Goal: Information Seeking & Learning: Learn about a topic

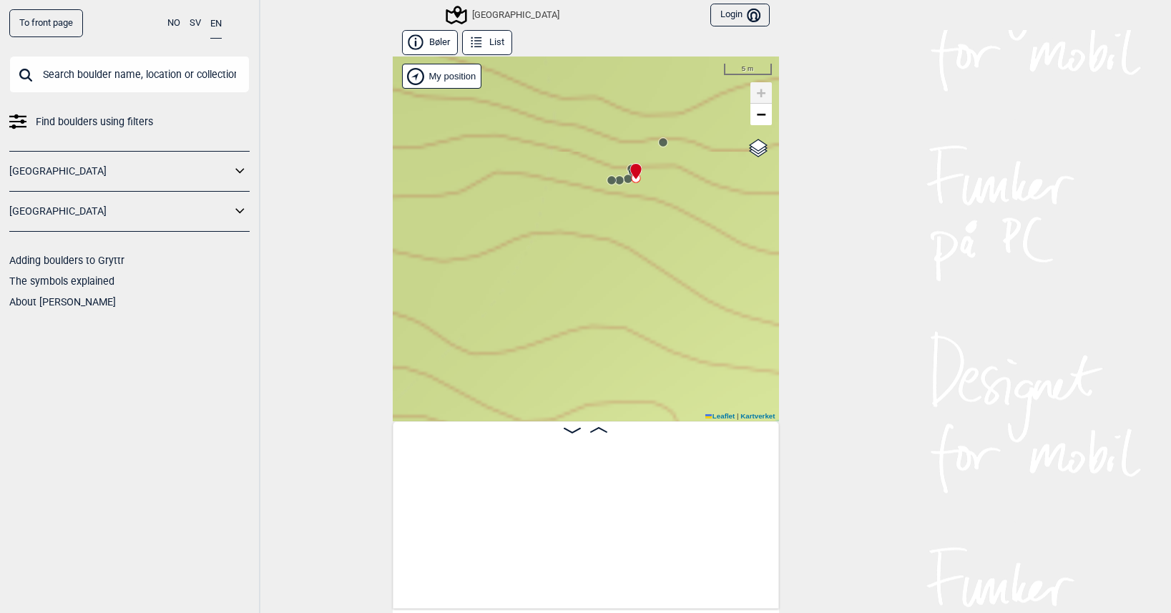
scroll to position [0, 20760]
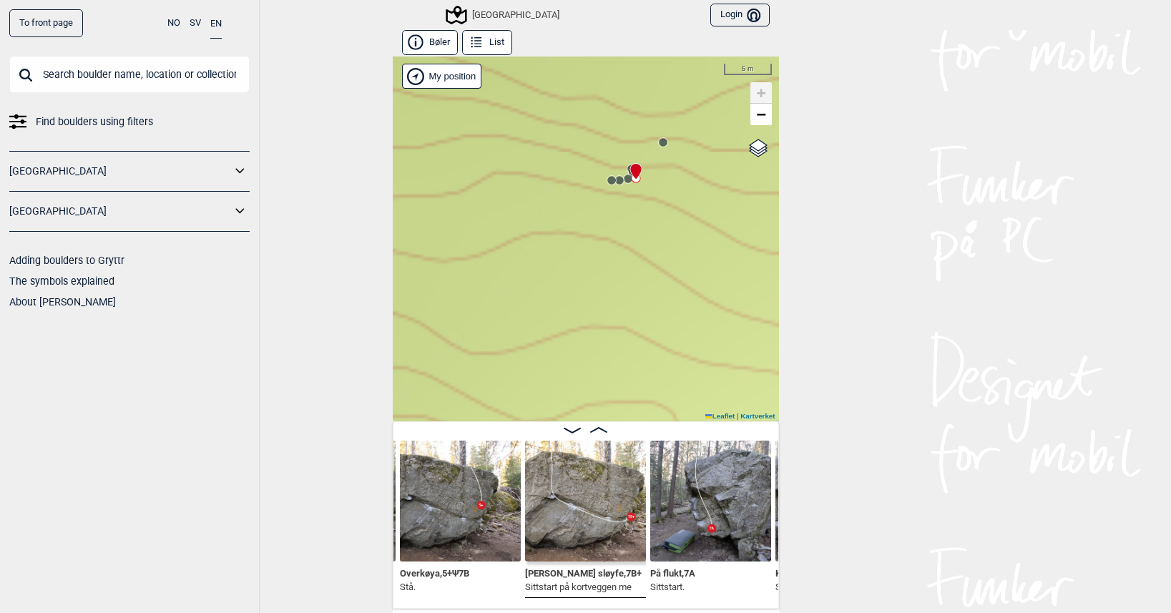
click at [84, 67] on input "text" at bounding box center [129, 74] width 240 height 37
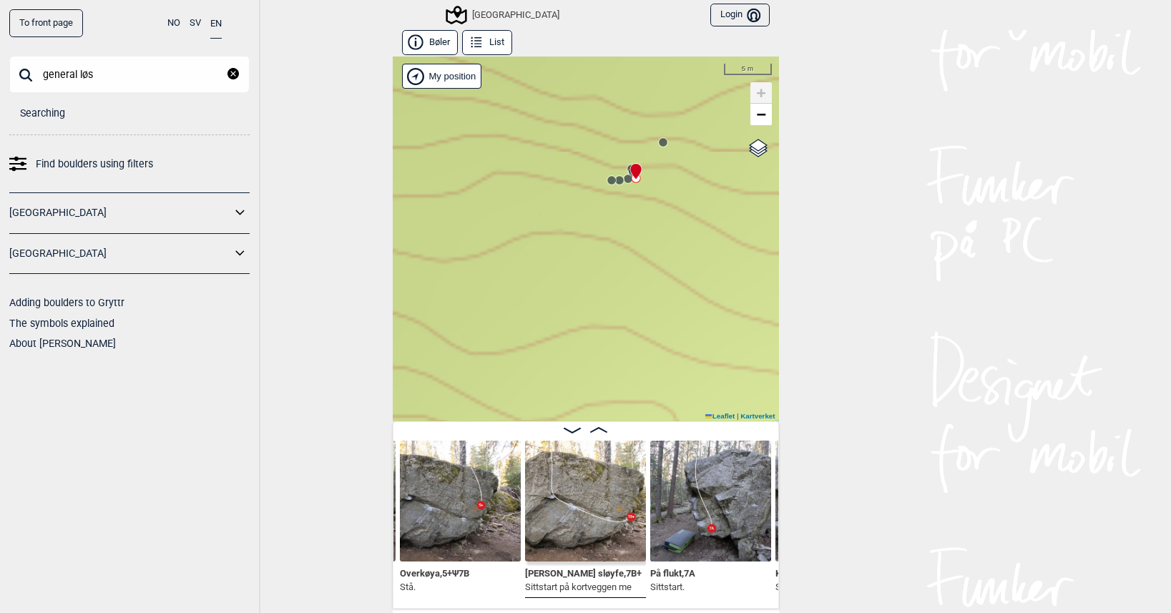
type input "general løs"
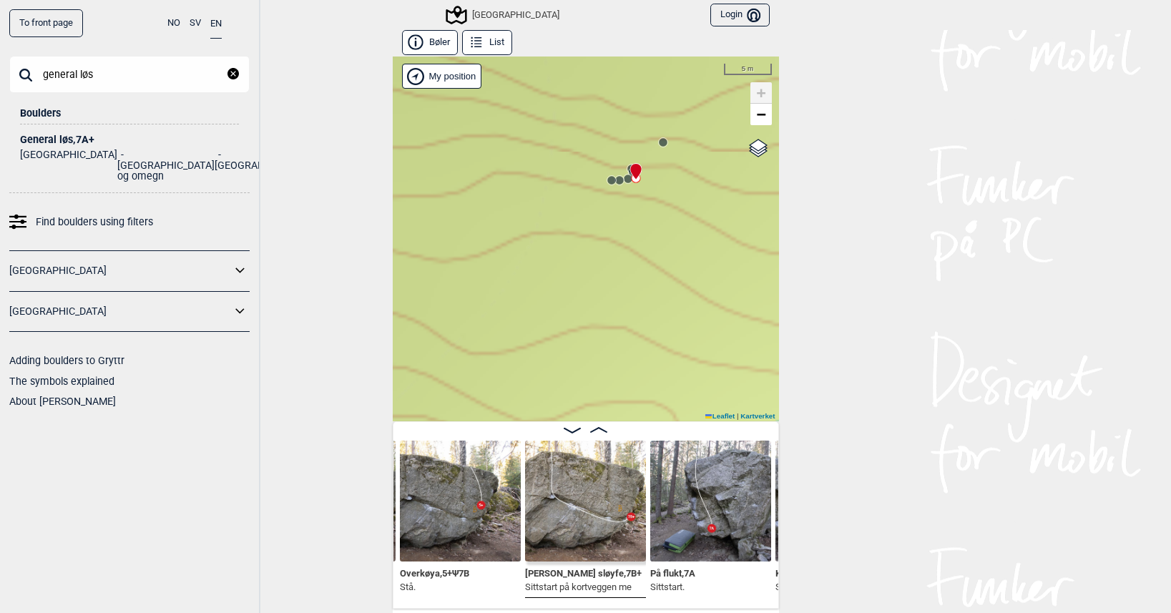
click at [55, 139] on div "General løs , 7A+" at bounding box center [129, 140] width 219 height 11
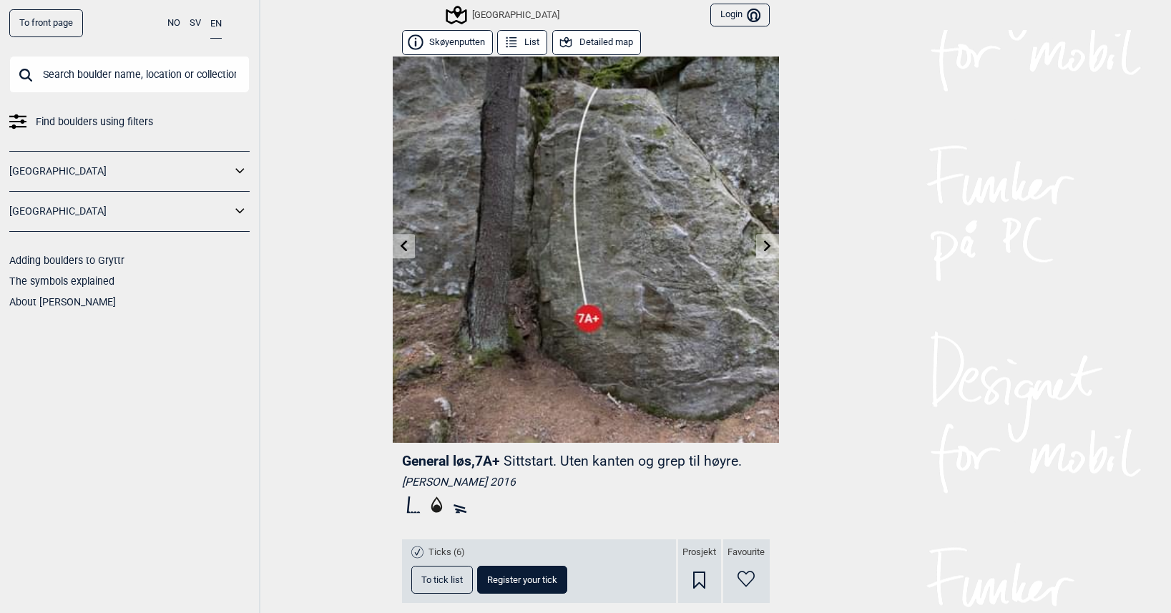
click at [610, 42] on button "Detailed map" at bounding box center [596, 42] width 89 height 25
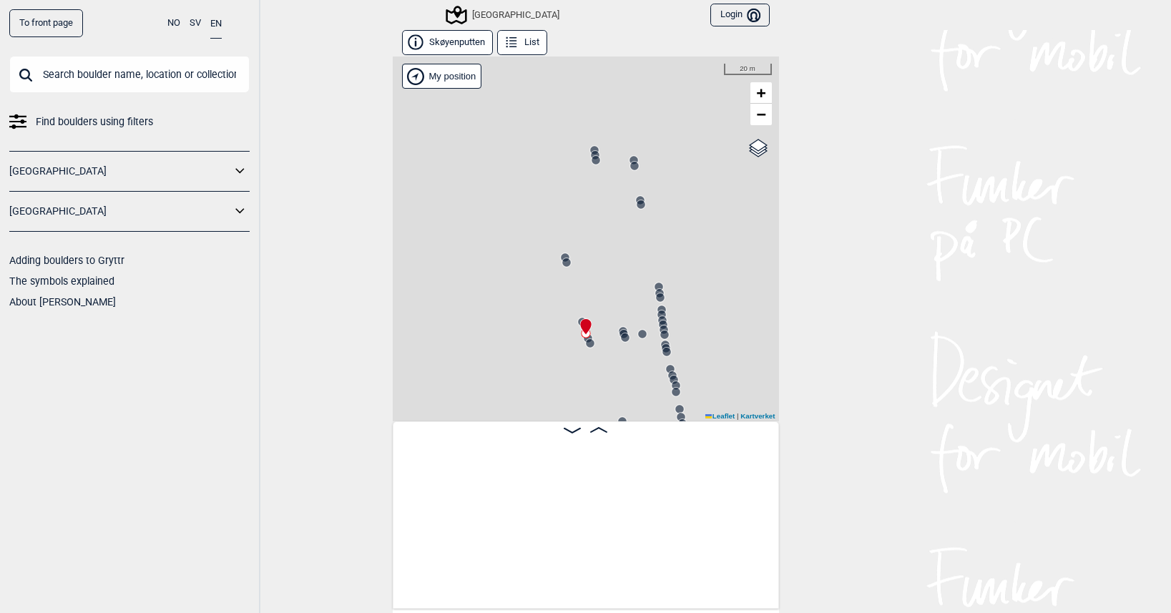
scroll to position [0, 12576]
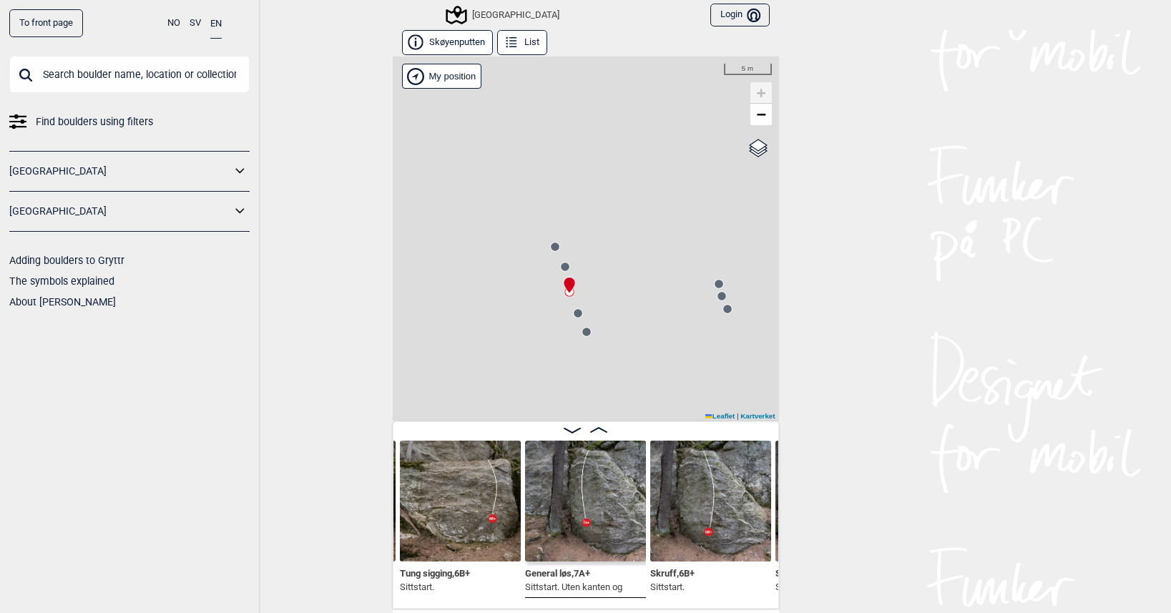
click at [552, 243] on icon at bounding box center [555, 246] width 11 height 11
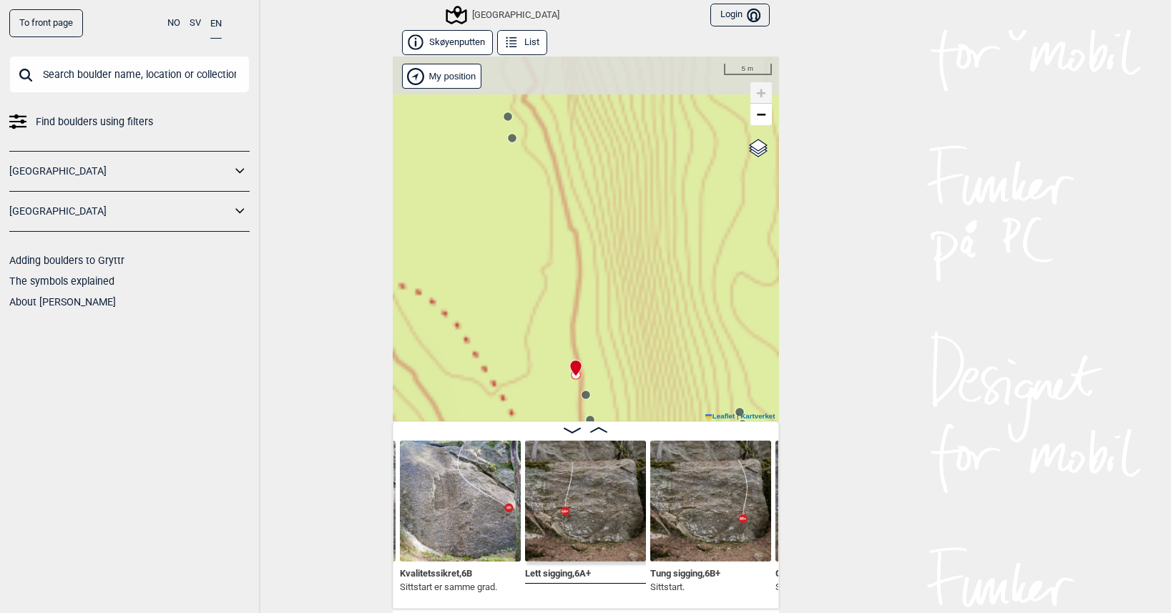
drag, startPoint x: 618, startPoint y: 338, endPoint x: 543, endPoint y: 139, distance: 213.3
click at [544, 140] on div "Speidersteinen Barnehageveggen Cowboyveggen Bølerveggen [GEOGRAPHIC_DATA]" at bounding box center [586, 239] width 386 height 365
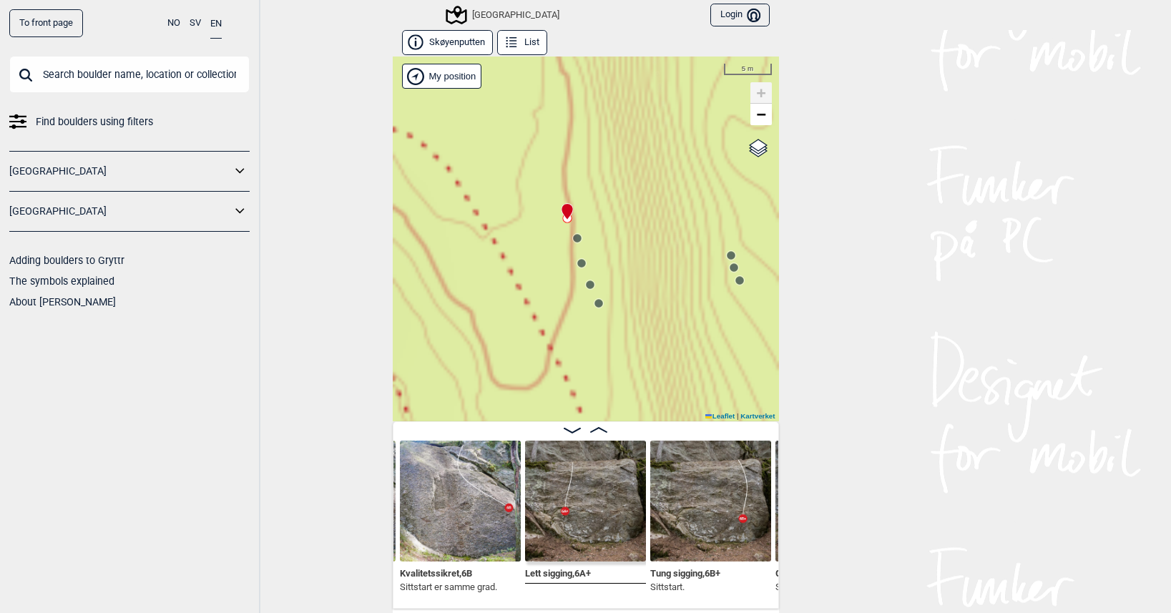
drag, startPoint x: 564, startPoint y: 403, endPoint x: 556, endPoint y: 251, distance: 151.9
click at [556, 251] on div "Speidersteinen Barnehageveggen Cowboyveggen Bølerveggen [GEOGRAPHIC_DATA]" at bounding box center [586, 239] width 386 height 365
click at [573, 238] on circle at bounding box center [577, 238] width 9 height 9
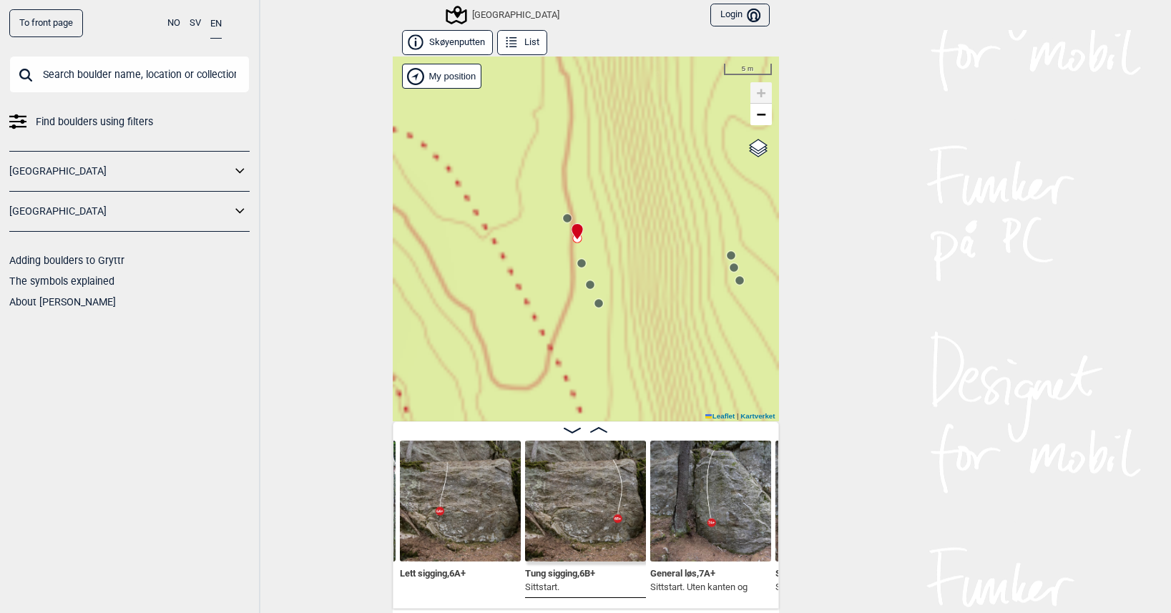
click at [576, 268] on icon at bounding box center [581, 263] width 11 height 11
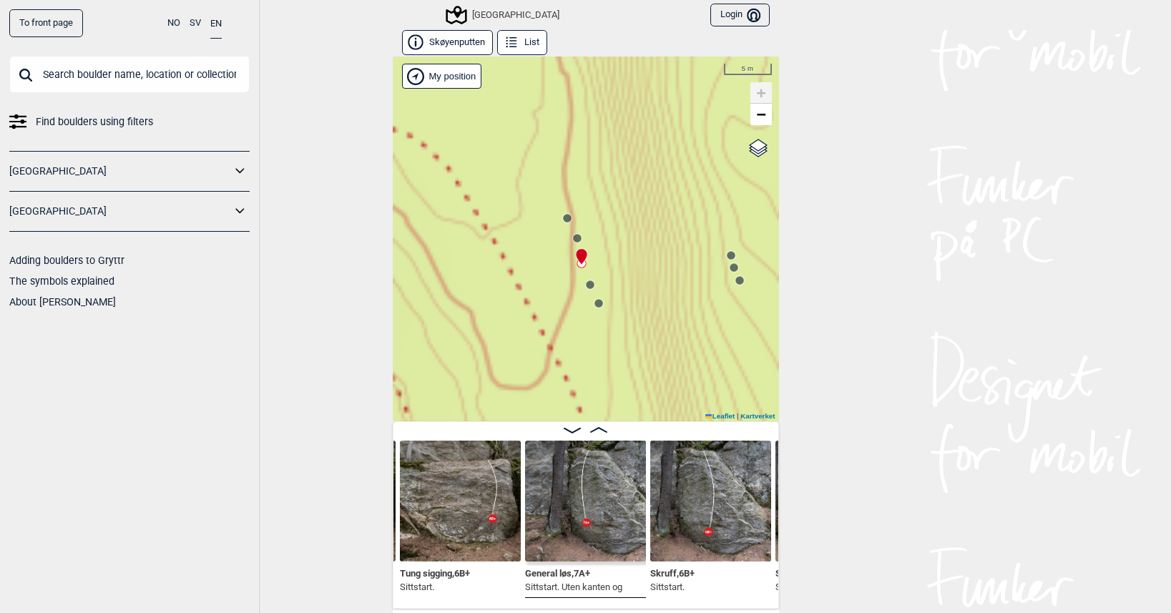
click at [587, 288] on icon at bounding box center [590, 284] width 11 height 11
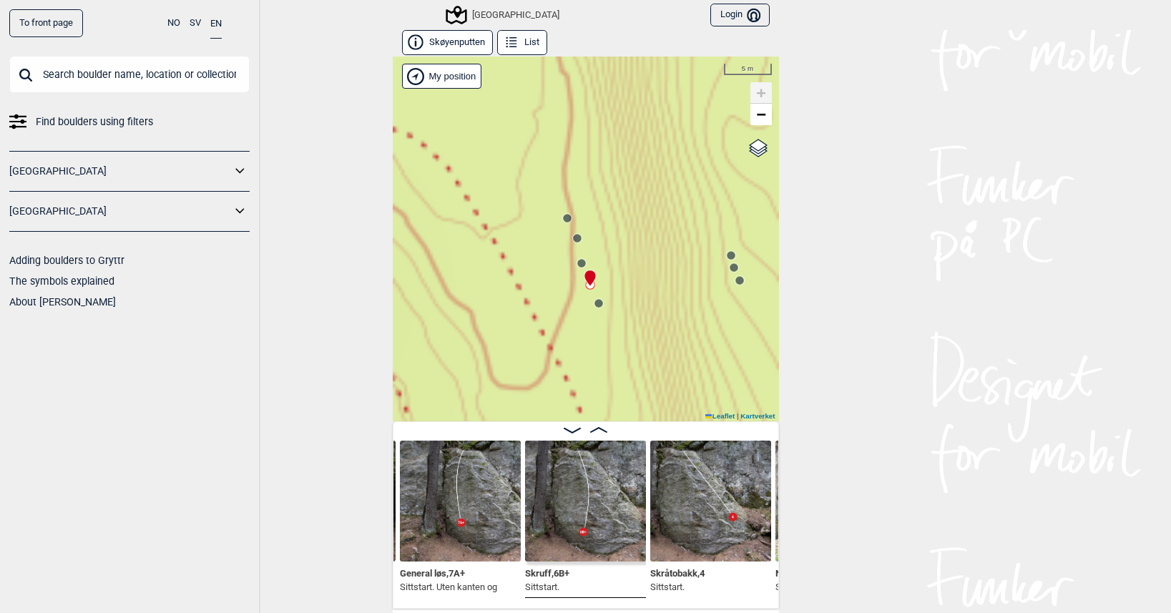
click at [595, 306] on circle at bounding box center [599, 303] width 9 height 9
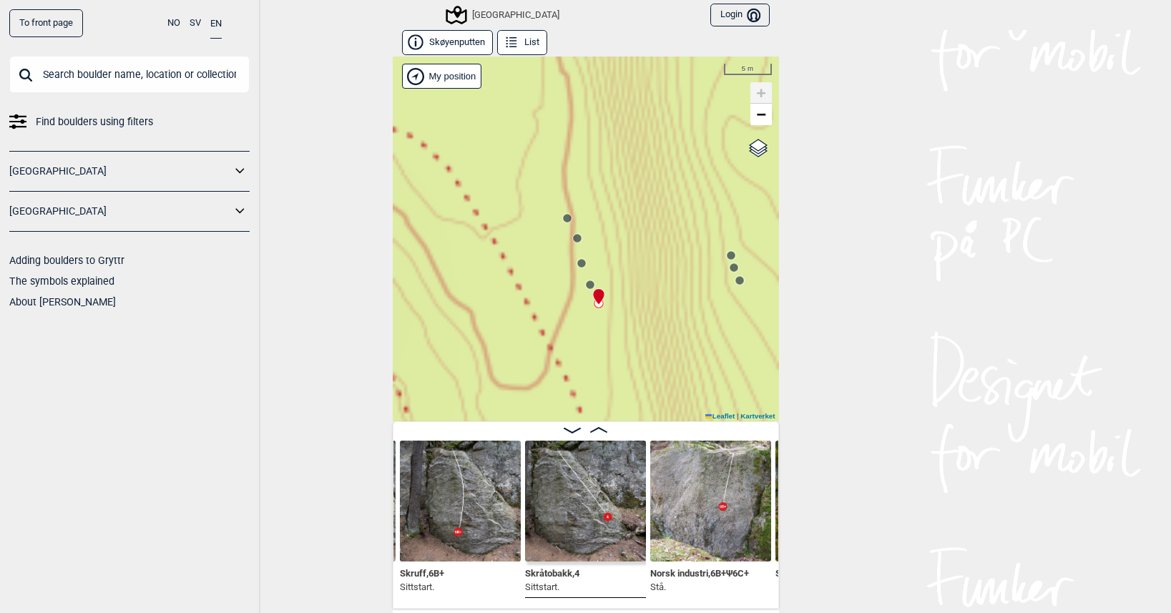
click at [577, 265] on circle at bounding box center [581, 263] width 9 height 9
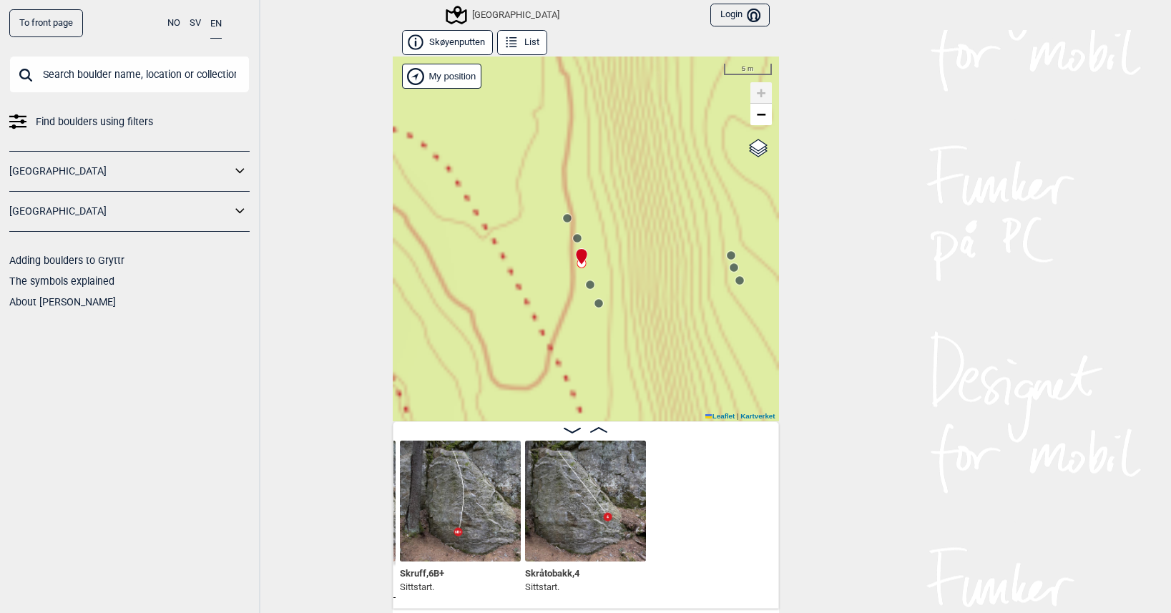
scroll to position [0, 12585]
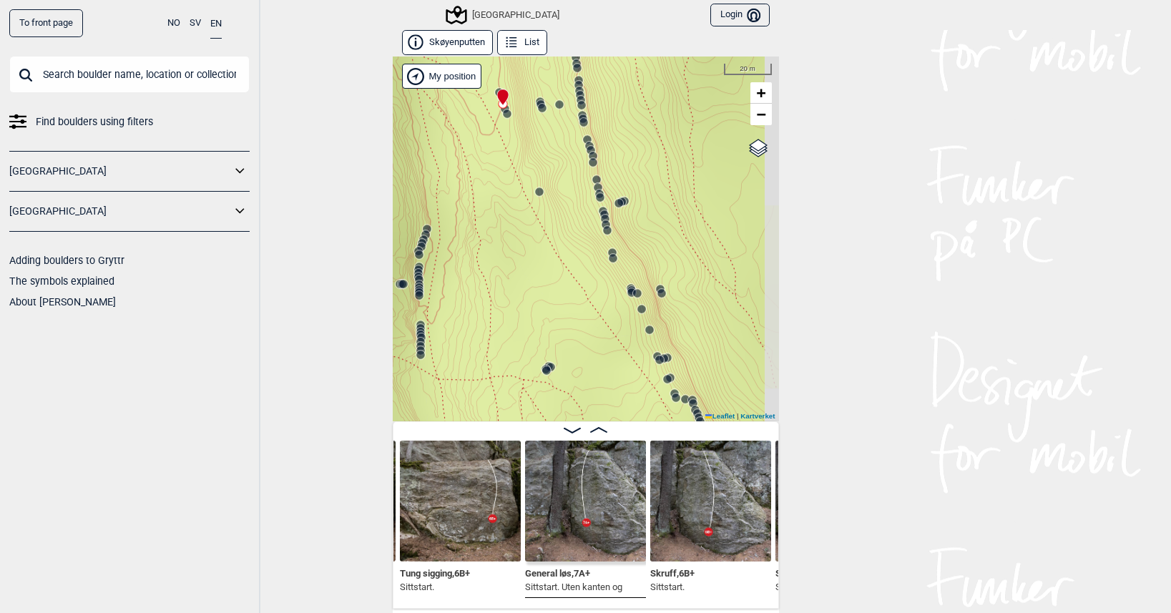
drag, startPoint x: 661, startPoint y: 346, endPoint x: 550, endPoint y: 85, distance: 284.0
click at [550, 85] on div "Speidersteinen Barnehageveggen Cowboyveggen Bølerveggen [GEOGRAPHIC_DATA]" at bounding box center [586, 239] width 386 height 365
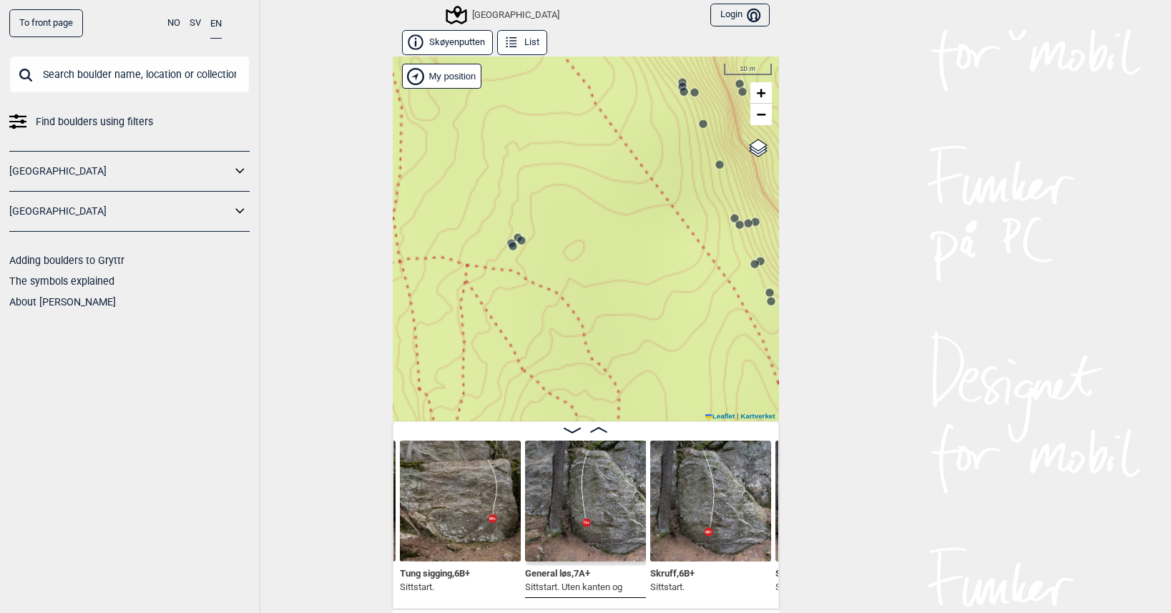
drag, startPoint x: 613, startPoint y: 387, endPoint x: 501, endPoint y: 187, distance: 229.7
click at [501, 187] on div "Speidersteinen Barnehageveggen Cowboyveggen Bølerveggen [GEOGRAPHIC_DATA]" at bounding box center [586, 239] width 386 height 365
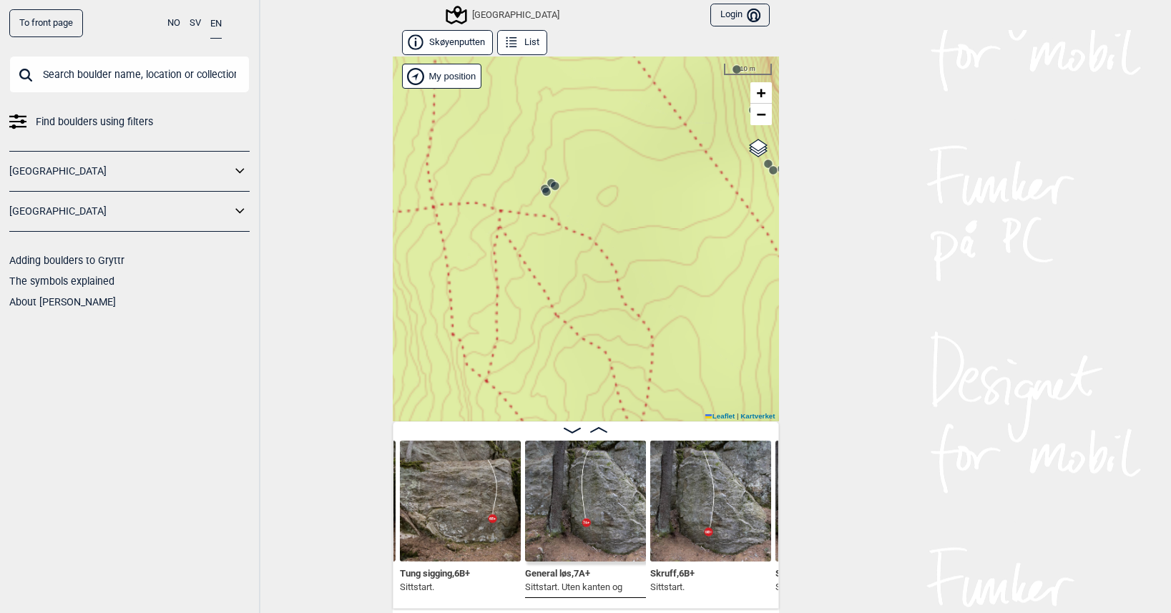
drag, startPoint x: 501, startPoint y: 187, endPoint x: 694, endPoint y: 405, distance: 291.5
click at [694, 405] on div "Speidersteinen Barnehageveggen Cowboyveggen Bølerveggen [GEOGRAPHIC_DATA]" at bounding box center [586, 239] width 386 height 365
click at [598, 261] on icon at bounding box center [597, 266] width 11 height 11
click at [600, 250] on div "Speidersteinen Barnehageveggen Cowboyveggen Bølerveggen [GEOGRAPHIC_DATA]" at bounding box center [586, 239] width 386 height 365
click at [600, 251] on icon at bounding box center [604, 256] width 11 height 11
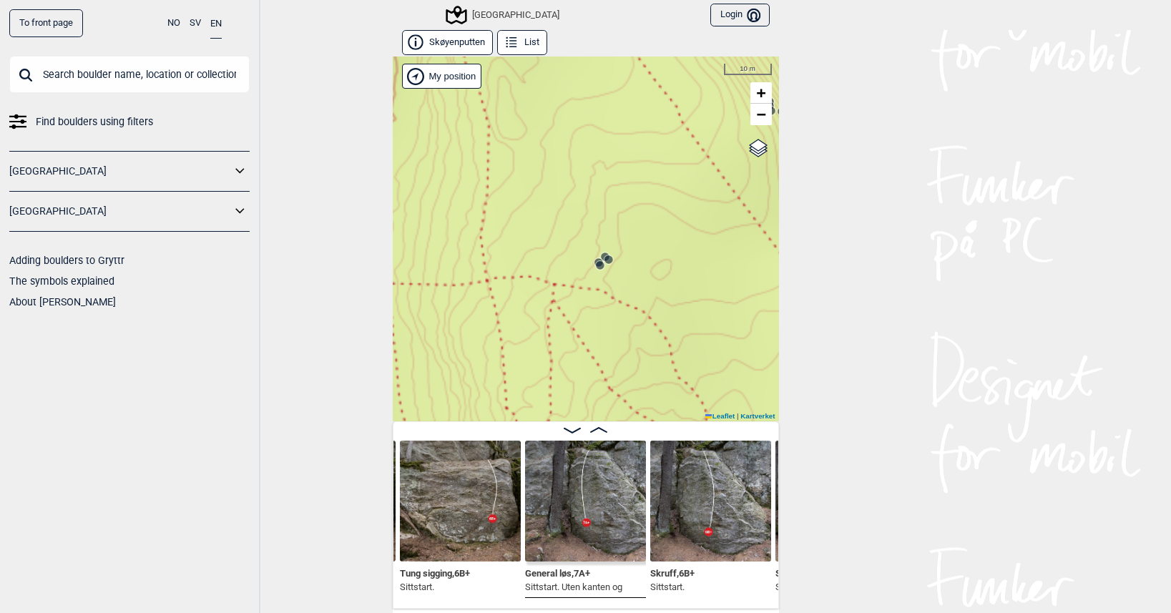
scroll to position [0, 10520]
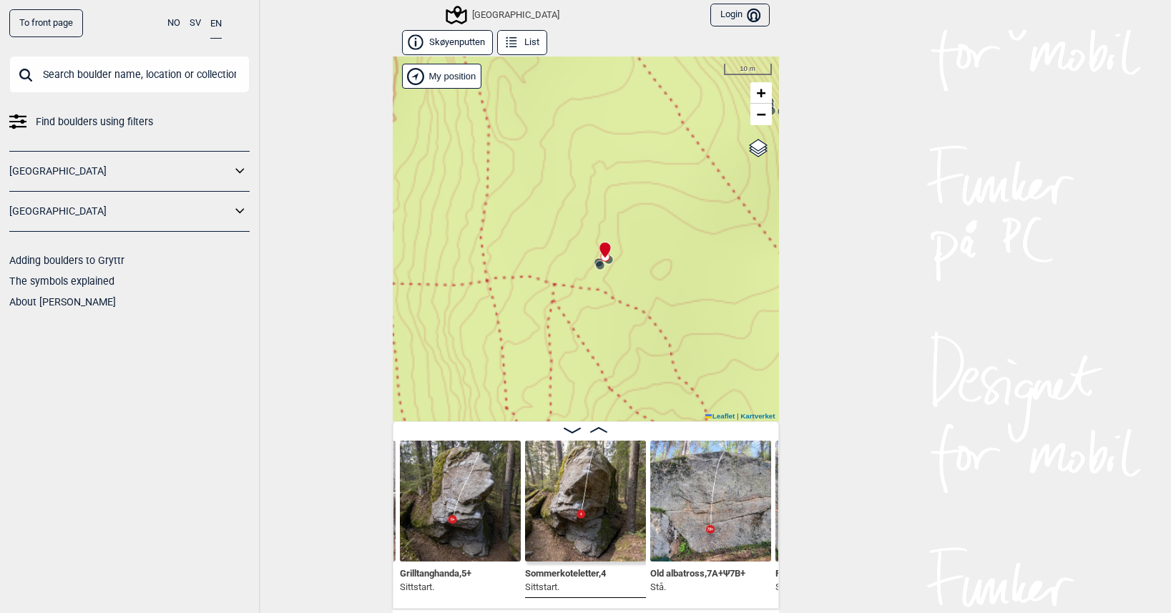
click at [607, 263] on icon at bounding box center [607, 259] width 11 height 11
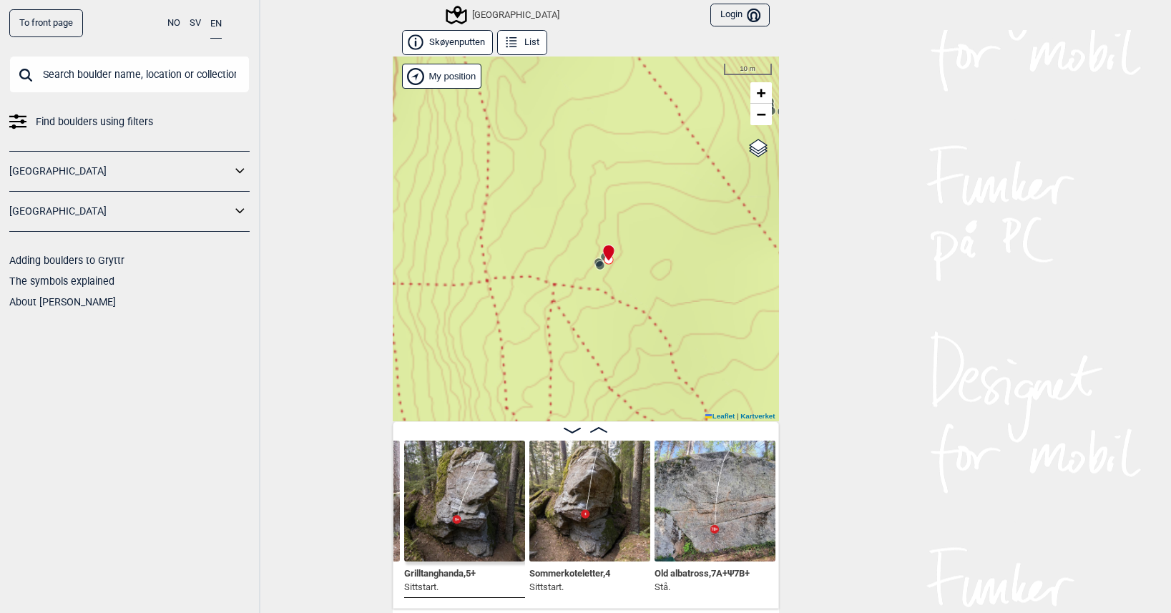
scroll to position [0, 10399]
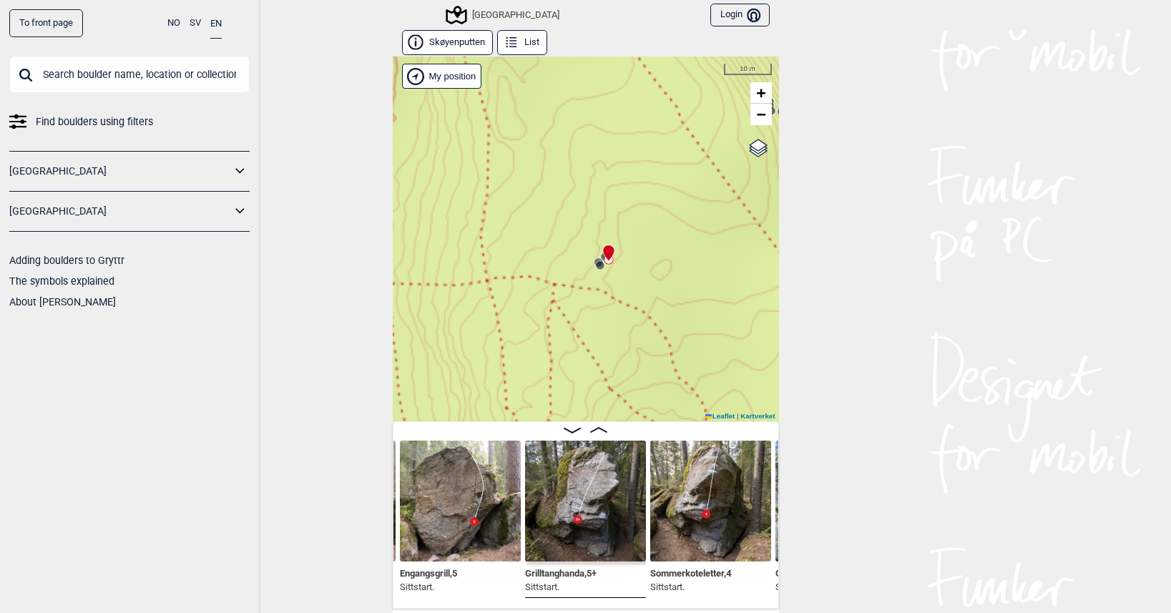
click at [594, 260] on icon at bounding box center [599, 265] width 11 height 11
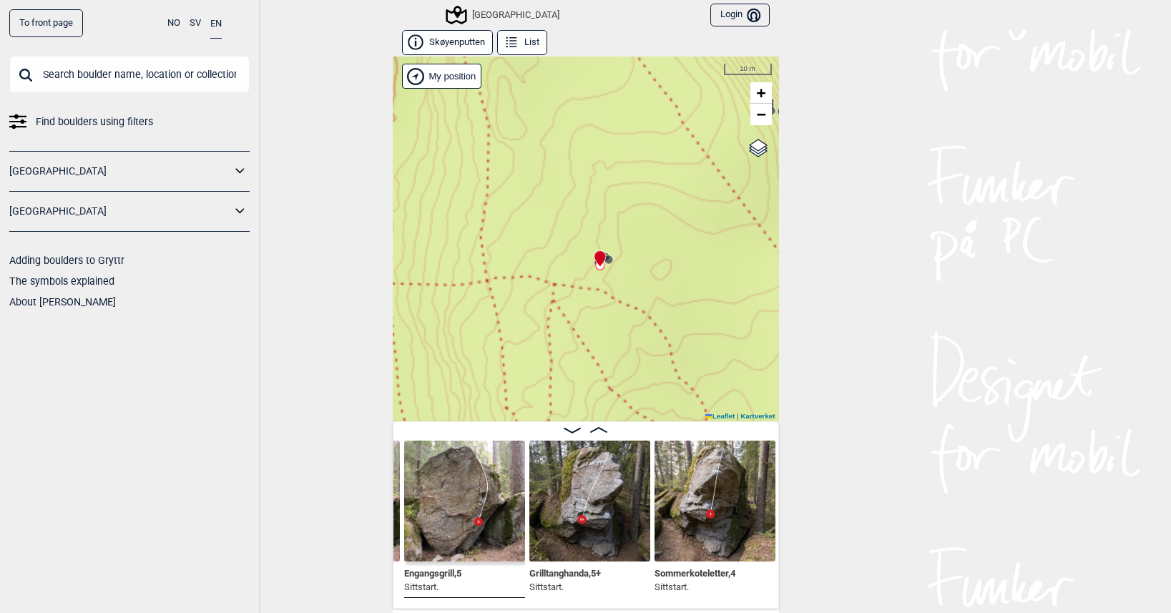
scroll to position [0, 10279]
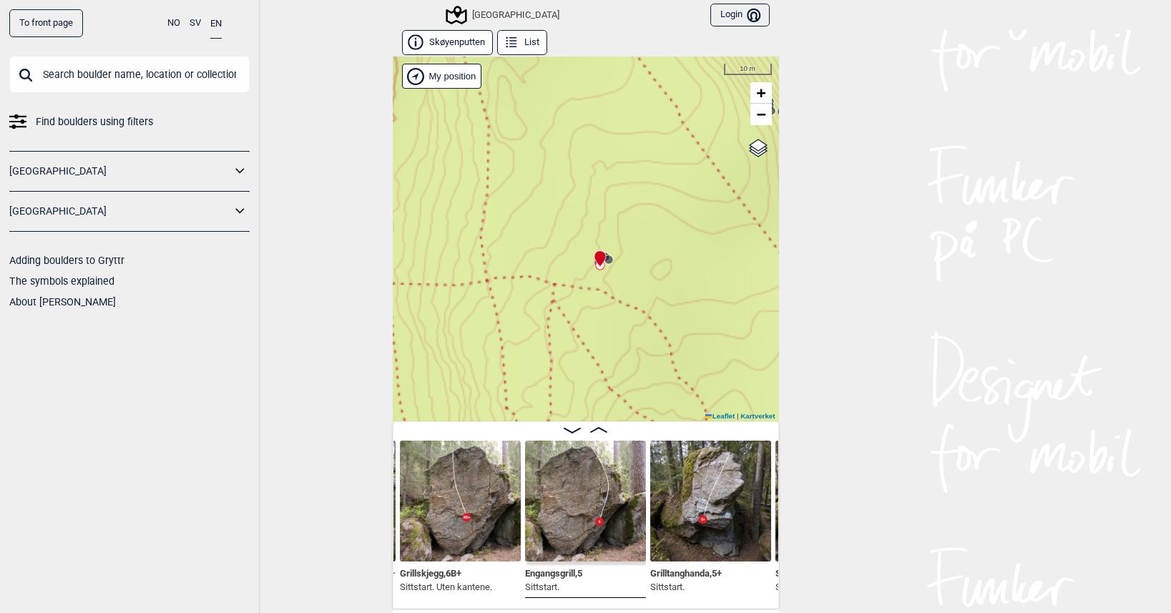
click at [594, 263] on icon at bounding box center [600, 258] width 12 height 17
click at [585, 262] on div "Speidersteinen Barnehageveggen Cowboyveggen Bølerveggen [GEOGRAPHIC_DATA]" at bounding box center [586, 239] width 386 height 365
click at [594, 265] on icon at bounding box center [600, 258] width 12 height 17
click at [594, 264] on icon at bounding box center [600, 258] width 12 height 17
click at [594, 263] on icon at bounding box center [600, 258] width 12 height 17
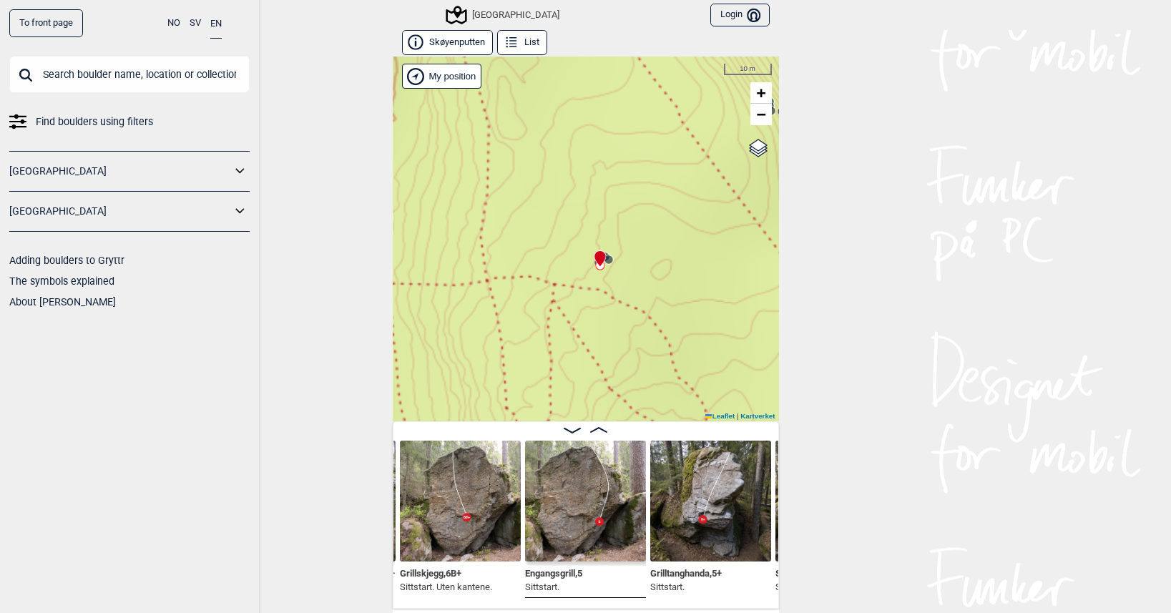
click at [606, 260] on circle at bounding box center [609, 259] width 9 height 9
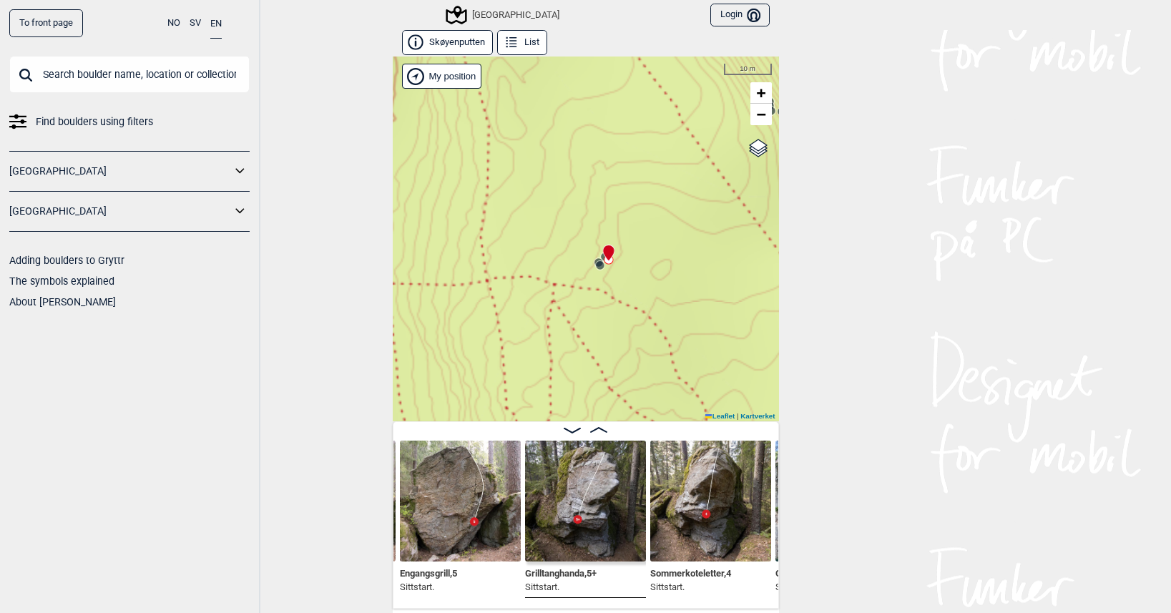
click at [594, 260] on icon at bounding box center [599, 265] width 11 height 11
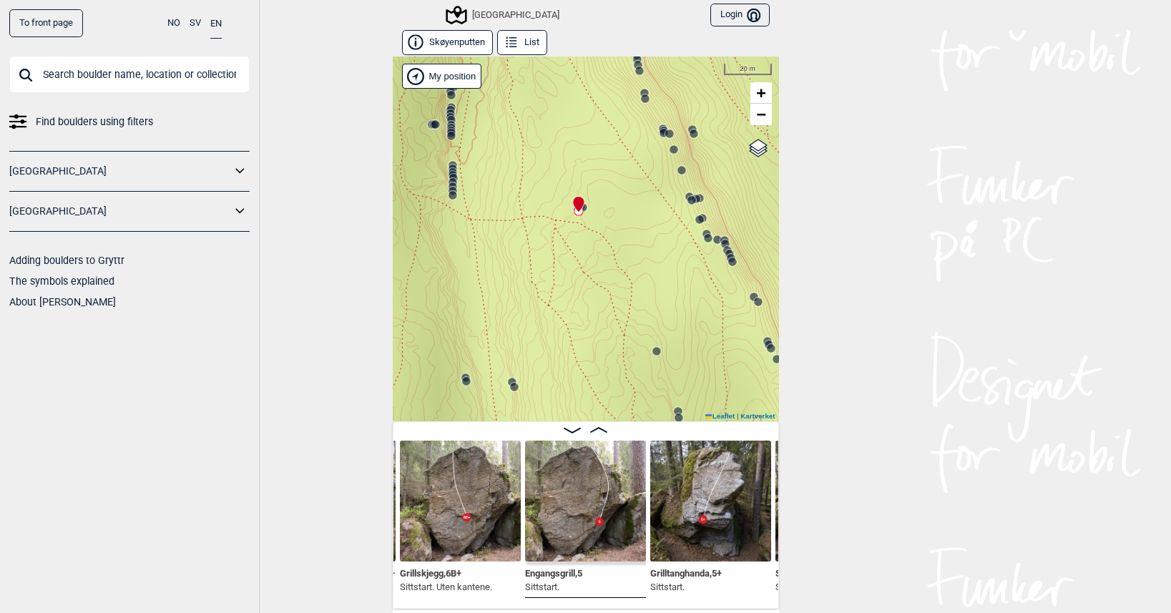
drag, startPoint x: 563, startPoint y: 292, endPoint x: 514, endPoint y: 234, distance: 75.7
click at [511, 232] on div "Speidersteinen Barnehageveggen Cowboyveggen Bølerveggen [GEOGRAPHIC_DATA]" at bounding box center [586, 239] width 386 height 365
click at [649, 351] on circle at bounding box center [653, 349] width 9 height 9
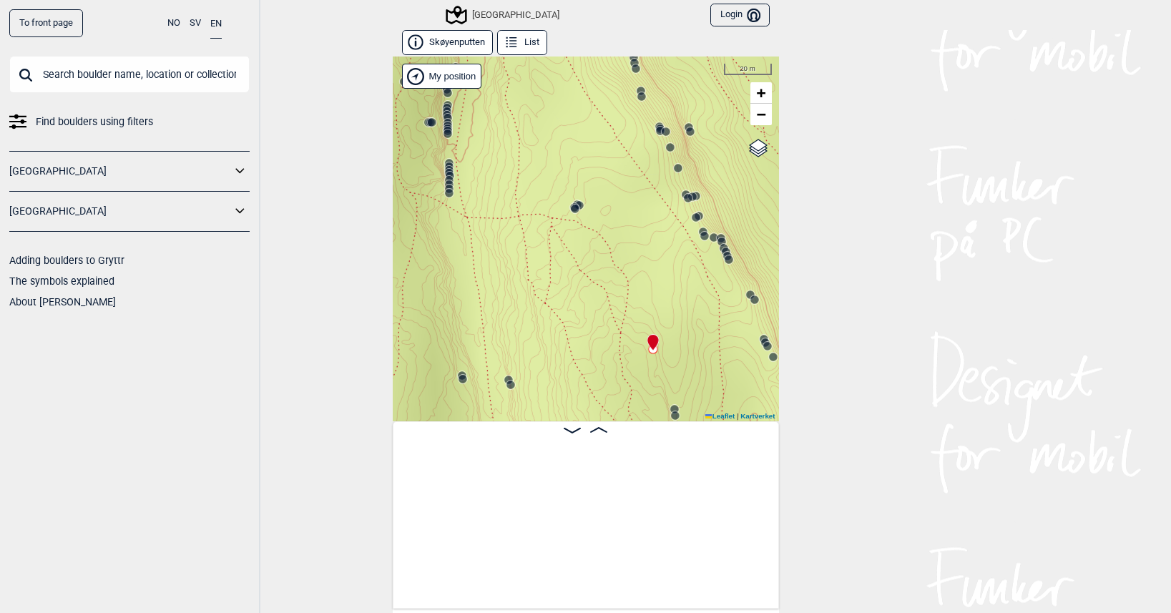
scroll to position [0, 21956]
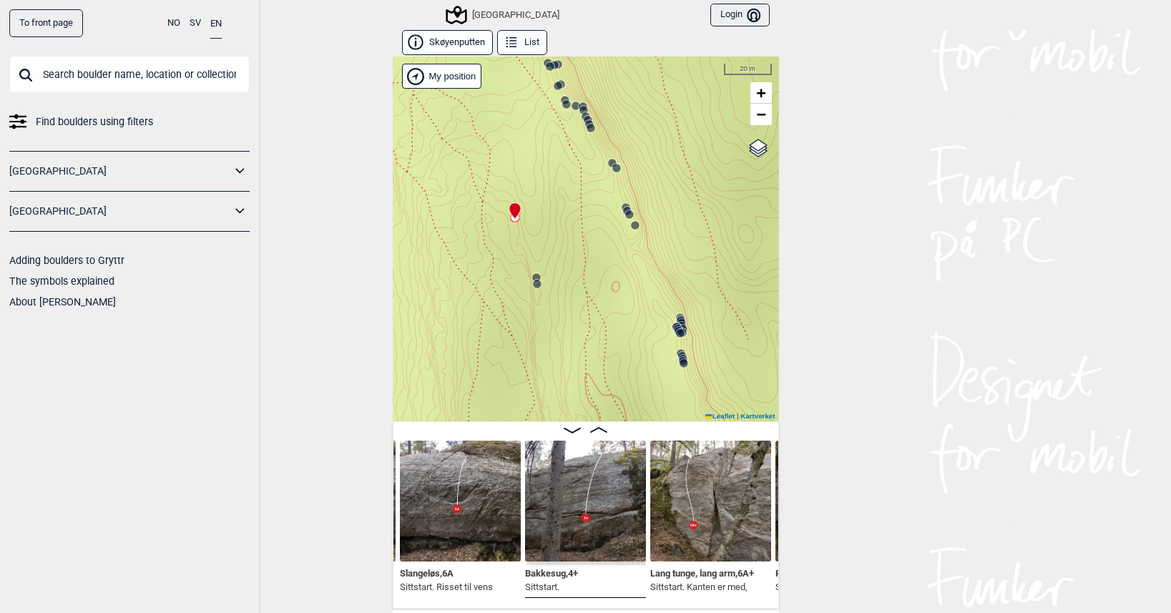
drag, startPoint x: 678, startPoint y: 358, endPoint x: 526, endPoint y: 218, distance: 206.6
click at [526, 218] on div "Speidersteinen Barnehageveggen Cowboyveggen Bølerveggen [GEOGRAPHIC_DATA]" at bounding box center [586, 239] width 386 height 365
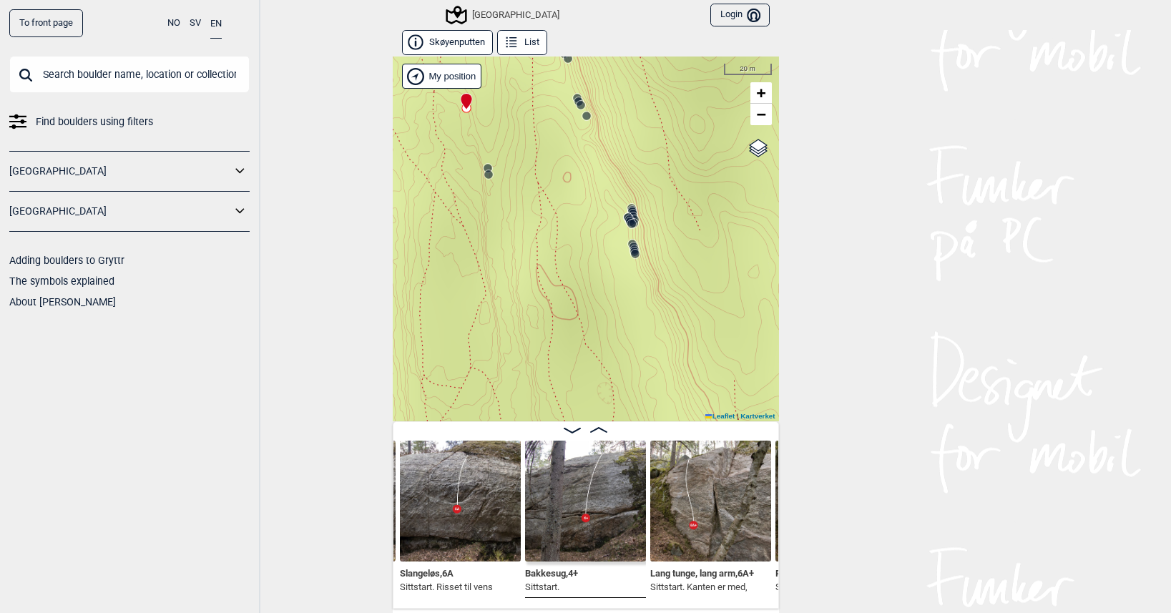
drag, startPoint x: 584, startPoint y: 306, endPoint x: 551, endPoint y: 146, distance: 162.9
click at [550, 146] on div "Speidersteinen Barnehageveggen Cowboyveggen Bølerveggen [GEOGRAPHIC_DATA]" at bounding box center [586, 239] width 386 height 365
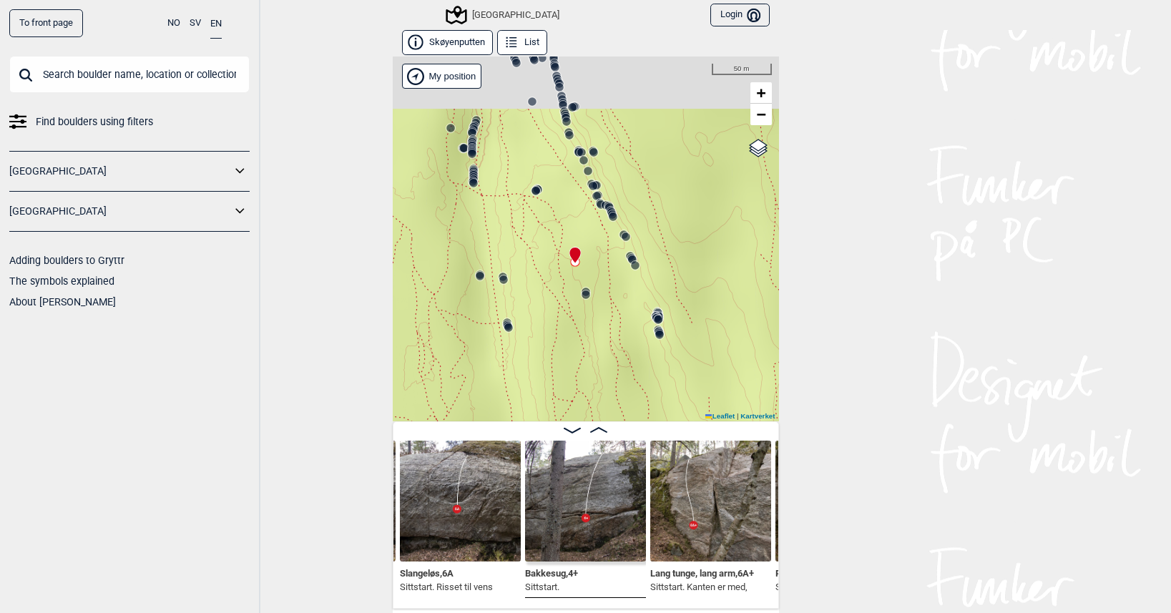
drag, startPoint x: 555, startPoint y: 255, endPoint x: 652, endPoint y: 462, distance: 227.9
click at [651, 459] on div "Skøyenputten List Speidersteinen Barnehageveggen Cowboyveggen Bølerveggen [GEOG…" at bounding box center [586, 319] width 386 height 579
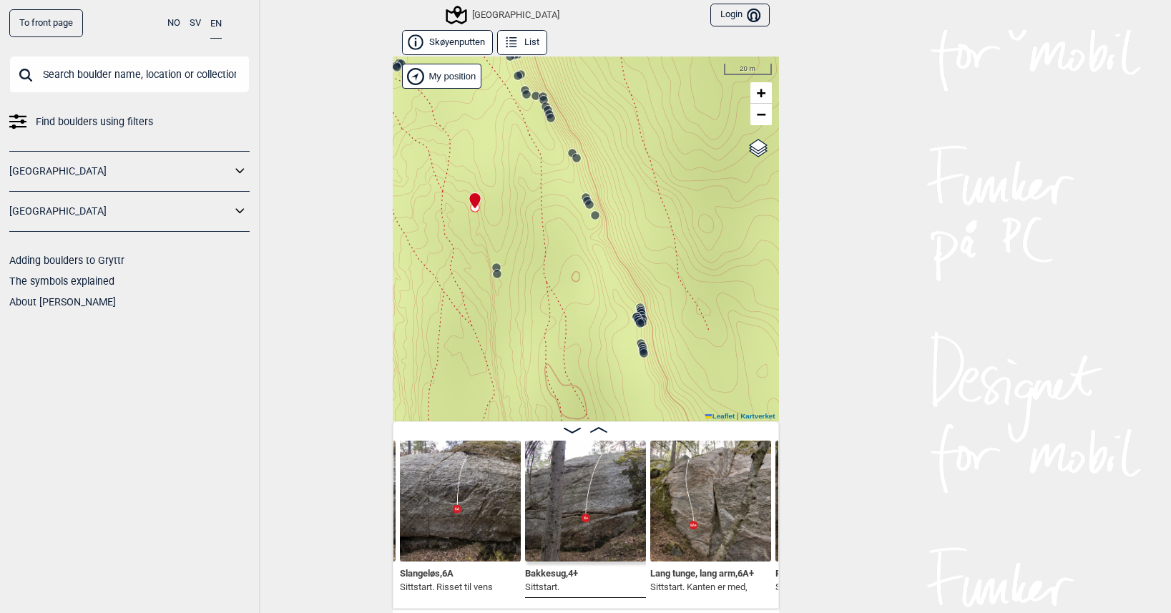
drag, startPoint x: 587, startPoint y: 270, endPoint x: 487, endPoint y: 140, distance: 164.3
click at [487, 148] on div "Speidersteinen Barnehageveggen Cowboyveggen Bølerveggen [GEOGRAPHIC_DATA]" at bounding box center [586, 239] width 386 height 365
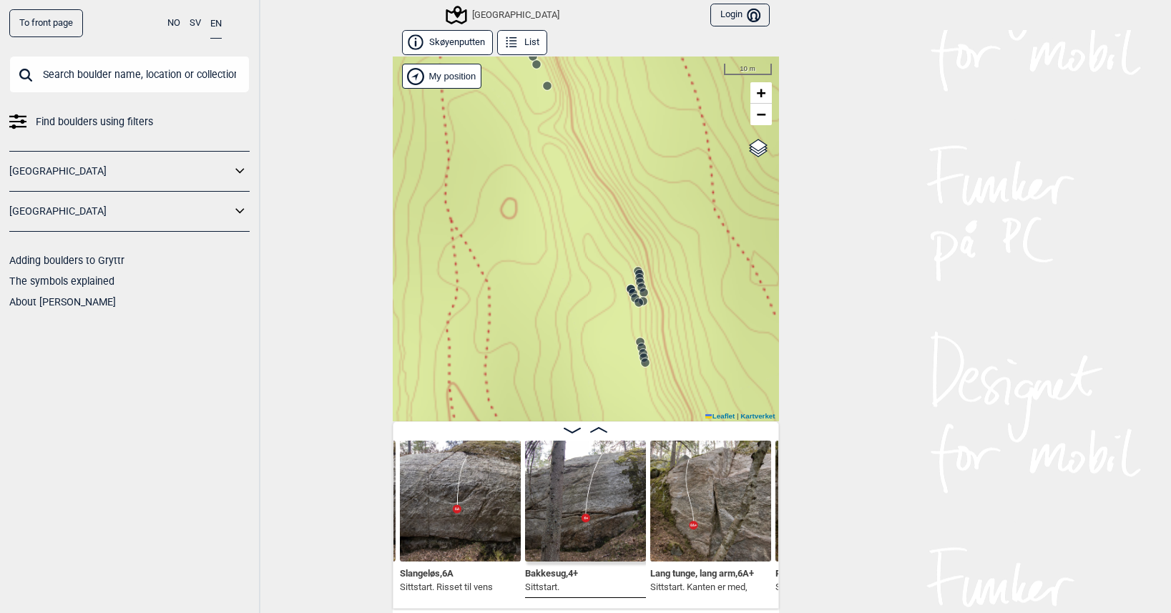
click at [635, 305] on circle at bounding box center [639, 302] width 9 height 9
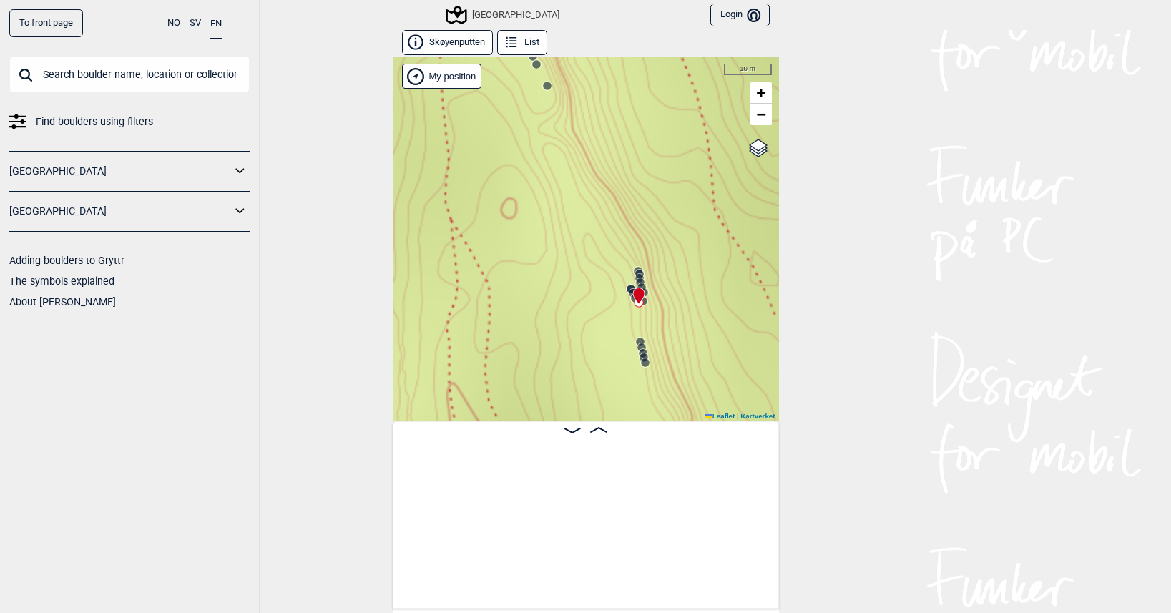
scroll to position [0, 22945]
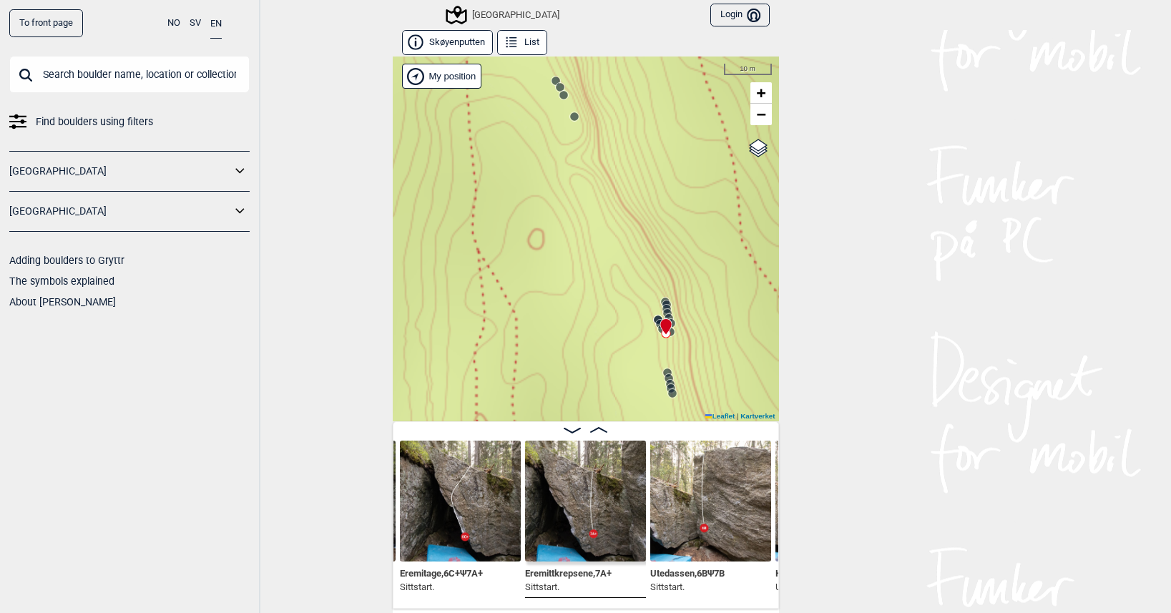
drag, startPoint x: 504, startPoint y: 177, endPoint x: 599, endPoint y: 344, distance: 192.0
click at [595, 336] on div "Speidersteinen Barnehageveggen Cowboyveggen Bølerveggen [GEOGRAPHIC_DATA]" at bounding box center [586, 239] width 386 height 365
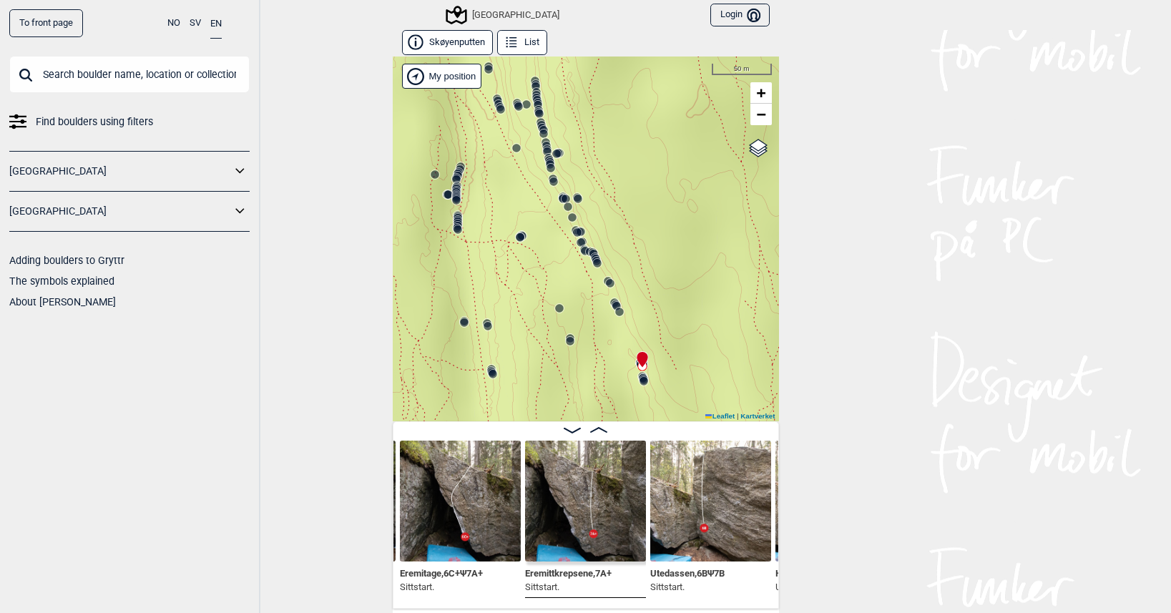
drag, startPoint x: 499, startPoint y: 208, endPoint x: 547, endPoint y: 250, distance: 63.9
click at [548, 253] on div "Speidersteinen Barnehageveggen Cowboyveggen Bølerveggen [GEOGRAPHIC_DATA]" at bounding box center [586, 239] width 386 height 365
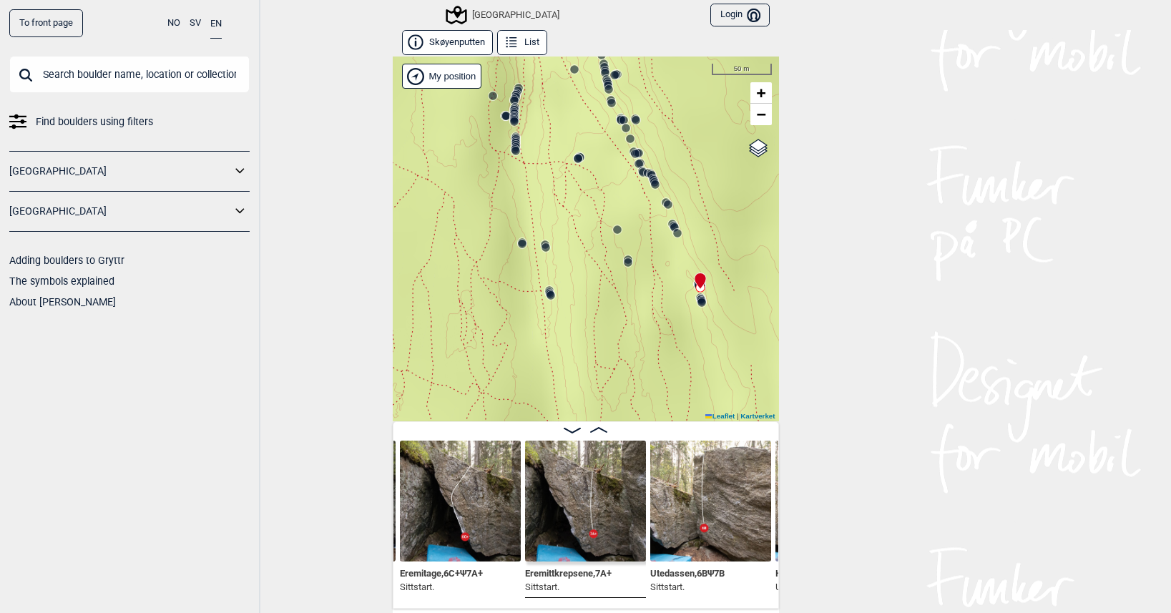
drag, startPoint x: 590, startPoint y: 316, endPoint x: 653, endPoint y: 247, distance: 93.7
click at [653, 247] on div "Speidersteinen Barnehageveggen Cowboyveggen Bølerveggen [GEOGRAPHIC_DATA]" at bounding box center [586, 239] width 386 height 365
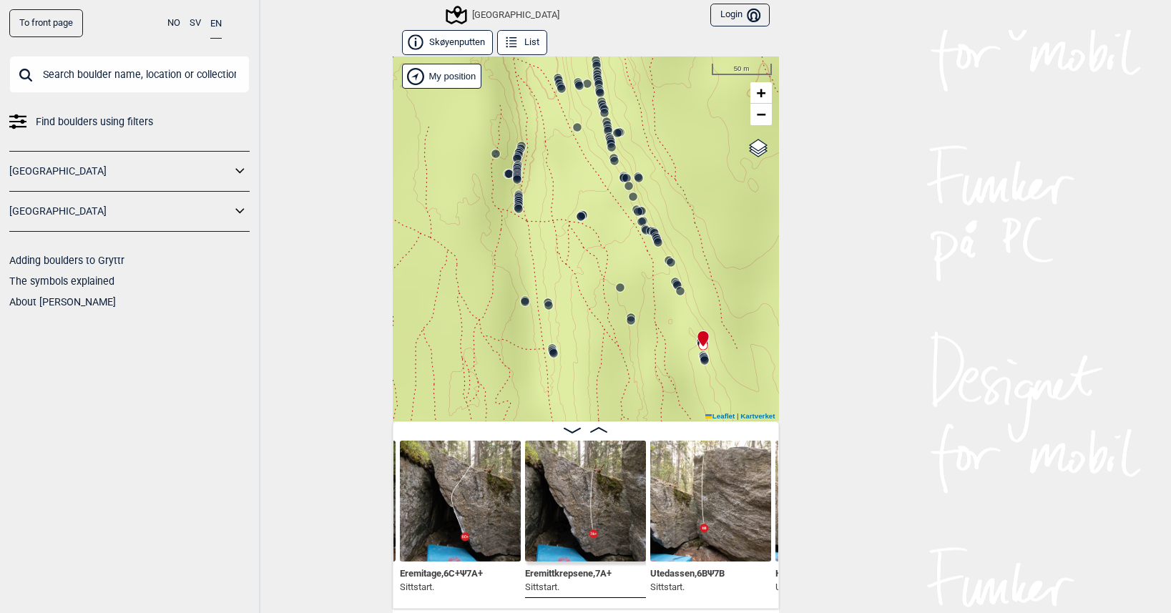
drag, startPoint x: 597, startPoint y: 177, endPoint x: 600, endPoint y: 237, distance: 60.2
click at [600, 237] on div "Speidersteinen Barnehageveggen Cowboyveggen Bølerveggen [GEOGRAPHIC_DATA]" at bounding box center [586, 239] width 386 height 365
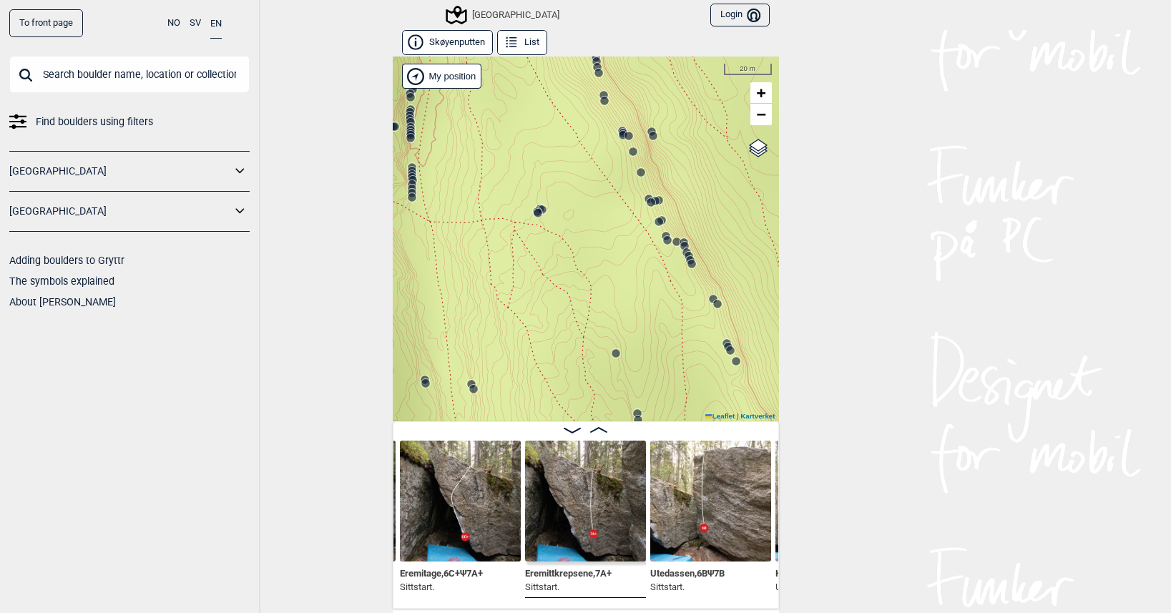
drag, startPoint x: 627, startPoint y: 199, endPoint x: 580, endPoint y: 233, distance: 57.4
click at [584, 233] on div "Speidersteinen Barnehageveggen Cowboyveggen Bølerveggen [GEOGRAPHIC_DATA]" at bounding box center [586, 239] width 386 height 365
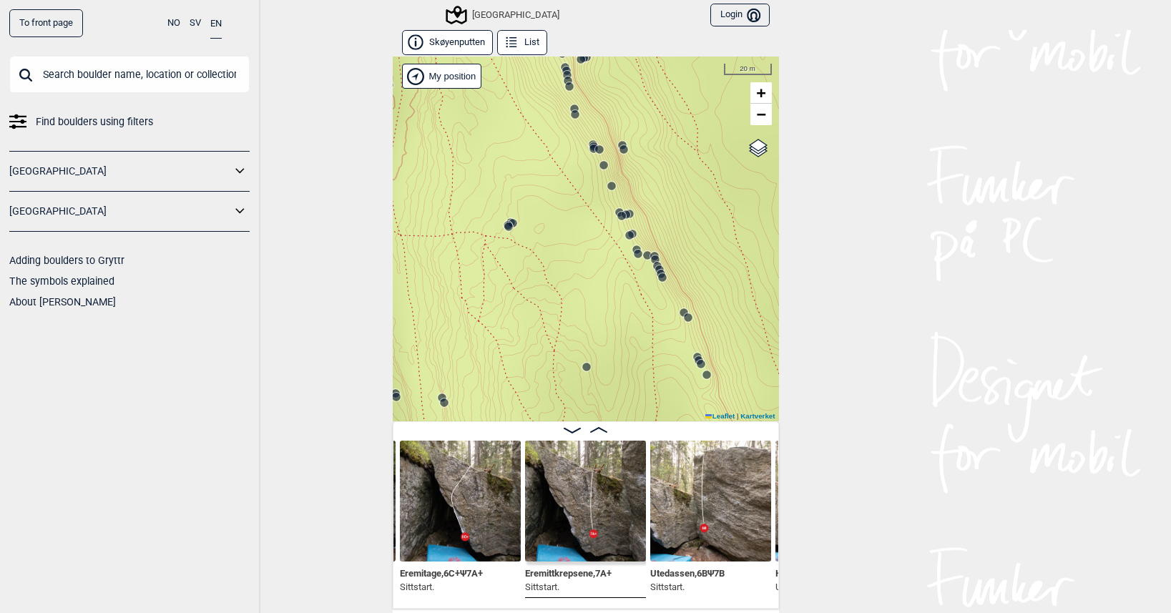
click at [571, 231] on div "Speidersteinen Barnehageveggen Cowboyveggen Bølerveggen [GEOGRAPHIC_DATA]" at bounding box center [586, 239] width 386 height 365
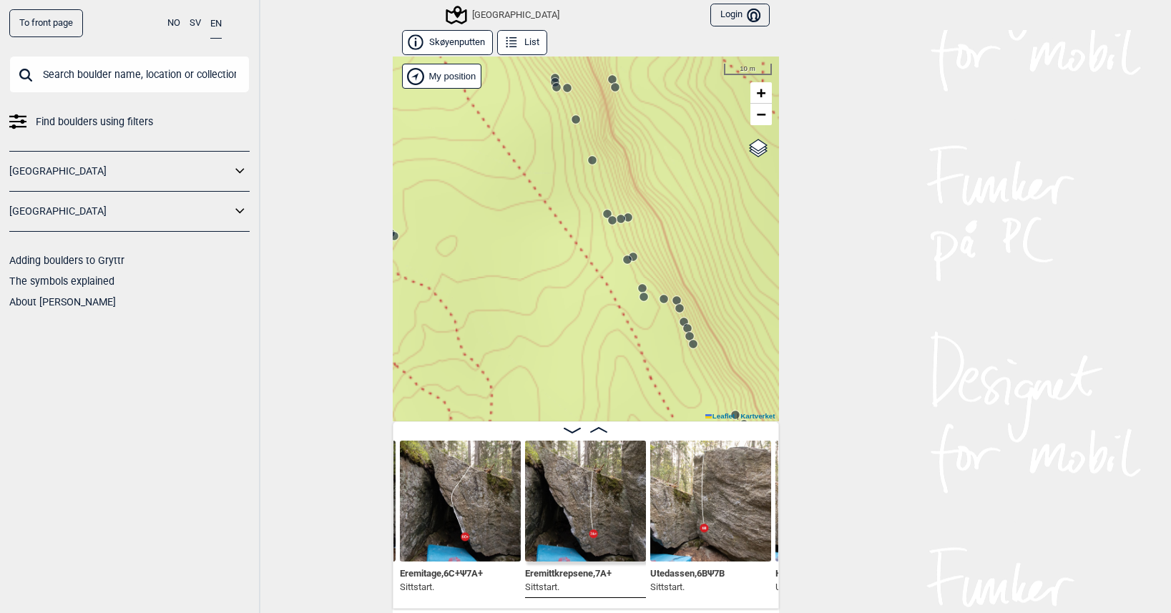
click at [607, 215] on icon at bounding box center [612, 220] width 11 height 11
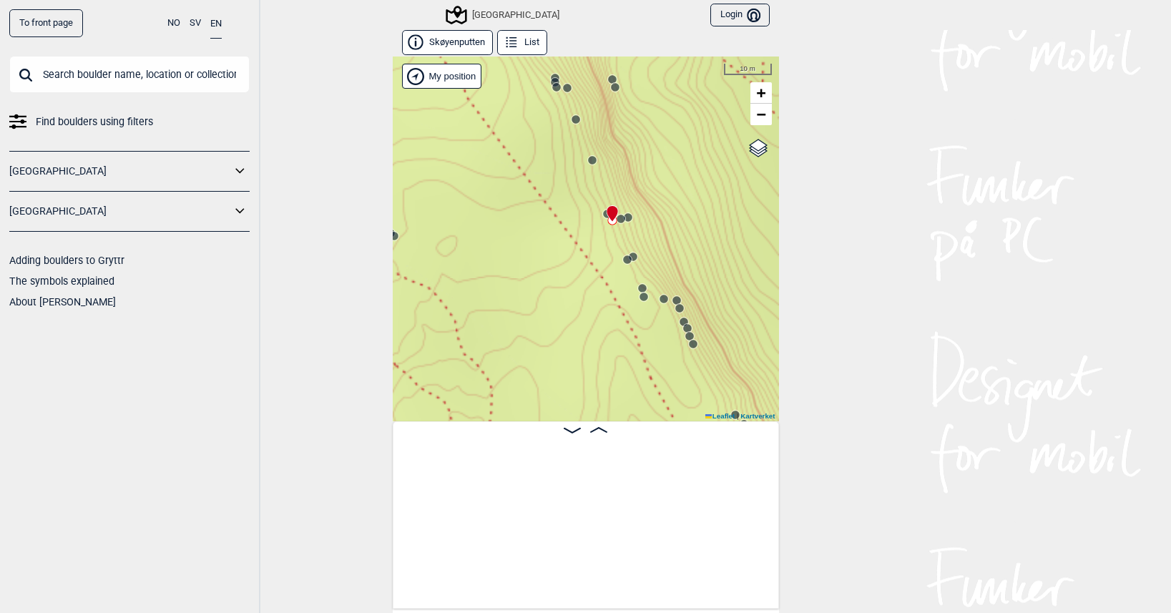
scroll to position [0, 19296]
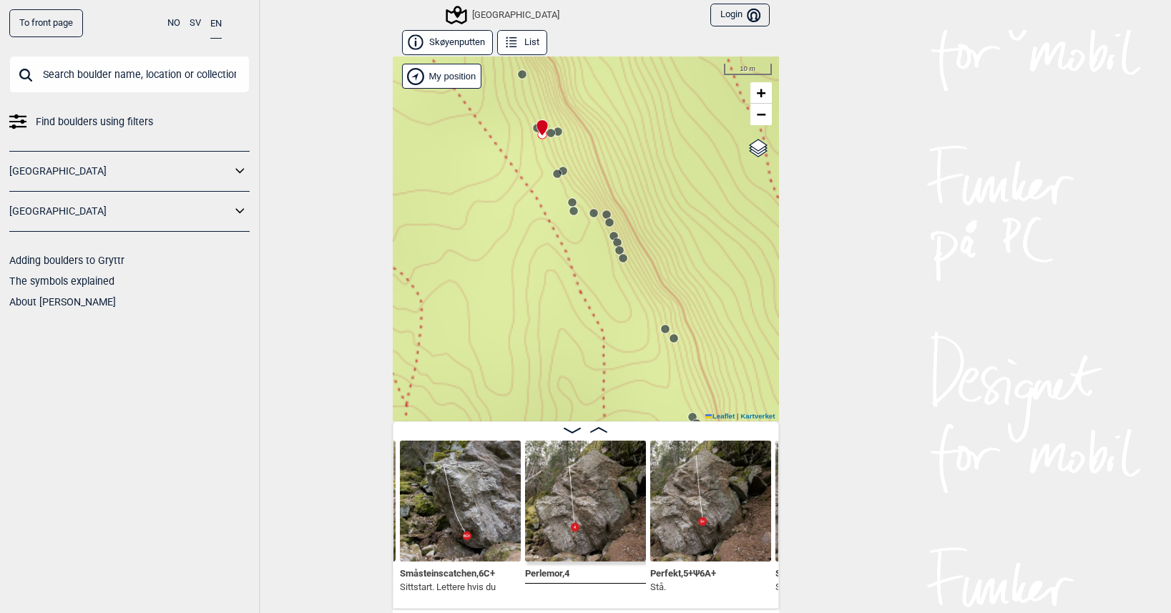
drag, startPoint x: 542, startPoint y: 183, endPoint x: 470, endPoint y: 94, distance: 115.0
click at [470, 94] on div "Speidersteinen Barnehageveggen Cowboyveggen Bølerveggen [GEOGRAPHIC_DATA]" at bounding box center [586, 239] width 386 height 365
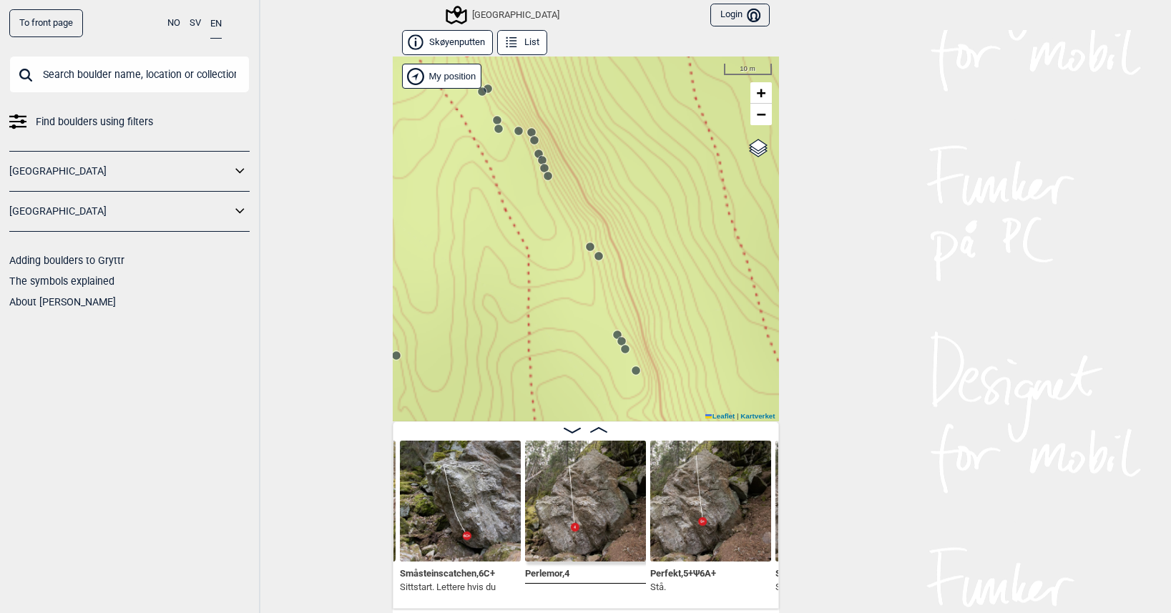
drag, startPoint x: 589, startPoint y: 270, endPoint x: 484, endPoint y: 142, distance: 166.3
click at [484, 142] on div "Speidersteinen Barnehageveggen Cowboyveggen Bølerveggen [GEOGRAPHIC_DATA]" at bounding box center [586, 239] width 386 height 365
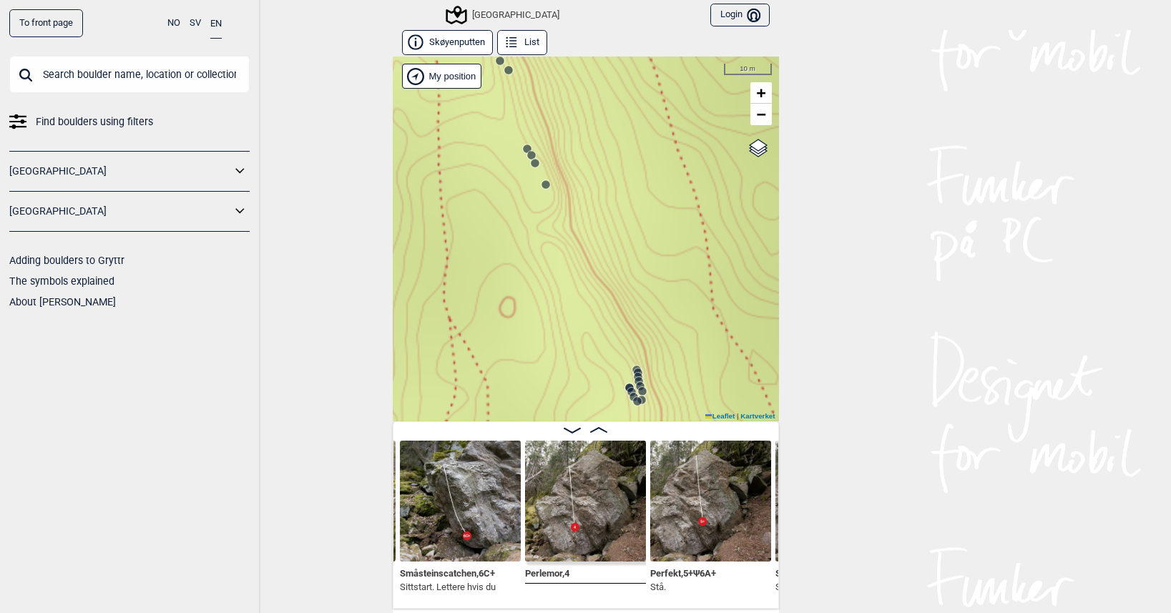
drag, startPoint x: 507, startPoint y: 215, endPoint x: 459, endPoint y: 118, distance: 108.5
click at [454, 114] on div "Speidersteinen Barnehageveggen Cowboyveggen Bølerveggen [GEOGRAPHIC_DATA]" at bounding box center [586, 239] width 386 height 365
click at [626, 352] on icon at bounding box center [631, 357] width 11 height 11
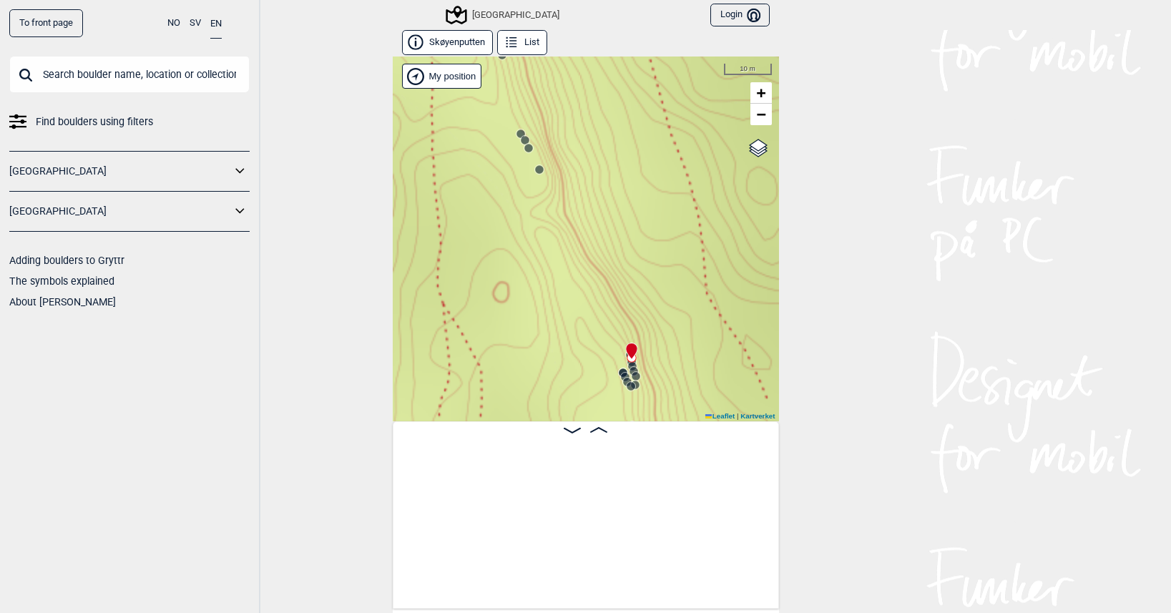
scroll to position [0, 22228]
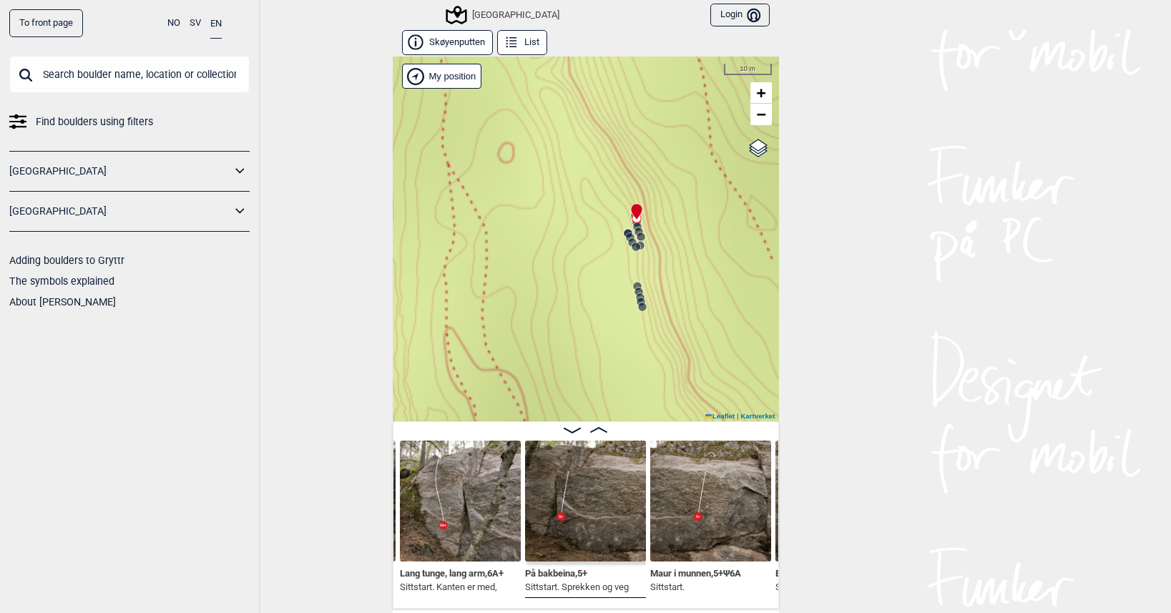
drag, startPoint x: 567, startPoint y: 338, endPoint x: 572, endPoint y: 198, distance: 139.6
click at [572, 198] on div "Speidersteinen Barnehageveggen Cowboyveggen Bølerveggen [GEOGRAPHIC_DATA]" at bounding box center [586, 239] width 386 height 365
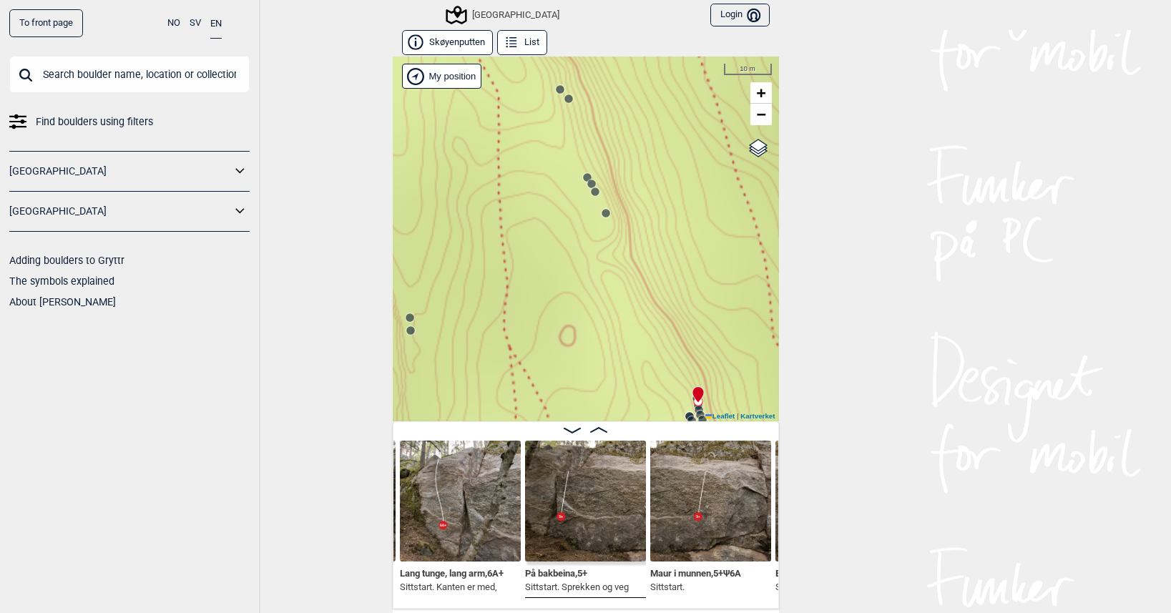
drag, startPoint x: 521, startPoint y: 99, endPoint x: 608, endPoint y: 344, distance: 260.5
click at [608, 344] on div "Speidersteinen Barnehageveggen Cowboyveggen Bølerveggen [GEOGRAPHIC_DATA]" at bounding box center [586, 239] width 386 height 365
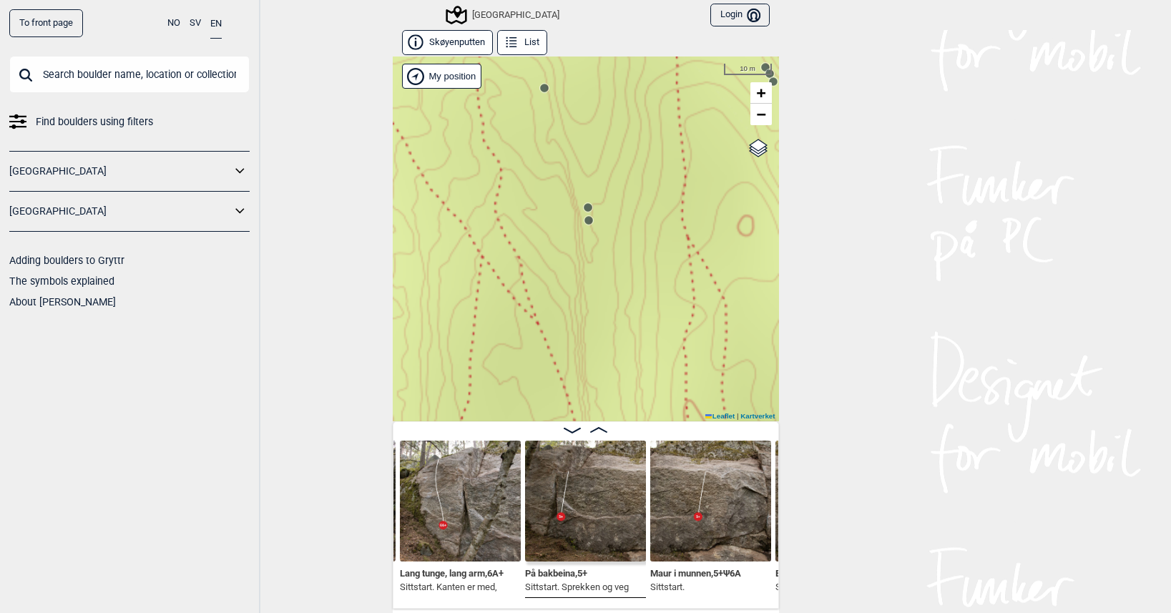
drag, startPoint x: 525, startPoint y: 275, endPoint x: 685, endPoint y: 100, distance: 237.0
click at [685, 100] on div "Speidersteinen Barnehageveggen Cowboyveggen Bølerveggen [GEOGRAPHIC_DATA]" at bounding box center [586, 239] width 386 height 365
click at [591, 207] on circle at bounding box center [595, 204] width 9 height 9
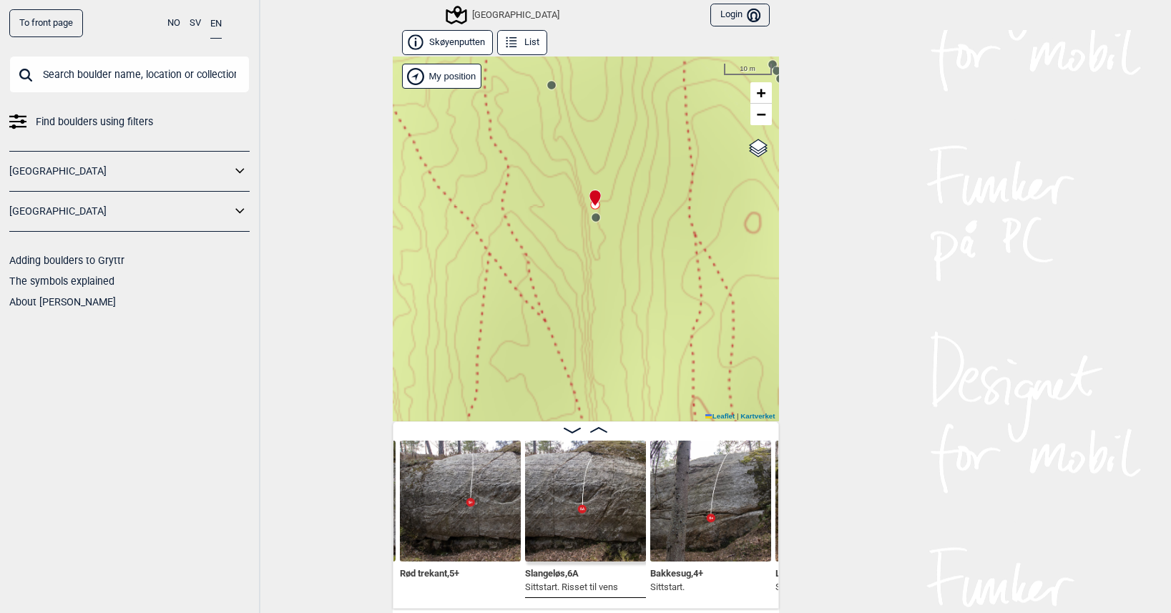
click at [594, 221] on icon at bounding box center [595, 217] width 11 height 11
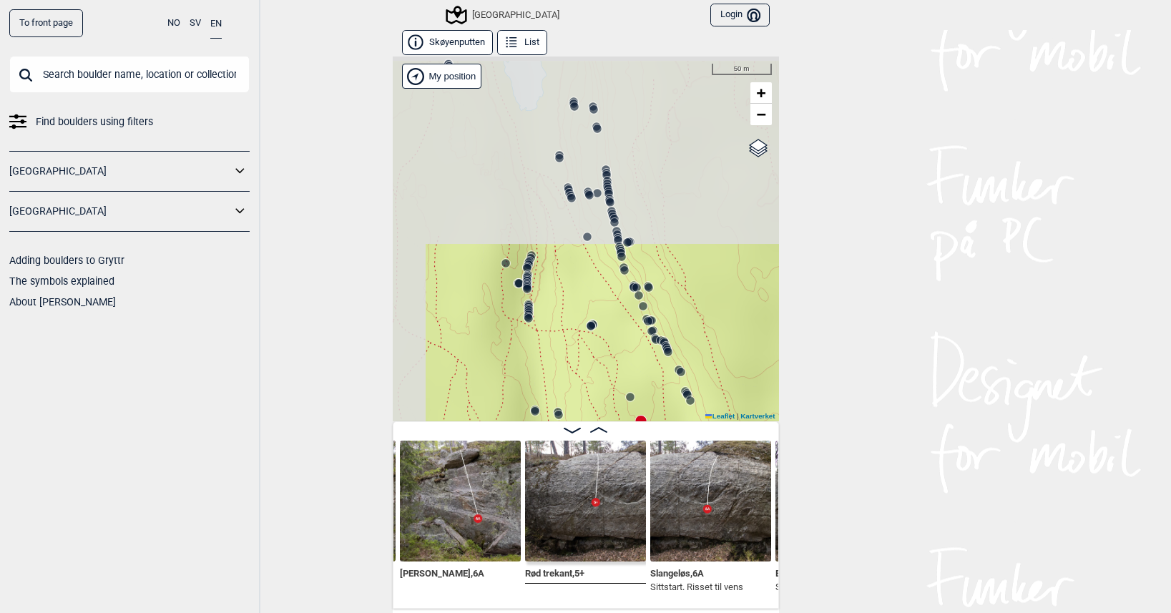
drag, startPoint x: 556, startPoint y: 126, endPoint x: 602, endPoint y: 368, distance: 246.8
click at [602, 368] on div "Speidersteinen Barnehageveggen Cowboyveggen Bølerveggen [GEOGRAPHIC_DATA]" at bounding box center [586, 239] width 386 height 365
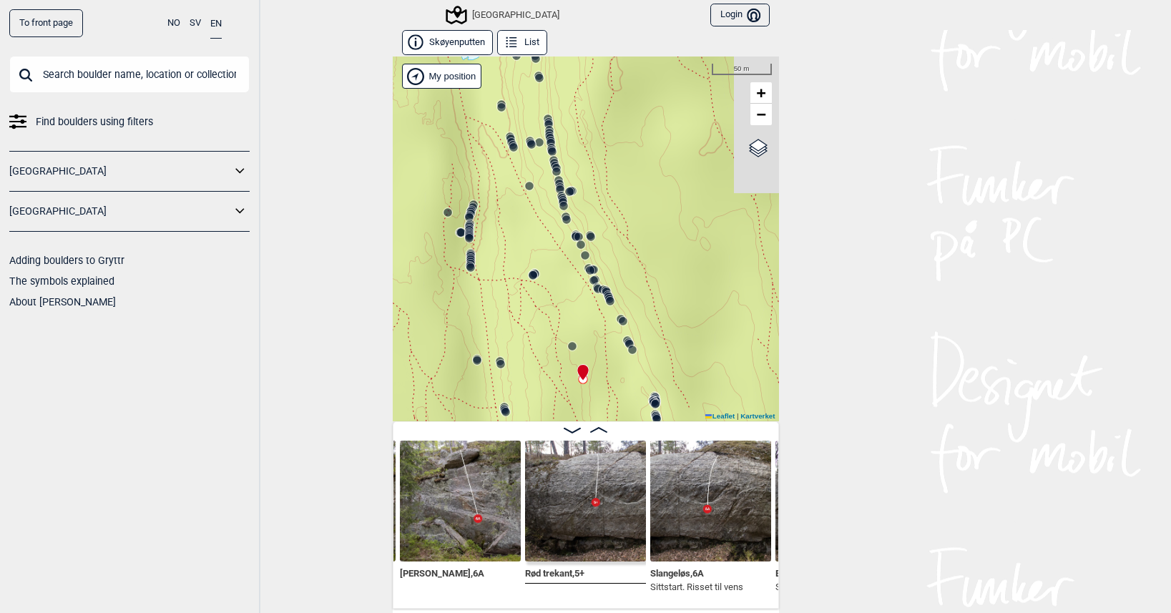
drag, startPoint x: 570, startPoint y: 288, endPoint x: 511, endPoint y: 184, distance: 119.2
click at [512, 185] on div "Speidersteinen Barnehageveggen Cowboyveggen Bølerveggen [GEOGRAPHIC_DATA]" at bounding box center [586, 239] width 386 height 365
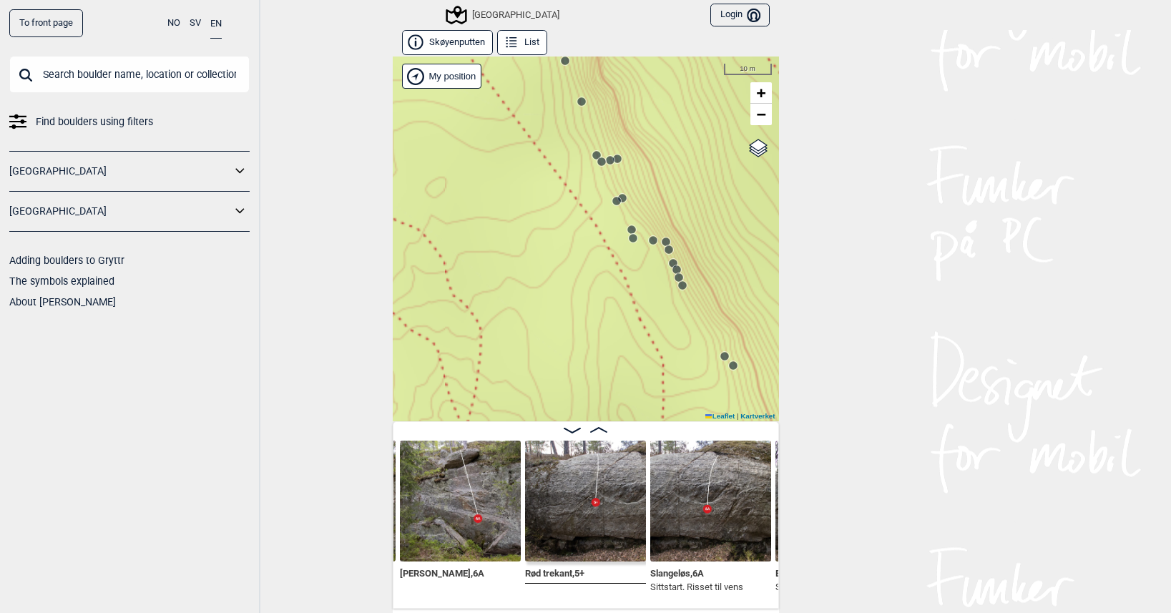
drag, startPoint x: 559, startPoint y: 196, endPoint x: 590, endPoint y: 321, distance: 128.4
click at [590, 321] on div "Speidersteinen Barnehageveggen Cowboyveggen Bølerveggen [GEOGRAPHIC_DATA]" at bounding box center [586, 239] width 386 height 365
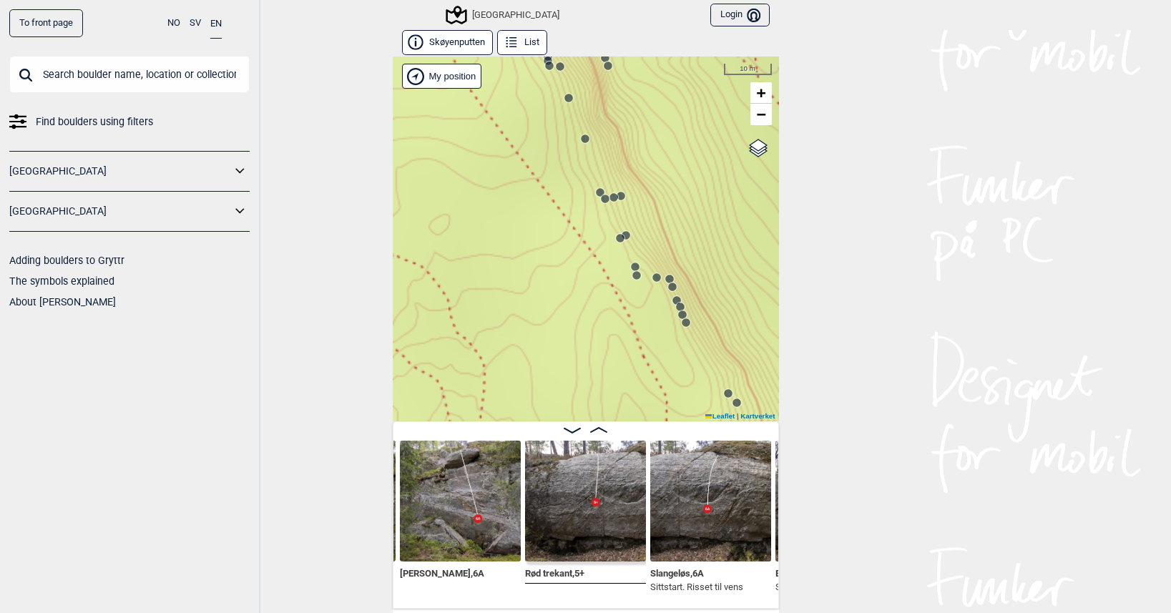
click at [596, 193] on circle at bounding box center [600, 192] width 9 height 9
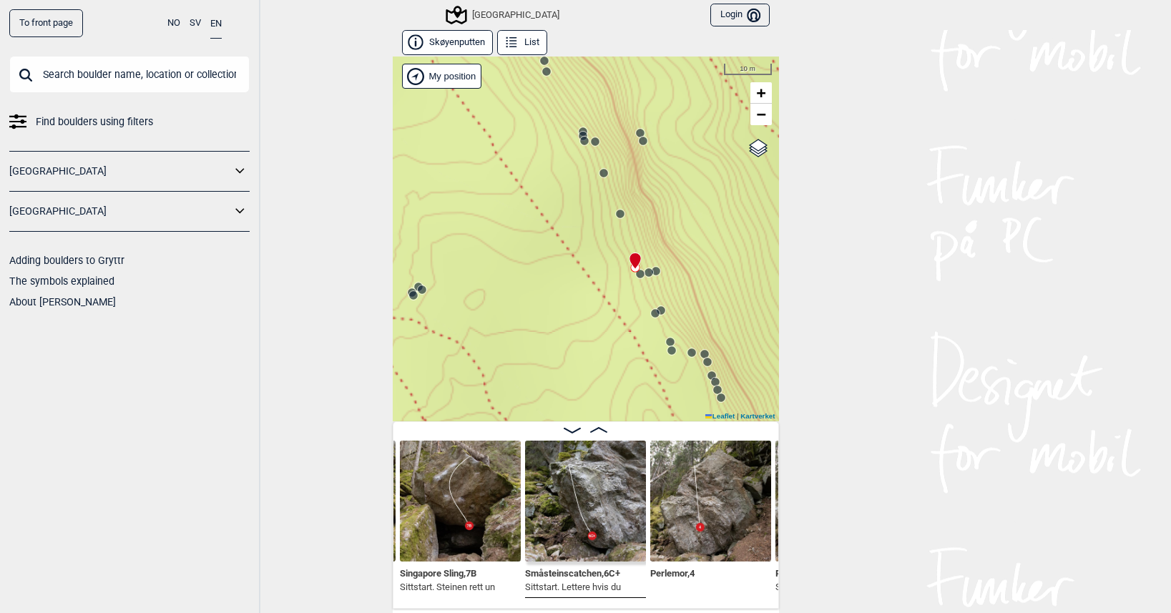
drag, startPoint x: 557, startPoint y: 157, endPoint x: 630, endPoint y: 351, distance: 207.2
click at [630, 351] on div "Speidersteinen Barnehageveggen Cowboyveggen Bølerveggen [GEOGRAPHIC_DATA]" at bounding box center [586, 239] width 386 height 365
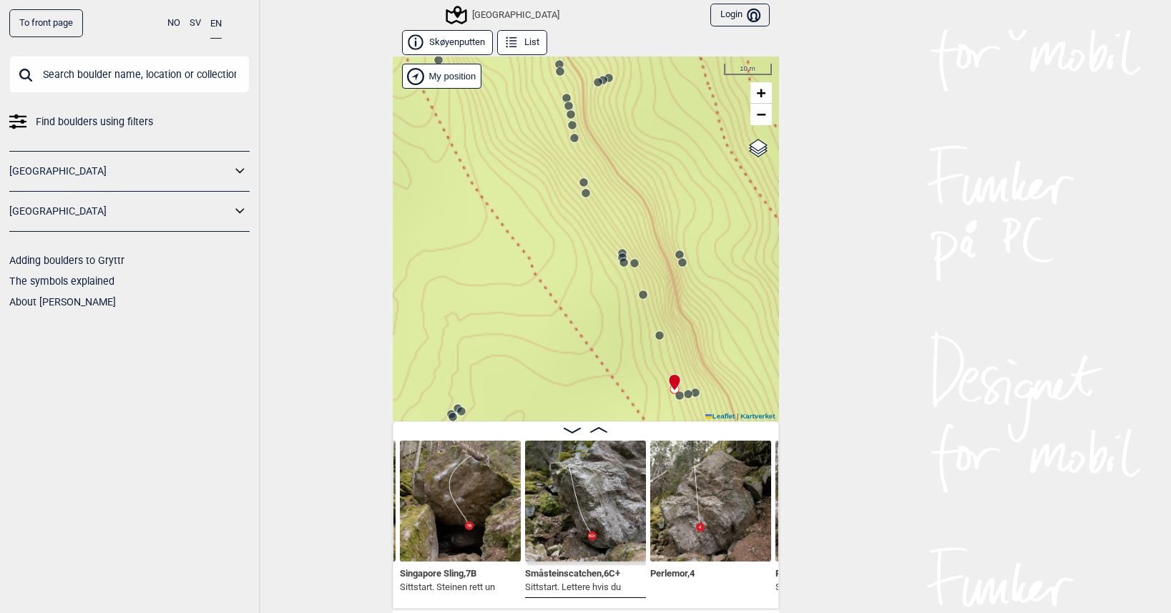
click at [618, 255] on circle at bounding box center [622, 257] width 9 height 9
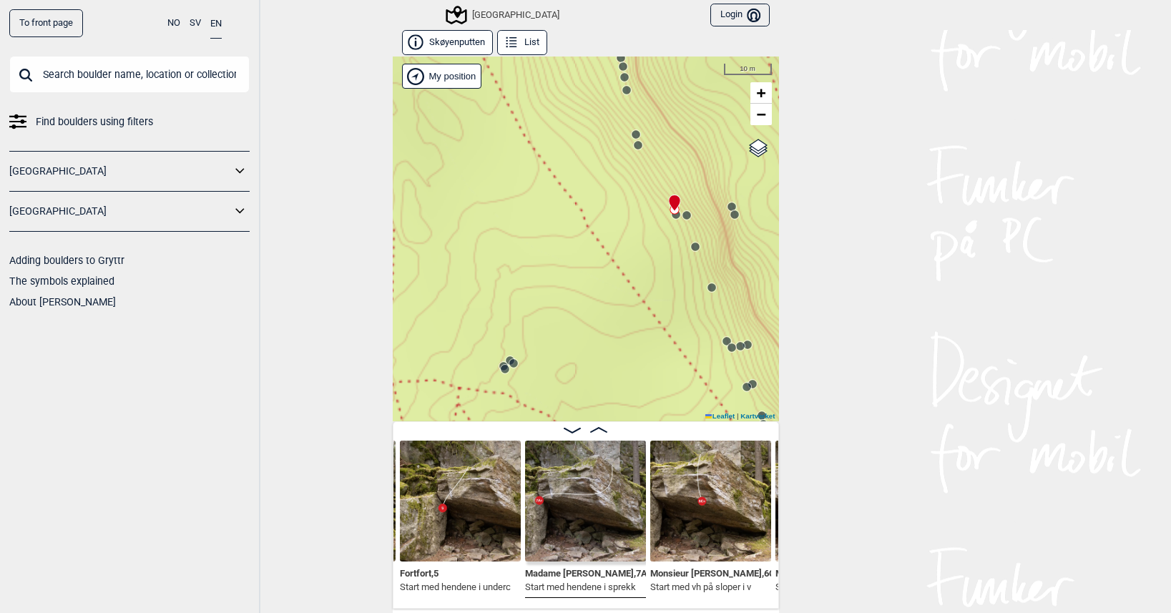
drag, startPoint x: 506, startPoint y: 301, endPoint x: 495, endPoint y: 261, distance: 40.8
click at [495, 261] on div "Speidersteinen Barnehageveggen Cowboyveggen Bølerveggen [GEOGRAPHIC_DATA]" at bounding box center [586, 239] width 386 height 365
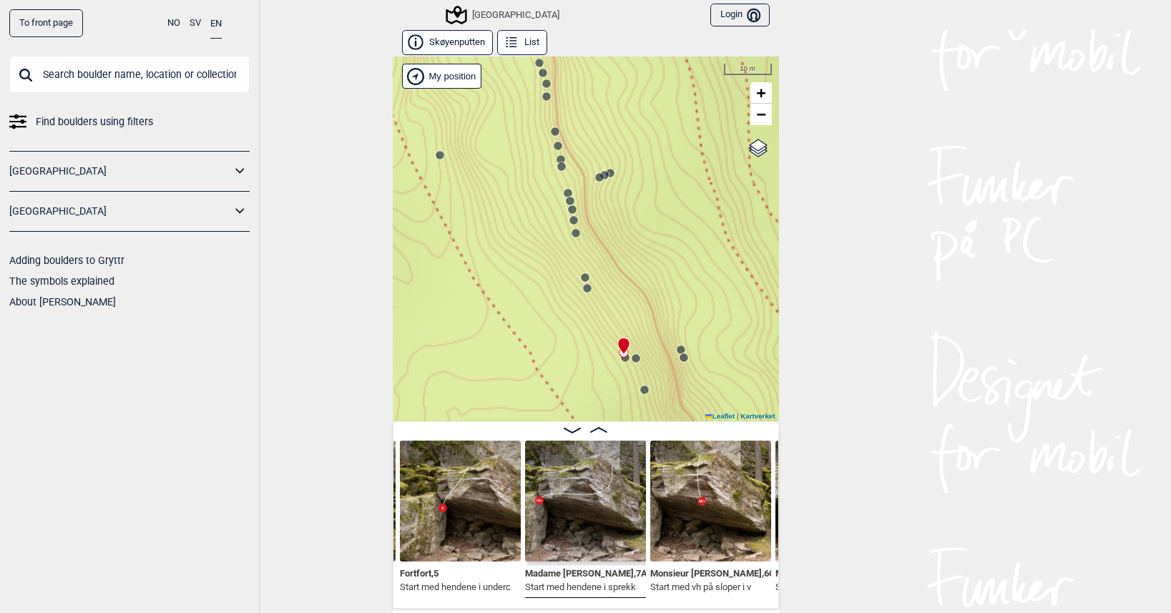
drag, startPoint x: 521, startPoint y: 128, endPoint x: 533, endPoint y: 266, distance: 138.6
click at [533, 266] on div "Speidersteinen Barnehageveggen Cowboyveggen Bølerveggen [GEOGRAPHIC_DATA]" at bounding box center [586, 239] width 386 height 365
click at [569, 228] on circle at bounding box center [573, 223] width 9 height 9
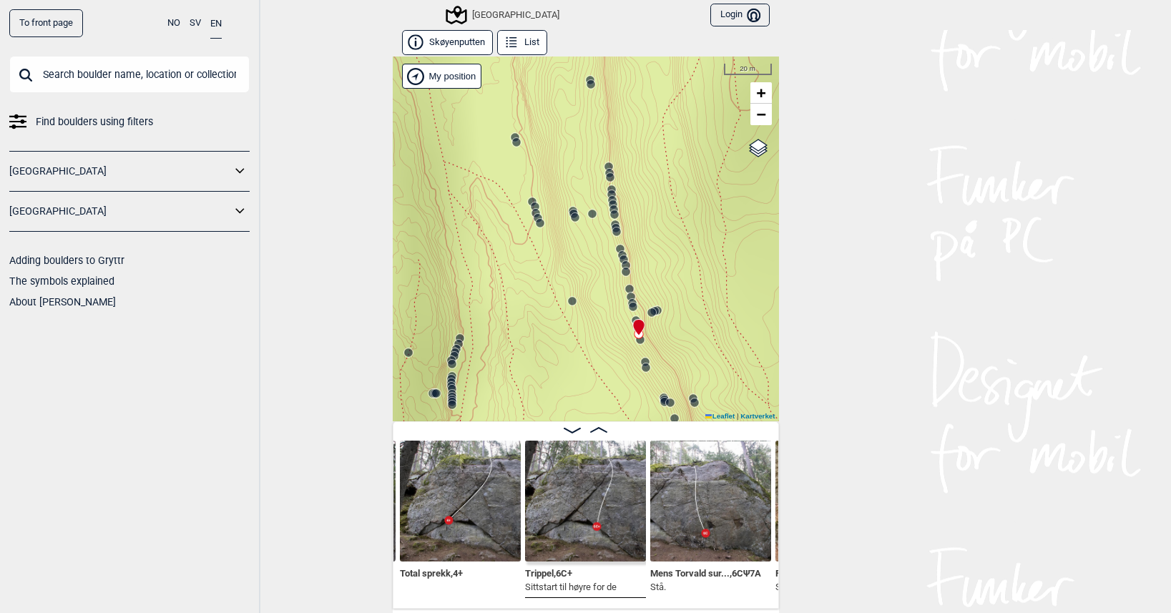
drag, startPoint x: 459, startPoint y: 223, endPoint x: 566, endPoint y: 325, distance: 147.3
click at [566, 325] on div "Speidersteinen Barnehageveggen Cowboyveggen Bølerveggen [GEOGRAPHIC_DATA]" at bounding box center [586, 239] width 386 height 365
click at [531, 206] on circle at bounding box center [535, 206] width 9 height 9
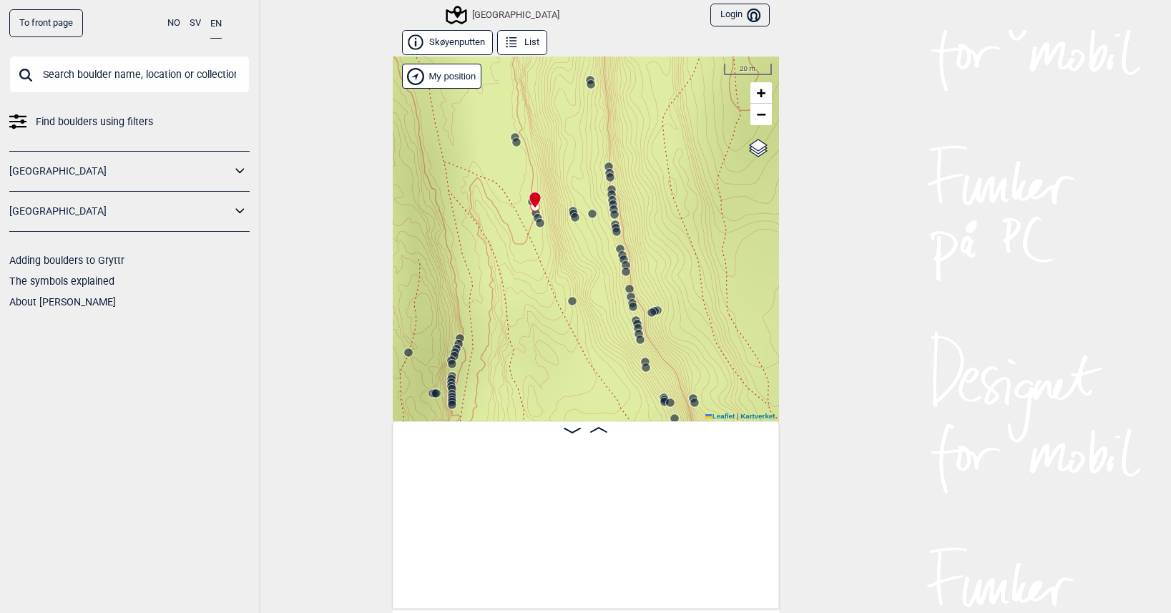
scroll to position [0, 12490]
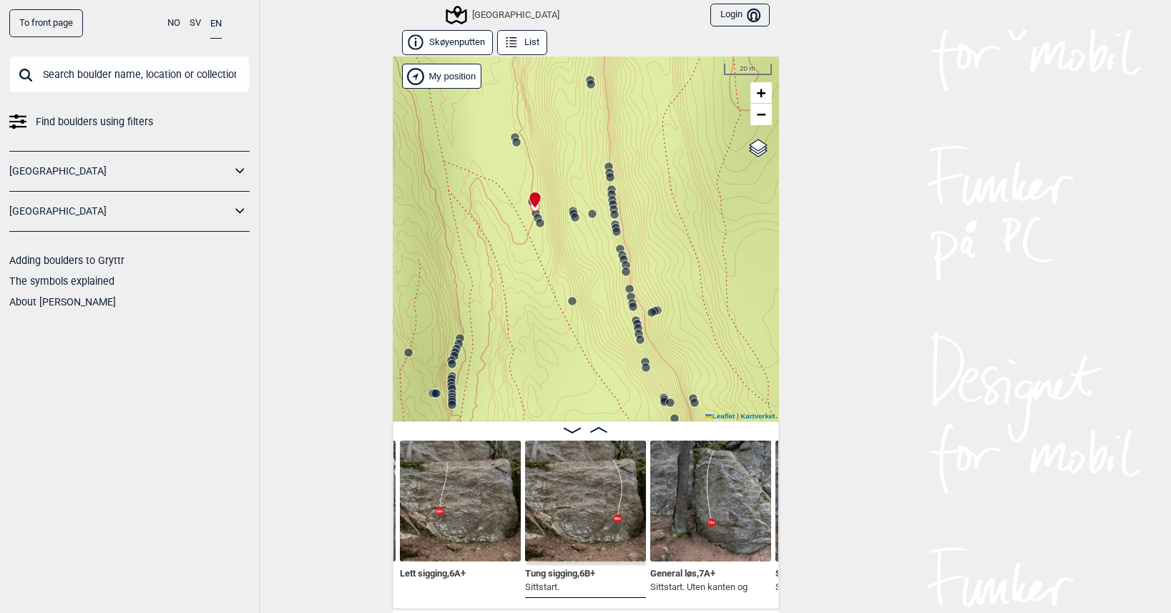
click at [532, 214] on icon at bounding box center [537, 218] width 11 height 11
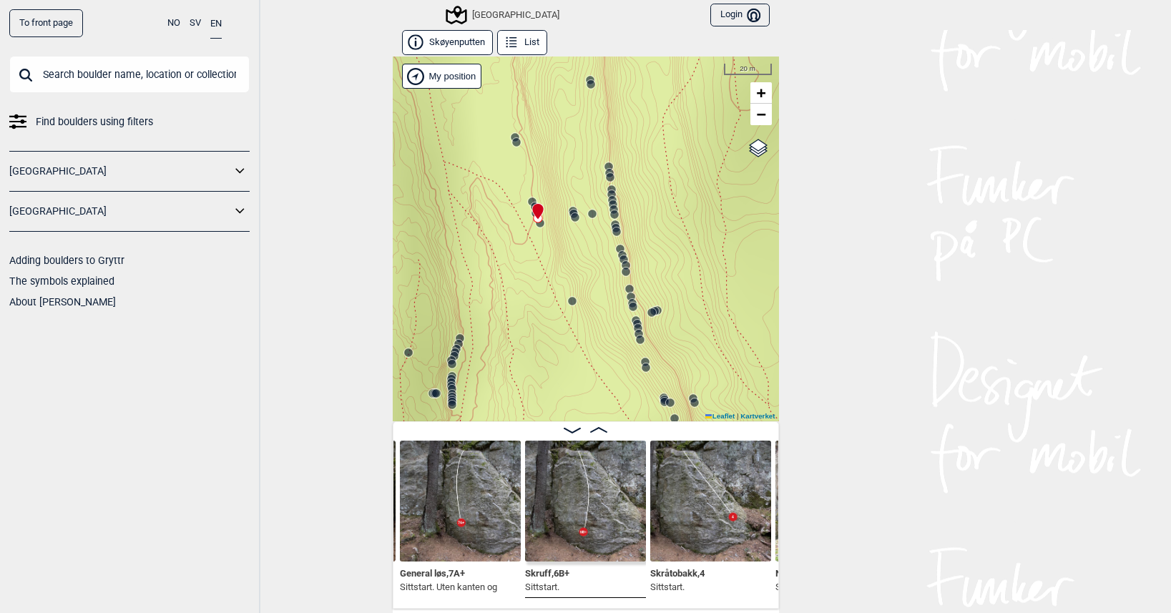
click at [567, 305] on icon at bounding box center [572, 301] width 11 height 11
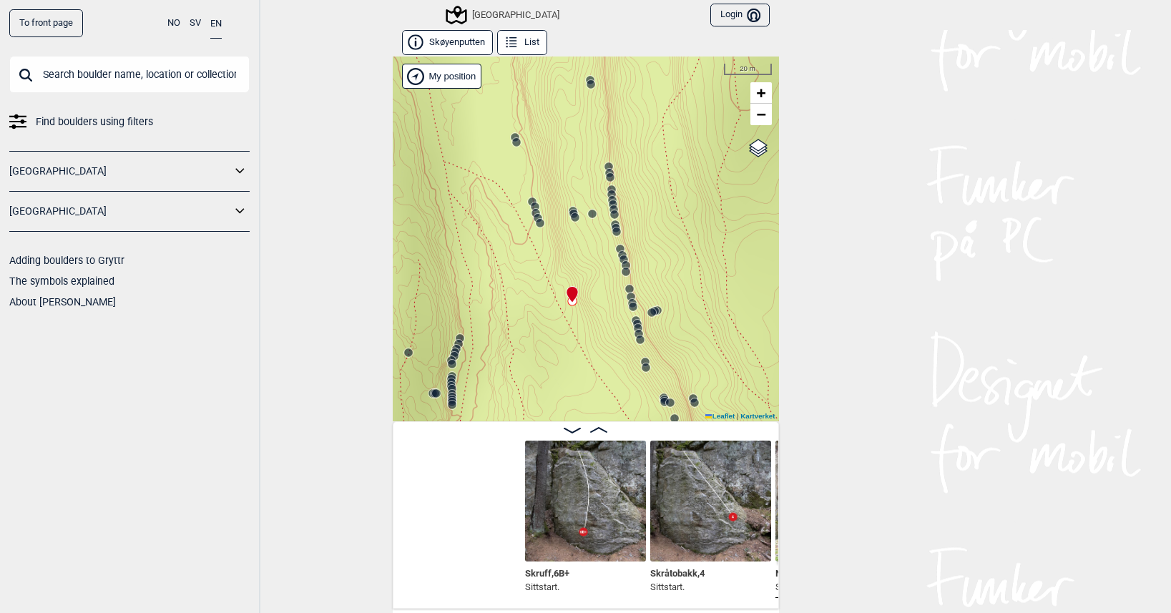
scroll to position [0, 12990]
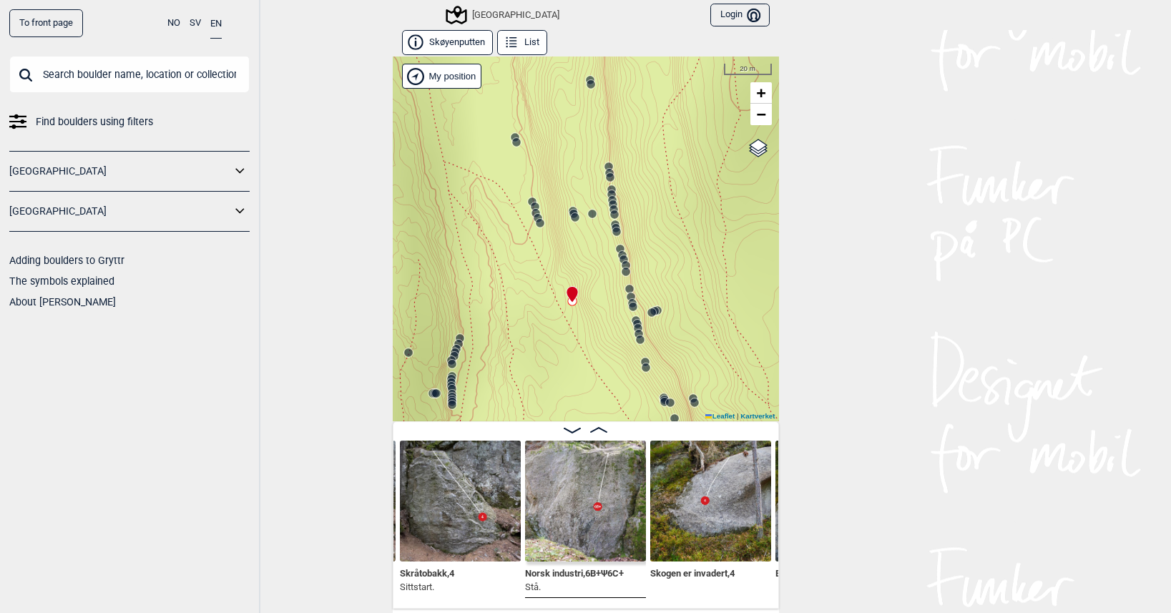
click at [534, 218] on icon at bounding box center [539, 223] width 11 height 11
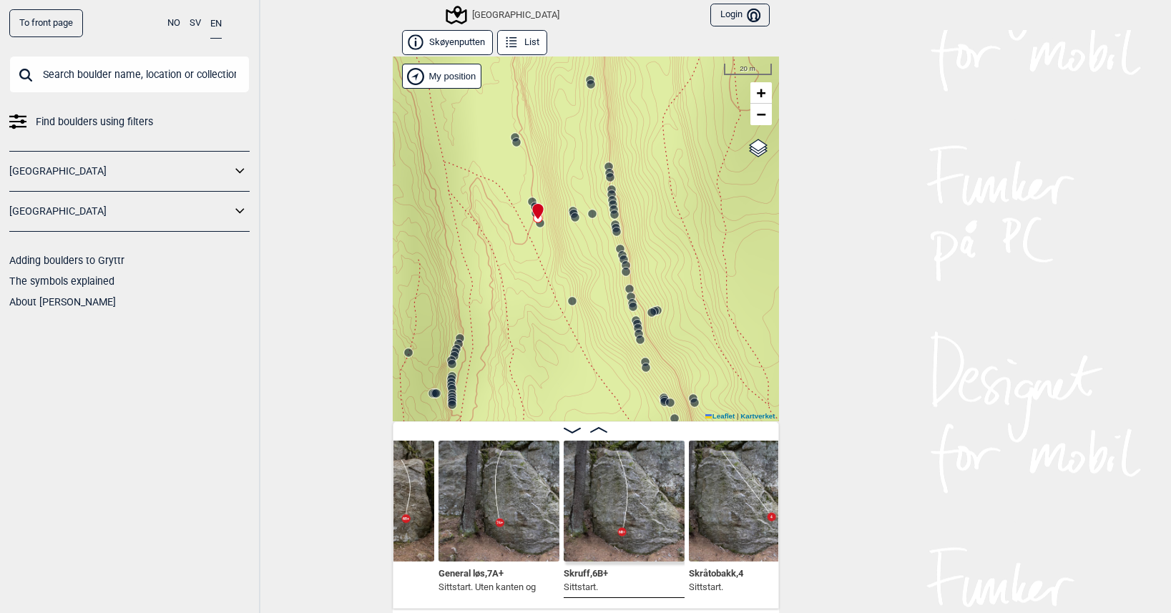
scroll to position [0, 12648]
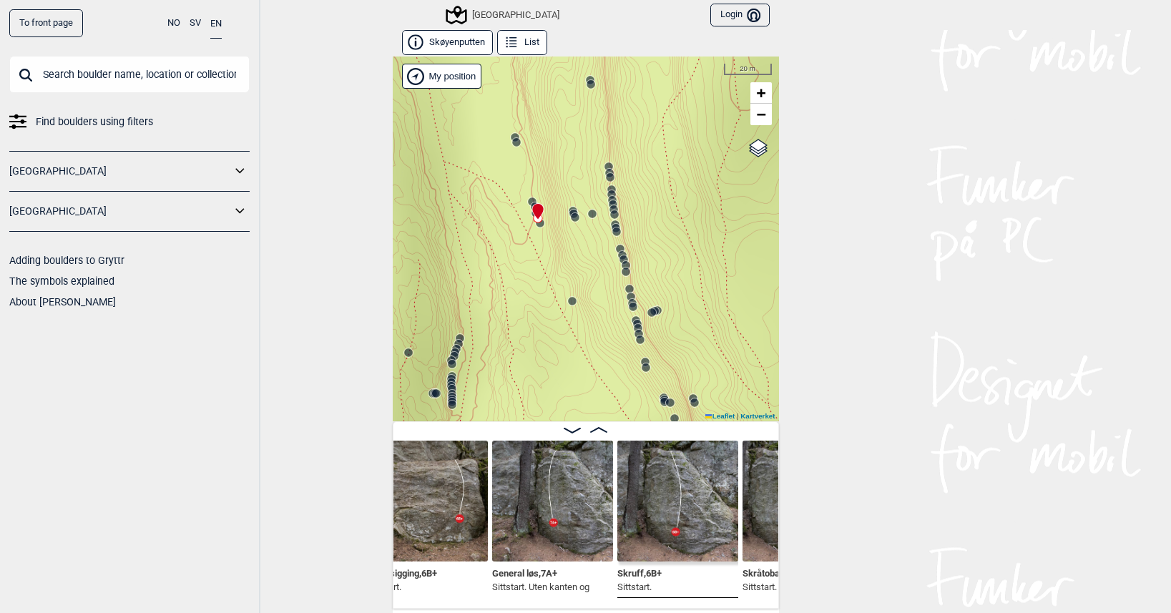
click at [543, 530] on img at bounding box center [552, 501] width 121 height 121
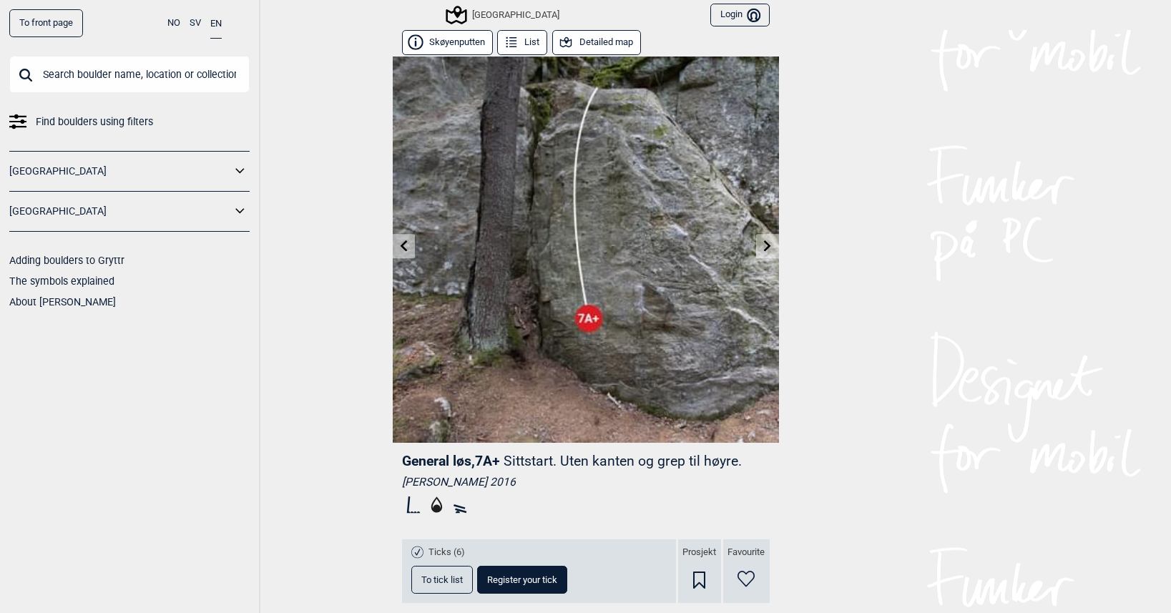
click at [111, 73] on input "text" at bounding box center [129, 74] width 240 height 37
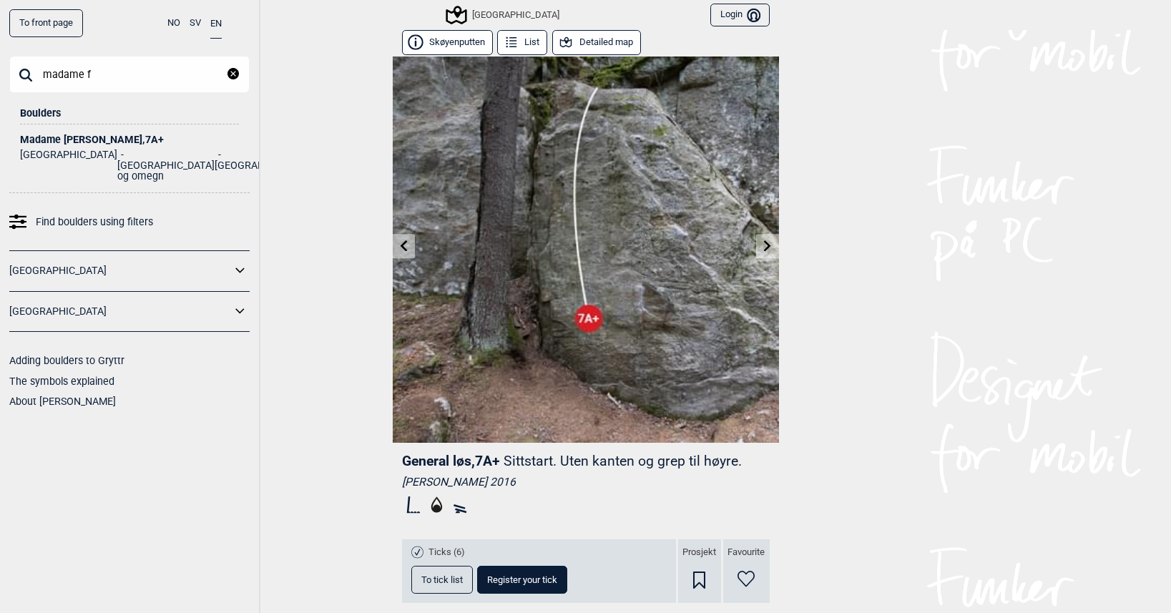
type input "madame f"
click at [52, 136] on div "Madame Forte , 7A+" at bounding box center [129, 140] width 219 height 11
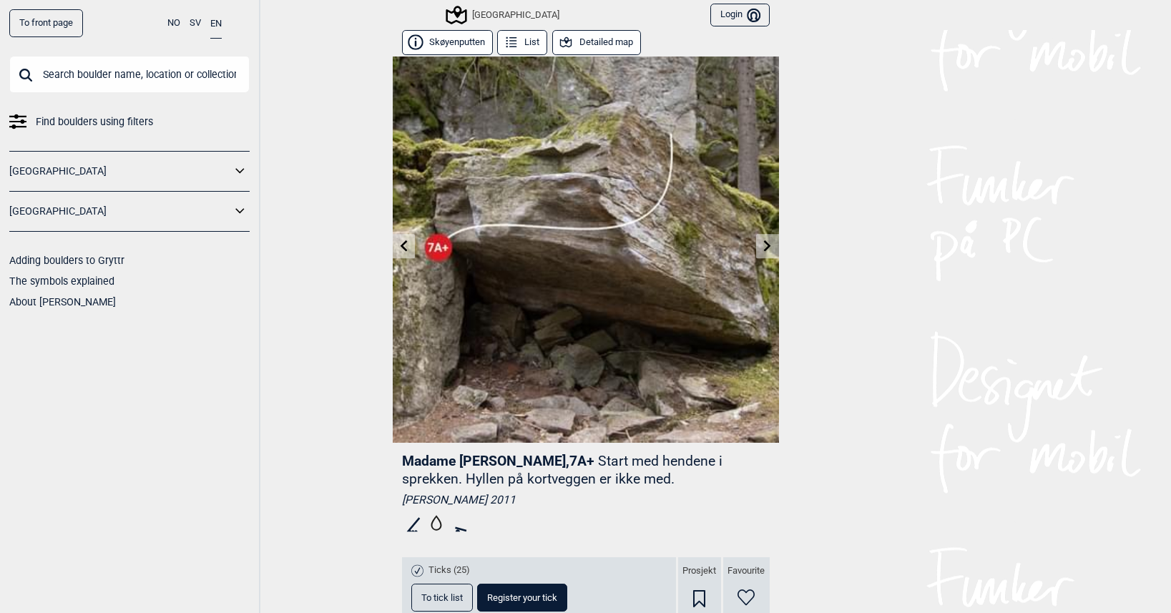
click at [503, 19] on div "[GEOGRAPHIC_DATA]" at bounding box center [504, 14] width 112 height 17
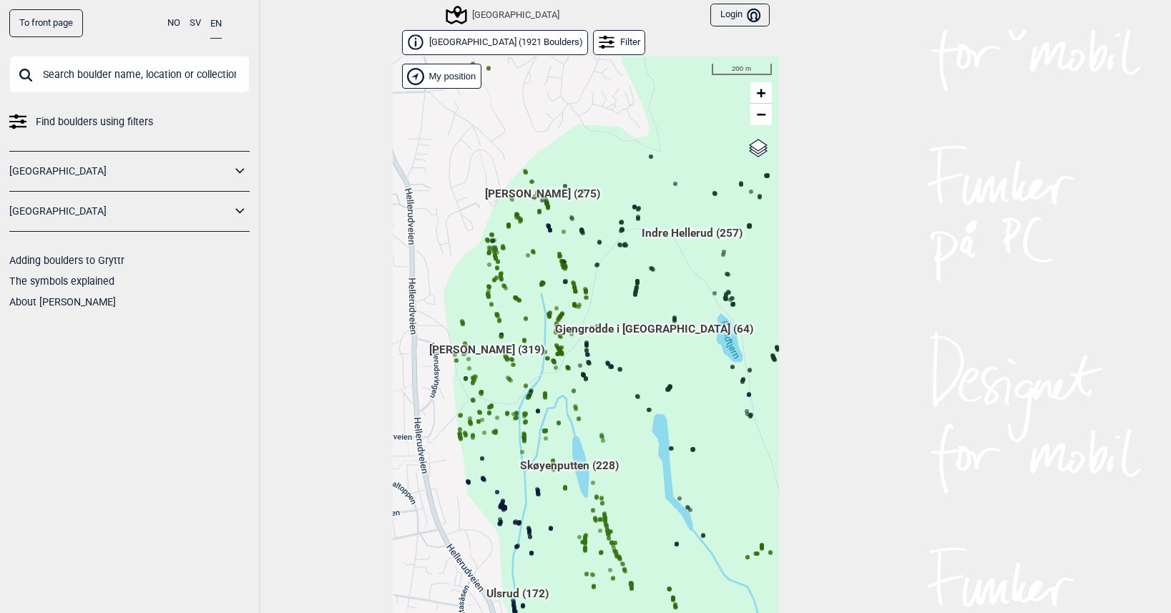
click at [479, 348] on div "Hallingdal Gol Ål Stange Kolomoen [GEOGRAPHIC_DATA] [GEOGRAPHIC_DATA][PERSON_NA…" at bounding box center [586, 346] width 386 height 579
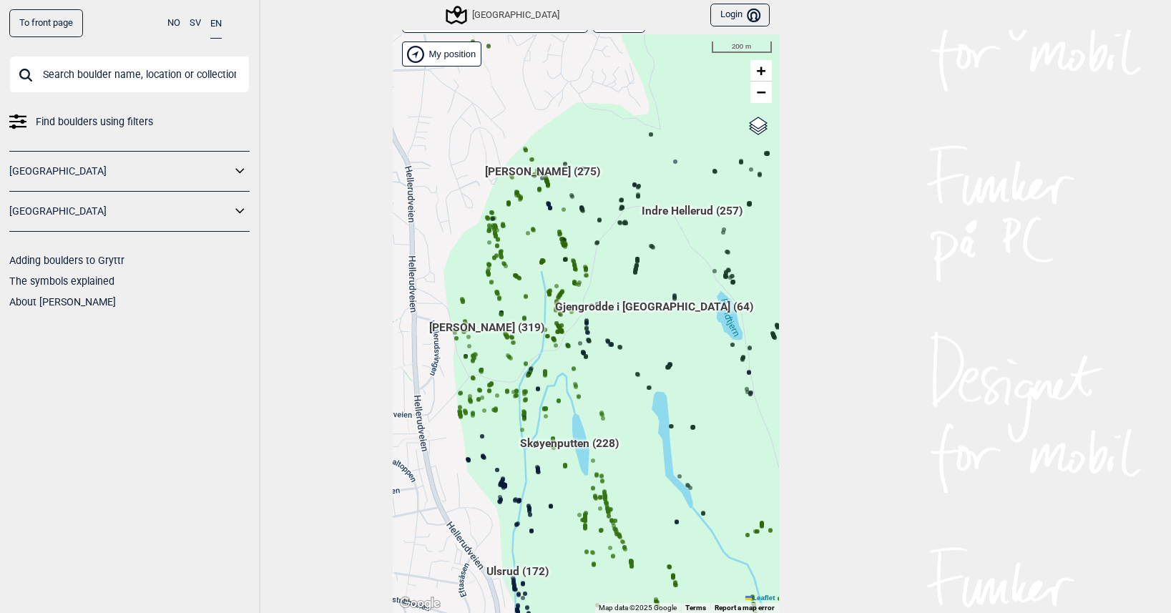
click at [482, 328] on span "[PERSON_NAME] (319)" at bounding box center [486, 333] width 115 height 27
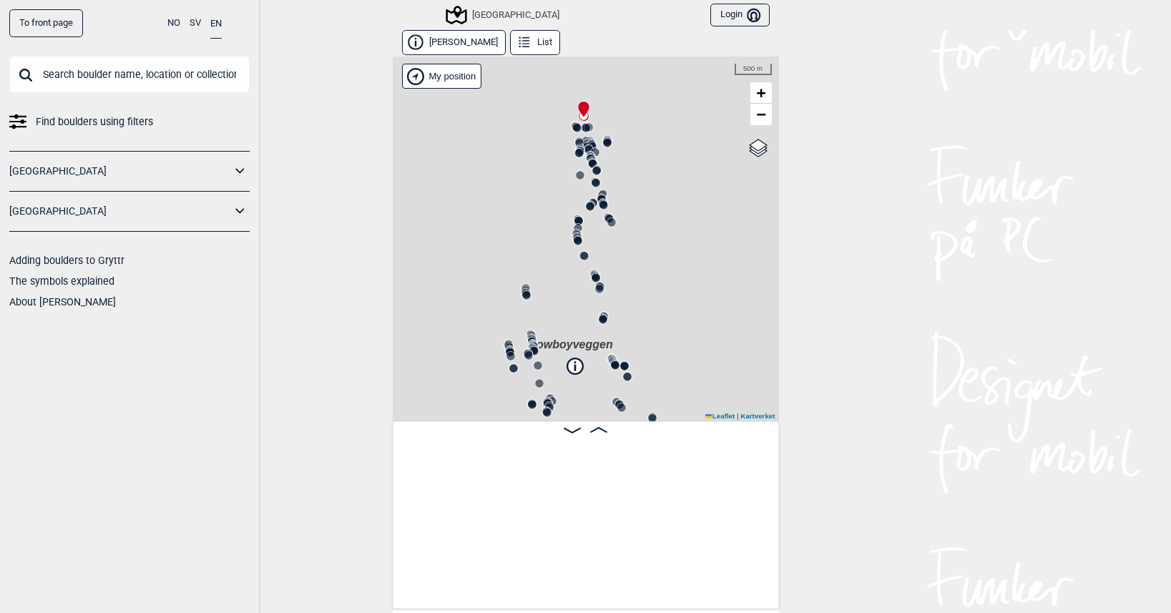
scroll to position [0, 112]
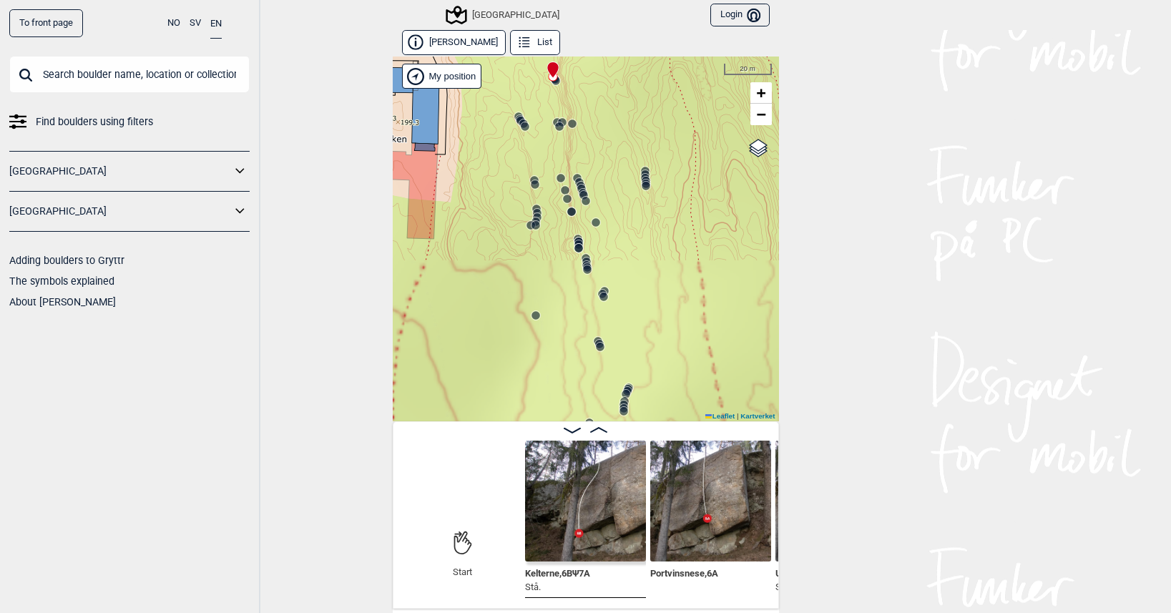
drag, startPoint x: 499, startPoint y: 199, endPoint x: 673, endPoint y: 212, distance: 173.6
click at [673, 212] on div "Speidersteinen Barnehageveggen Cowboyveggen Bølerveggen [GEOGRAPHIC_DATA]" at bounding box center [586, 239] width 386 height 365
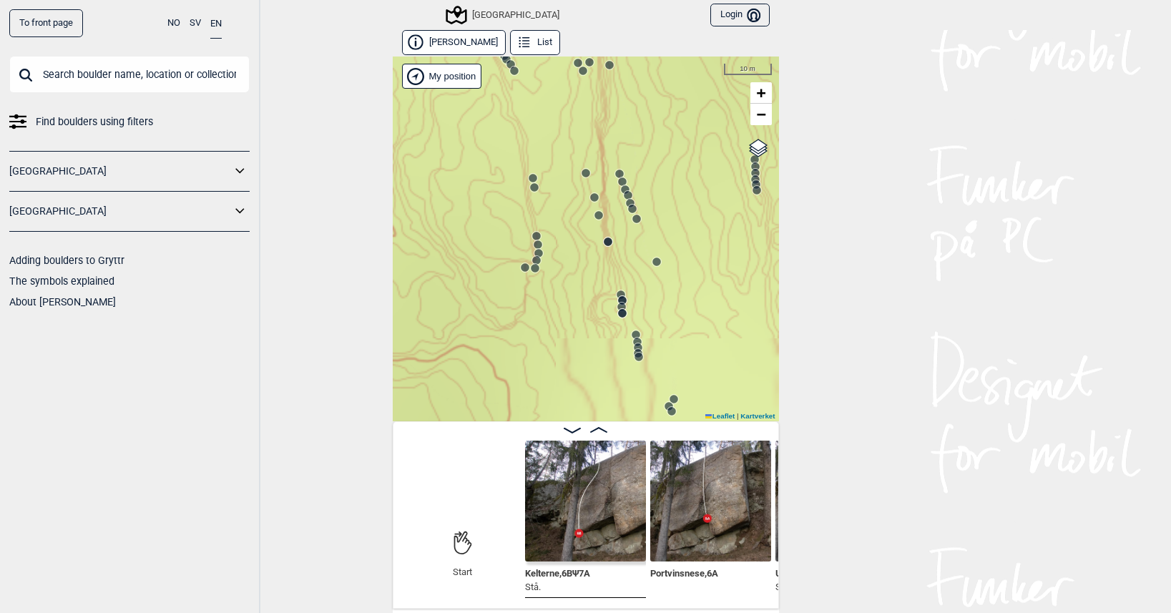
click at [622, 186] on circle at bounding box center [625, 189] width 9 height 9
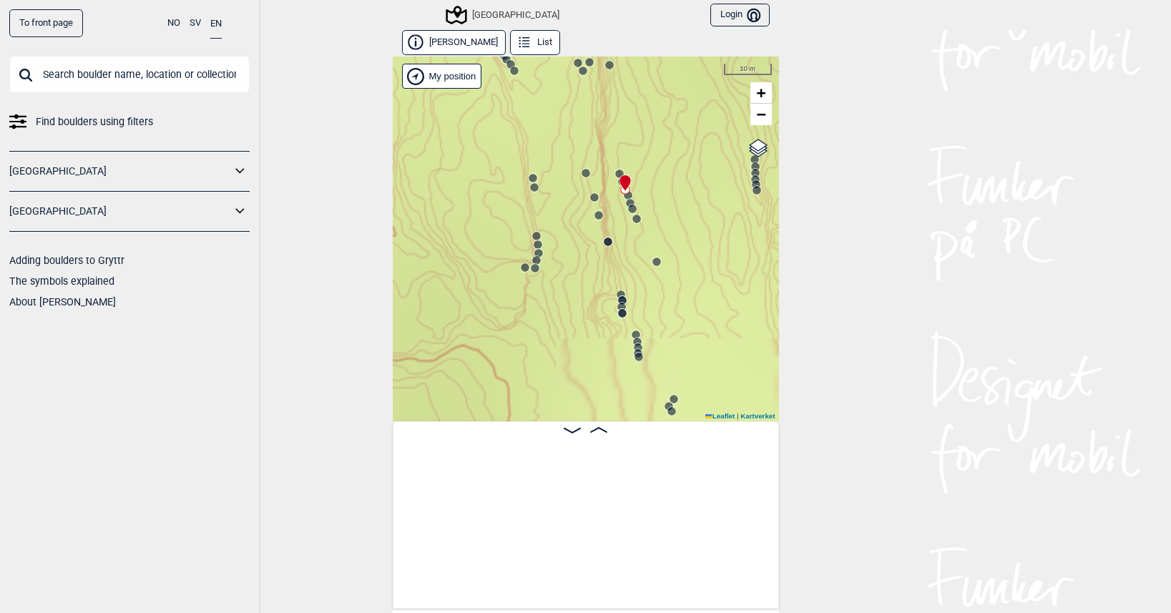
scroll to position [0, 2794]
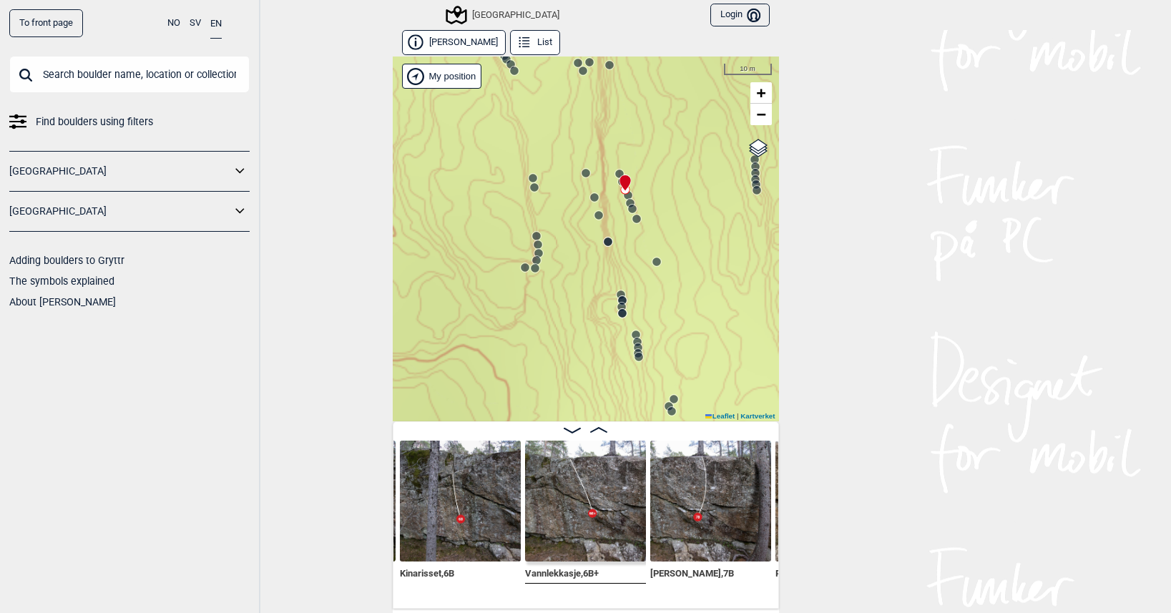
click at [617, 177] on div at bounding box center [622, 176] width 11 height 11
click at [613, 165] on div "Speidersteinen Barnehageveggen Cowboyveggen Bølerveggen [GEOGRAPHIC_DATA]" at bounding box center [586, 239] width 386 height 365
click at [617, 172] on div at bounding box center [622, 176] width 11 height 11
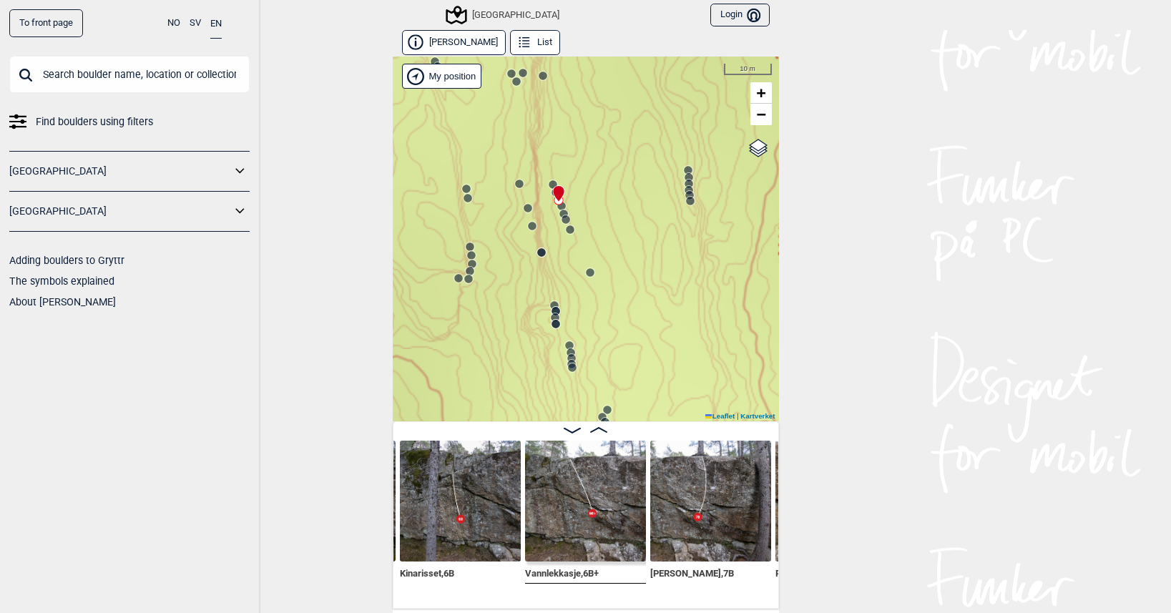
drag, startPoint x: 663, startPoint y: 179, endPoint x: 596, endPoint y: 190, distance: 67.4
click at [596, 190] on div "Speidersteinen Barnehageveggen Cowboyveggen Bølerveggen [GEOGRAPHIC_DATA]" at bounding box center [586, 239] width 386 height 365
click at [683, 167] on circle at bounding box center [687, 170] width 9 height 9
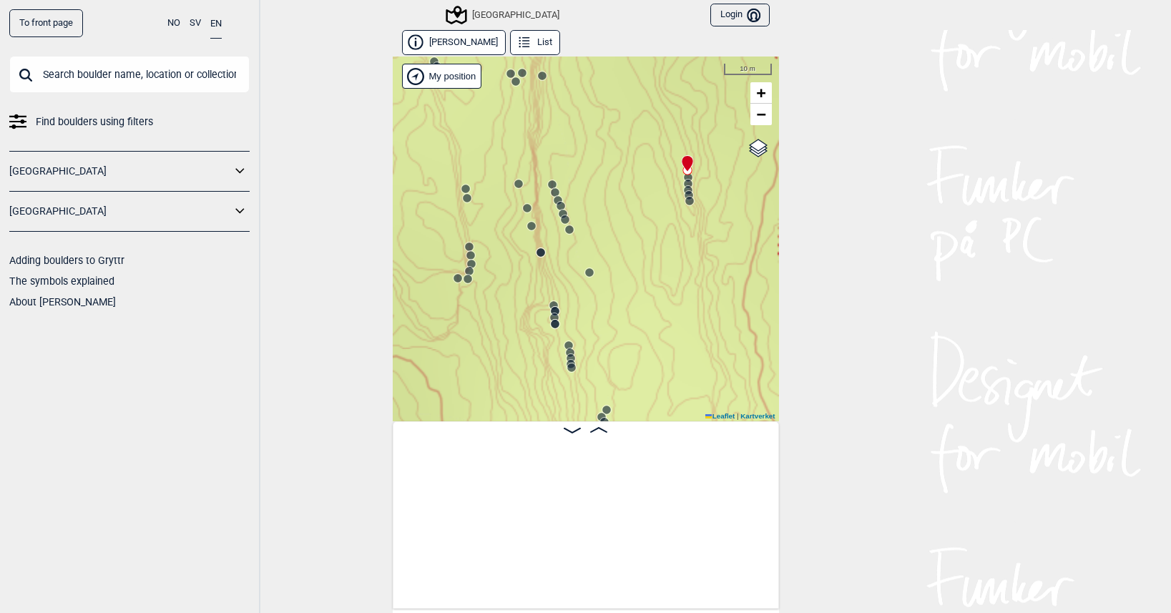
scroll to position [0, 5597]
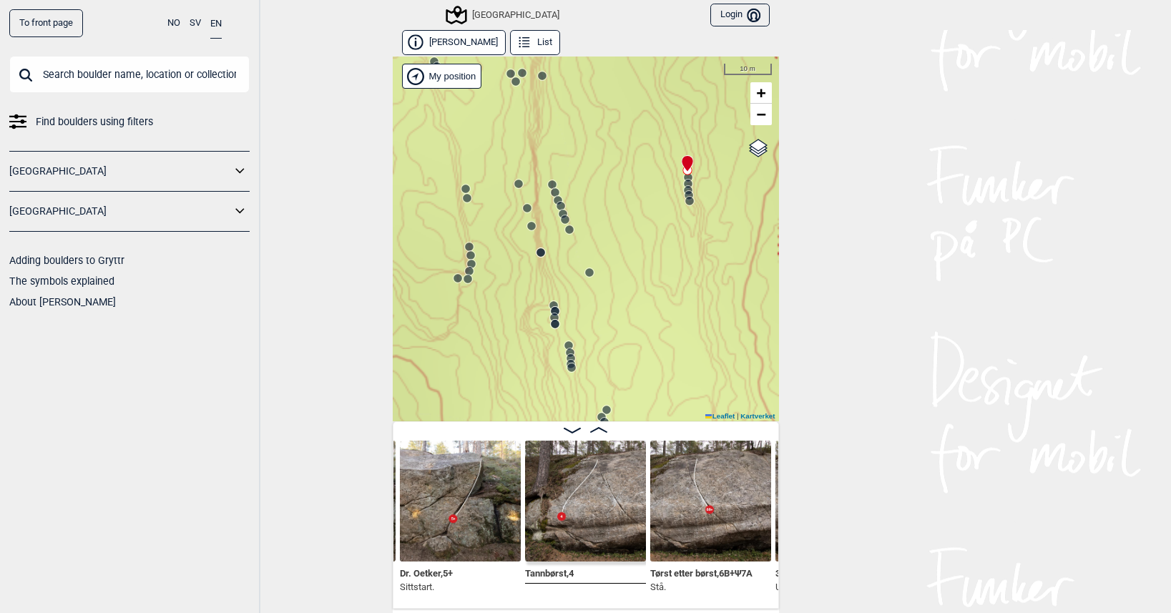
click at [688, 504] on img at bounding box center [710, 501] width 121 height 121
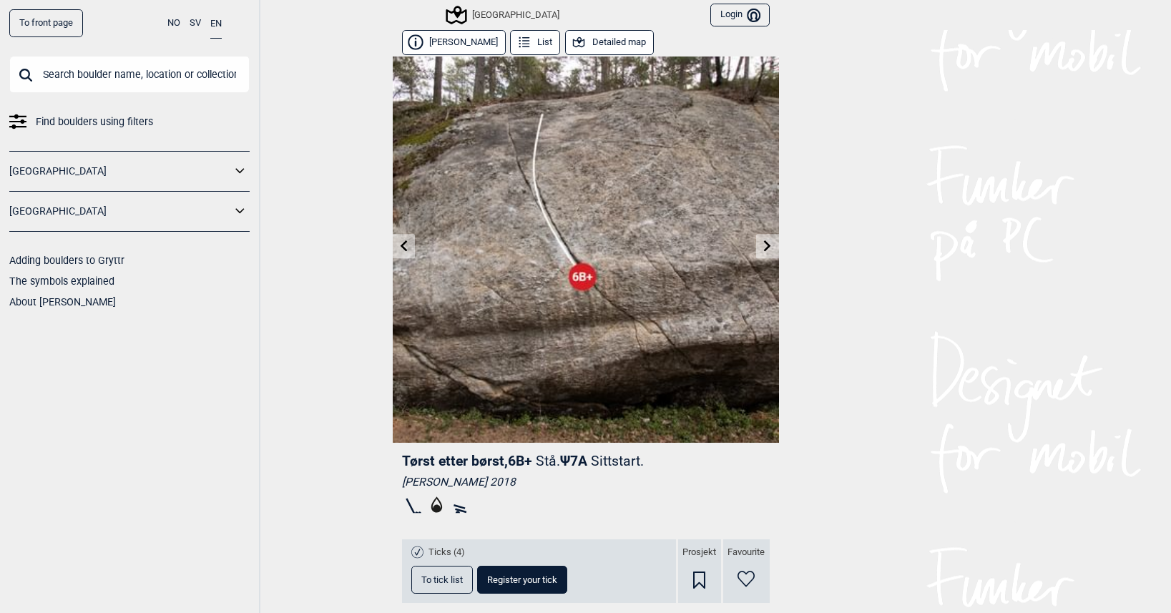
click at [612, 39] on button "Detailed map" at bounding box center [609, 42] width 89 height 25
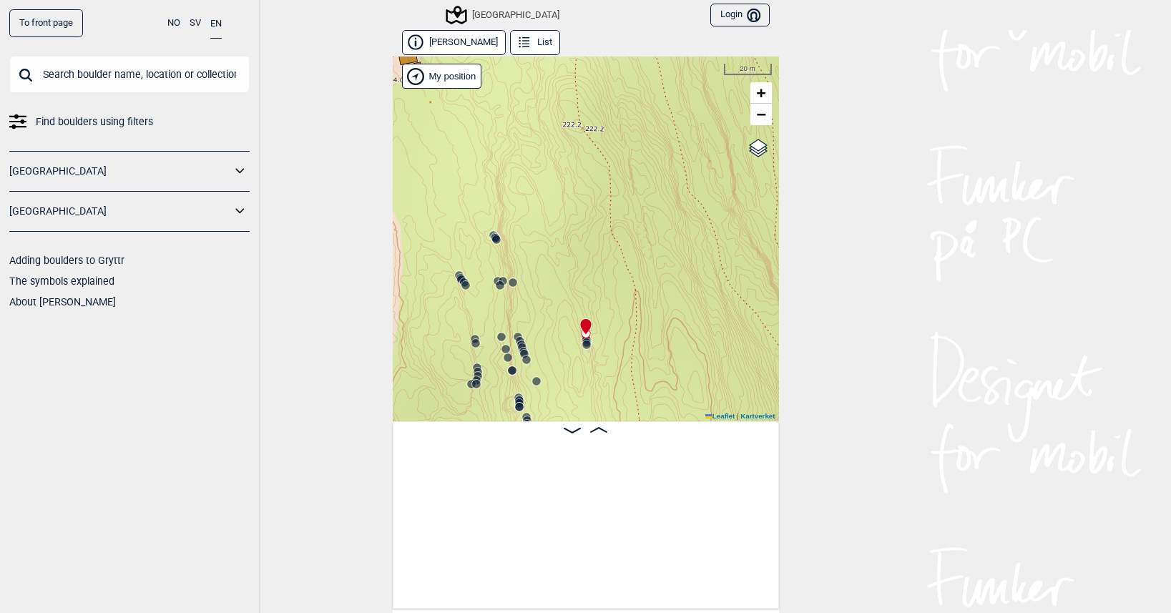
scroll to position [0, 5683]
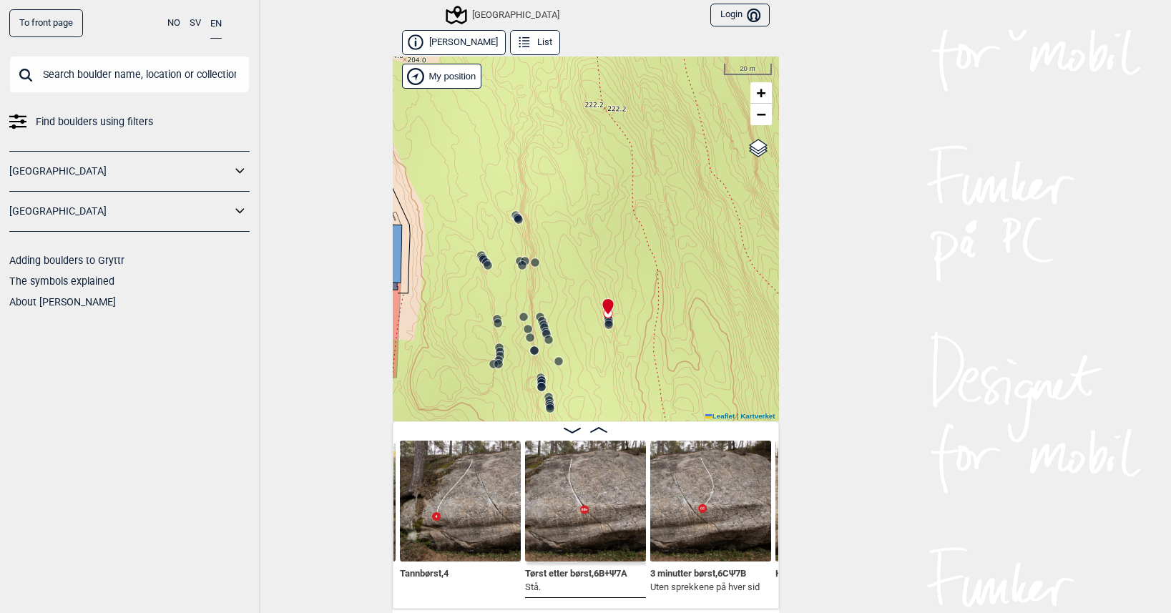
drag, startPoint x: 543, startPoint y: 343, endPoint x: 568, endPoint y: 304, distance: 46.0
click at [568, 304] on div "Speidersteinen Barnehageveggen Cowboyveggen Bølerveggen [GEOGRAPHIC_DATA]" at bounding box center [586, 239] width 386 height 365
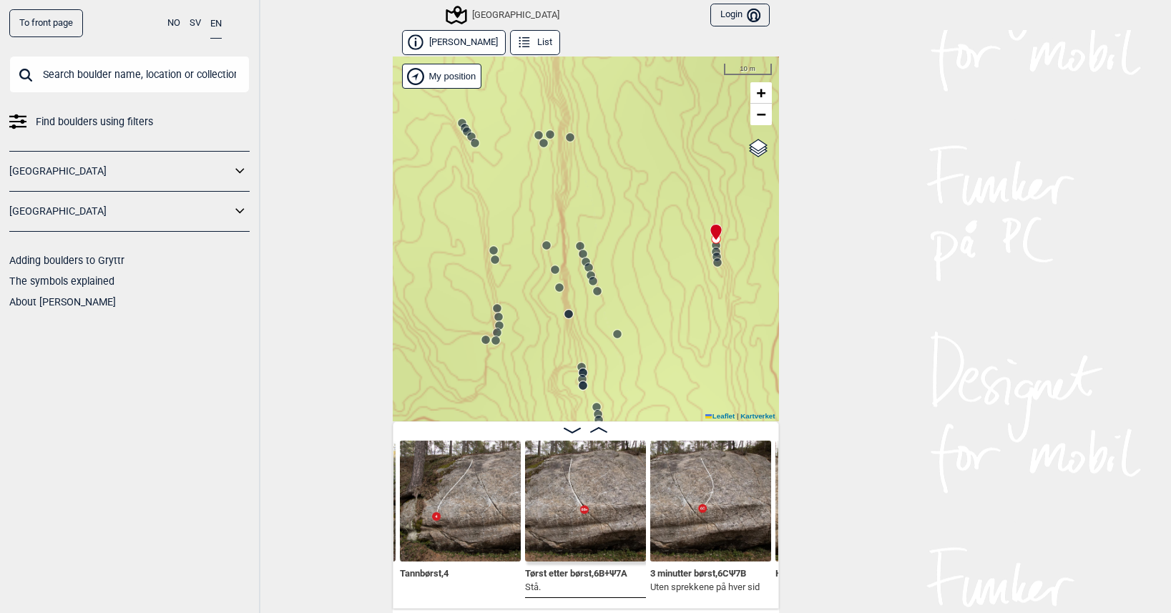
click at [576, 244] on circle at bounding box center [580, 246] width 9 height 9
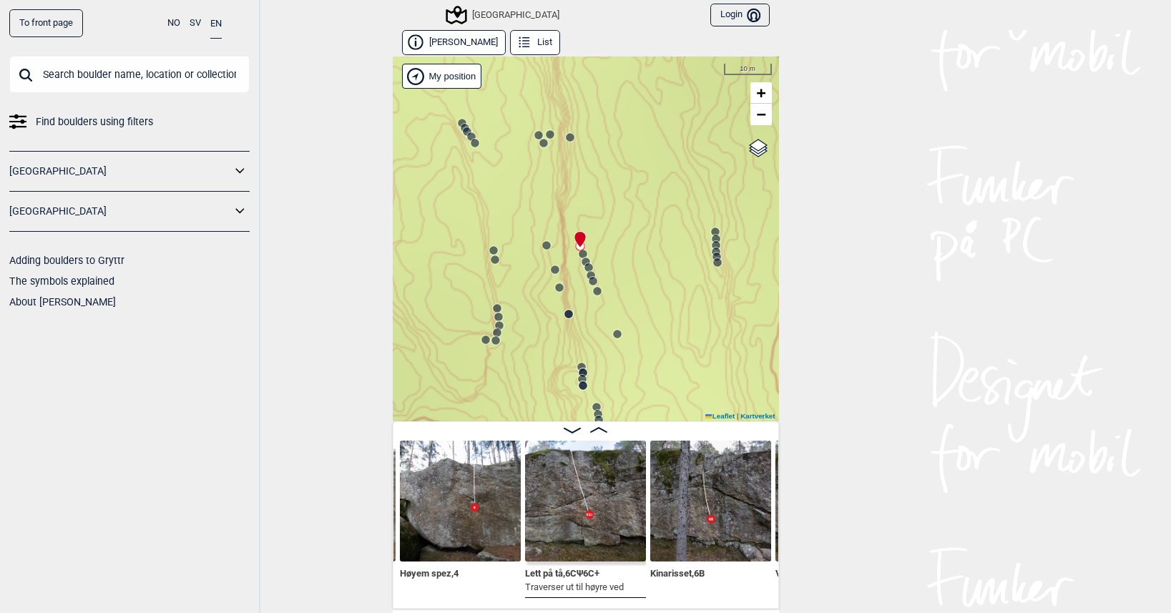
click at [579, 252] on circle at bounding box center [583, 254] width 9 height 9
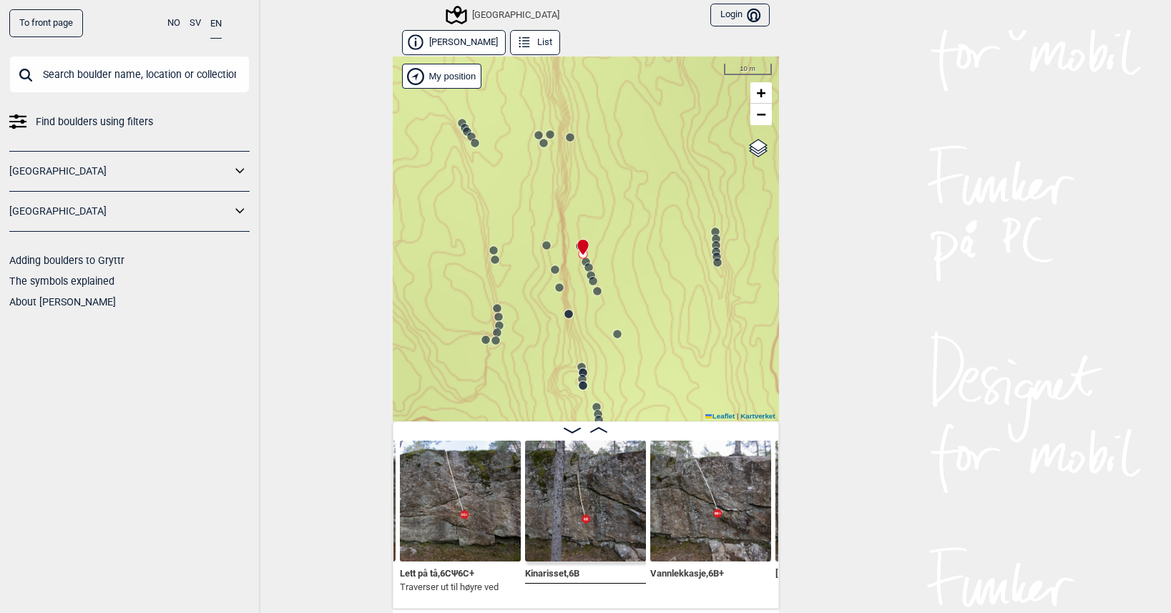
click at [580, 256] on circle at bounding box center [583, 254] width 9 height 9
click at [583, 262] on icon at bounding box center [588, 267] width 11 height 11
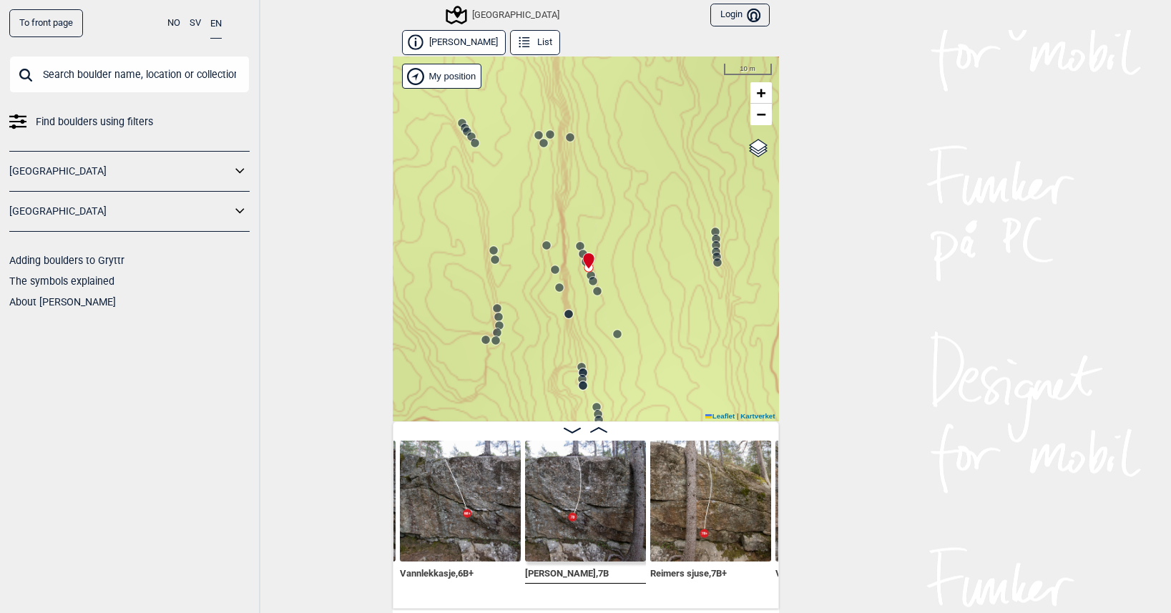
click at [593, 291] on circle at bounding box center [597, 291] width 9 height 9
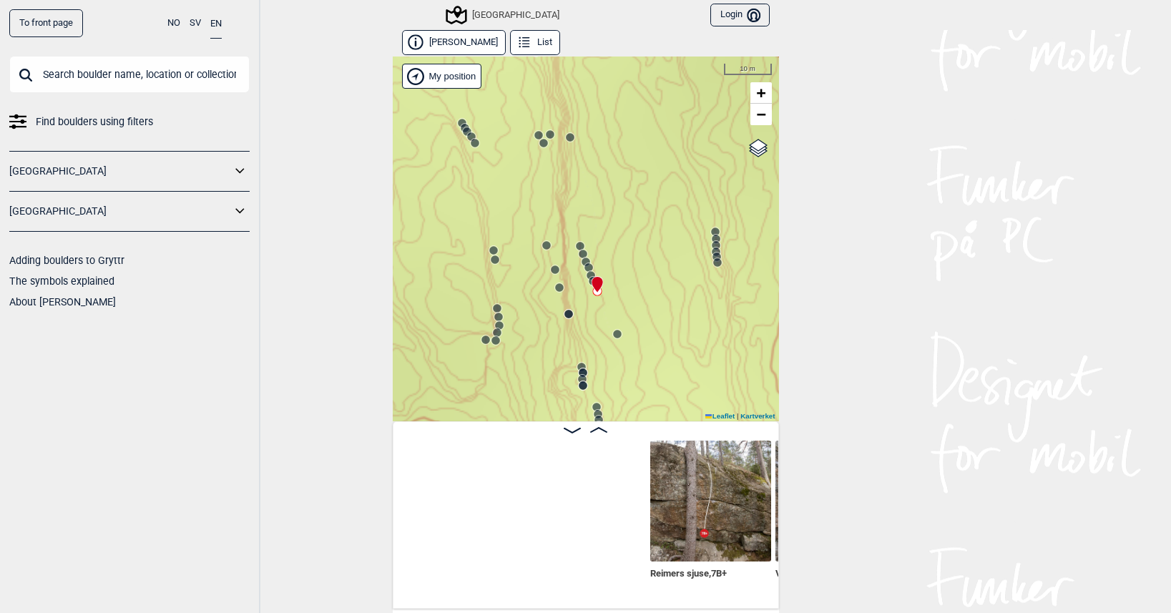
scroll to position [0, 3291]
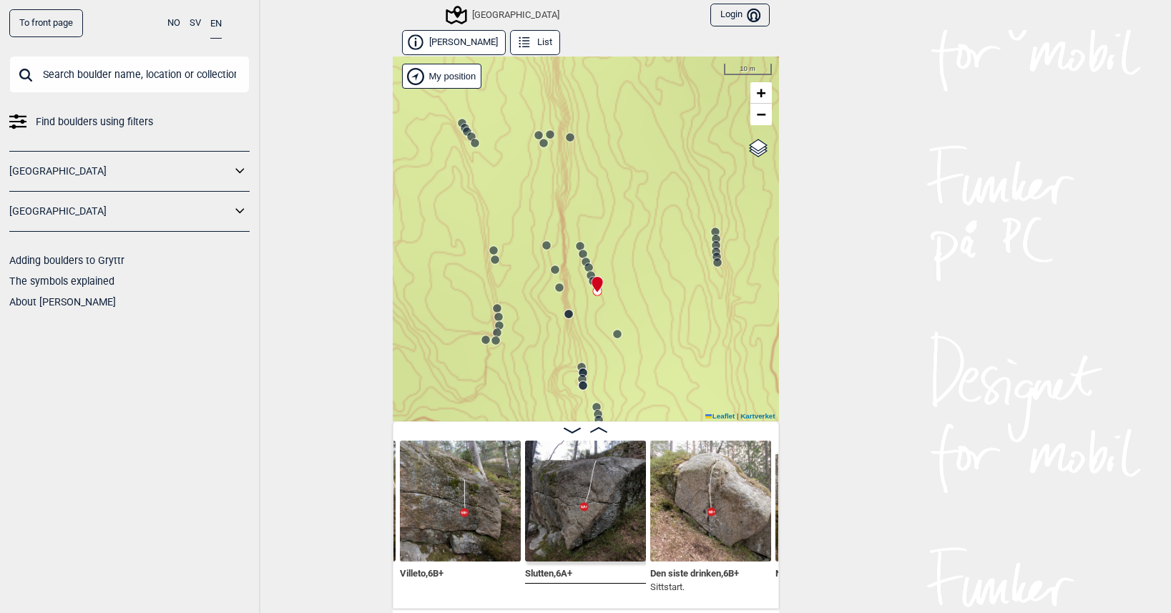
click at [542, 245] on circle at bounding box center [546, 245] width 9 height 9
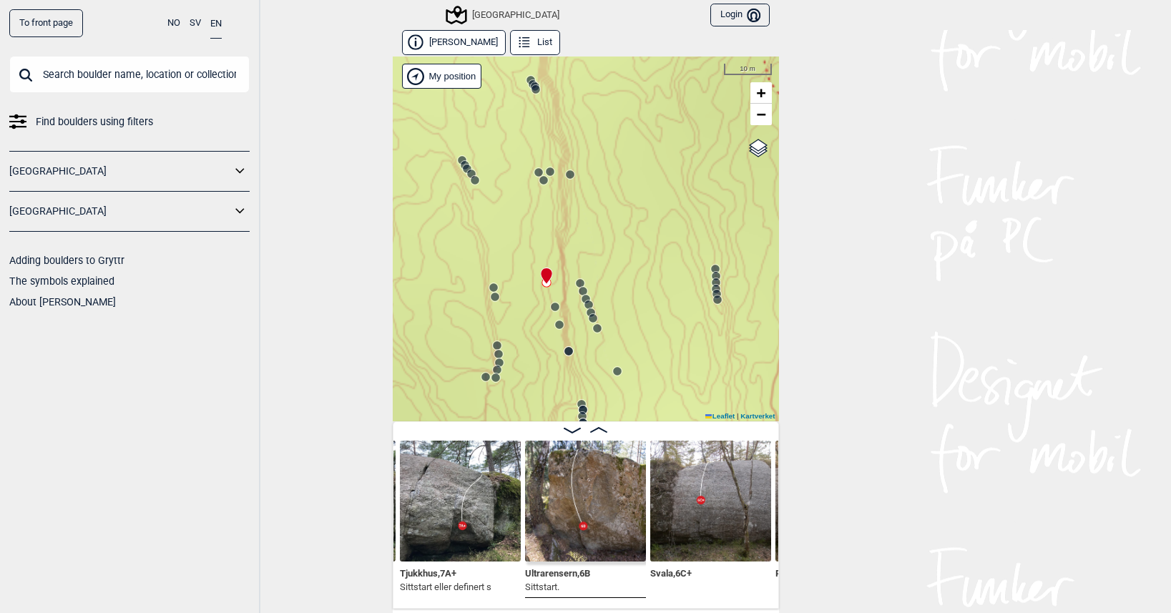
click at [567, 176] on circle at bounding box center [570, 174] width 9 height 9
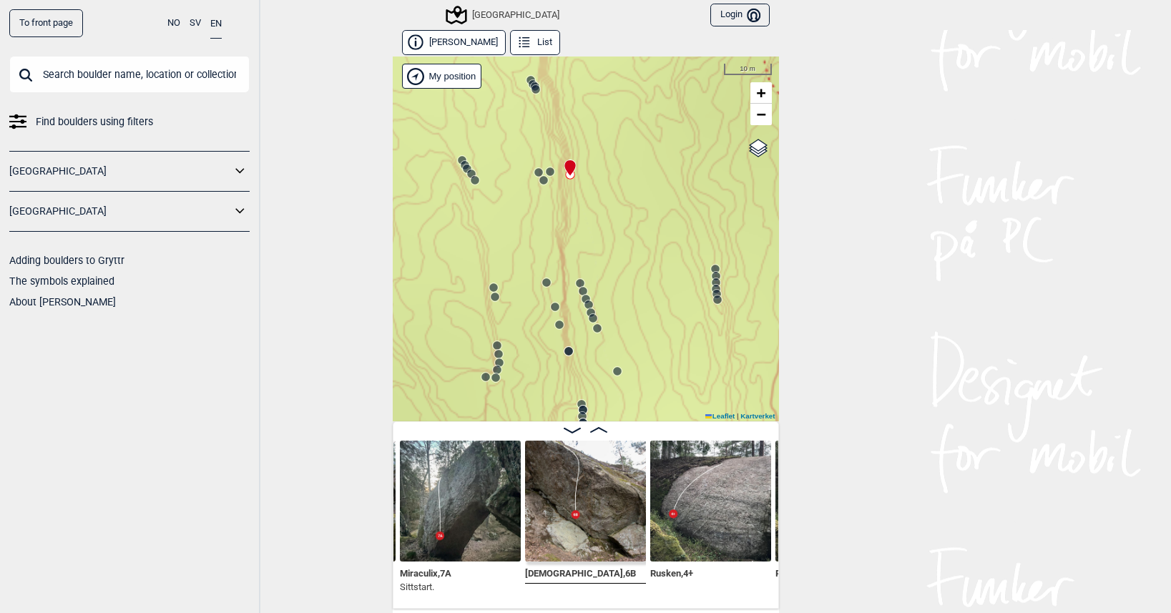
click at [547, 171] on circle at bounding box center [550, 171] width 9 height 9
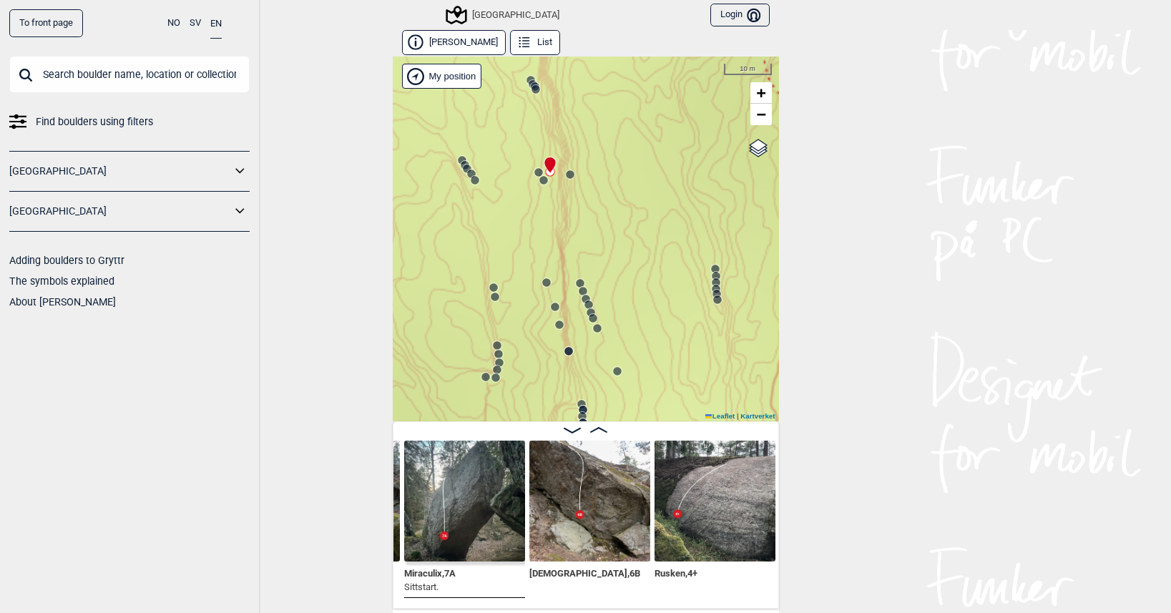
scroll to position [0, 846]
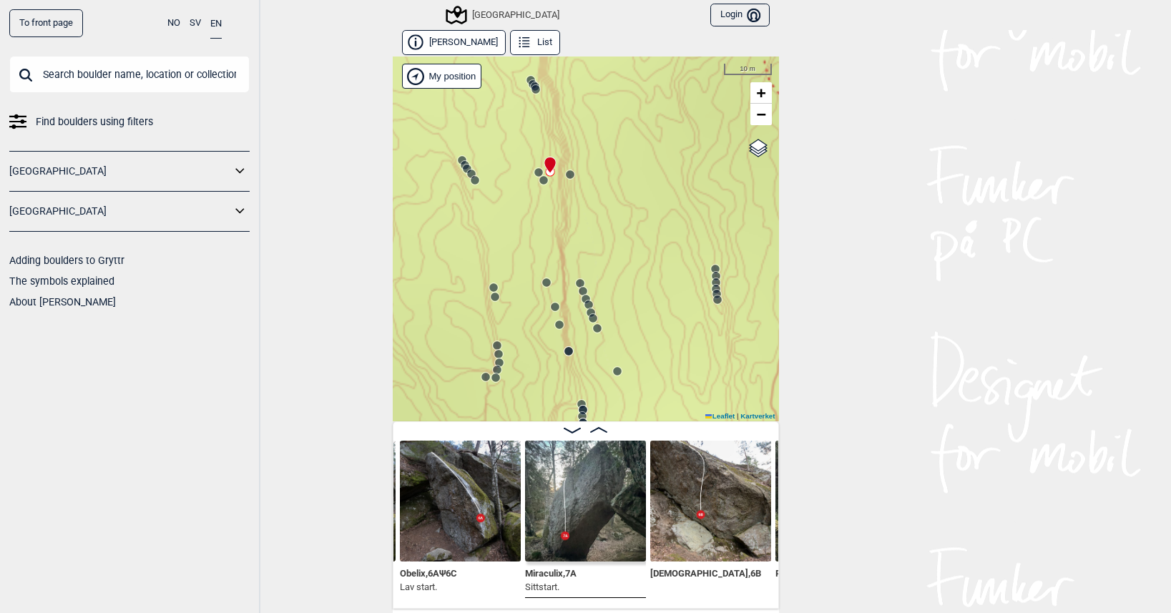
click at [534, 172] on circle at bounding box center [538, 172] width 9 height 9
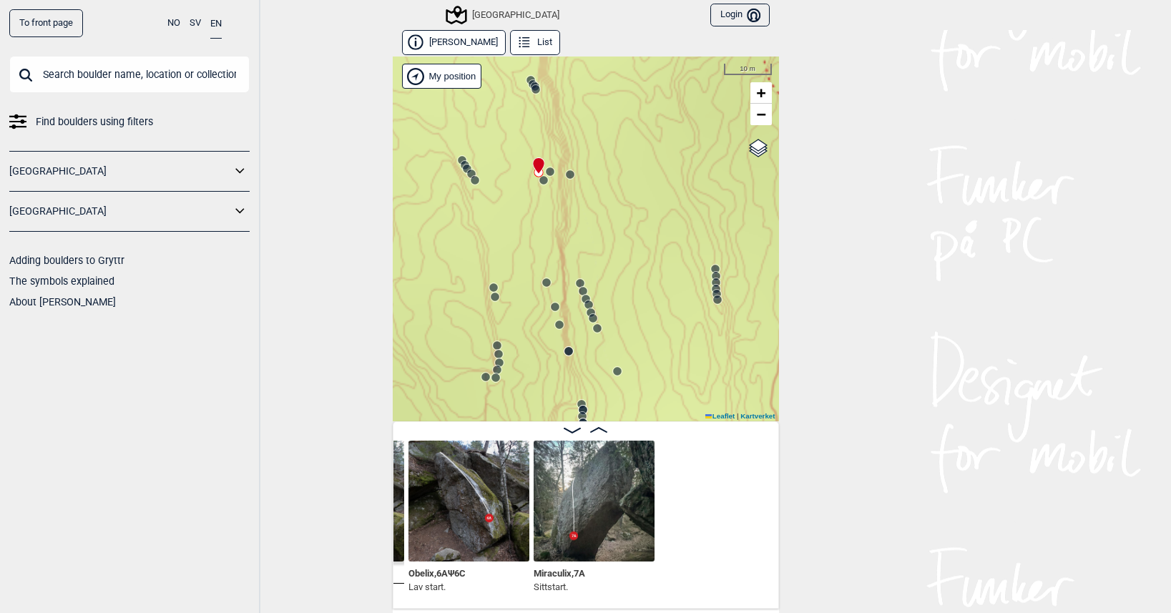
scroll to position [0, 605]
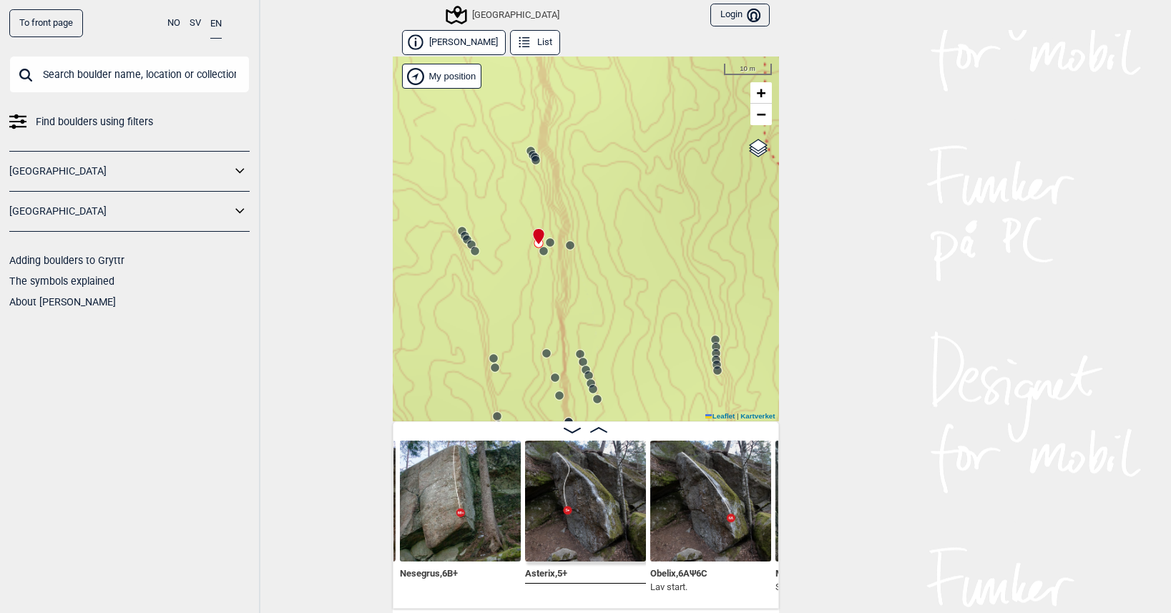
click at [534, 164] on icon at bounding box center [535, 160] width 11 height 11
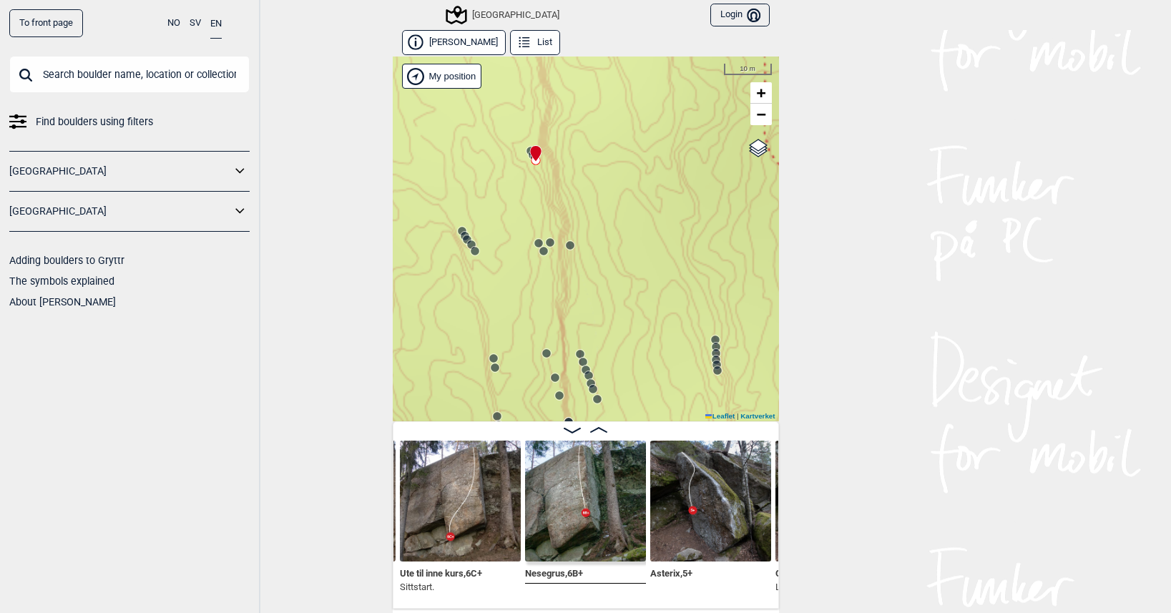
click at [457, 225] on icon at bounding box center [462, 230] width 11 height 11
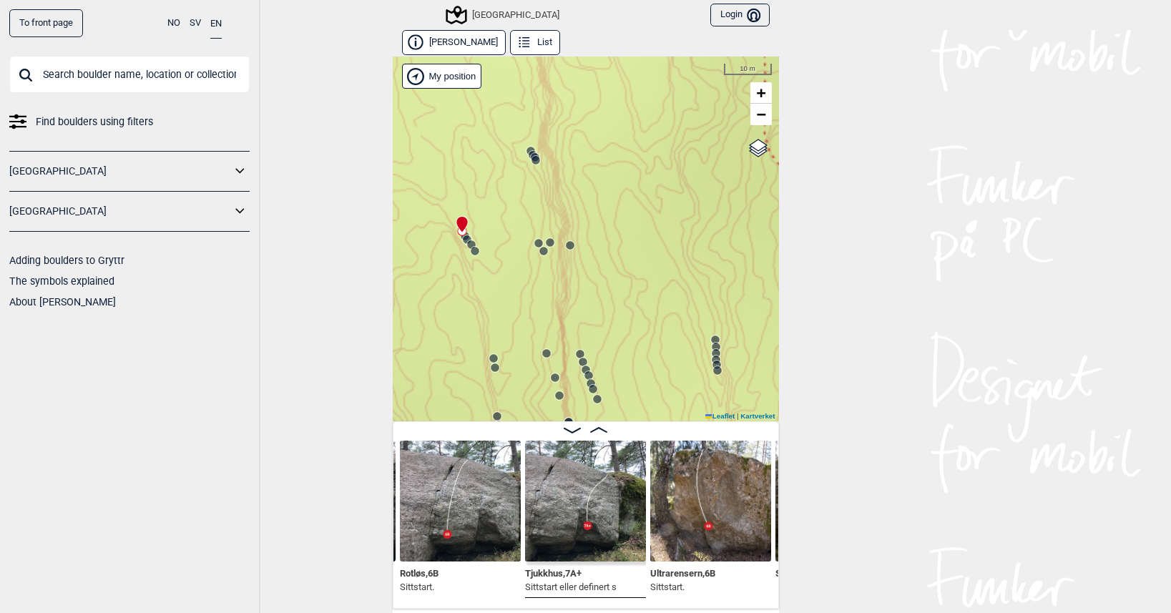
click at [540, 254] on circle at bounding box center [544, 251] width 9 height 9
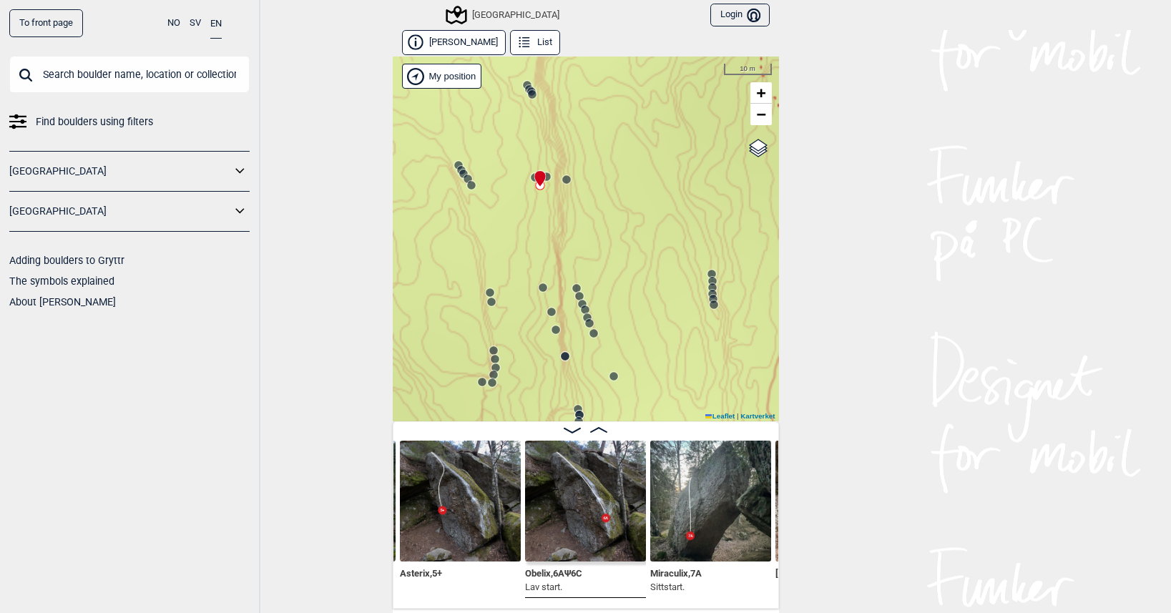
drag, startPoint x: 565, startPoint y: 265, endPoint x: 552, endPoint y: 155, distance: 111.0
click at [554, 160] on div "Speidersteinen Barnehageveggen Cowboyveggen Bølerveggen [GEOGRAPHIC_DATA]" at bounding box center [586, 239] width 386 height 365
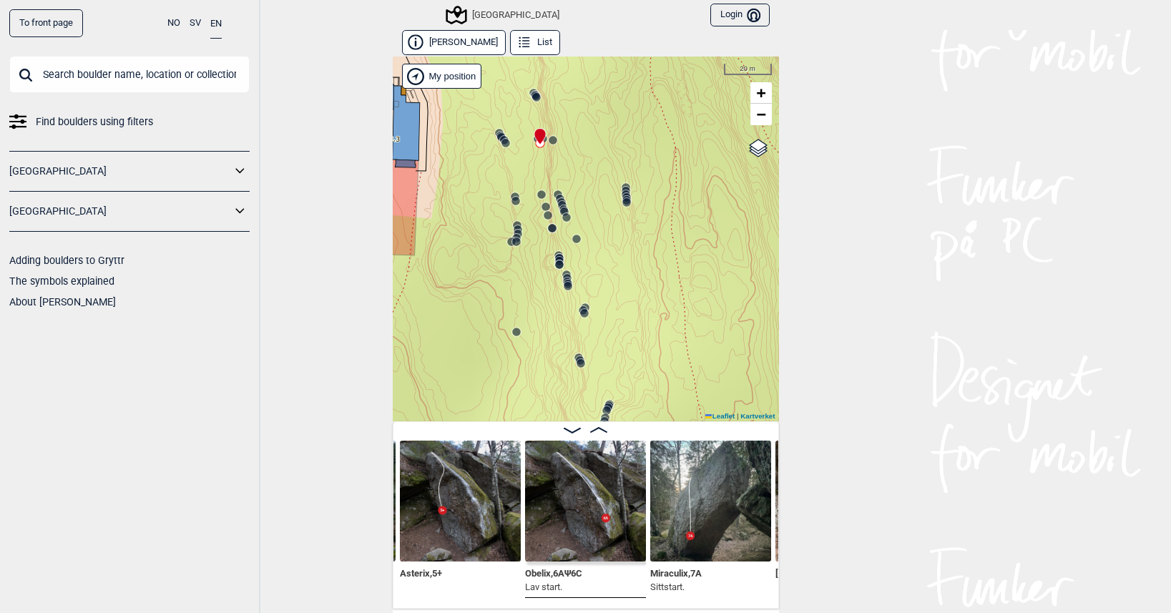
drag, startPoint x: 549, startPoint y: 336, endPoint x: 538, endPoint y: 228, distance: 108.6
click at [542, 231] on div "Speidersteinen Barnehageveggen Cowboyveggen Bølerveggen [GEOGRAPHIC_DATA]" at bounding box center [586, 239] width 386 height 365
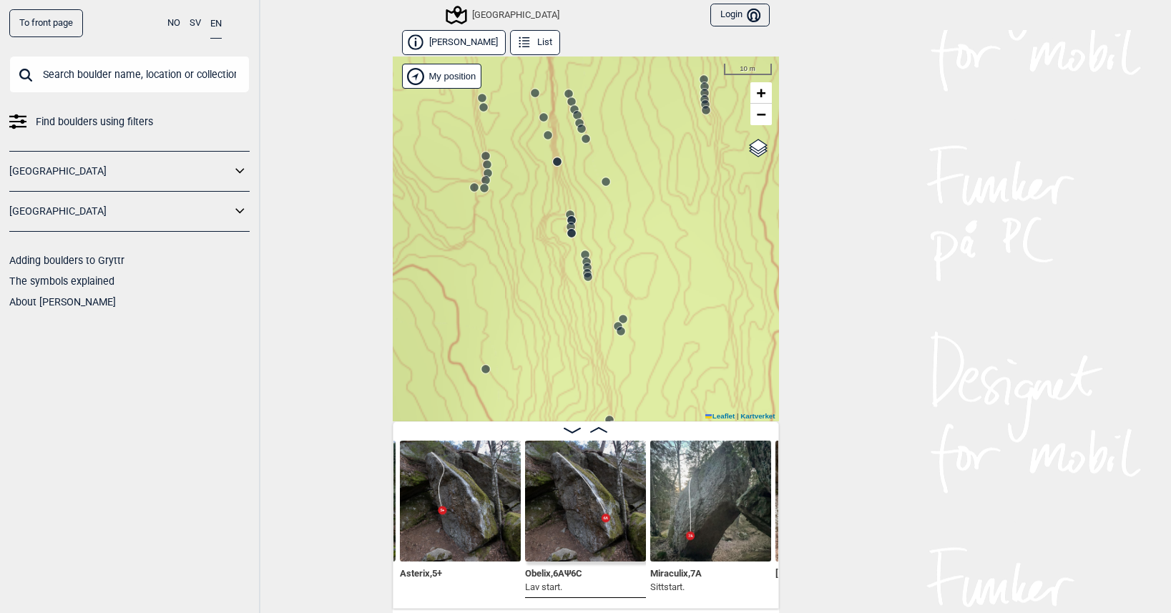
drag, startPoint x: 576, startPoint y: 323, endPoint x: 524, endPoint y: 115, distance: 214.0
click at [529, 134] on div "Speidersteinen Barnehageveggen Cowboyveggen Bølerveggen [GEOGRAPHIC_DATA]" at bounding box center [586, 239] width 386 height 365
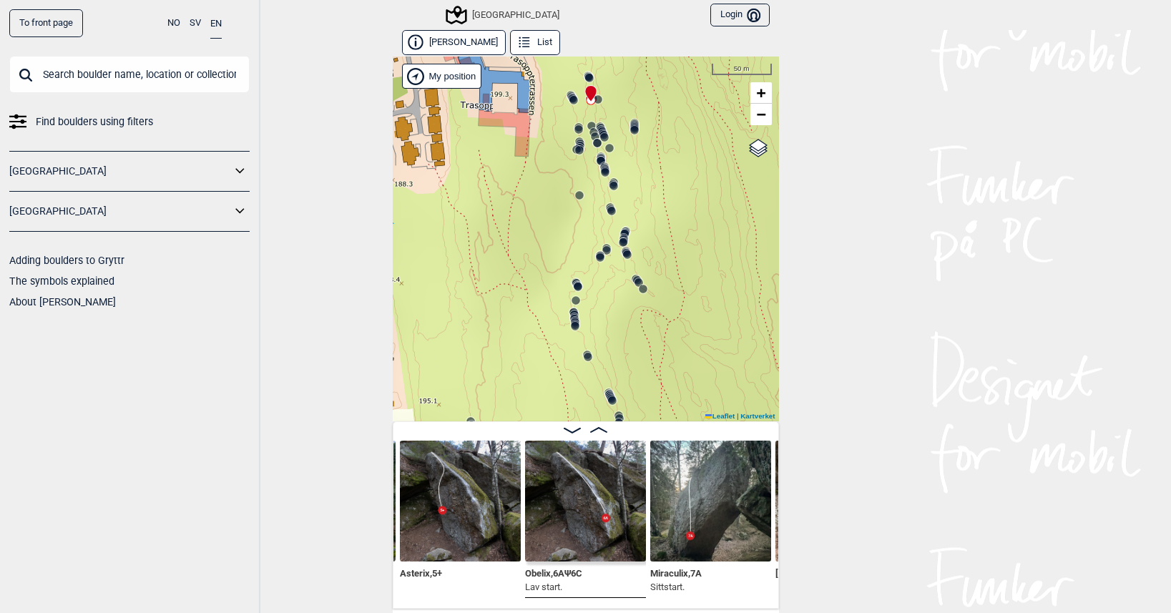
drag, startPoint x: 535, startPoint y: 353, endPoint x: 605, endPoint y: 303, distance: 85.2
click at [605, 303] on div "Speidersteinen Barnehageveggen Cowboyveggen Bølerveggen [GEOGRAPHIC_DATA]" at bounding box center [586, 239] width 386 height 365
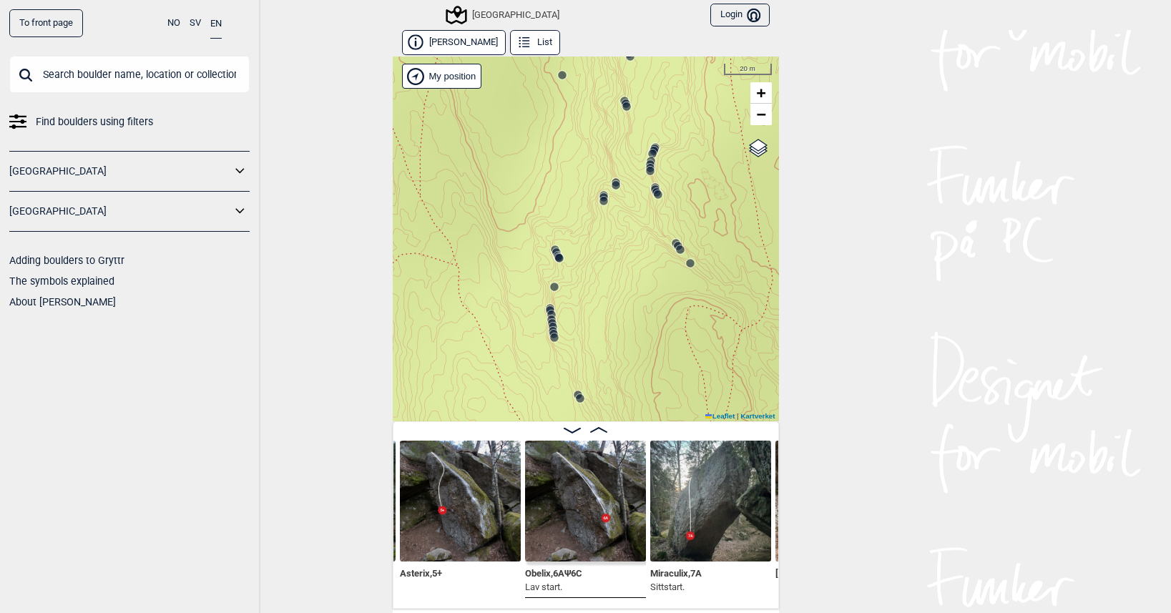
click at [546, 308] on circle at bounding box center [550, 310] width 9 height 9
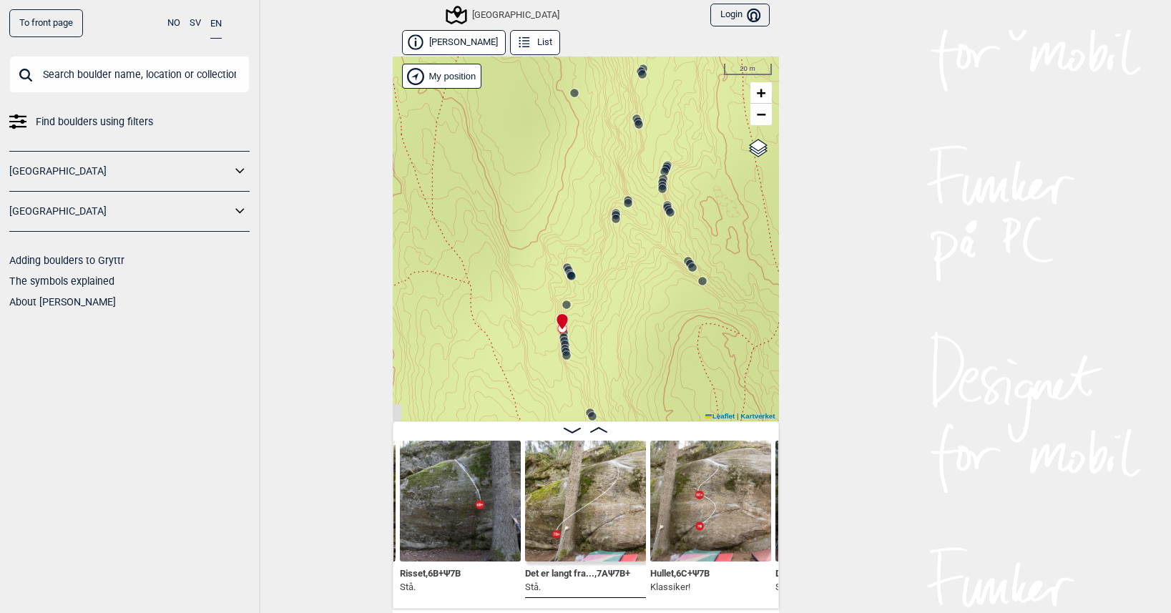
drag, startPoint x: 587, startPoint y: 326, endPoint x: 596, endPoint y: 376, distance: 50.1
click at [596, 376] on div "Speidersteinen Barnehageveggen Cowboyveggen Bølerveggen [GEOGRAPHIC_DATA]" at bounding box center [586, 239] width 386 height 365
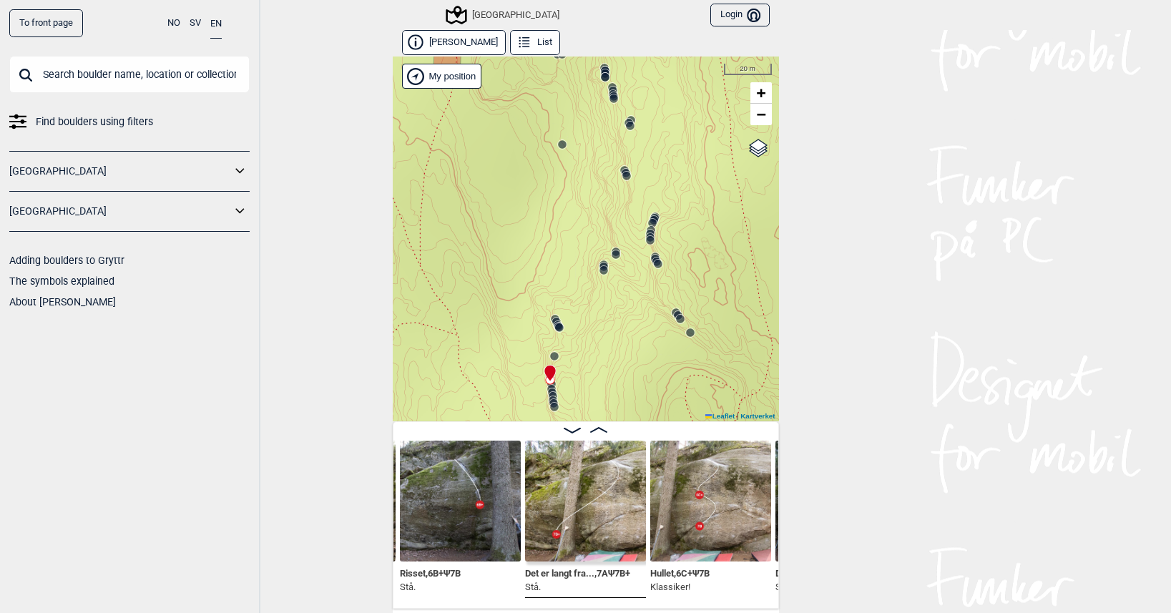
drag, startPoint x: 562, startPoint y: 236, endPoint x: 522, endPoint y: 335, distance: 106.6
click at [522, 335] on div "Speidersteinen Barnehageveggen Cowboyveggen Bølerveggen [GEOGRAPHIC_DATA]" at bounding box center [586, 239] width 386 height 365
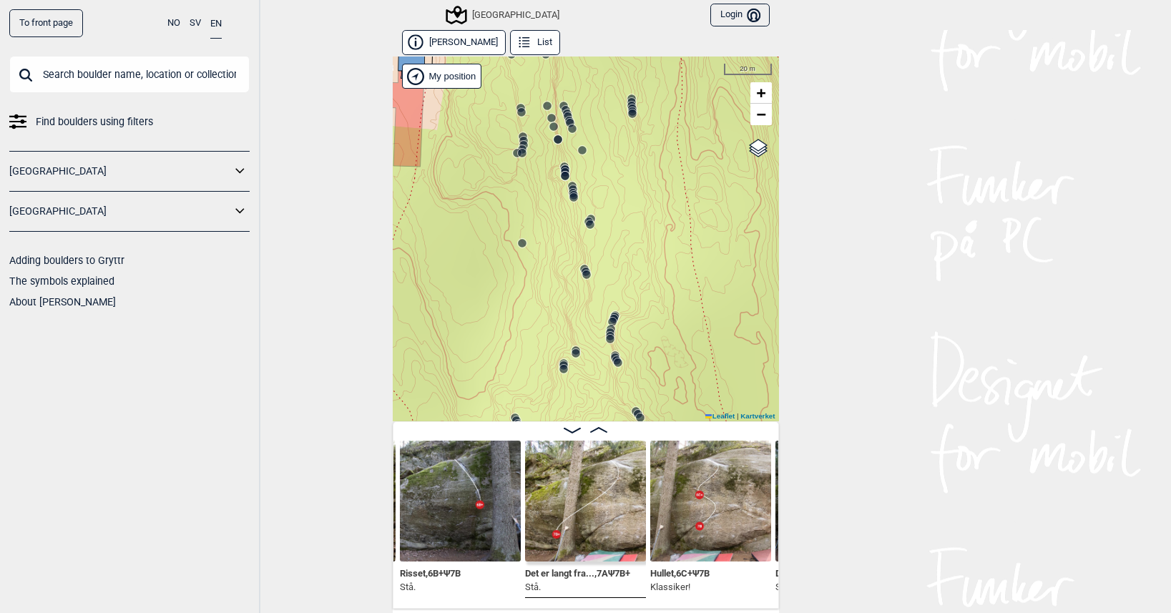
click at [571, 202] on div "Speidersteinen Barnehageveggen Cowboyveggen Bølerveggen [GEOGRAPHIC_DATA]" at bounding box center [586, 239] width 386 height 365
click at [570, 197] on circle at bounding box center [574, 197] width 9 height 9
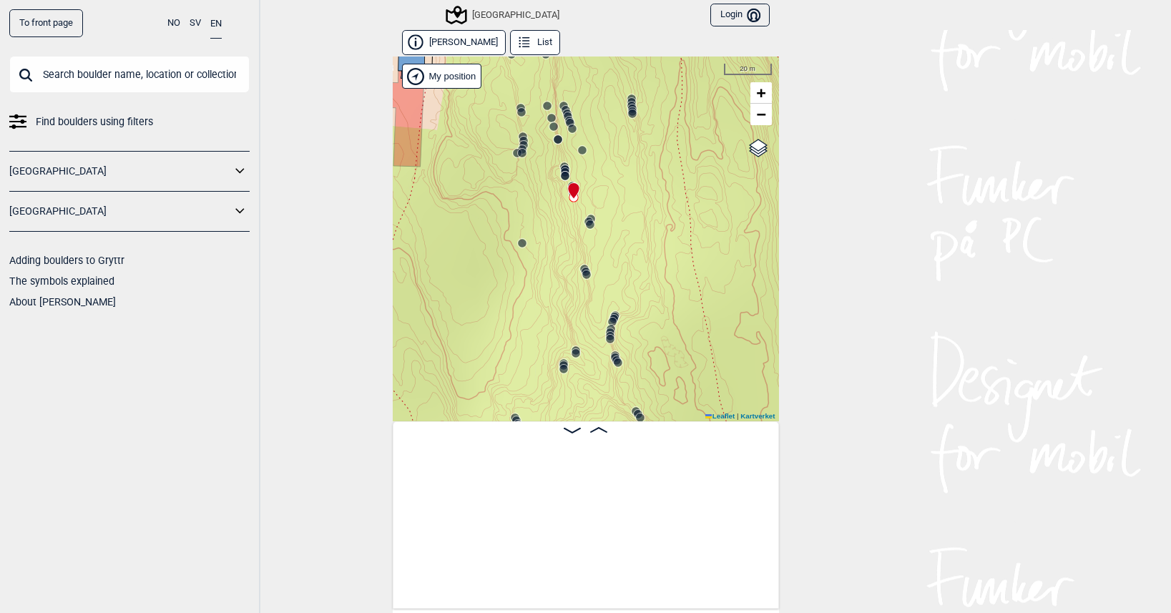
scroll to position [0, 5553]
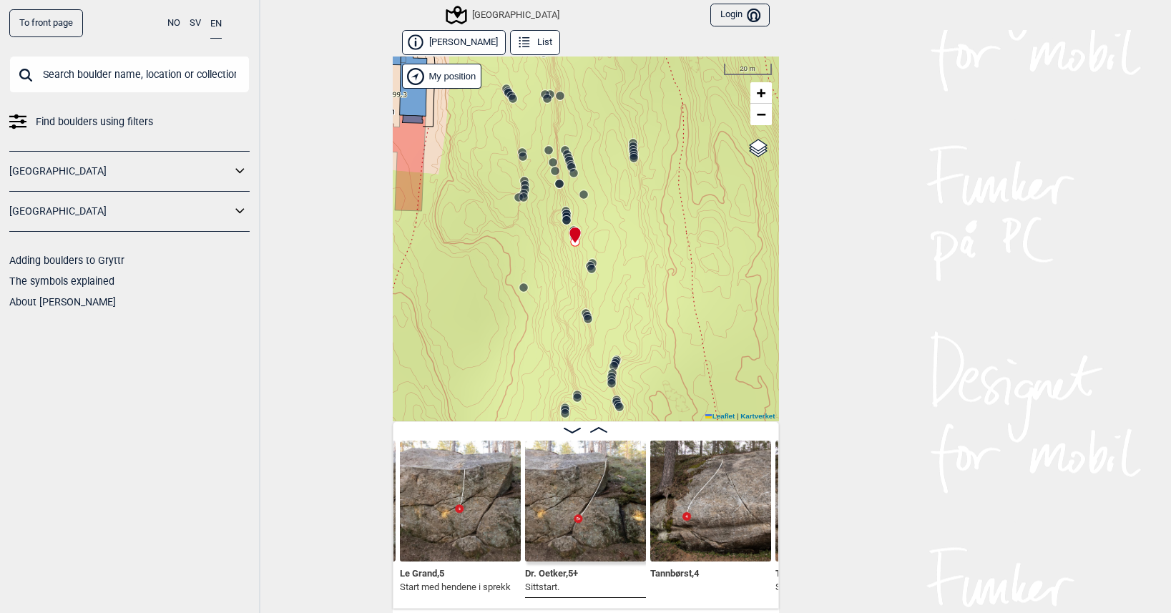
drag, startPoint x: 607, startPoint y: 205, endPoint x: 607, endPoint y: 223, distance: 17.9
click at [607, 223] on div "Speidersteinen Barnehageveggen Cowboyveggen Bølerveggen [GEOGRAPHIC_DATA]" at bounding box center [586, 239] width 386 height 365
click at [567, 227] on div at bounding box center [572, 232] width 11 height 11
click at [562, 222] on circle at bounding box center [566, 224] width 9 height 9
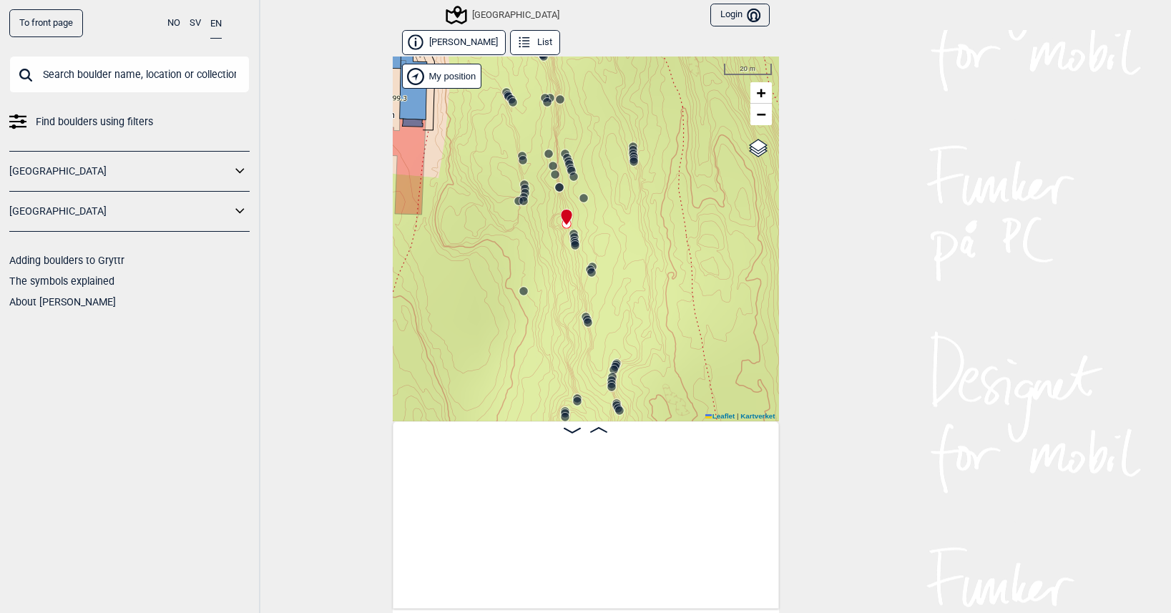
scroll to position [0, 4949]
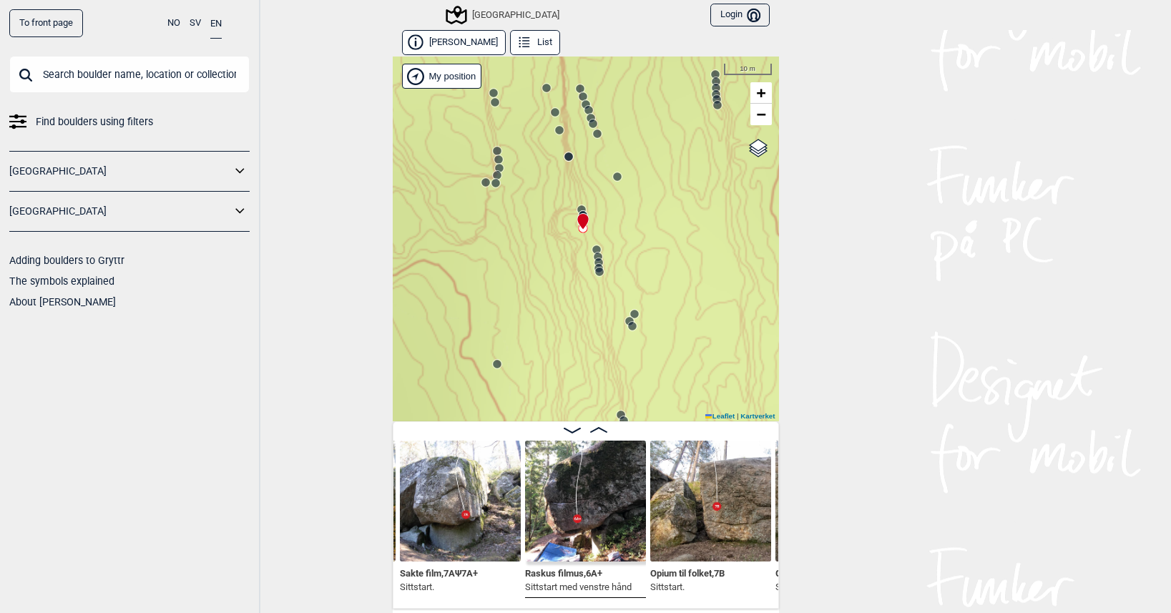
drag, startPoint x: 554, startPoint y: 186, endPoint x: 515, endPoint y: 167, distance: 42.9
click at [515, 167] on div "Speidersteinen Barnehageveggen Cowboyveggen Bølerveggen [GEOGRAPHIC_DATA]" at bounding box center [586, 239] width 386 height 365
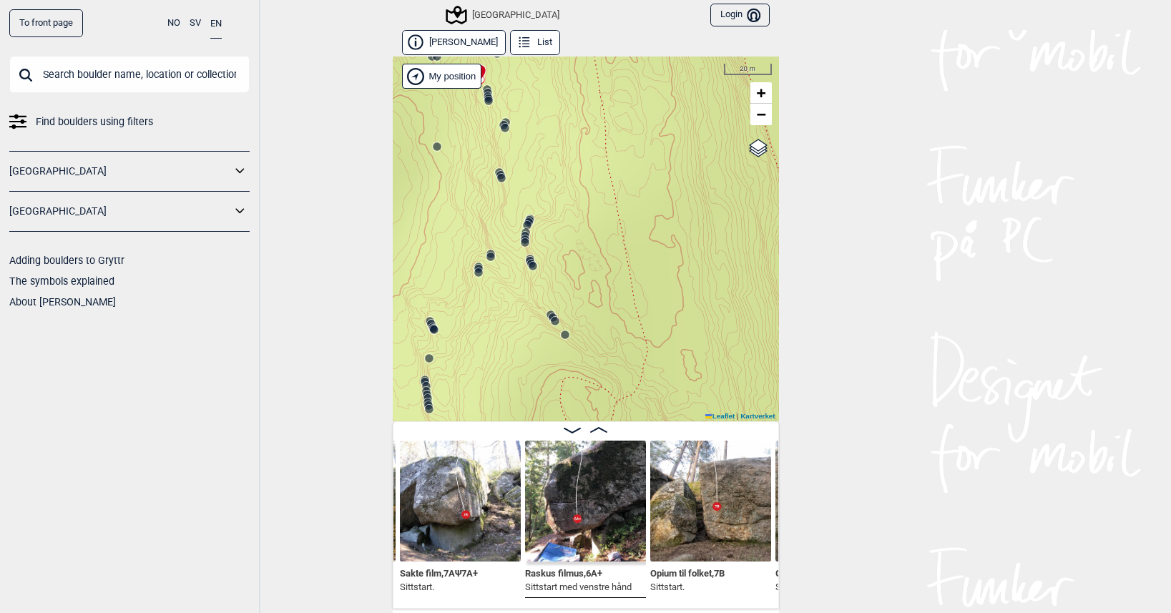
click at [520, 231] on circle at bounding box center [524, 235] width 9 height 9
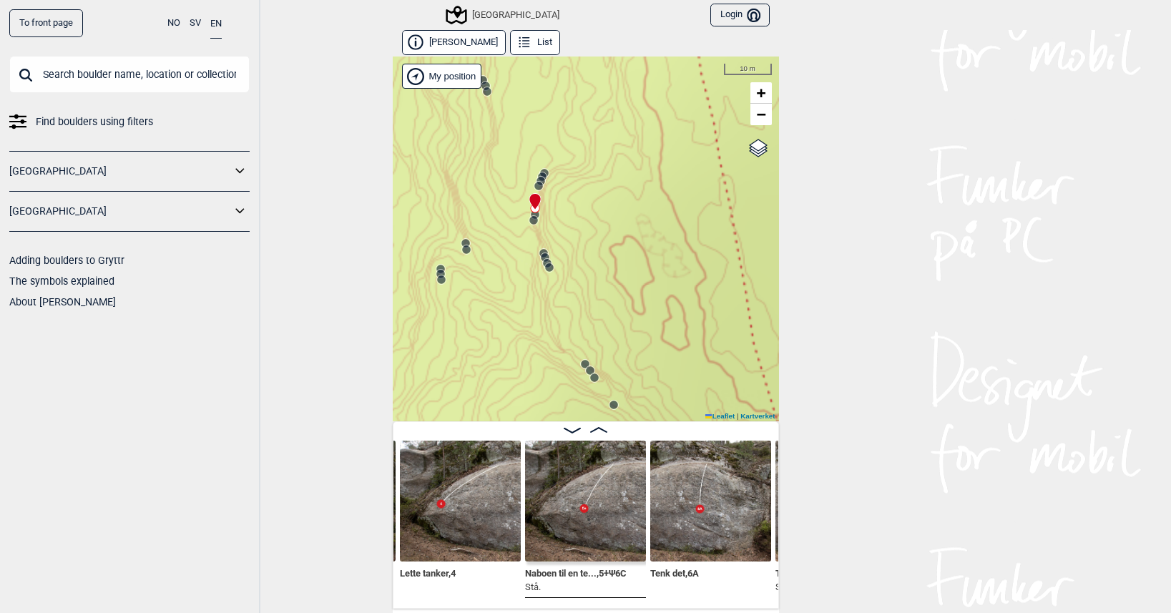
drag, startPoint x: 561, startPoint y: 358, endPoint x: 547, endPoint y: 228, distance: 131.0
click at [547, 228] on div "Speidersteinen Barnehageveggen Cowboyveggen Bølerveggen [GEOGRAPHIC_DATA]" at bounding box center [586, 239] width 386 height 365
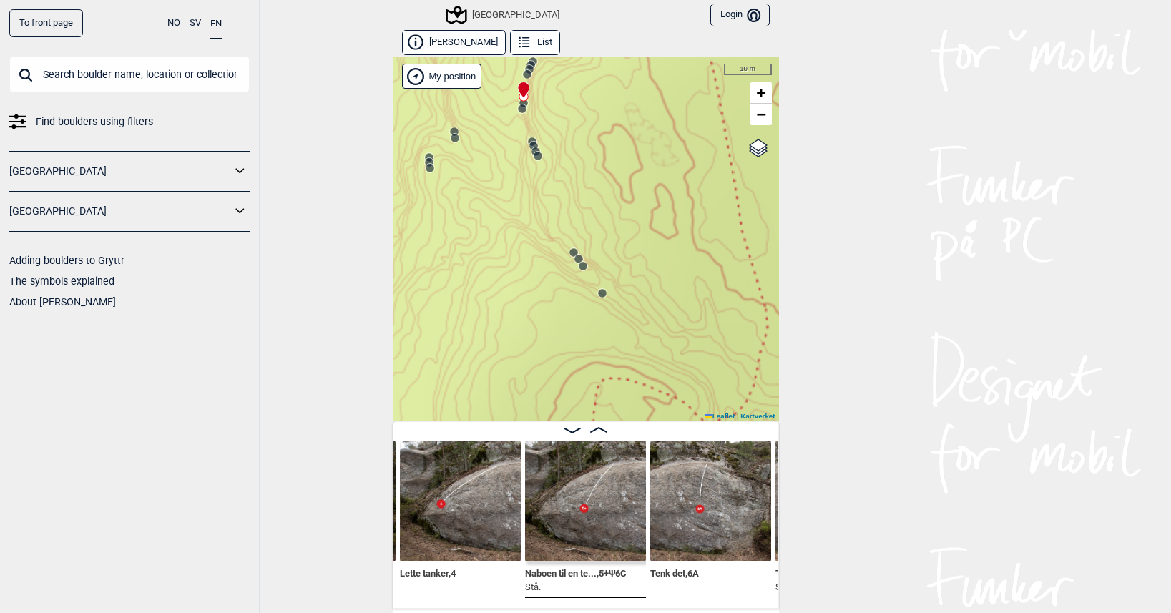
click at [573, 260] on icon at bounding box center [578, 258] width 11 height 11
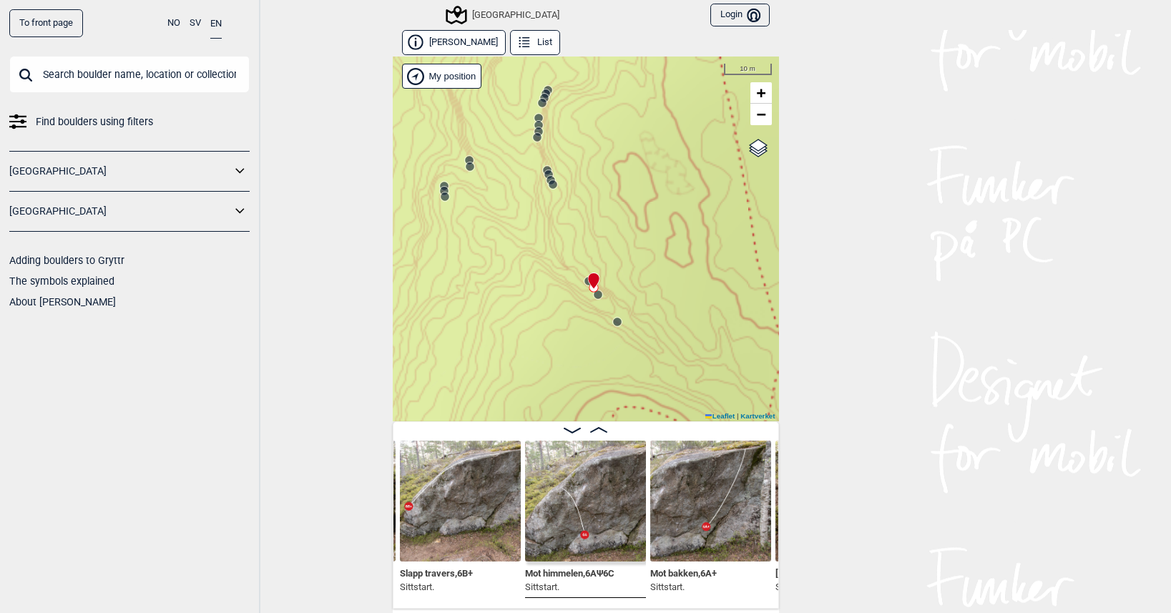
drag, startPoint x: 509, startPoint y: 230, endPoint x: 560, endPoint y: 307, distance: 91.9
click at [560, 306] on div "Speidersteinen Barnehageveggen Cowboyveggen Bølerveggen [GEOGRAPHIC_DATA]" at bounding box center [586, 239] width 386 height 365
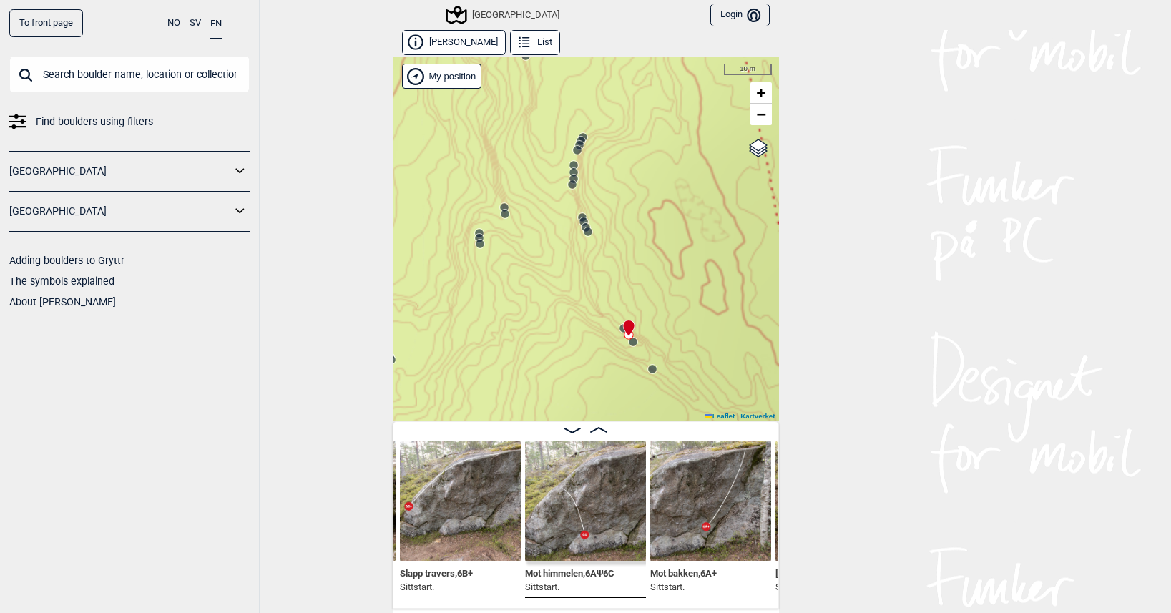
click at [501, 205] on circle at bounding box center [504, 207] width 9 height 9
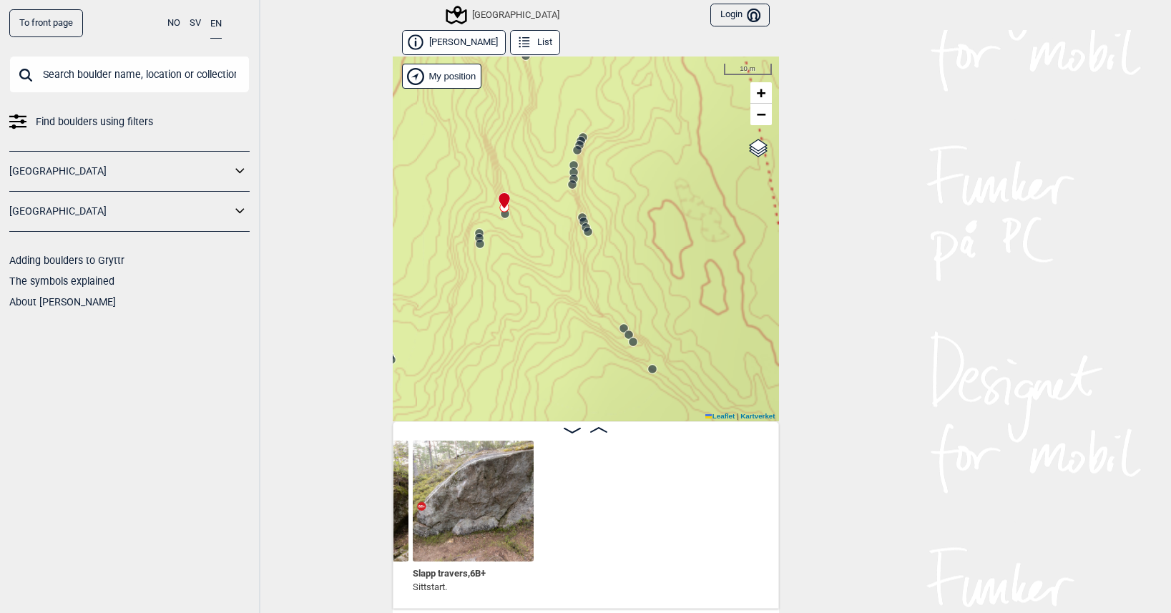
scroll to position [0, 9133]
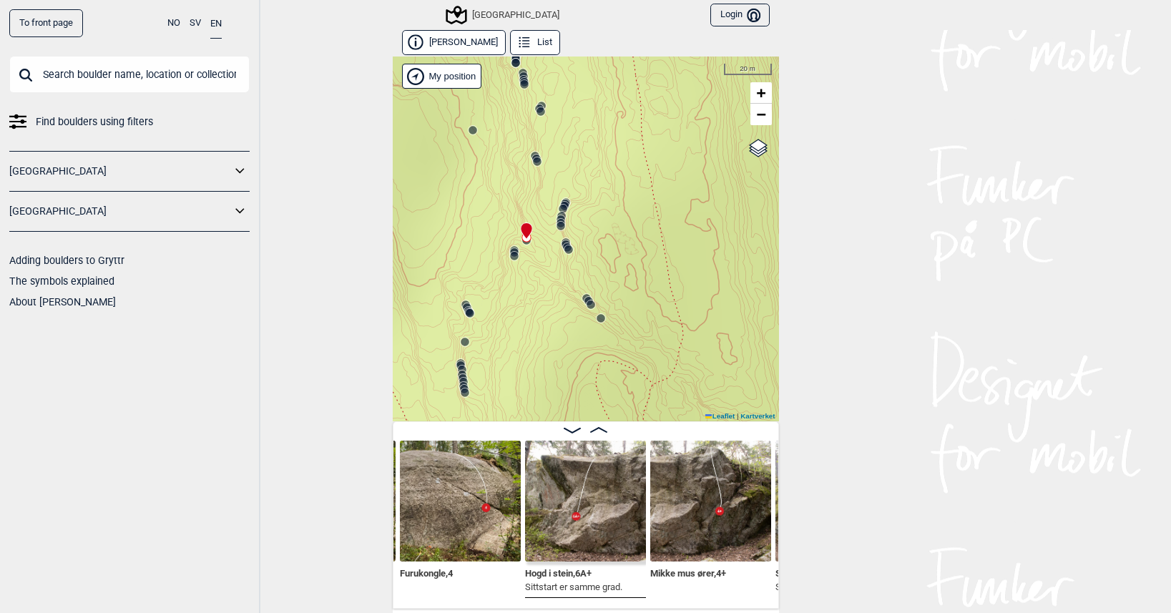
drag, startPoint x: 540, startPoint y: 273, endPoint x: 553, endPoint y: 43, distance: 230.8
click at [558, 61] on div "Speidersteinen Barnehageveggen Cowboyveggen Bølerveggen [GEOGRAPHIC_DATA]" at bounding box center [586, 239] width 386 height 365
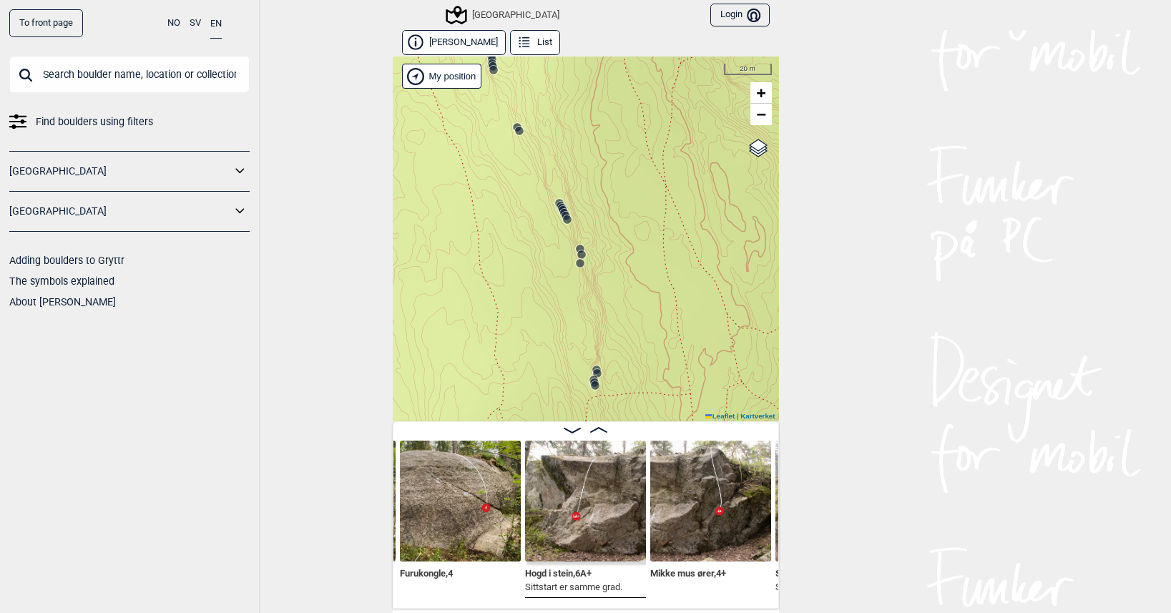
click at [576, 247] on circle at bounding box center [580, 249] width 9 height 9
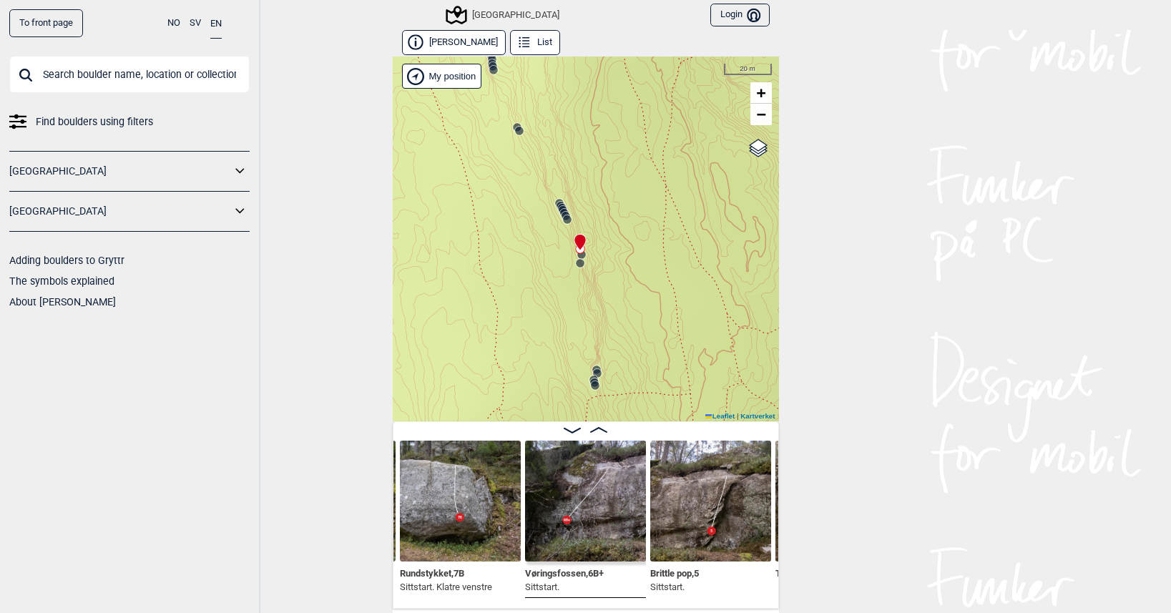
click at [578, 258] on icon at bounding box center [580, 263] width 11 height 11
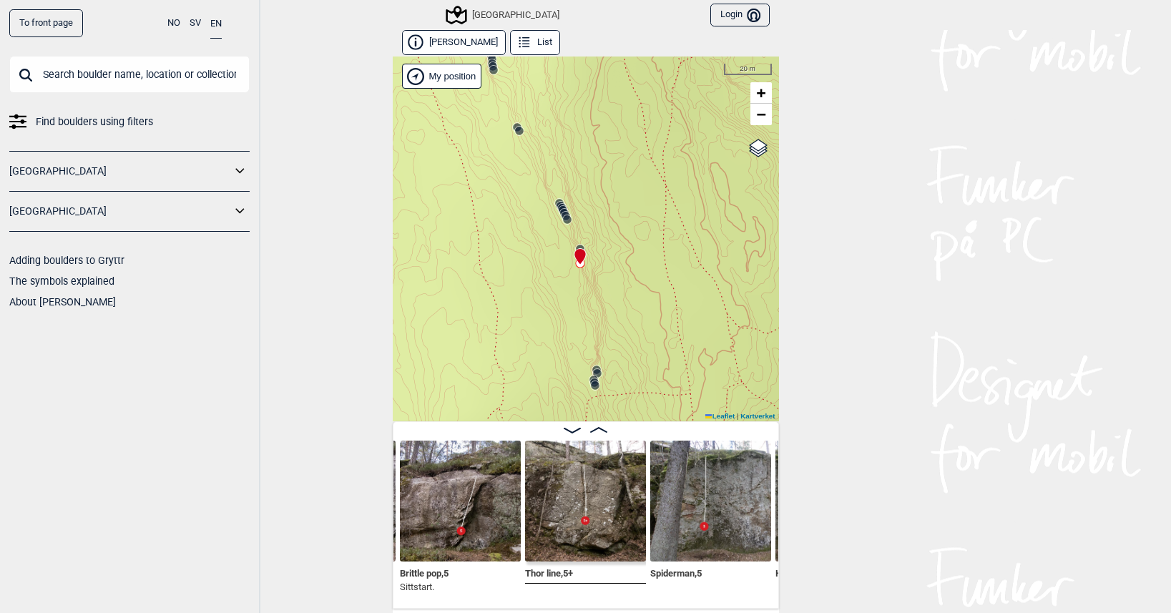
click at [563, 219] on circle at bounding box center [567, 219] width 9 height 9
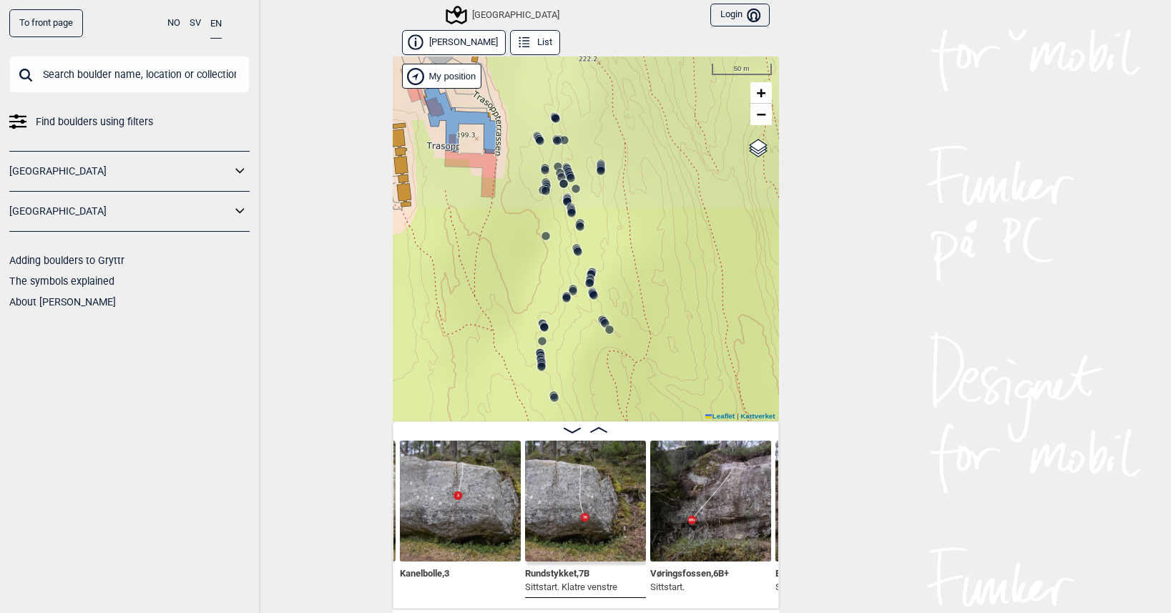
drag, startPoint x: 582, startPoint y: 125, endPoint x: 594, endPoint y: 349, distance: 224.3
click at [594, 349] on div "Speidersteinen Barnehageveggen Cowboyveggen Bølerveggen [GEOGRAPHIC_DATA]" at bounding box center [586, 239] width 386 height 365
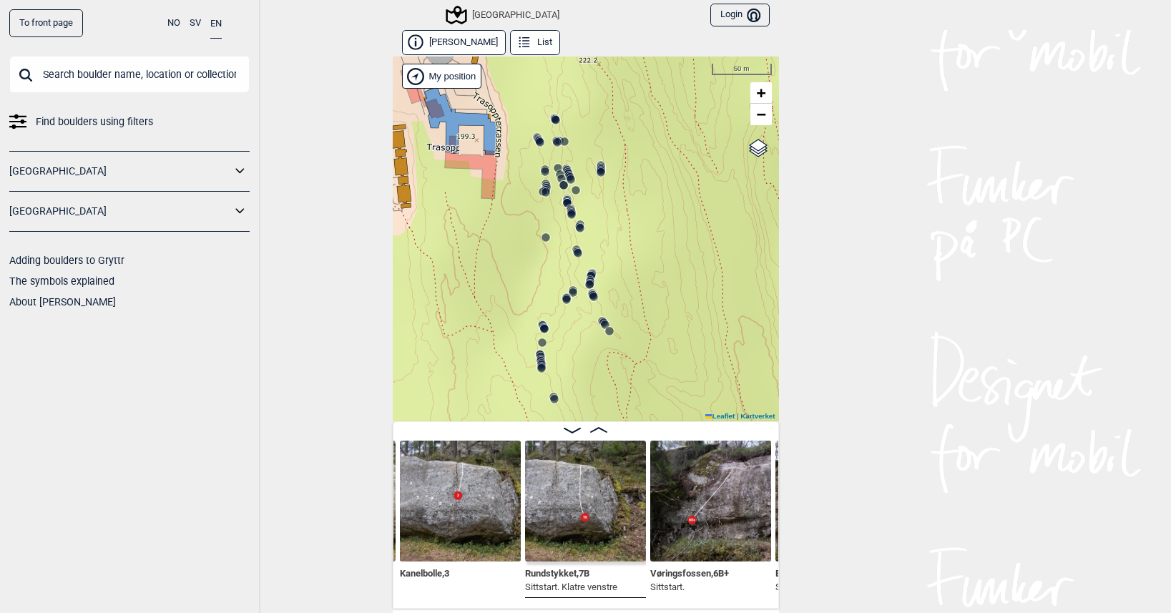
drag, startPoint x: 606, startPoint y: 185, endPoint x: 607, endPoint y: 268, distance: 83.7
click at [609, 267] on div "Speidersteinen Barnehageveggen Cowboyveggen Bølerveggen [GEOGRAPHIC_DATA]" at bounding box center [586, 239] width 386 height 365
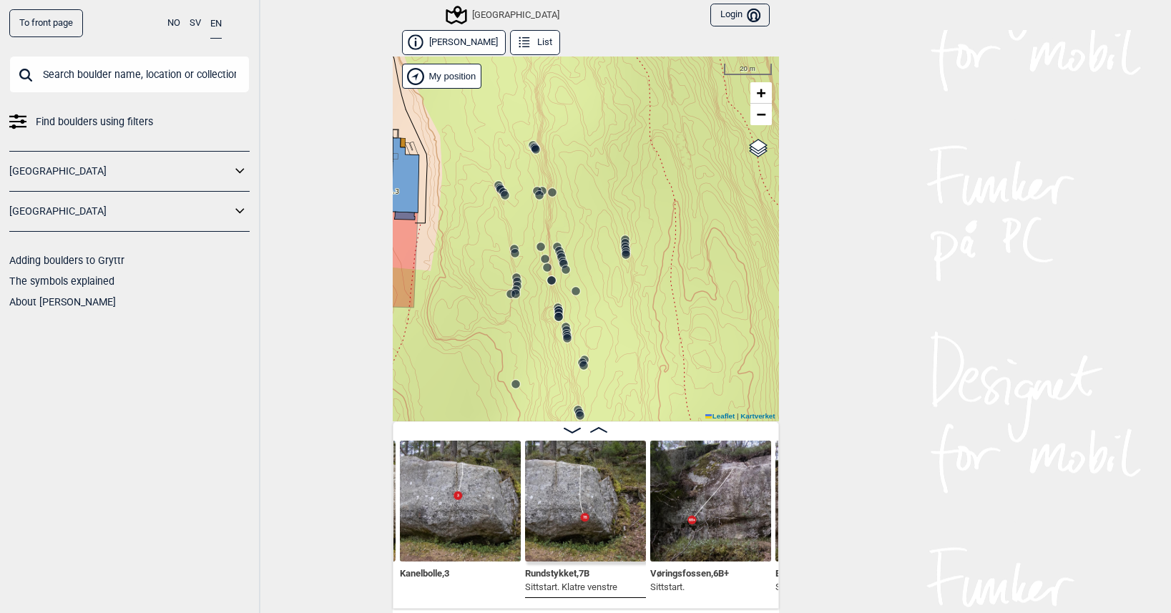
click at [623, 240] on icon at bounding box center [625, 243] width 11 height 11
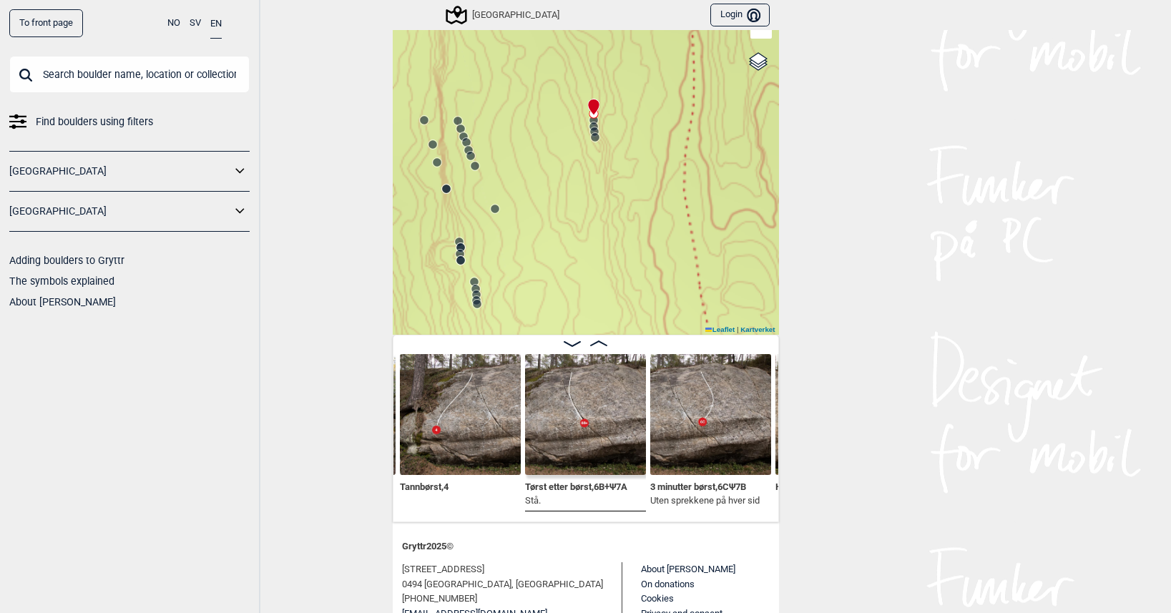
scroll to position [86, 0]
click at [574, 429] on img at bounding box center [585, 415] width 121 height 121
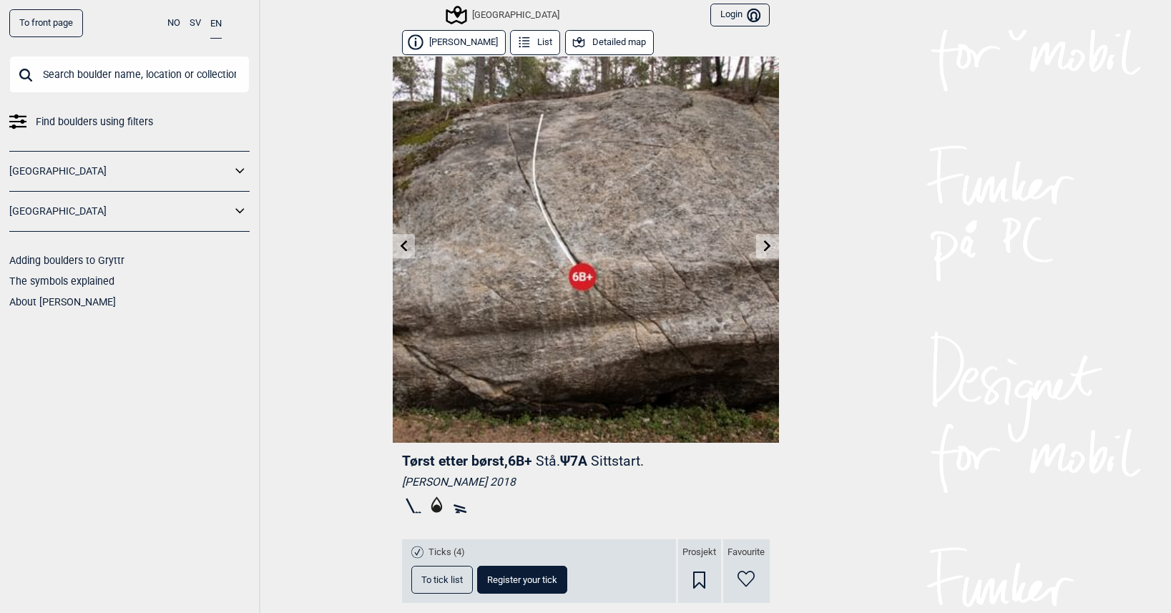
click at [595, 49] on button "Detailed map" at bounding box center [609, 42] width 89 height 25
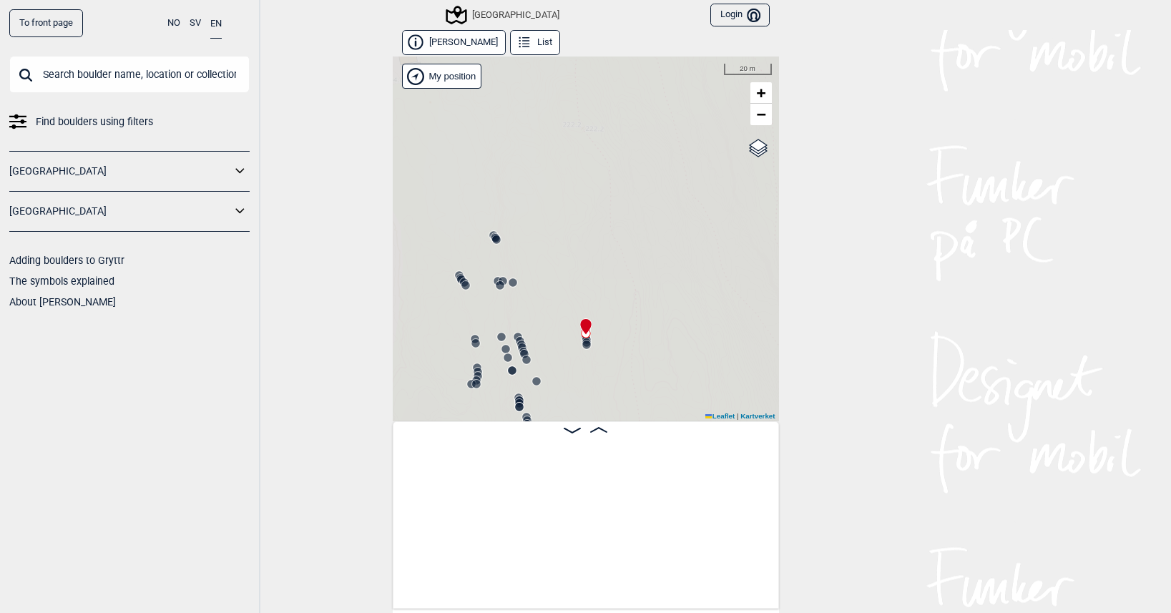
scroll to position [0, 5683]
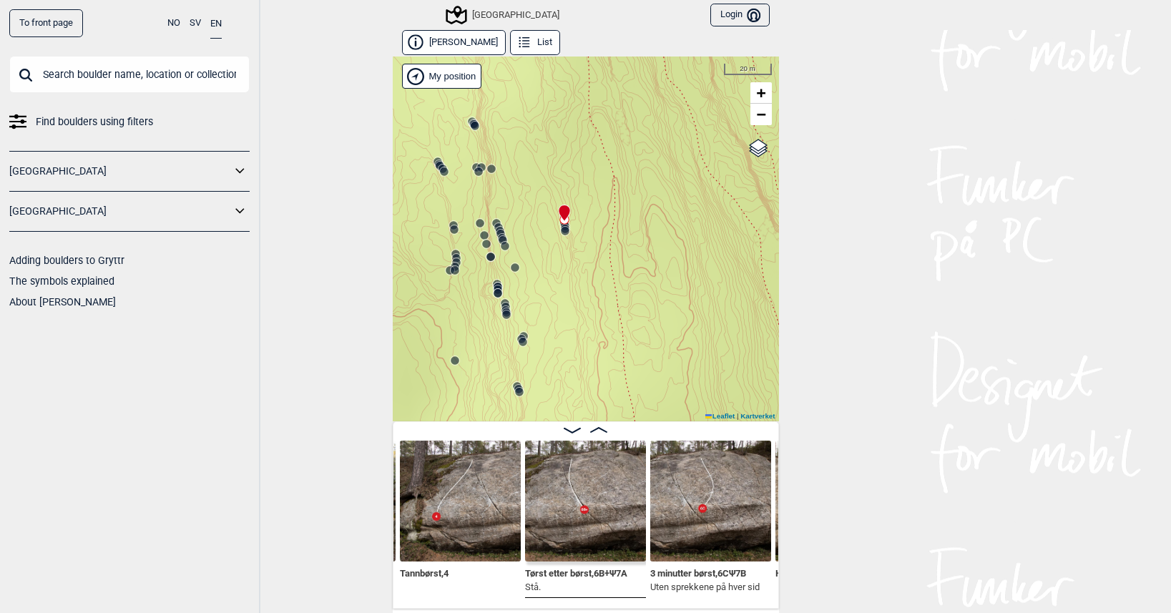
drag, startPoint x: 581, startPoint y: 228, endPoint x: 402, endPoint y: 121, distance: 208.6
click at [402, 121] on div "Speidersteinen Barnehageveggen Cowboyveggen Bølerveggen [GEOGRAPHIC_DATA]" at bounding box center [586, 239] width 386 height 365
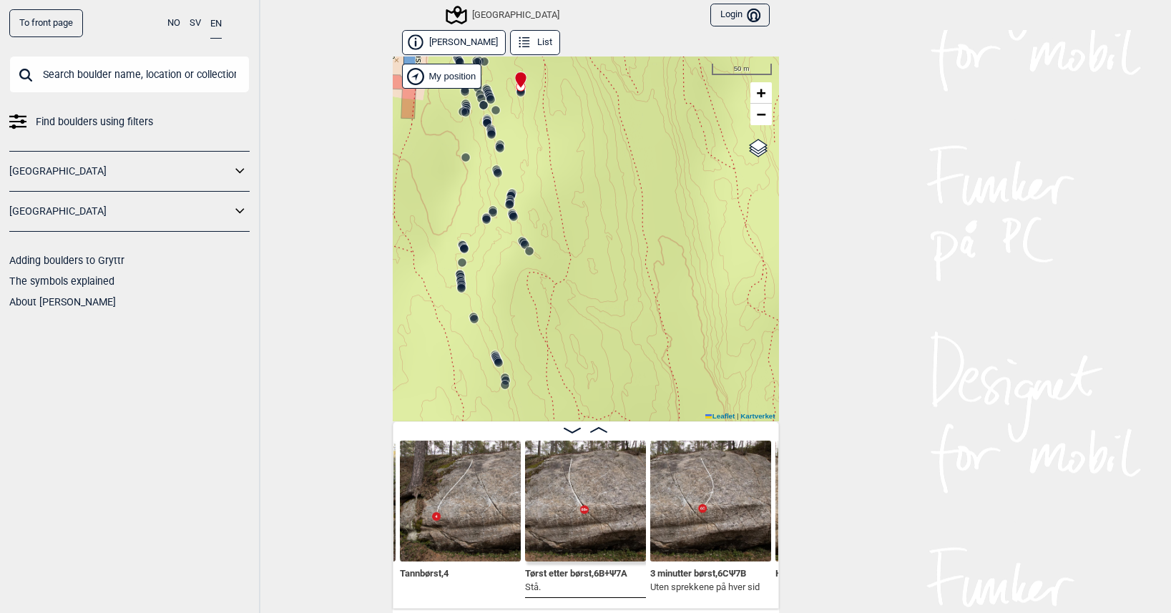
drag, startPoint x: 534, startPoint y: 292, endPoint x: 562, endPoint y: 146, distance: 148.6
click at [562, 146] on div "Speidersteinen Barnehageveggen Cowboyveggen Bølerveggen [GEOGRAPHIC_DATA]" at bounding box center [586, 239] width 386 height 365
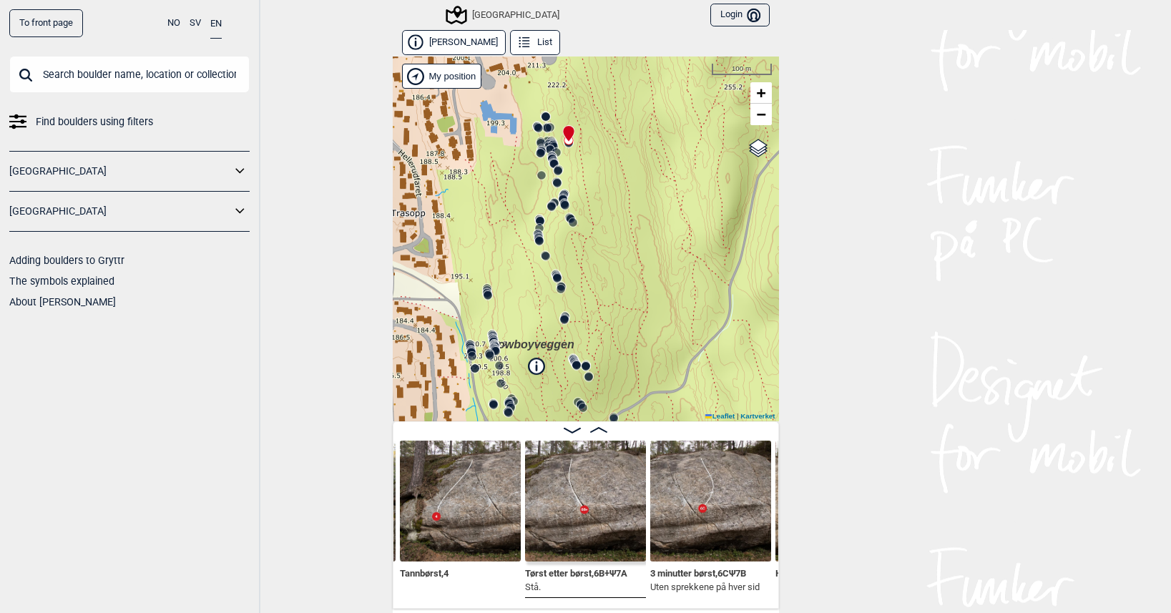
drag, startPoint x: 589, startPoint y: 235, endPoint x: 610, endPoint y: 255, distance: 28.4
click at [610, 255] on div "Speidersteinen Barnehageveggen Cowboyveggen Bølerveggen [GEOGRAPHIC_DATA]" at bounding box center [586, 239] width 386 height 365
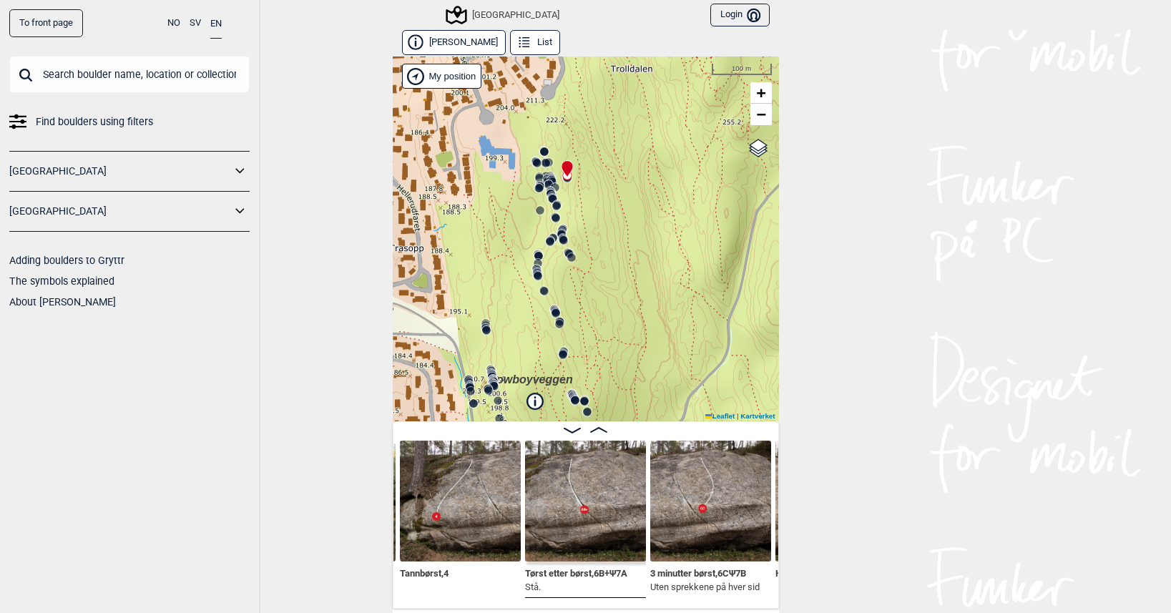
drag, startPoint x: 628, startPoint y: 126, endPoint x: 578, endPoint y: 129, distance: 50.2
click at [578, 129] on div "Speidersteinen Barnehageveggen Cowboyveggen Bølerveggen [GEOGRAPHIC_DATA]" at bounding box center [586, 239] width 386 height 365
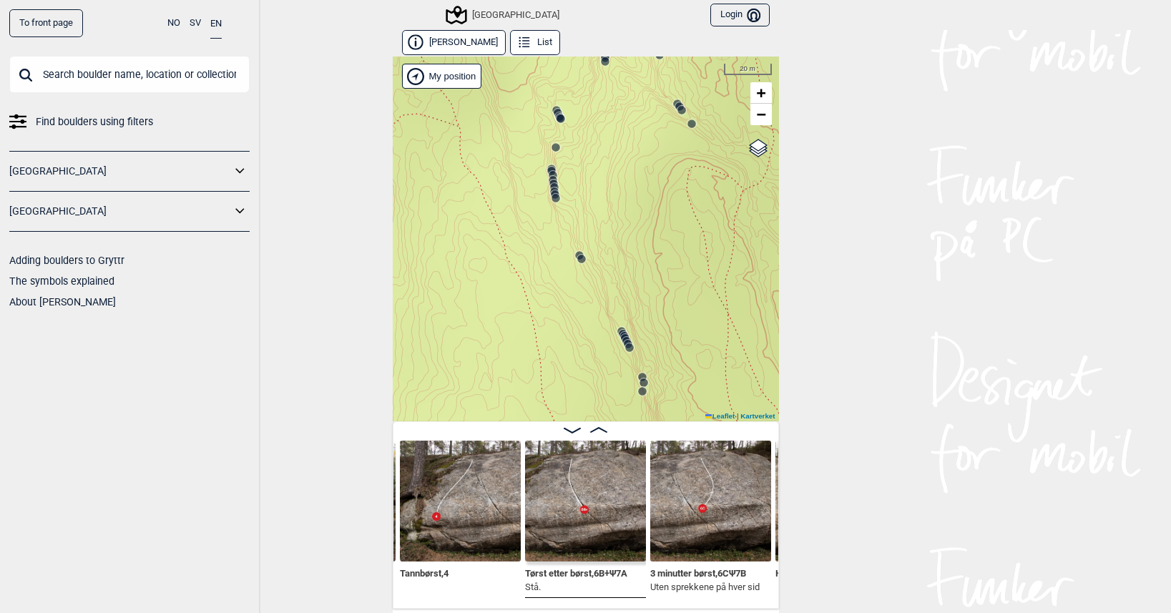
drag, startPoint x: 543, startPoint y: 328, endPoint x: 616, endPoint y: 162, distance: 180.7
click at [616, 162] on div "Speidersteinen Barnehageveggen Cowboyveggen Bølerveggen [GEOGRAPHIC_DATA]" at bounding box center [586, 239] width 386 height 365
click at [620, 333] on icon at bounding box center [625, 338] width 11 height 11
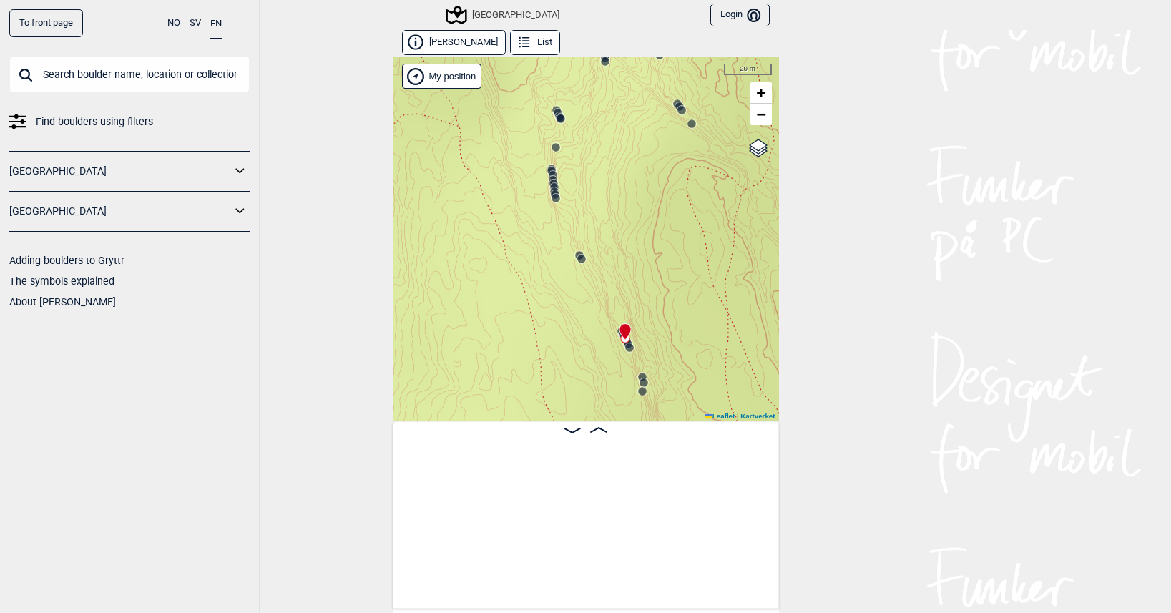
scroll to position [0, 12114]
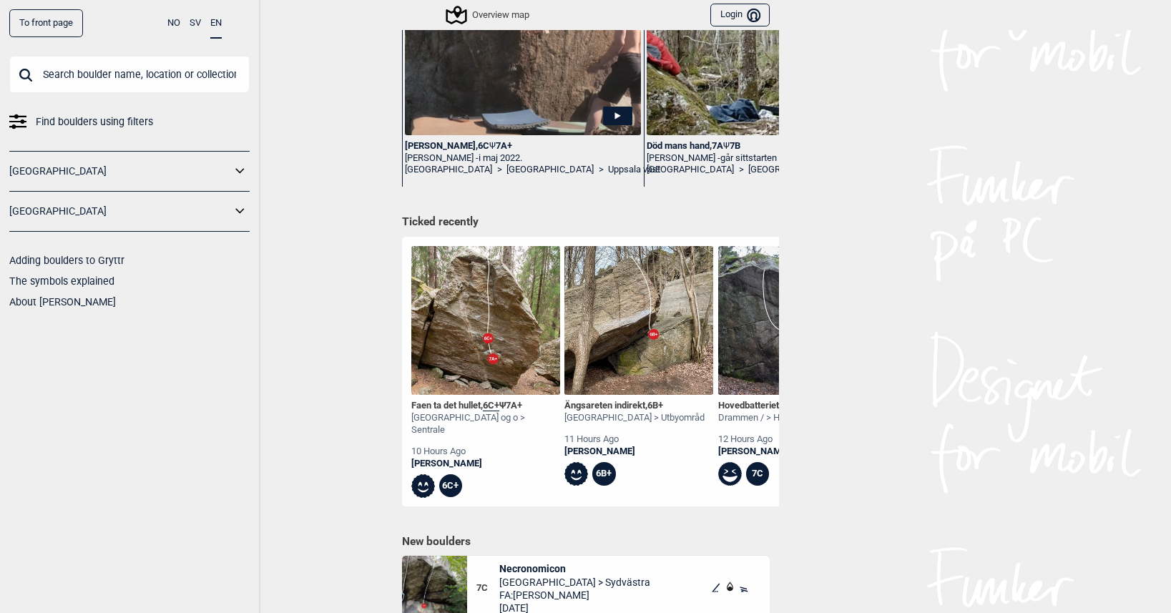
scroll to position [454, 0]
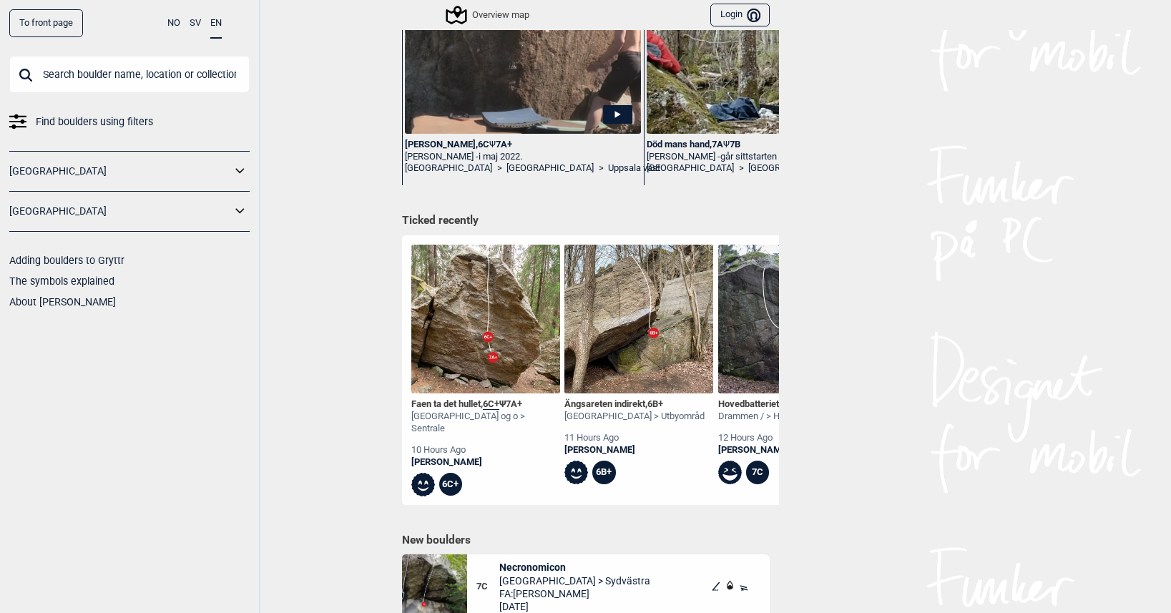
click at [434, 337] on img at bounding box center [485, 319] width 149 height 149
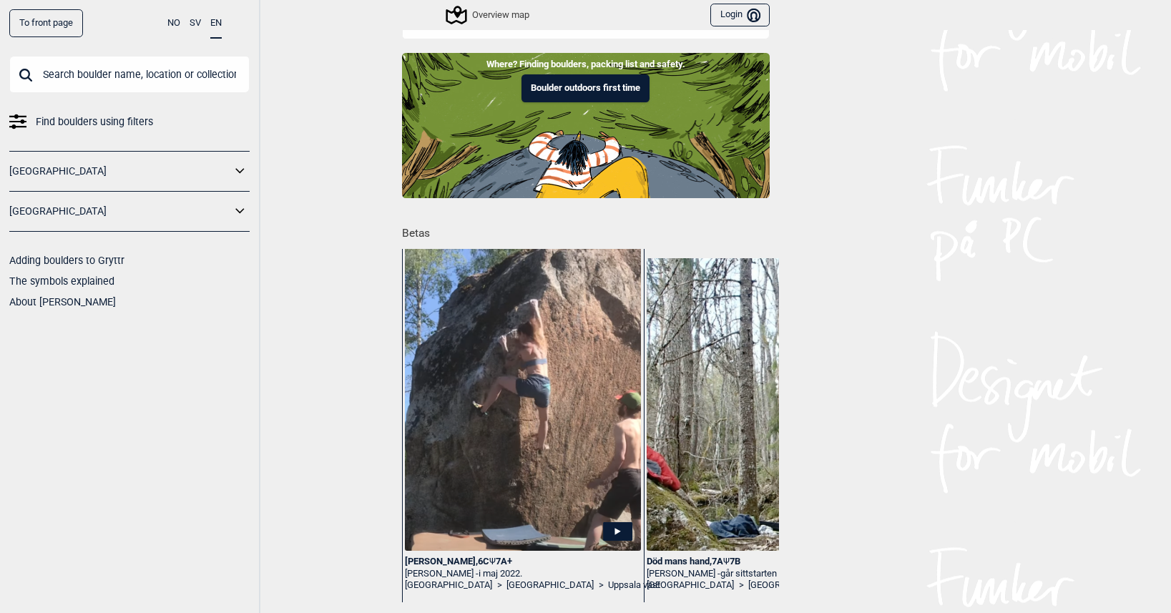
scroll to position [0, 0]
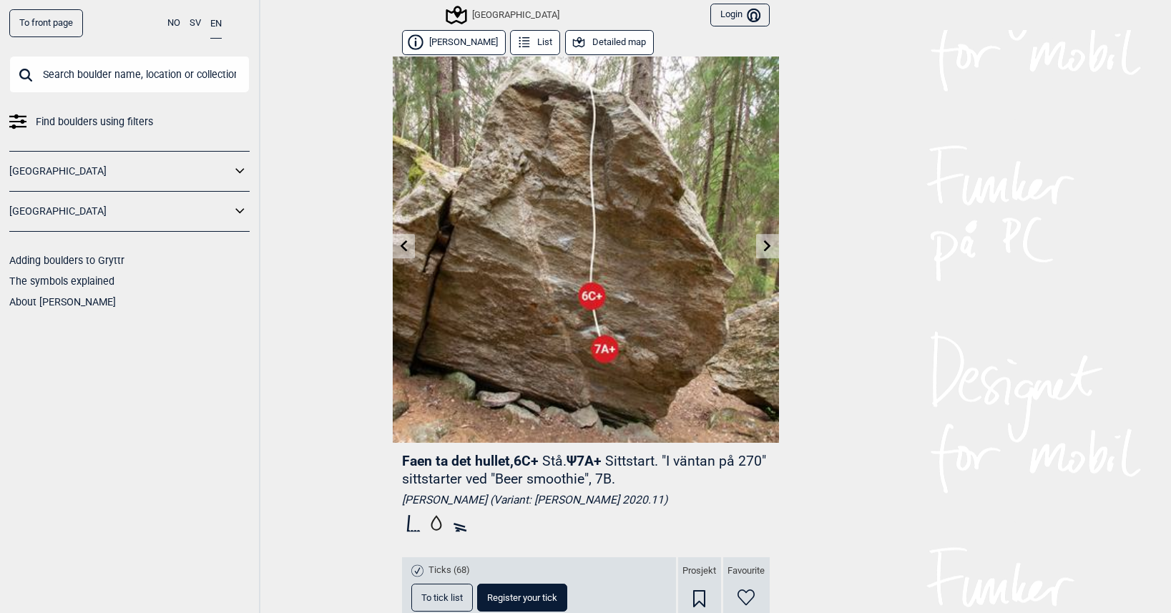
click at [579, 46] on button "Detailed map" at bounding box center [609, 42] width 89 height 25
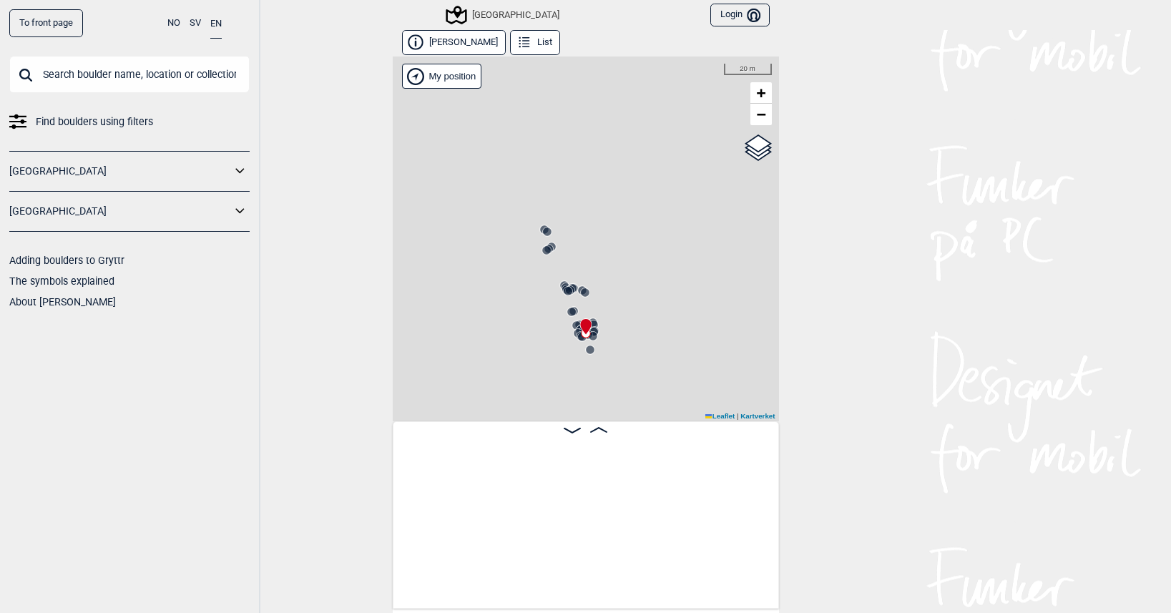
scroll to position [0, 11488]
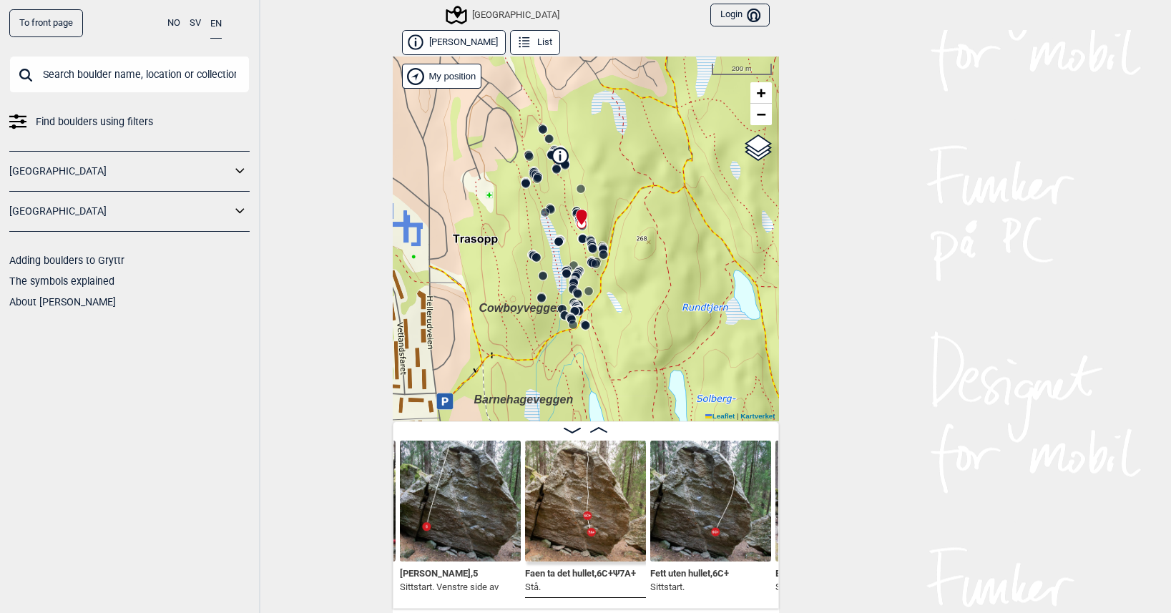
drag, startPoint x: 491, startPoint y: 278, endPoint x: 568, endPoint y: 260, distance: 79.5
click at [568, 260] on icon at bounding box center [573, 265] width 11 height 11
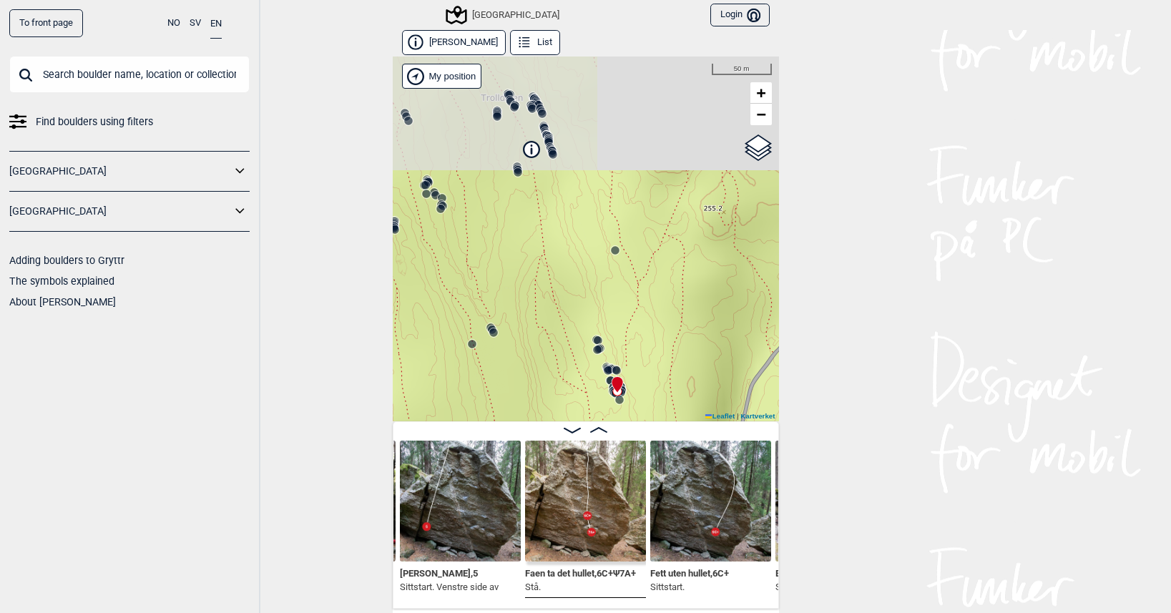
drag, startPoint x: 534, startPoint y: 135, endPoint x: 547, endPoint y: 341, distance: 206.5
click at [547, 341] on div "Speidersteinen Barnehageveggen Cowboyveggen Bølerveggen [GEOGRAPHIC_DATA]" at bounding box center [586, 239] width 386 height 365
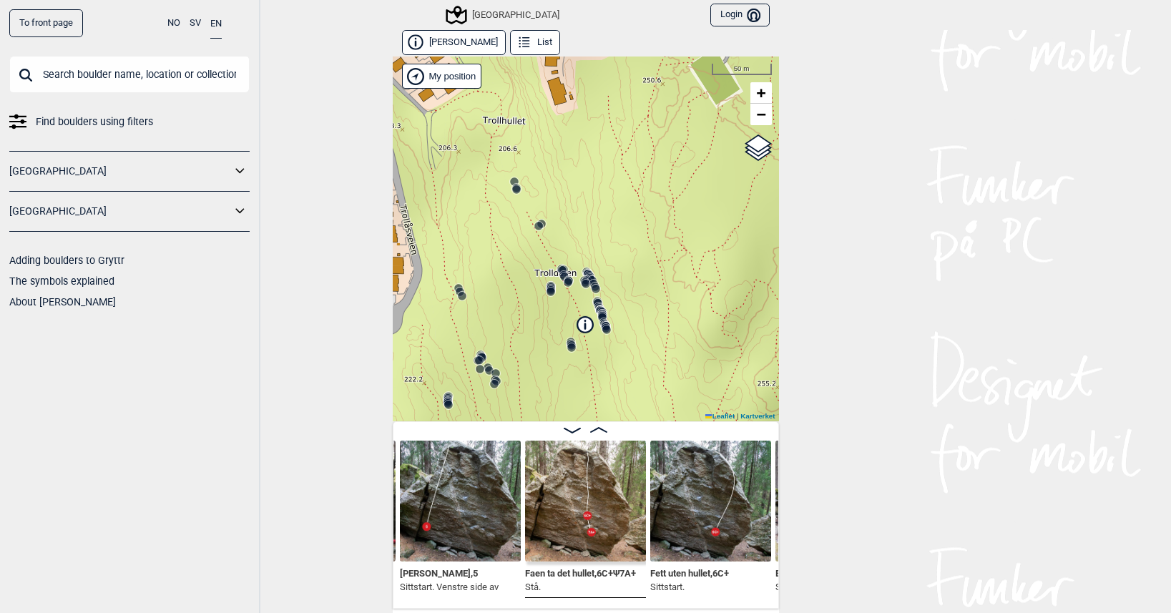
drag, startPoint x: 479, startPoint y: 152, endPoint x: 532, endPoint y: 324, distance: 180.4
click at [532, 324] on div "Speidersteinen Barnehageveggen Cowboyveggen Bølerveggen [GEOGRAPHIC_DATA]" at bounding box center [586, 239] width 386 height 365
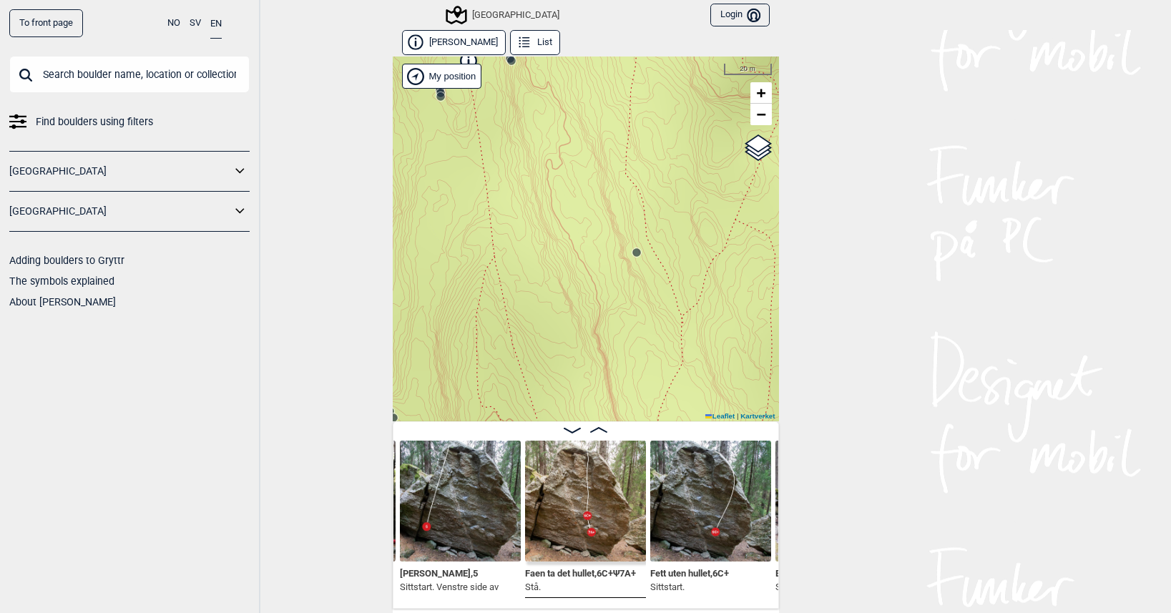
drag, startPoint x: 605, startPoint y: 391, endPoint x: 474, endPoint y: 80, distance: 337.7
click at [476, 94] on div "Speidersteinen Barnehageveggen Cowboyveggen Bølerveggen [GEOGRAPHIC_DATA]" at bounding box center [586, 239] width 386 height 365
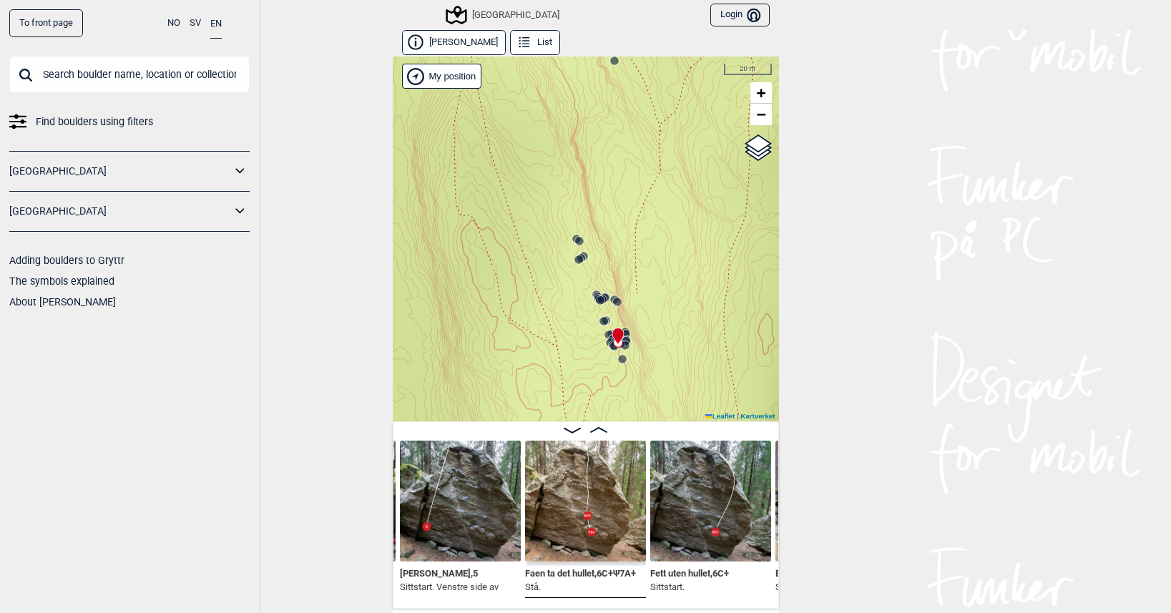
drag, startPoint x: 526, startPoint y: 289, endPoint x: 511, endPoint y: 124, distance: 166.0
click at [511, 124] on div "Speidersteinen Barnehageveggen Cowboyveggen Bølerveggen [GEOGRAPHIC_DATA]" at bounding box center [586, 239] width 386 height 365
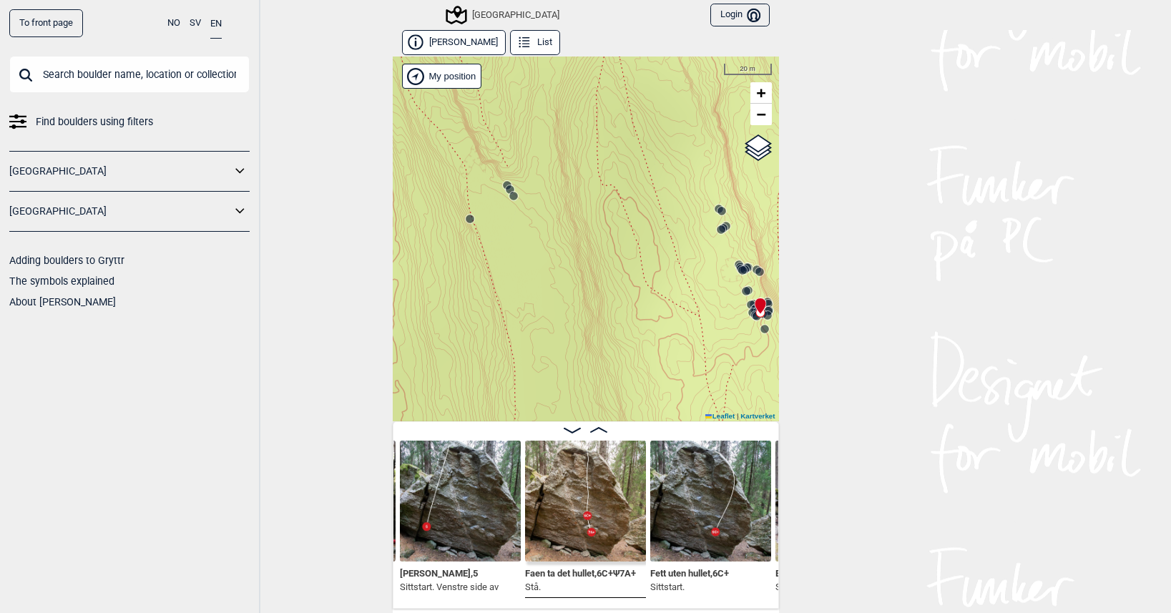
drag, startPoint x: 650, startPoint y: 273, endPoint x: 781, endPoint y: 249, distance: 133.1
click at [773, 252] on div "To front page NO SV EN Find boulders using filters Norge Sverige Adding boulder…" at bounding box center [585, 306] width 1171 height 613
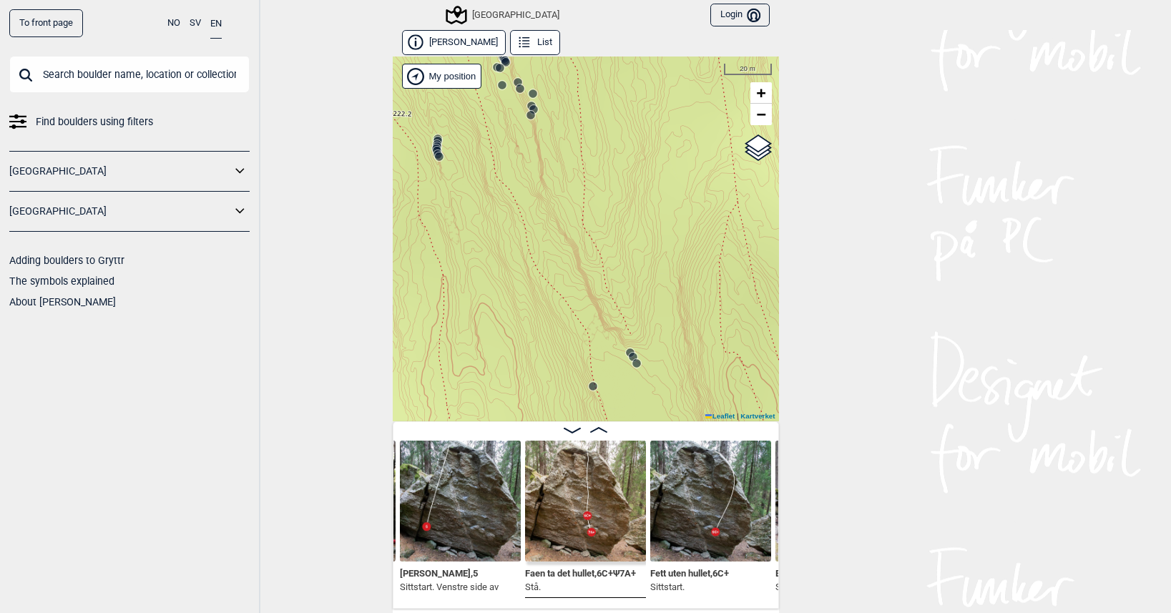
drag, startPoint x: 445, startPoint y: 165, endPoint x: 592, endPoint y: 351, distance: 236.9
click at [571, 346] on div "Speidersteinen Barnehageveggen Cowboyveggen Bølerveggen [GEOGRAPHIC_DATA]" at bounding box center [586, 239] width 386 height 365
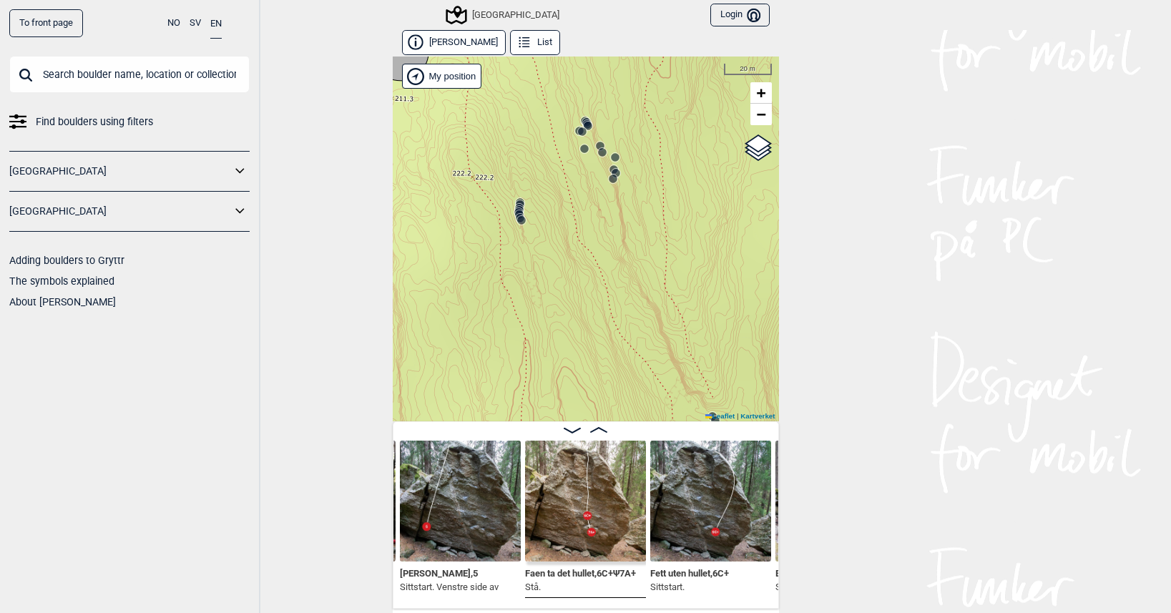
click at [578, 132] on circle at bounding box center [582, 131] width 9 height 9
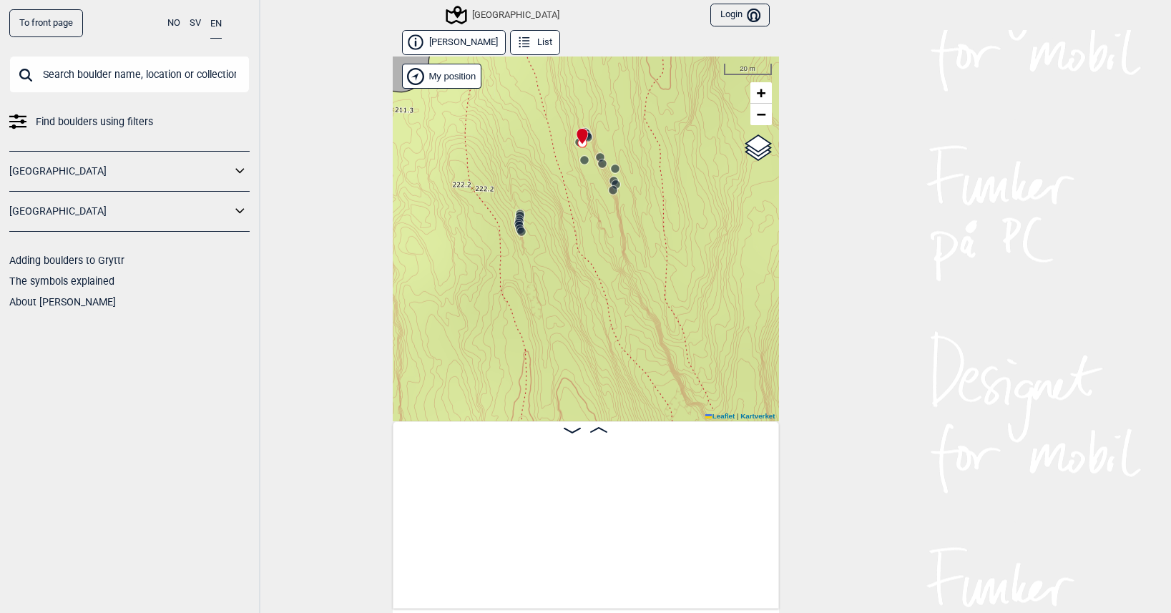
scroll to position [0, 18281]
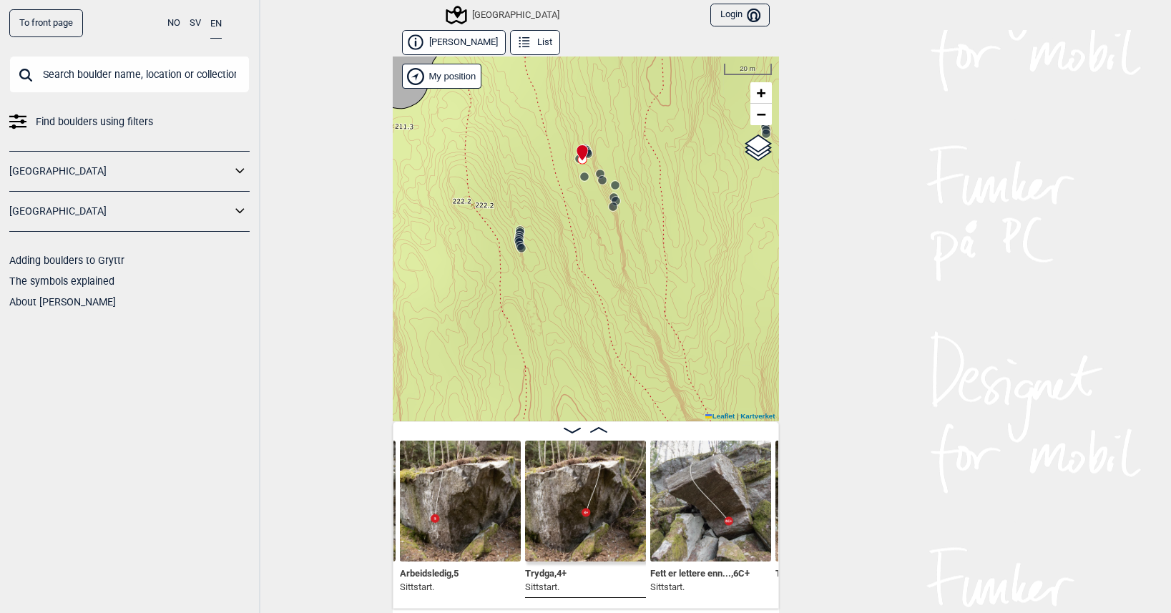
click at [515, 238] on icon at bounding box center [519, 242] width 11 height 11
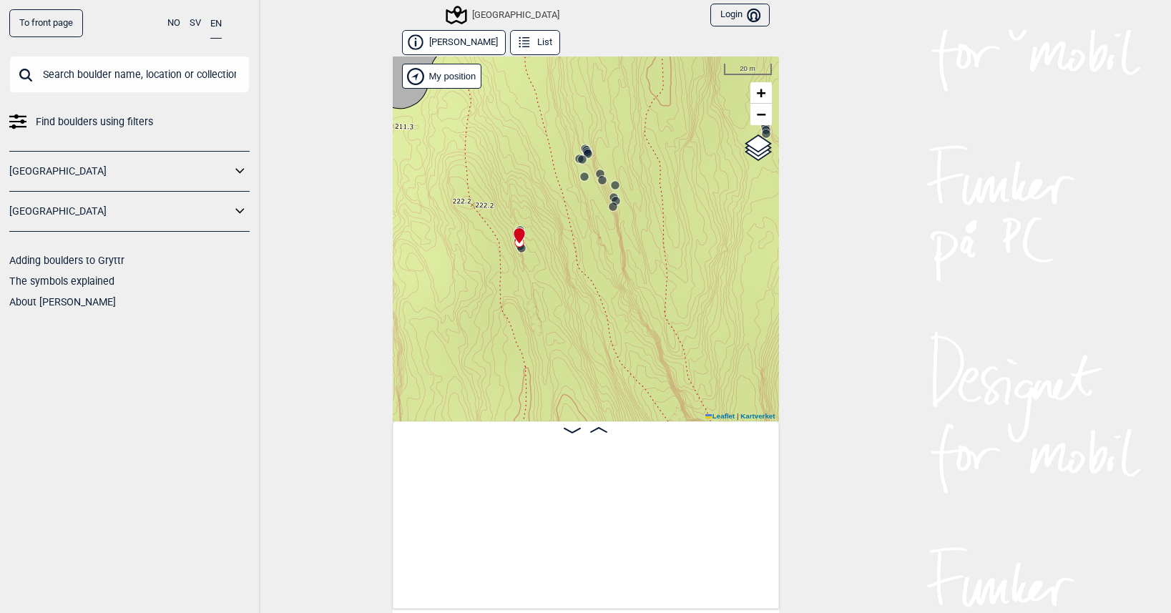
scroll to position [0, 19875]
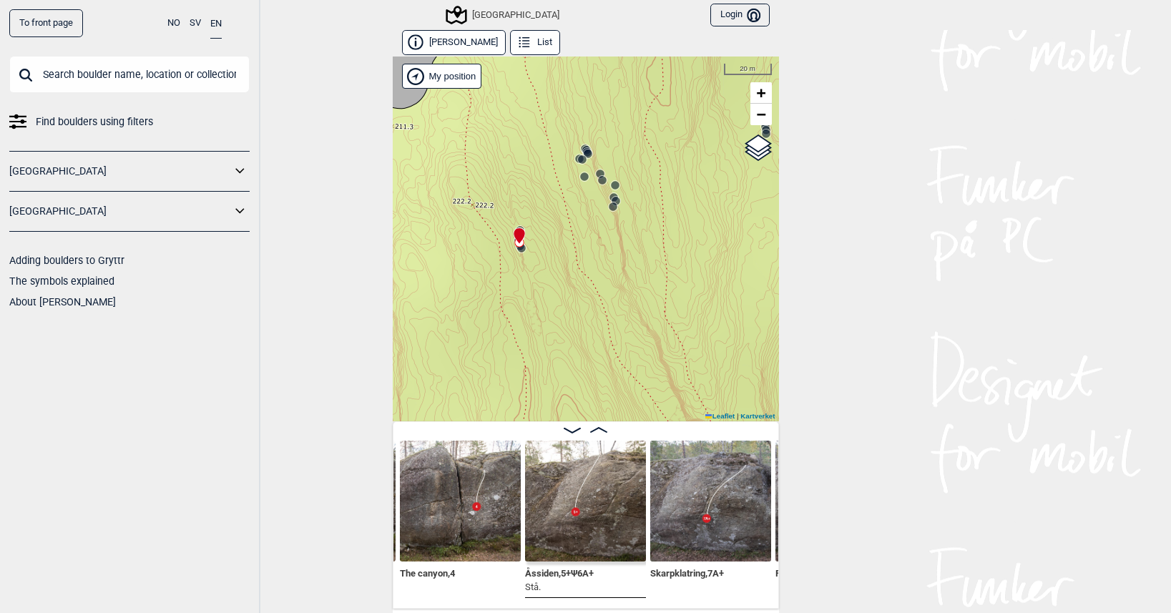
click at [611, 186] on circle at bounding box center [615, 185] width 9 height 9
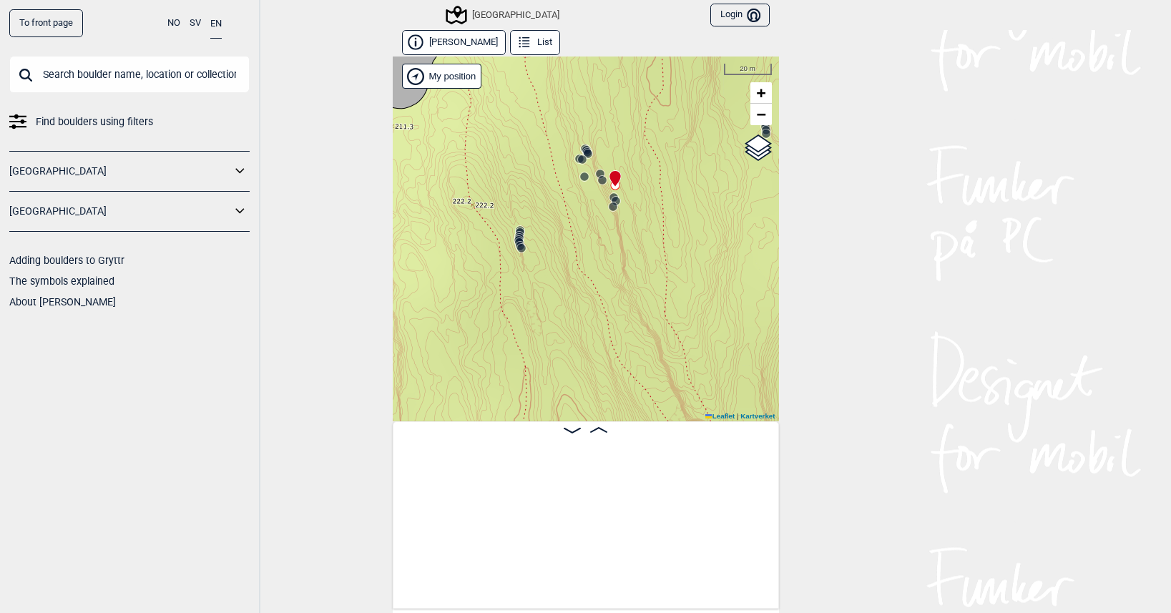
scroll to position [0, 18782]
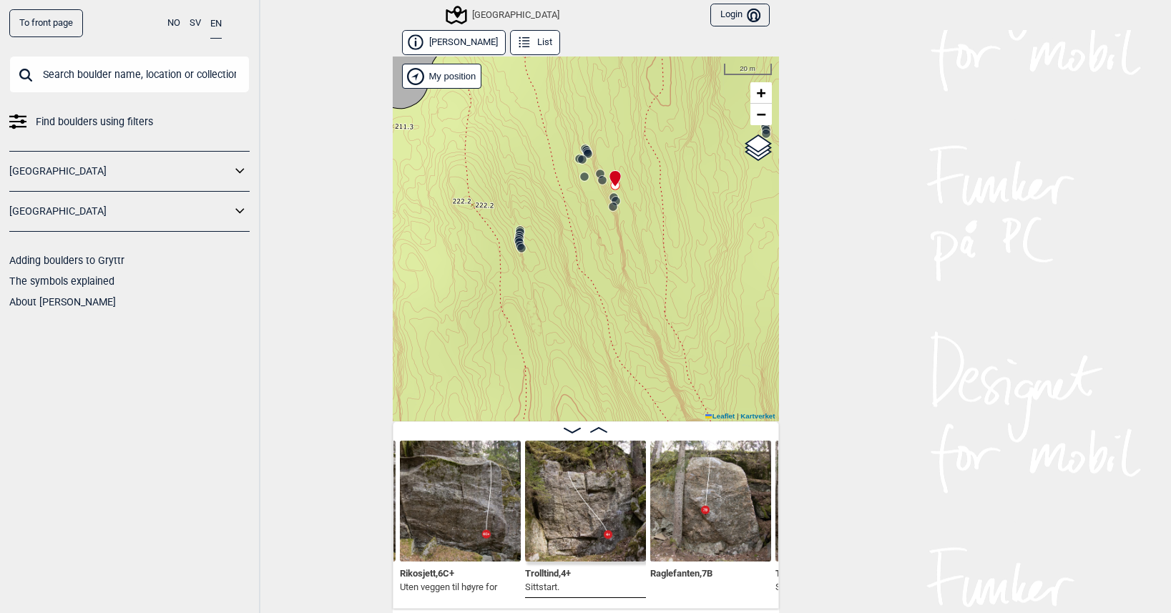
click at [609, 206] on circle at bounding box center [613, 206] width 9 height 9
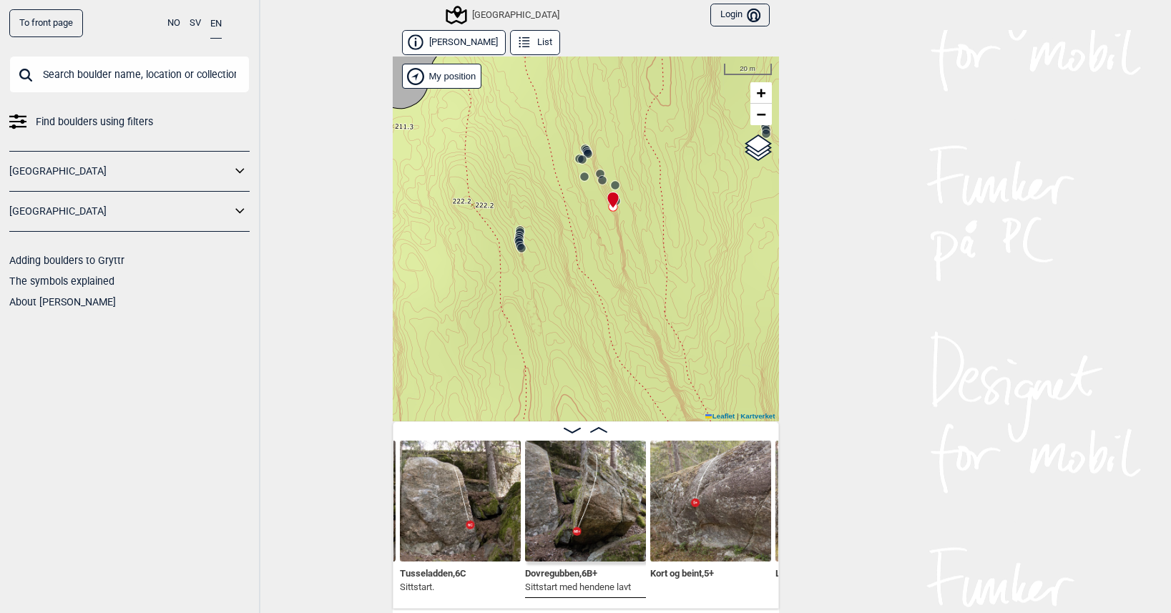
drag, startPoint x: 673, startPoint y: 295, endPoint x: 571, endPoint y: 248, distance: 112.7
click at [571, 248] on div "Speidersteinen Barnehageveggen Cowboyveggen Bølerveggen [GEOGRAPHIC_DATA]" at bounding box center [586, 239] width 386 height 365
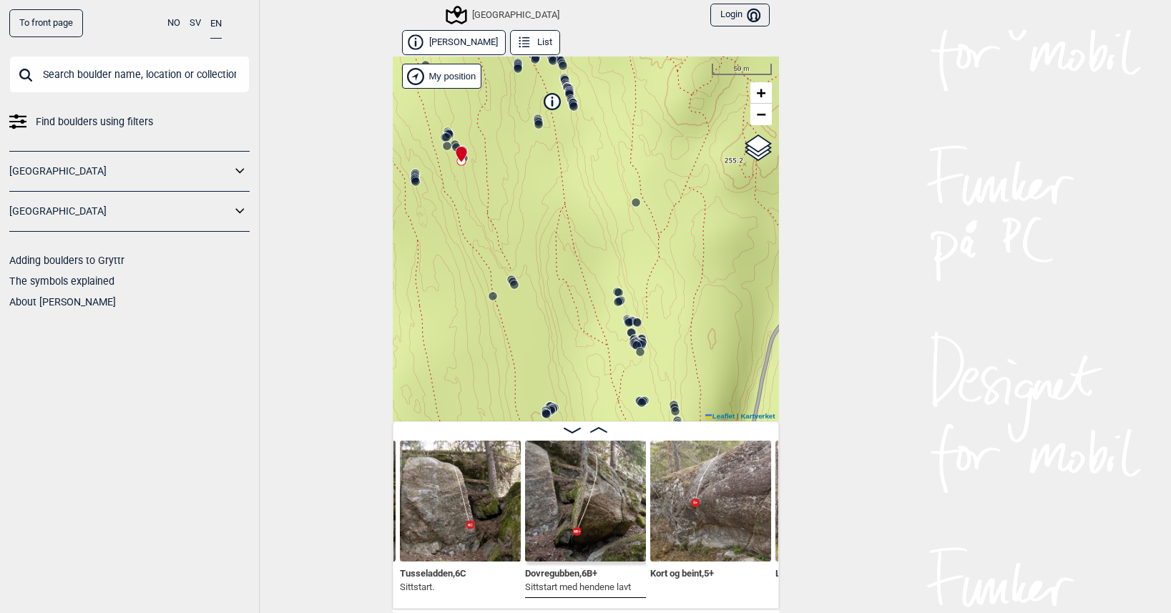
drag, startPoint x: 621, startPoint y: 317, endPoint x: 540, endPoint y: 275, distance: 91.8
click at [540, 275] on div "Speidersteinen Barnehageveggen Cowboyveggen Bølerveggen [GEOGRAPHIC_DATA]" at bounding box center [586, 239] width 386 height 365
drag, startPoint x: 539, startPoint y: 195, endPoint x: 572, endPoint y: 293, distance: 104.3
click at [572, 293] on div "Speidersteinen Barnehageveggen Cowboyveggen Bølerveggen [GEOGRAPHIC_DATA]" at bounding box center [586, 239] width 386 height 365
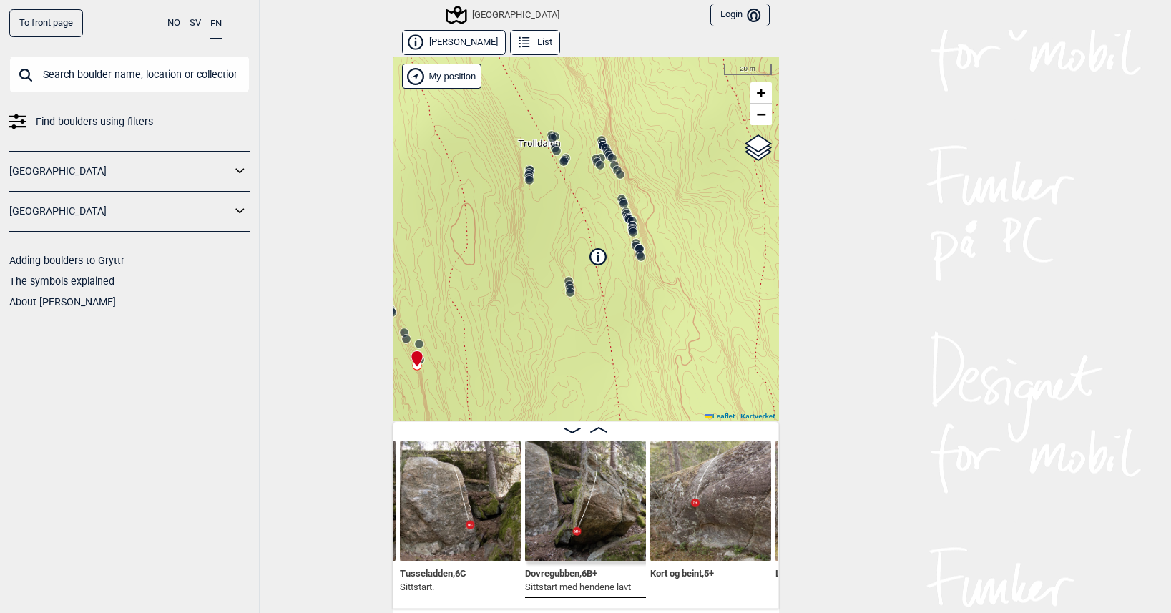
drag, startPoint x: 532, startPoint y: 157, endPoint x: 557, endPoint y: 220, distance: 67.8
click at [555, 218] on div "Speidersteinen Barnehageveggen Cowboyveggen Bølerveggen [GEOGRAPHIC_DATA]" at bounding box center [586, 239] width 386 height 365
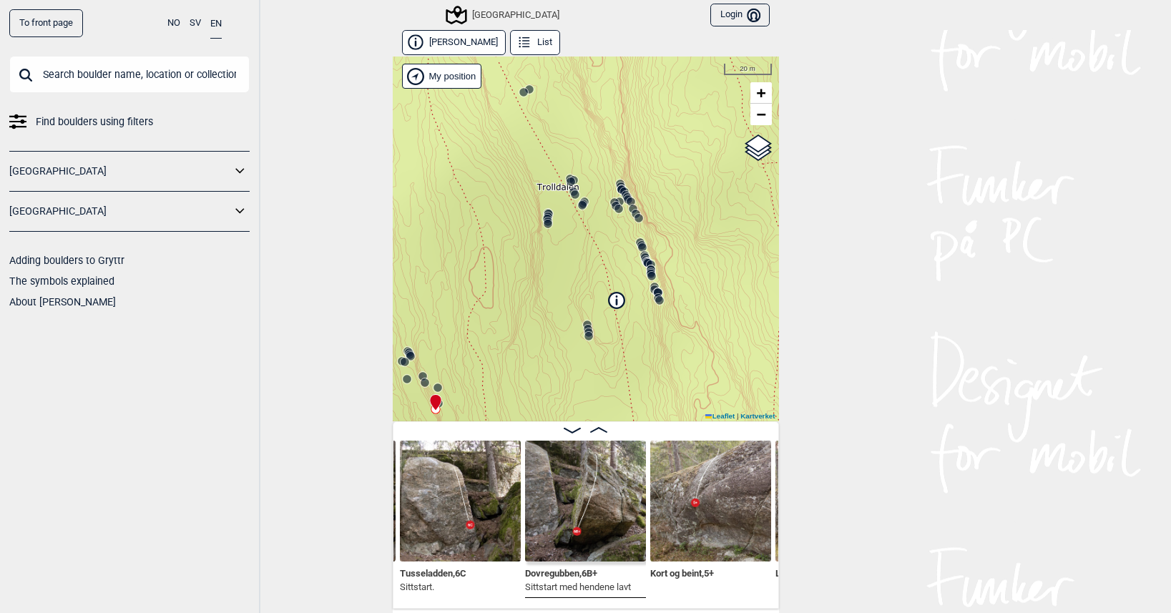
drag, startPoint x: 592, startPoint y: 273, endPoint x: 541, endPoint y: 182, distance: 104.7
click at [547, 197] on div "Speidersteinen Barnehageveggen Cowboyveggen Bølerveggen [GEOGRAPHIC_DATA]" at bounding box center [586, 239] width 386 height 365
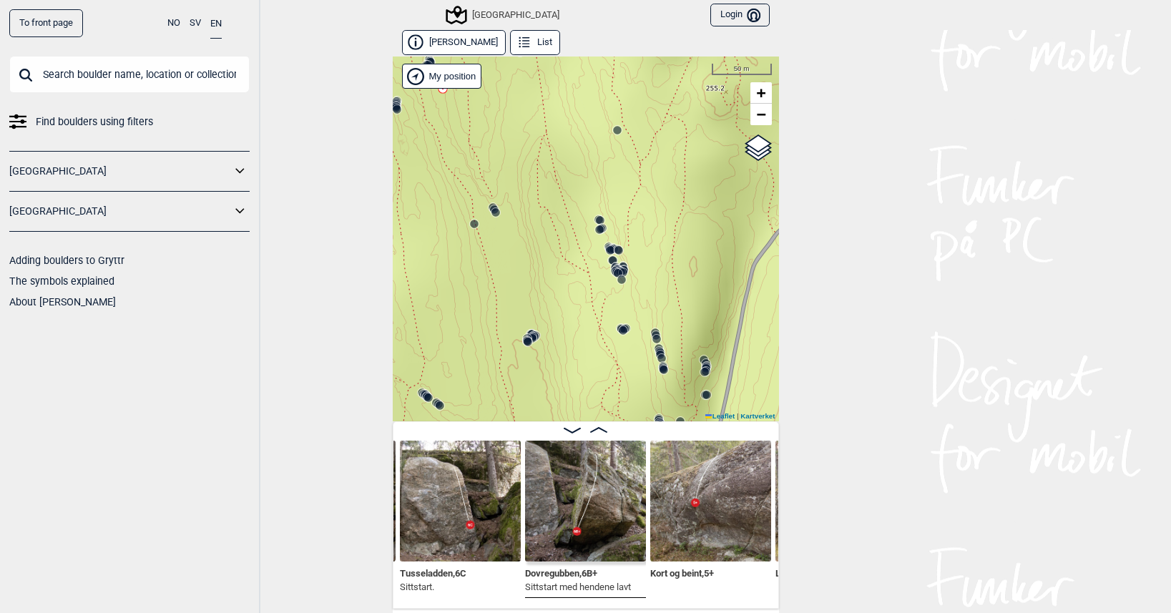
drag, startPoint x: 541, startPoint y: 313, endPoint x: 536, endPoint y: 177, distance: 136.0
click at [534, 177] on div "Speidersteinen Barnehageveggen Cowboyveggen Bølerveggen [GEOGRAPHIC_DATA]" at bounding box center [586, 239] width 386 height 365
click at [612, 268] on icon at bounding box center [617, 273] width 11 height 11
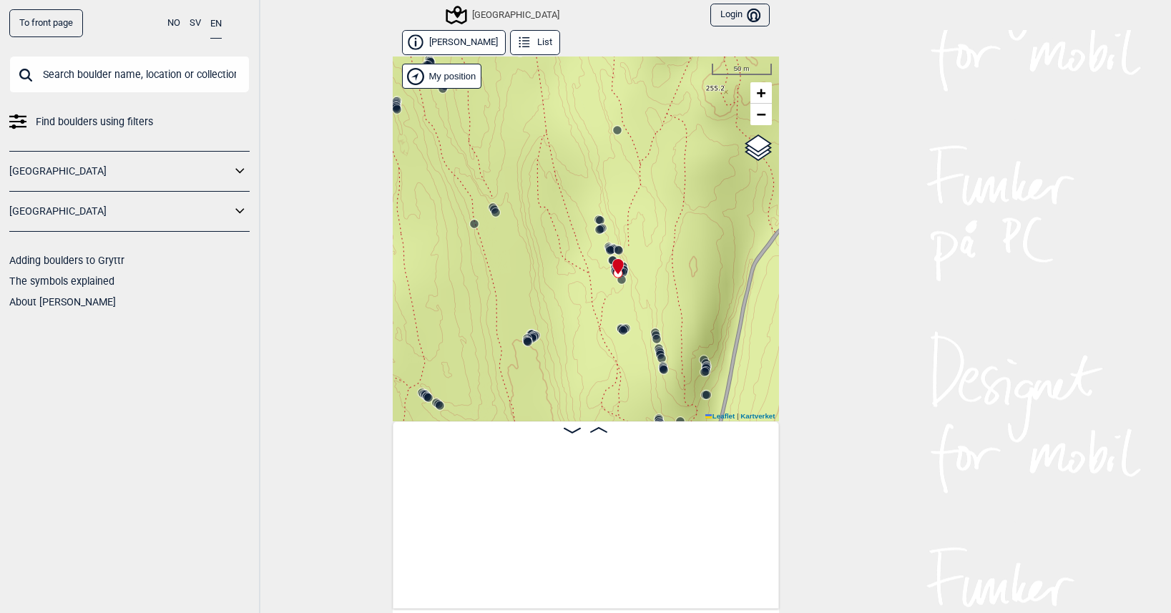
scroll to position [0, 12235]
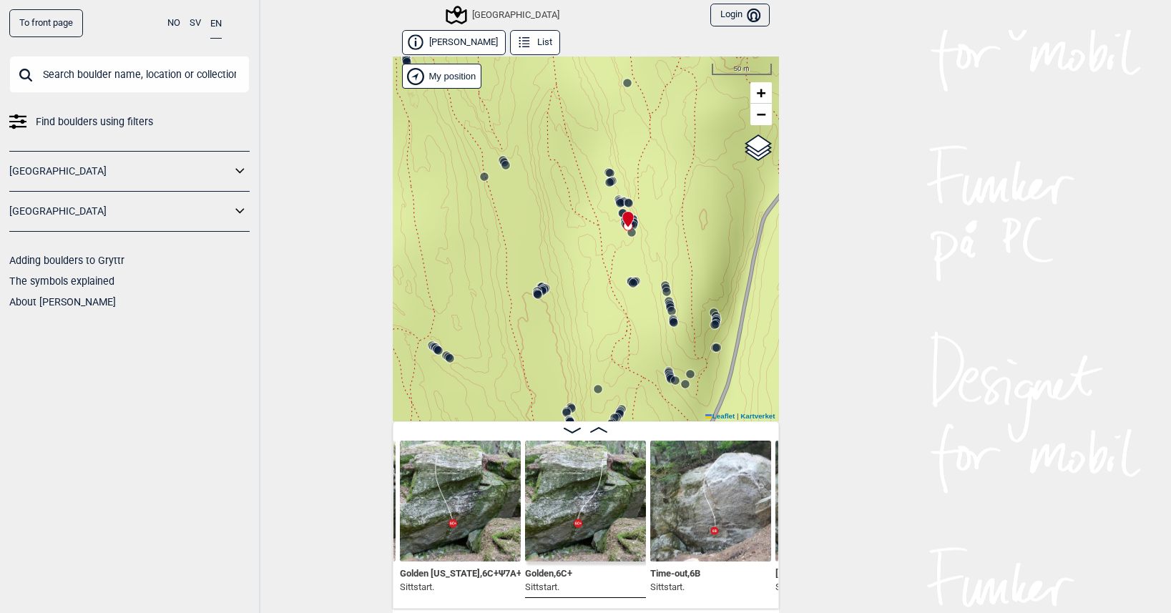
drag, startPoint x: 561, startPoint y: 257, endPoint x: 576, endPoint y: 192, distance: 66.1
click at [576, 192] on div "Speidersteinen Barnehageveggen Cowboyveggen Bølerveggen [GEOGRAPHIC_DATA]" at bounding box center [586, 239] width 386 height 365
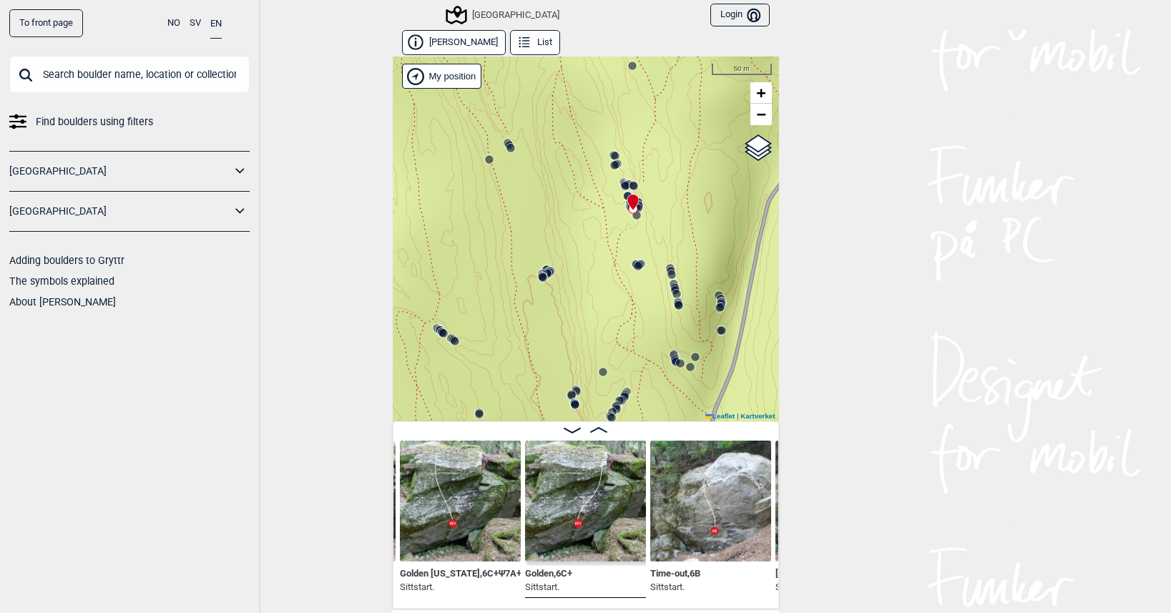
click at [668, 271] on circle at bounding box center [672, 274] width 9 height 9
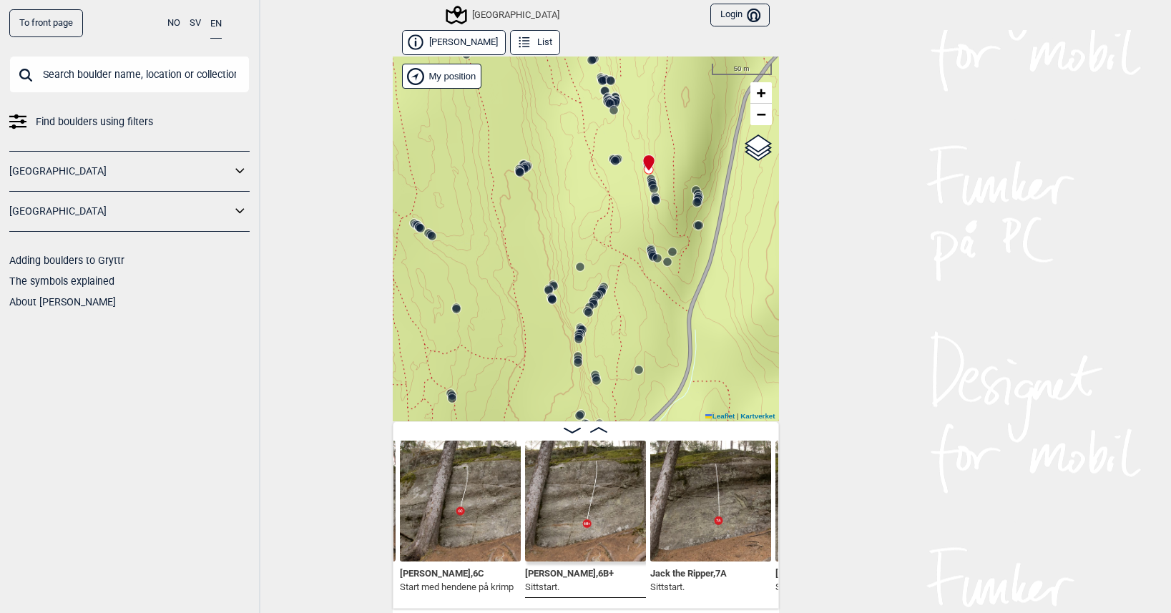
drag, startPoint x: 603, startPoint y: 342, endPoint x: 580, endPoint y: 237, distance: 107.6
click at [580, 237] on div "Speidersteinen Barnehageveggen Cowboyveggen Bølerveggen [GEOGRAPHIC_DATA]" at bounding box center [586, 239] width 386 height 365
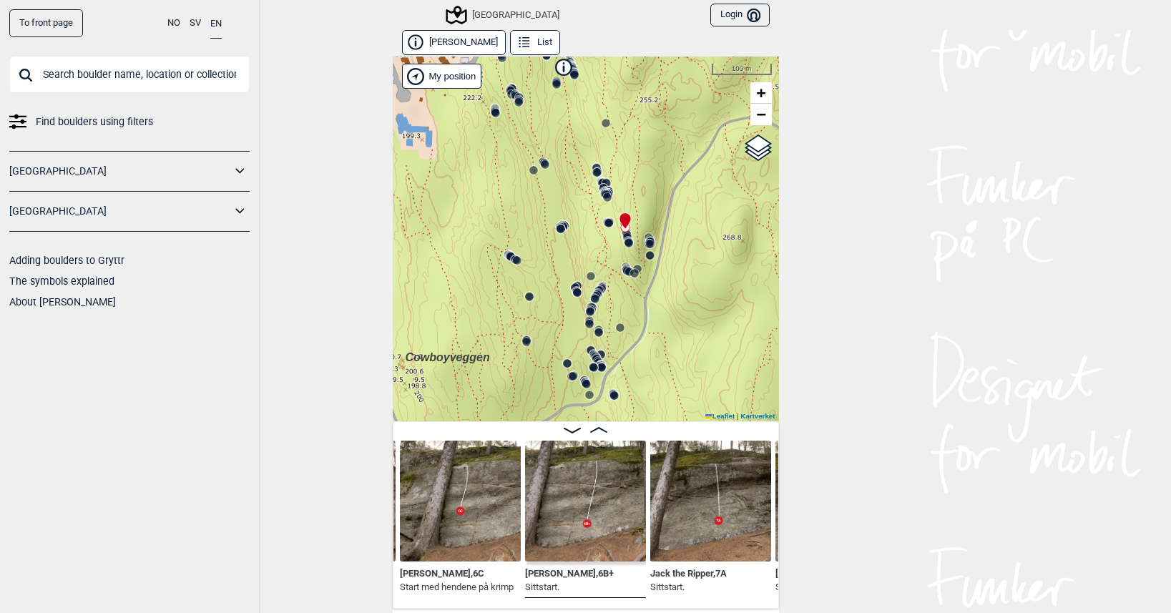
click at [521, 198] on div "Speidersteinen Barnehageveggen Cowboyveggen Bølerveggen [GEOGRAPHIC_DATA]" at bounding box center [586, 239] width 386 height 365
click at [586, 313] on icon at bounding box center [591, 313] width 11 height 11
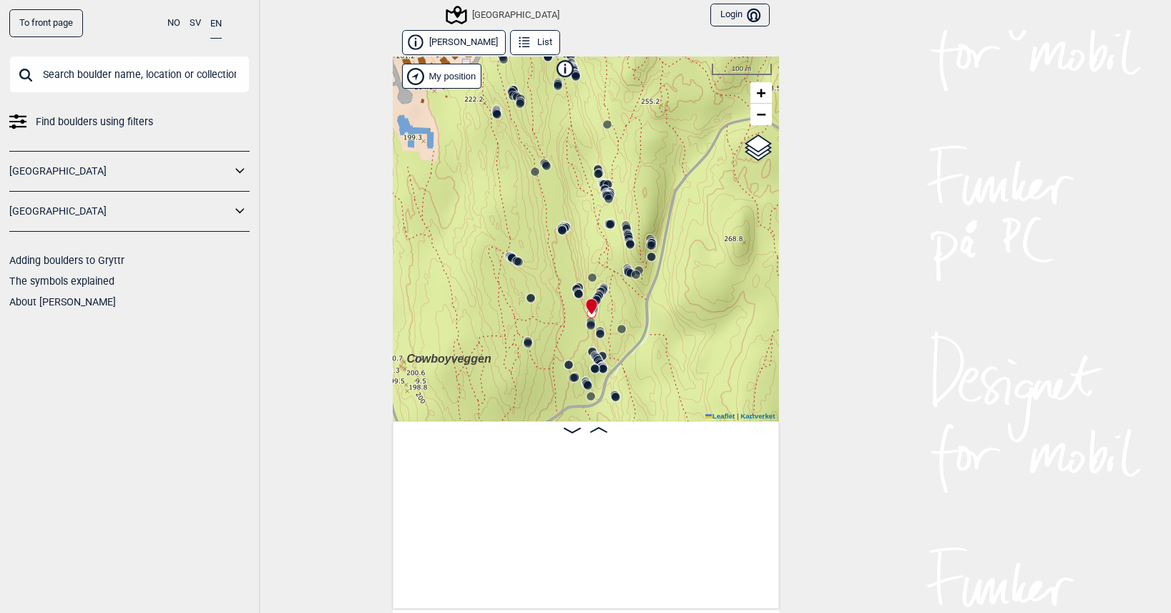
scroll to position [0, 25531]
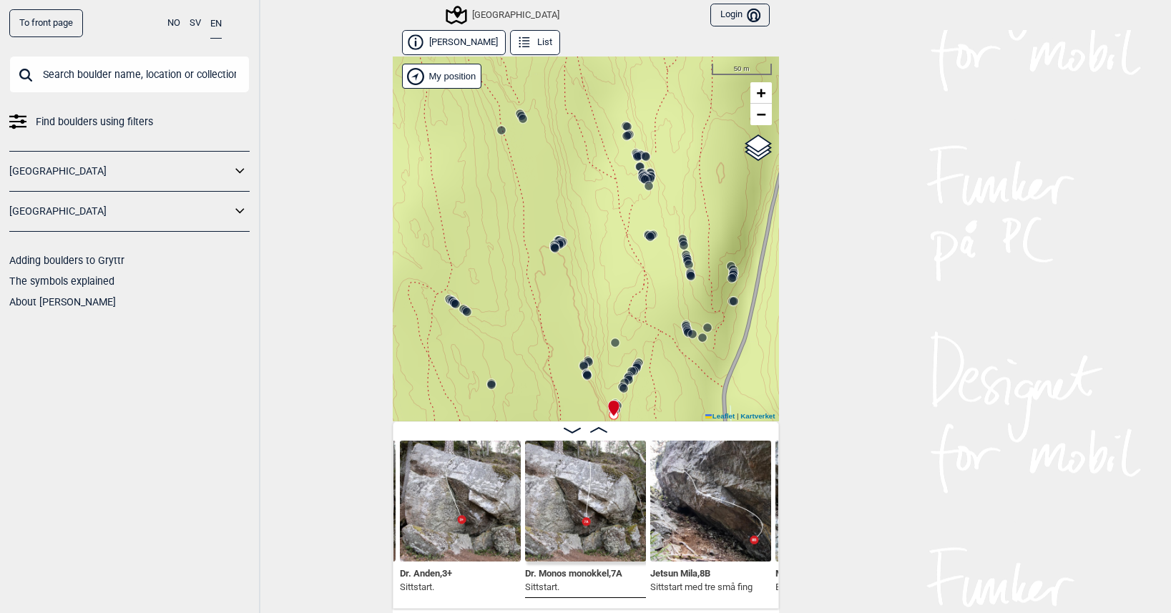
click at [551, 251] on circle at bounding box center [555, 248] width 9 height 9
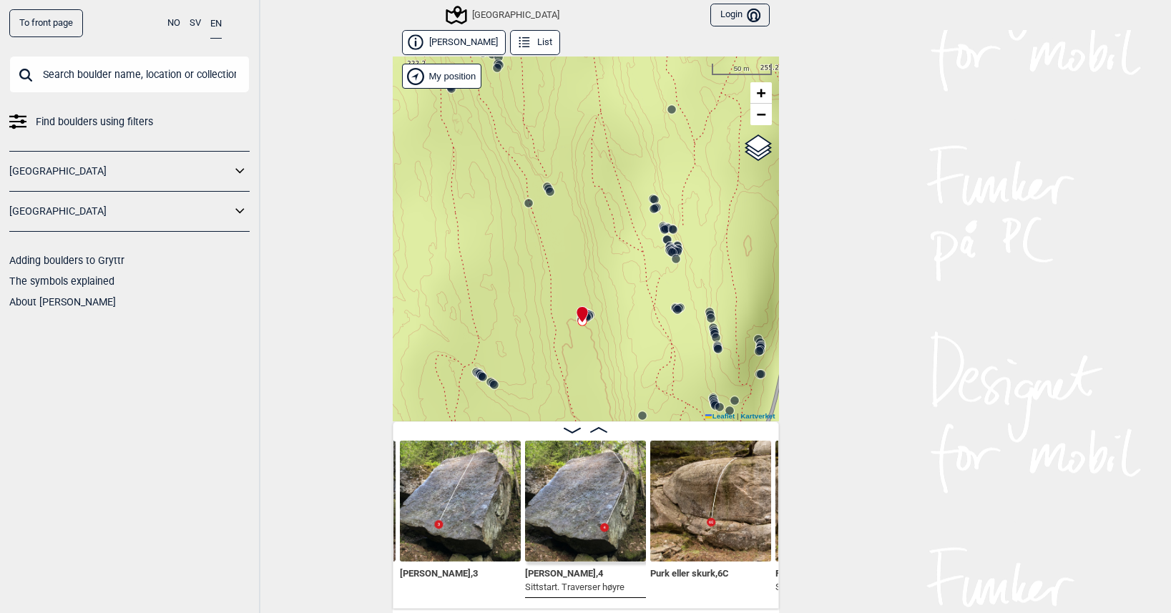
drag, startPoint x: 506, startPoint y: 201, endPoint x: 540, endPoint y: 288, distance: 92.9
click at [540, 288] on div "Speidersteinen Barnehageveggen Cowboyveggen Bølerveggen [GEOGRAPHIC_DATA]" at bounding box center [586, 239] width 386 height 365
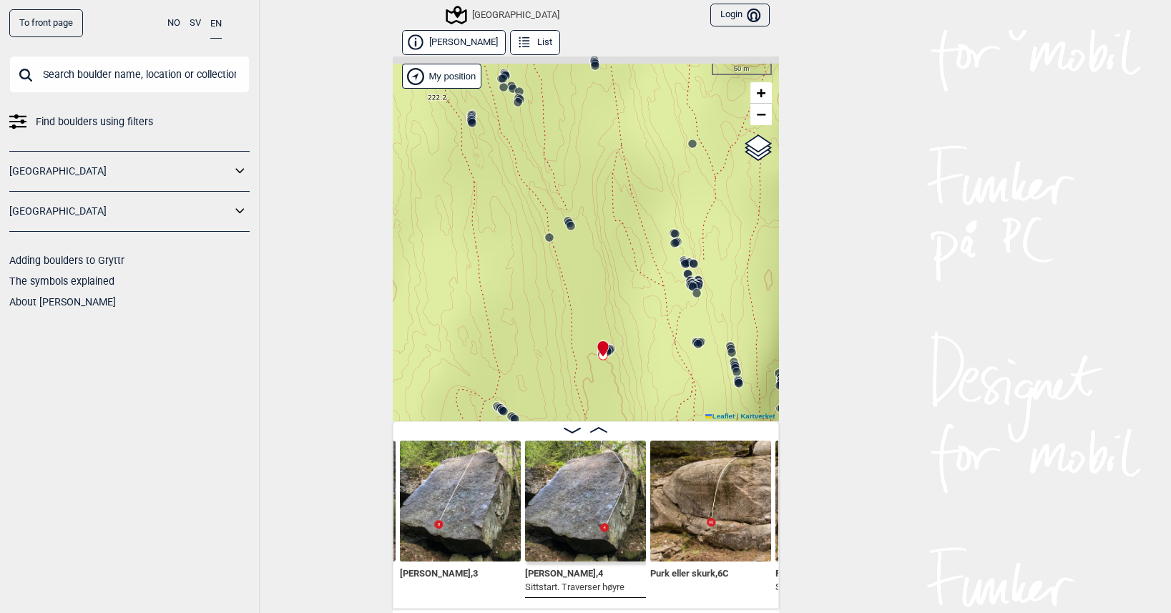
drag, startPoint x: 540, startPoint y: 208, endPoint x: 642, endPoint y: 321, distance: 153.0
click at [642, 321] on div "Speidersteinen Barnehageveggen Cowboyveggen Bølerveggen [GEOGRAPHIC_DATA]" at bounding box center [586, 239] width 386 height 365
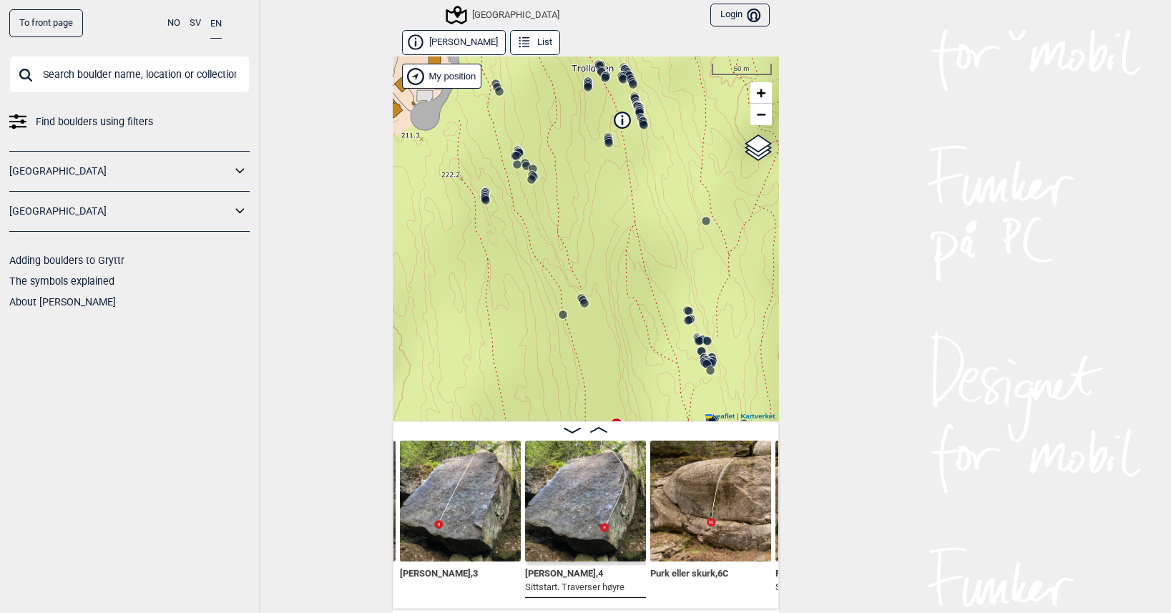
drag, startPoint x: 556, startPoint y: 264, endPoint x: 496, endPoint y: 198, distance: 89.1
click at [497, 200] on div "Speidersteinen Barnehageveggen Cowboyveggen Bølerveggen [GEOGRAPHIC_DATA]" at bounding box center [586, 239] width 386 height 365
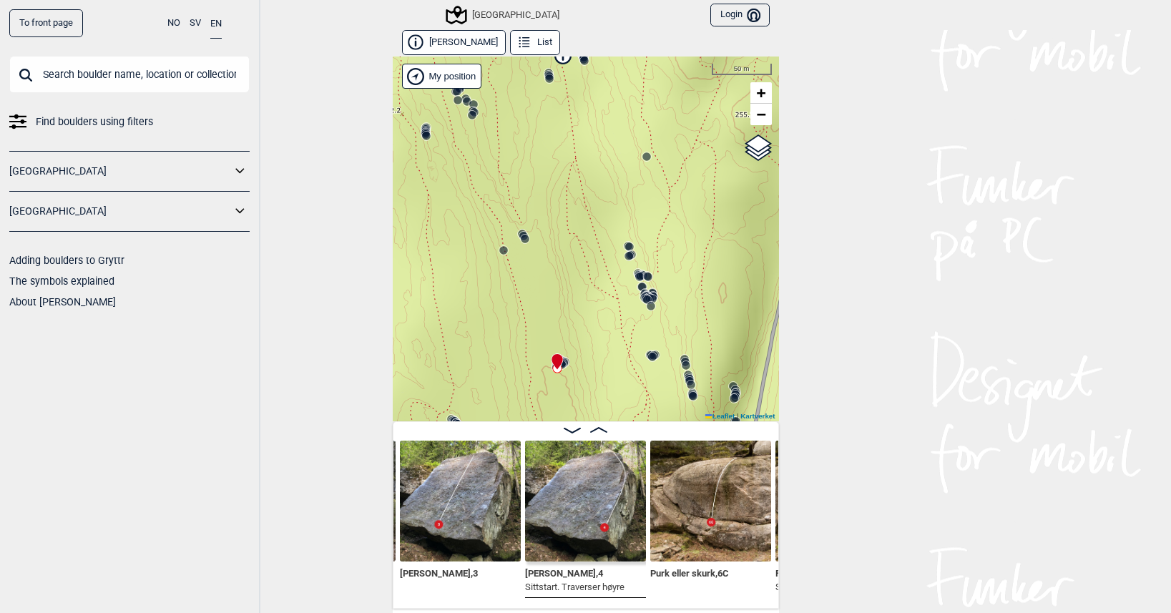
drag, startPoint x: 549, startPoint y: 338, endPoint x: 573, endPoint y: 268, distance: 74.2
click at [573, 268] on div "Speidersteinen Barnehageveggen Cowboyveggen Bølerveggen [GEOGRAPHIC_DATA]" at bounding box center [586, 239] width 386 height 365
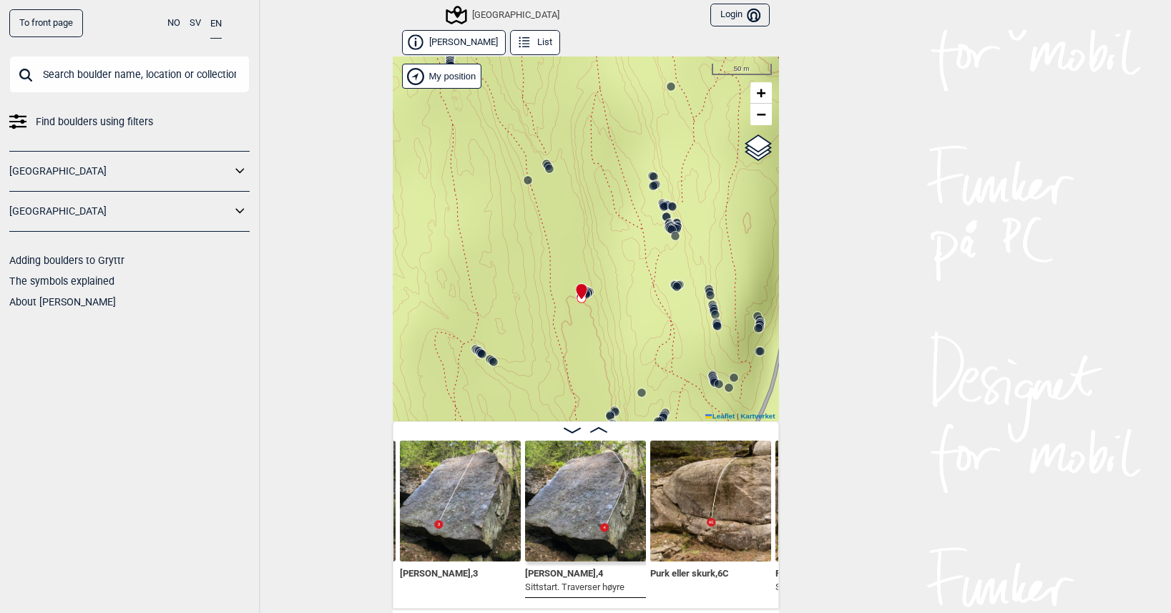
click at [590, 300] on div "Speidersteinen Barnehageveggen Cowboyveggen Bølerveggen [GEOGRAPHIC_DATA]" at bounding box center [586, 239] width 386 height 365
click at [586, 293] on circle at bounding box center [588, 293] width 9 height 9
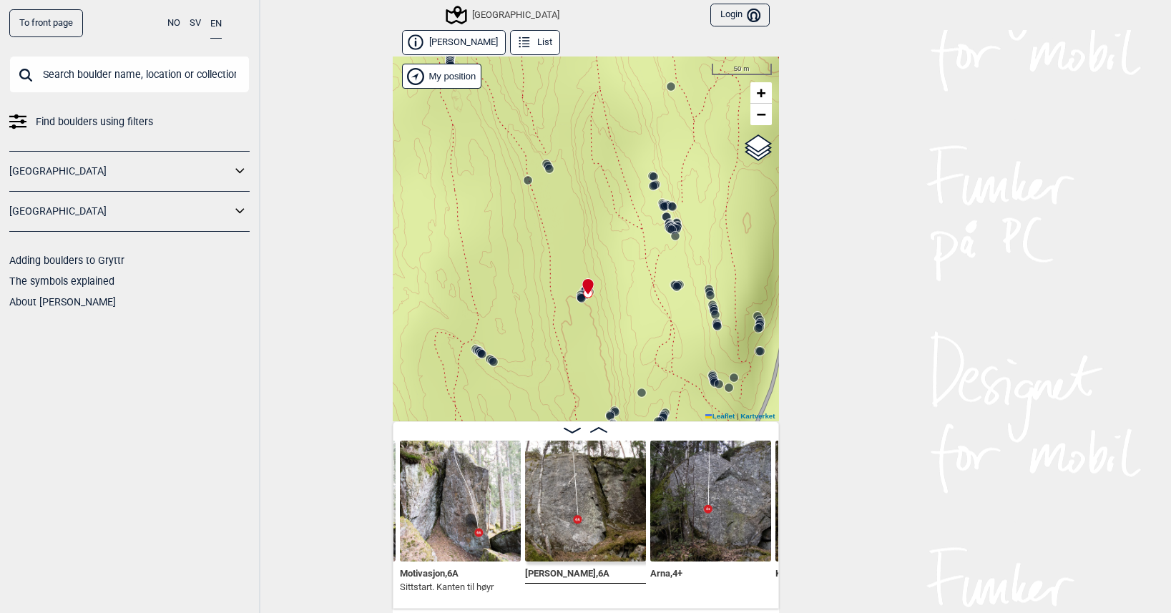
click at [668, 228] on circle at bounding box center [672, 229] width 9 height 9
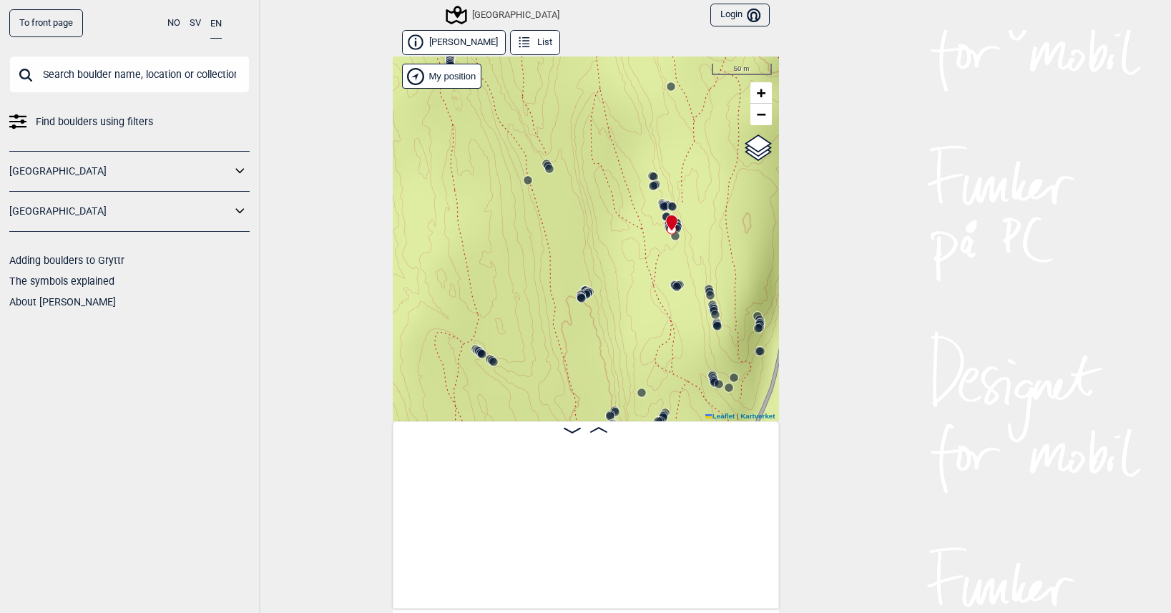
scroll to position [0, 12235]
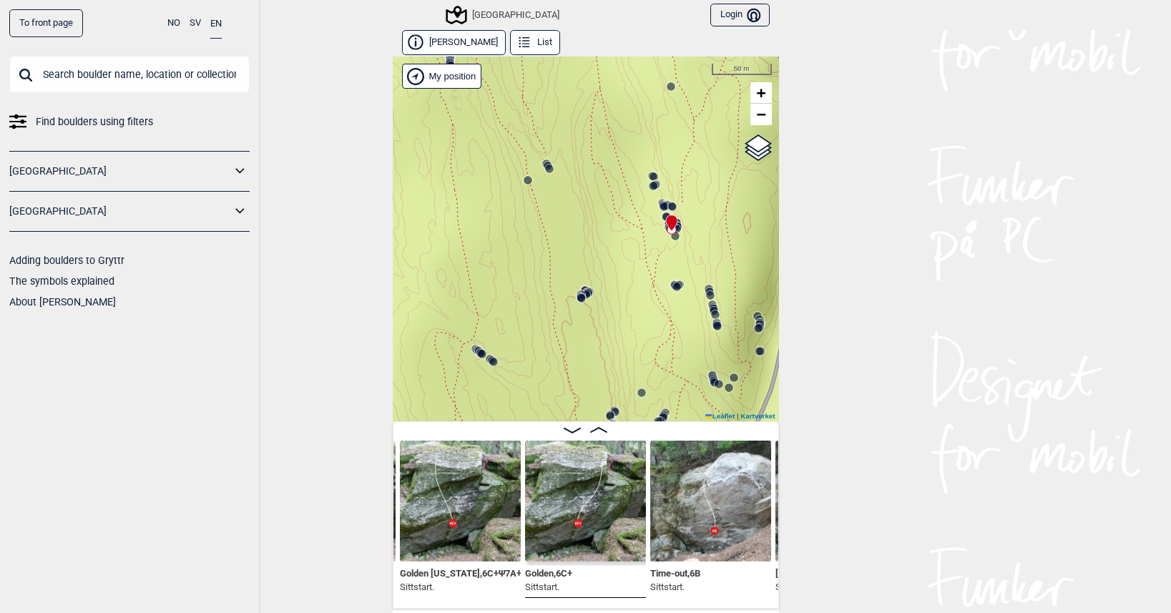
click at [660, 204] on circle at bounding box center [664, 206] width 9 height 9
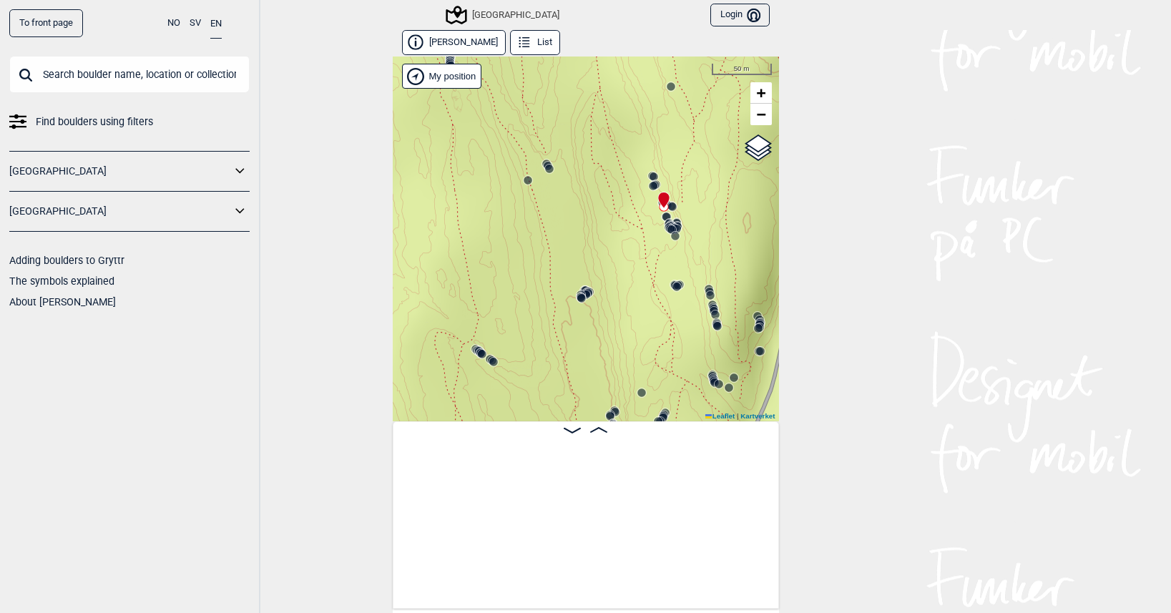
scroll to position [0, 10158]
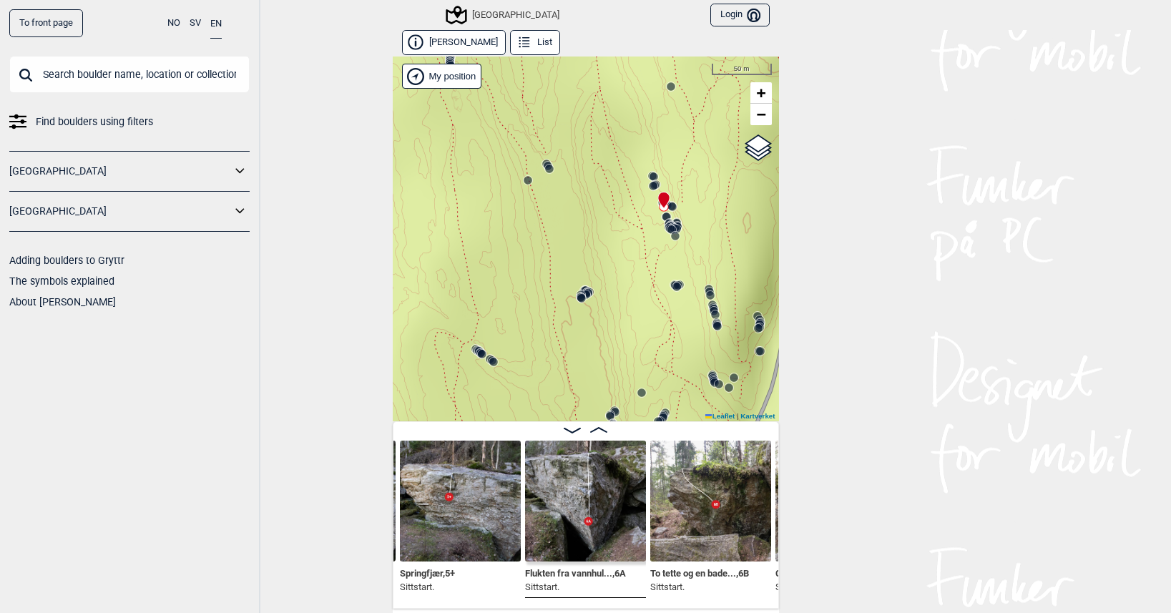
click at [668, 206] on circle at bounding box center [672, 206] width 9 height 9
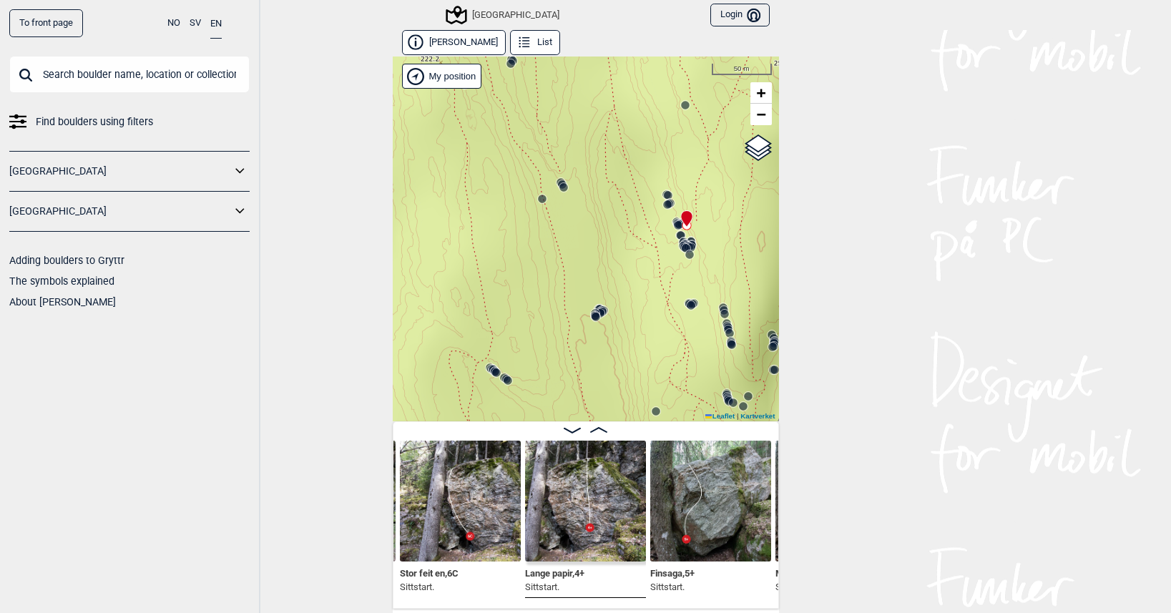
drag, startPoint x: 514, startPoint y: 169, endPoint x: 642, endPoint y: 284, distance: 171.7
click at [623, 264] on div "Speidersteinen Barnehageveggen Cowboyveggen Bølerveggen [GEOGRAPHIC_DATA]" at bounding box center [586, 239] width 386 height 365
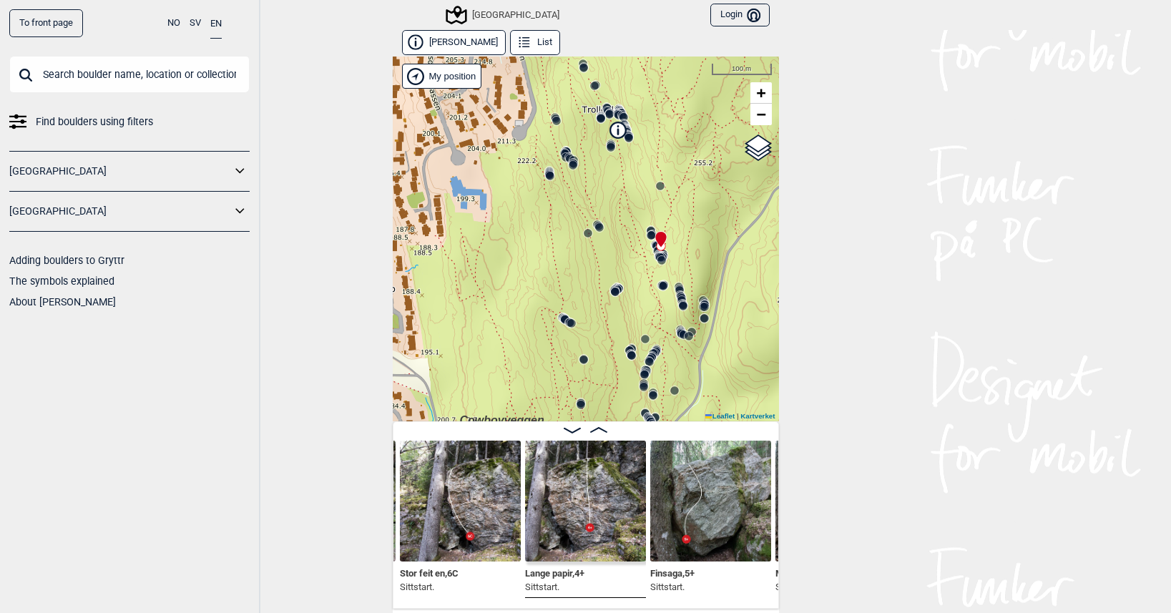
drag, startPoint x: 629, startPoint y: 230, endPoint x: 547, endPoint y: 152, distance: 113.9
click at [547, 152] on div "Speidersteinen Barnehageveggen Cowboyveggen Bølerveggen [GEOGRAPHIC_DATA]" at bounding box center [586, 239] width 386 height 365
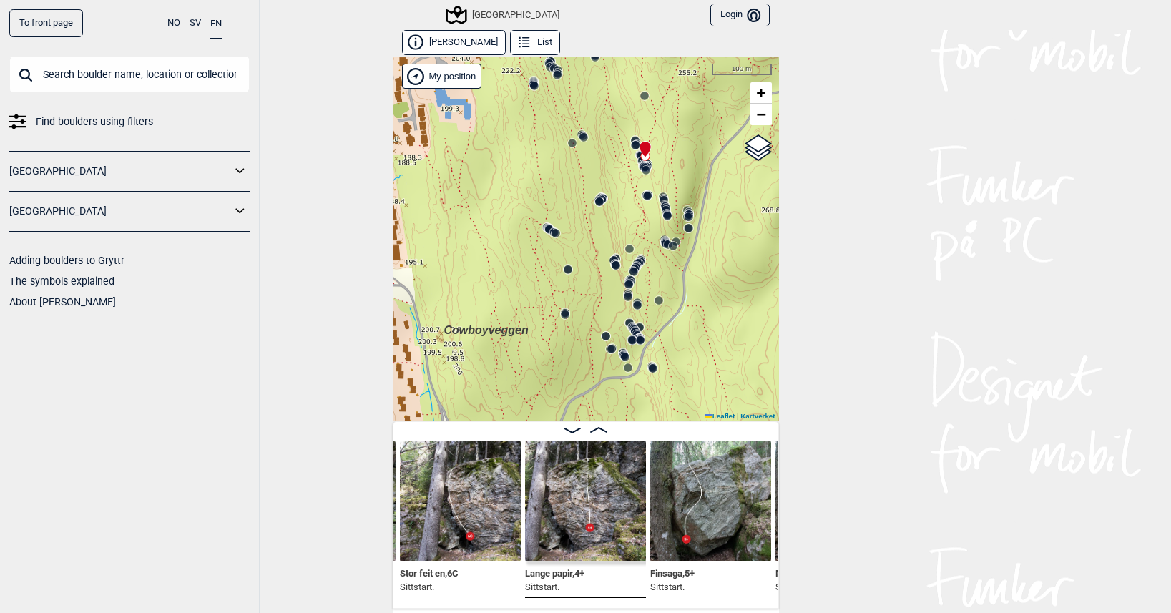
drag, startPoint x: 588, startPoint y: 336, endPoint x: 597, endPoint y: 276, distance: 60.8
click at [597, 276] on div "Speidersteinen Barnehageveggen Cowboyveggen Bølerveggen [GEOGRAPHIC_DATA]" at bounding box center [586, 239] width 386 height 365
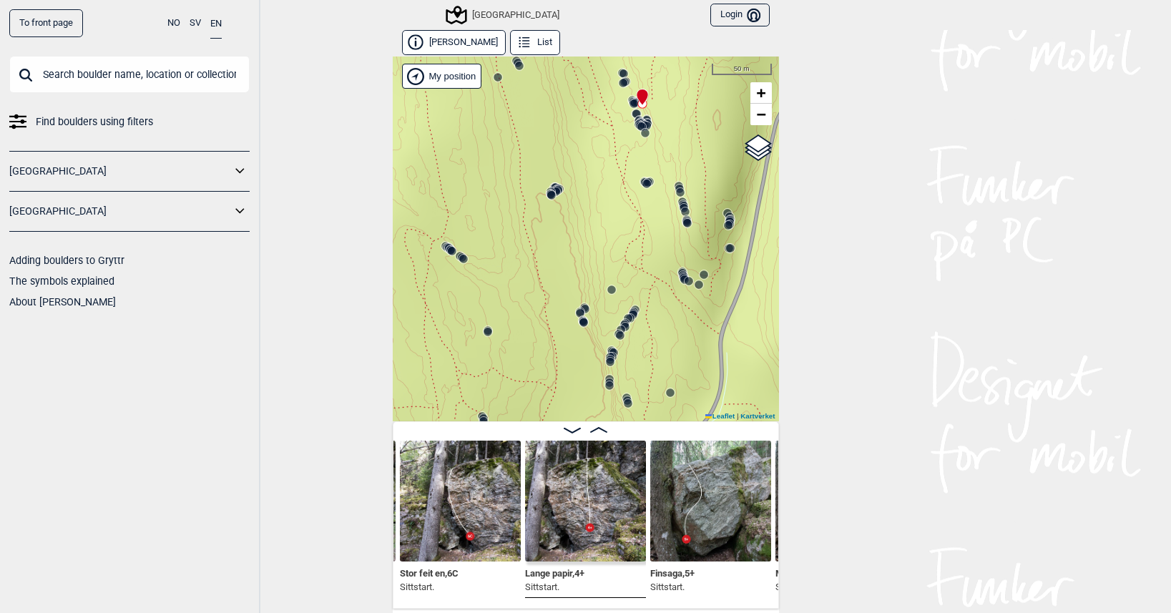
drag, startPoint x: 610, startPoint y: 152, endPoint x: 615, endPoint y: 255, distance: 102.4
click at [615, 253] on div "Speidersteinen Barnehageveggen Cowboyveggen Bølerveggen [GEOGRAPHIC_DATA]" at bounding box center [586, 239] width 386 height 365
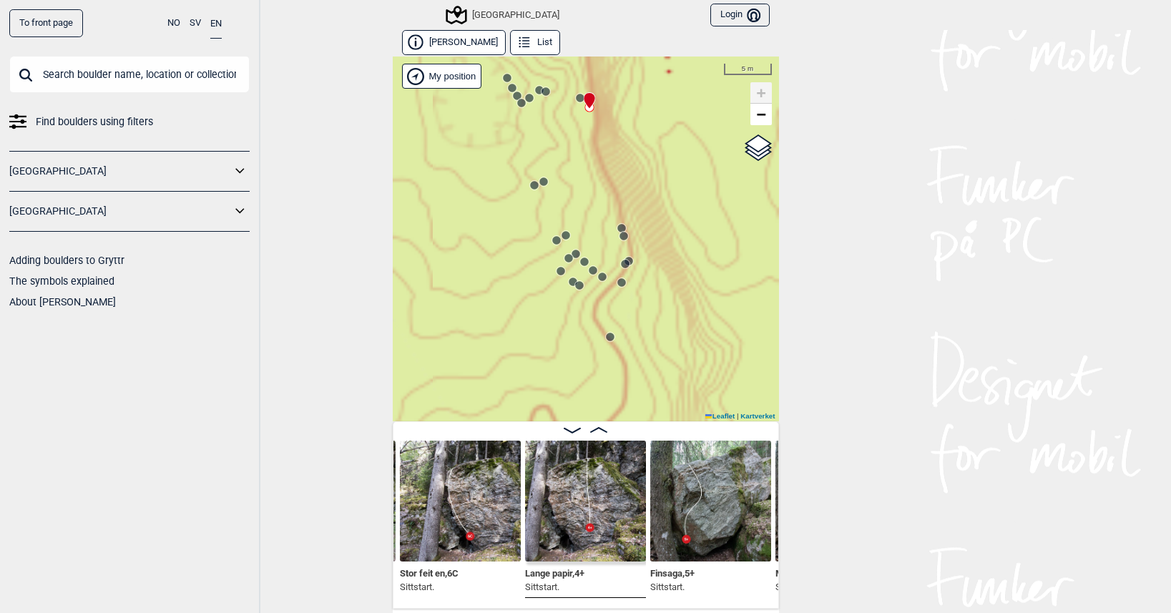
click at [582, 259] on circle at bounding box center [584, 262] width 9 height 9
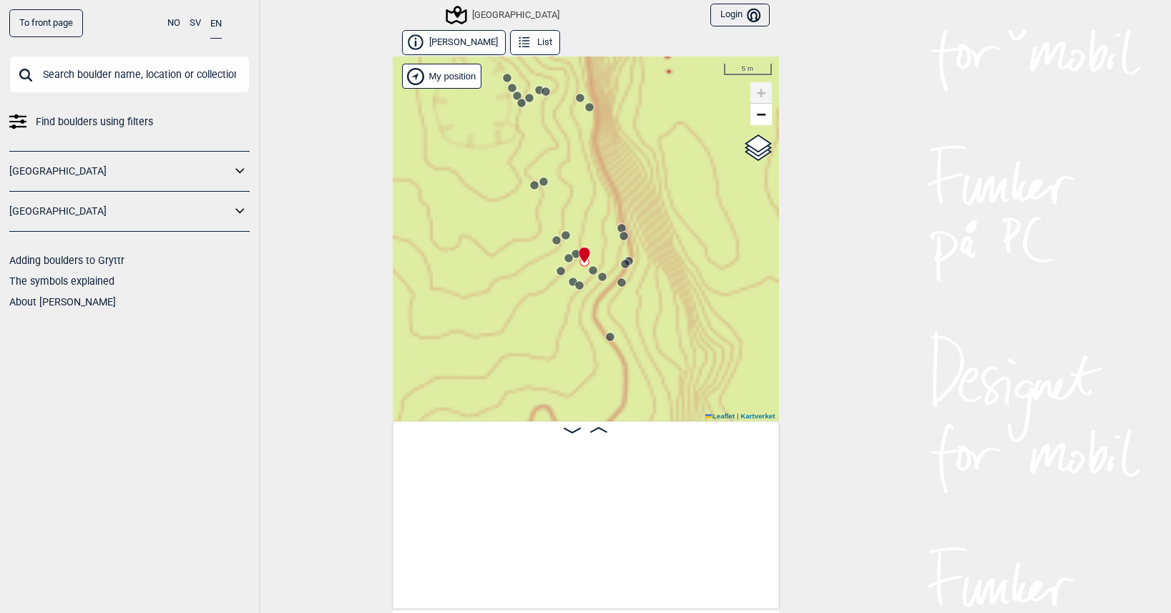
scroll to position [0, 11656]
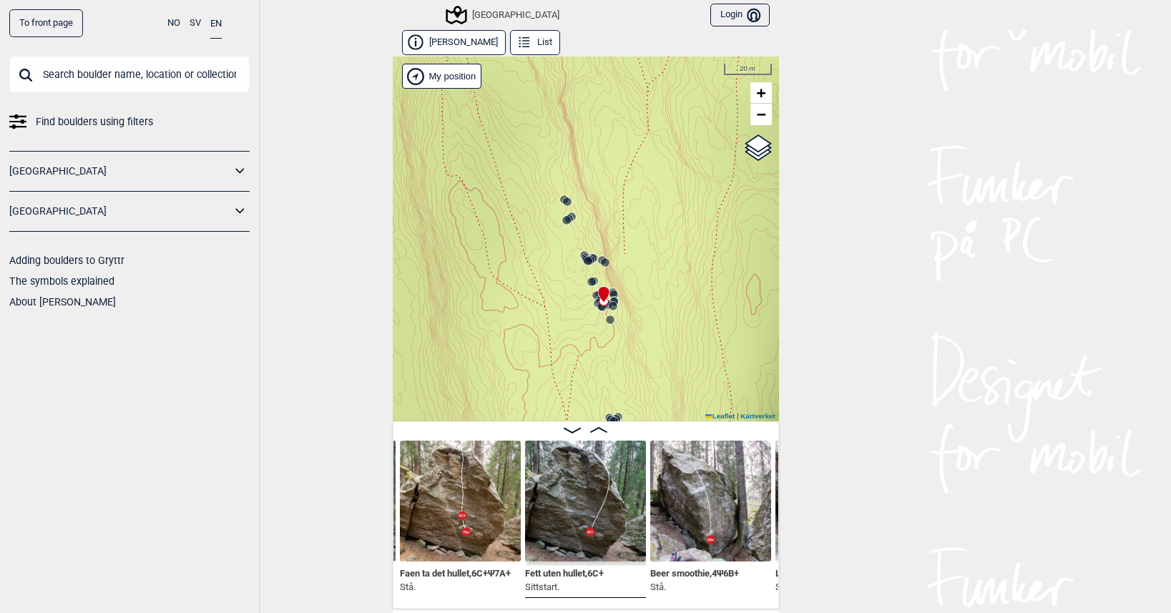
drag, startPoint x: 494, startPoint y: 281, endPoint x: 576, endPoint y: 313, distance: 88.4
click at [576, 313] on div "Speidersteinen Barnehageveggen Cowboyveggen Bølerveggen [GEOGRAPHIC_DATA]" at bounding box center [586, 239] width 386 height 365
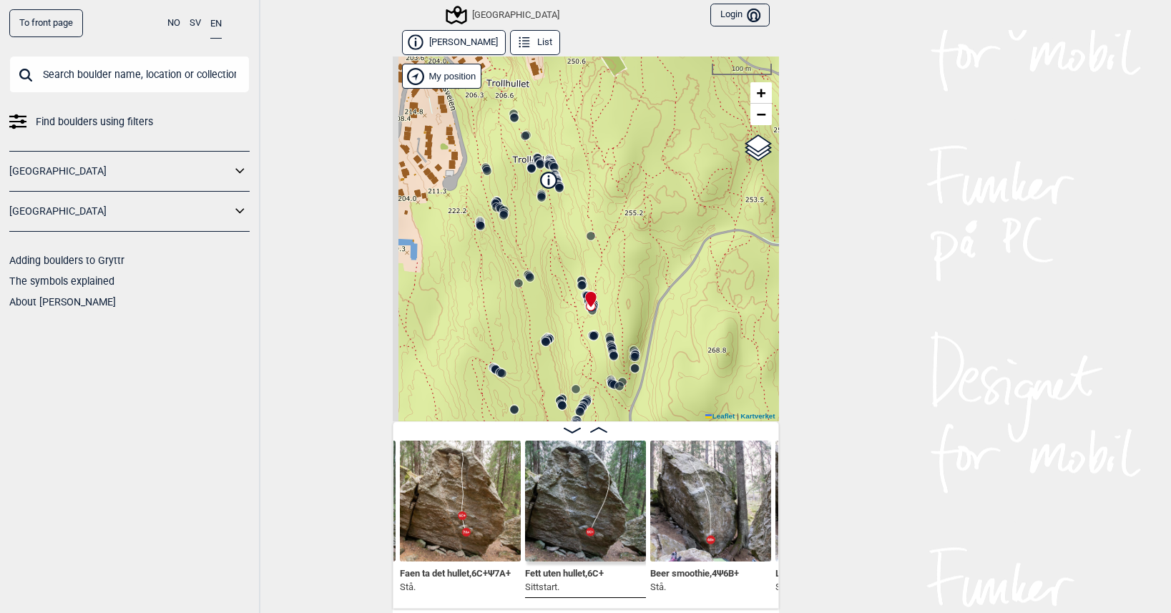
drag, startPoint x: 534, startPoint y: 293, endPoint x: 557, endPoint y: 299, distance: 23.6
click at [557, 299] on div "Speidersteinen Barnehageveggen Cowboyveggen Bølerveggen [GEOGRAPHIC_DATA]" at bounding box center [586, 239] width 386 height 365
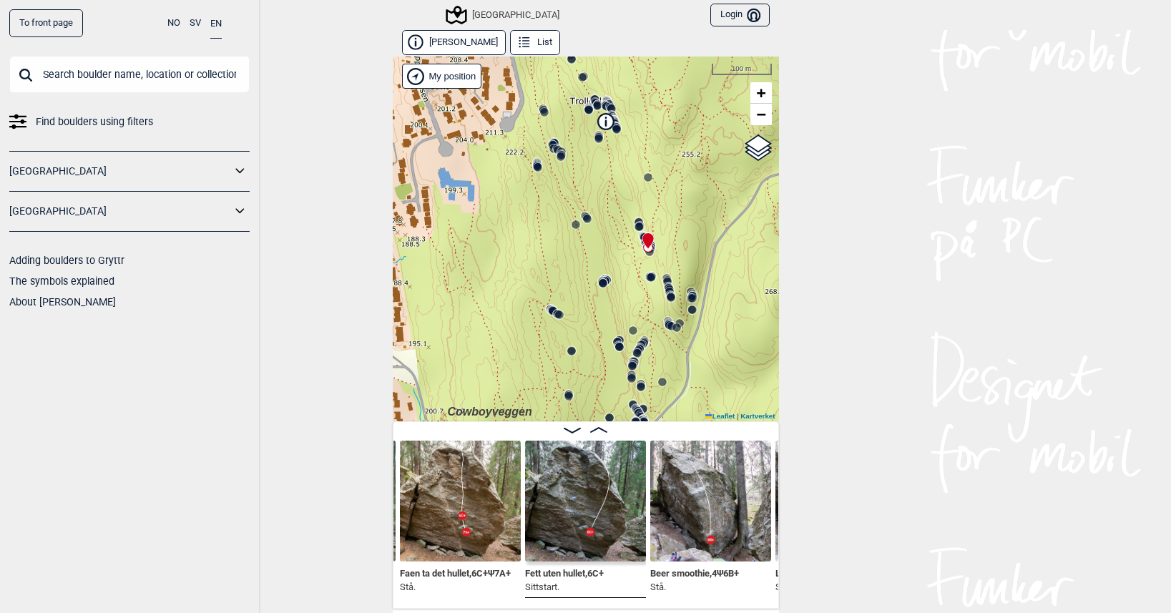
drag, startPoint x: 505, startPoint y: 308, endPoint x: 540, endPoint y: 238, distance: 78.4
click at [540, 239] on div "Speidersteinen Barnehageveggen Cowboyveggen Bølerveggen [GEOGRAPHIC_DATA]" at bounding box center [586, 239] width 386 height 365
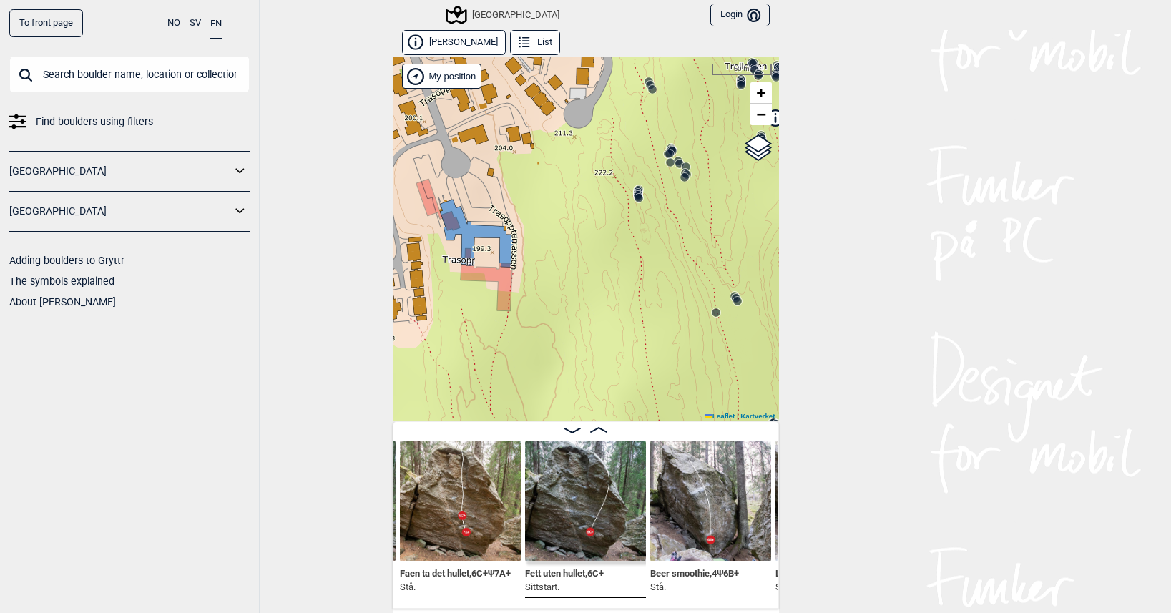
drag, startPoint x: 628, startPoint y: 281, endPoint x: 560, endPoint y: 387, distance: 126.2
click at [571, 387] on div "Speidersteinen Barnehageveggen Cowboyveggen Bølerveggen [GEOGRAPHIC_DATA]" at bounding box center [586, 239] width 386 height 365
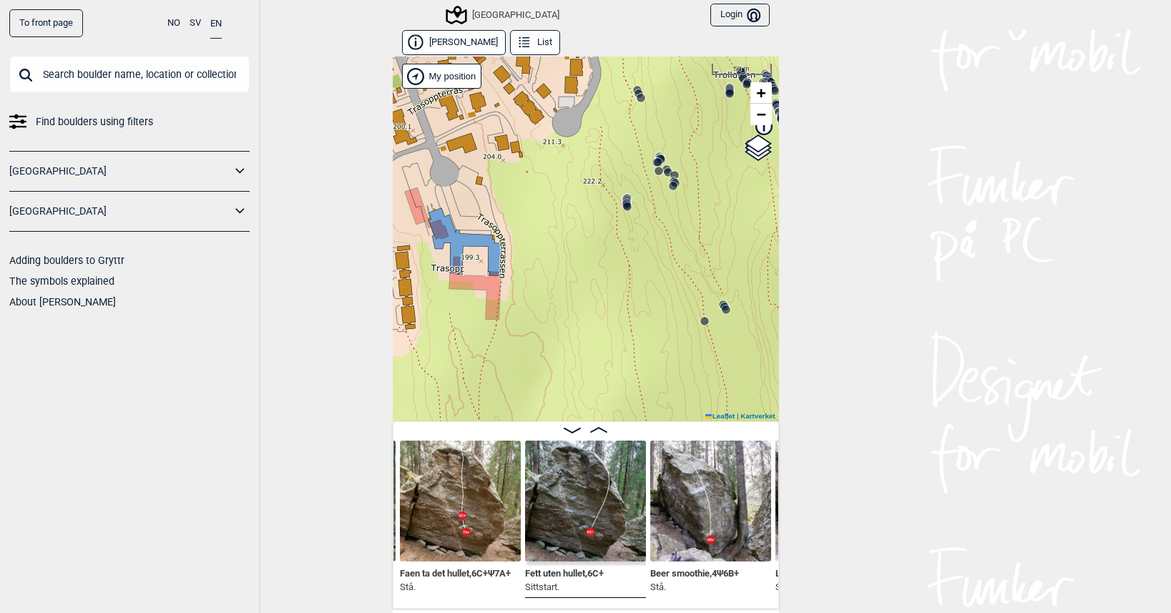
click at [658, 155] on icon at bounding box center [660, 159] width 11 height 11
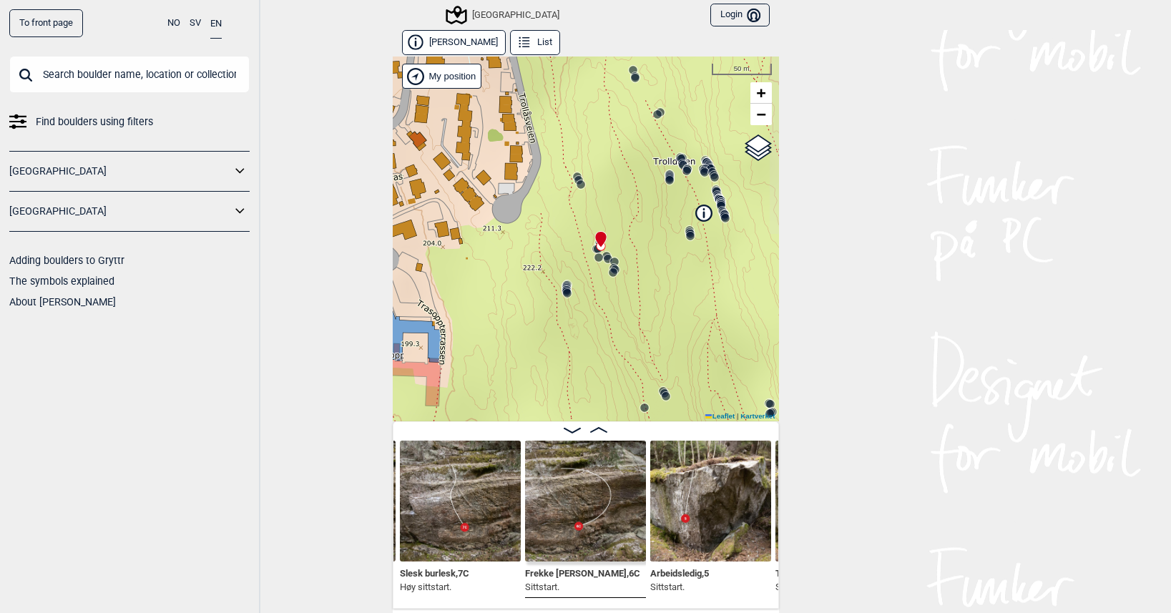
drag, startPoint x: 656, startPoint y: 273, endPoint x: 626, endPoint y: 308, distance: 46.2
click at [626, 308] on div "Speidersteinen Barnehageveggen Cowboyveggen Bølerveggen [GEOGRAPHIC_DATA]" at bounding box center [586, 239] width 386 height 365
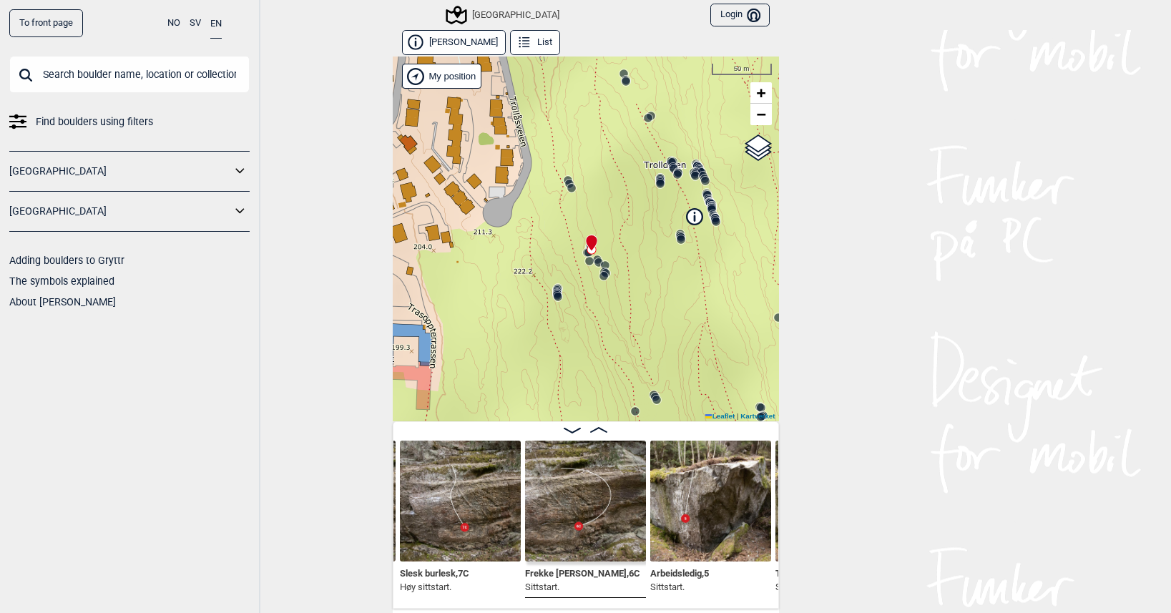
click at [589, 202] on div "Speidersteinen Barnehageveggen Cowboyveggen Bølerveggen [GEOGRAPHIC_DATA]" at bounding box center [586, 239] width 386 height 365
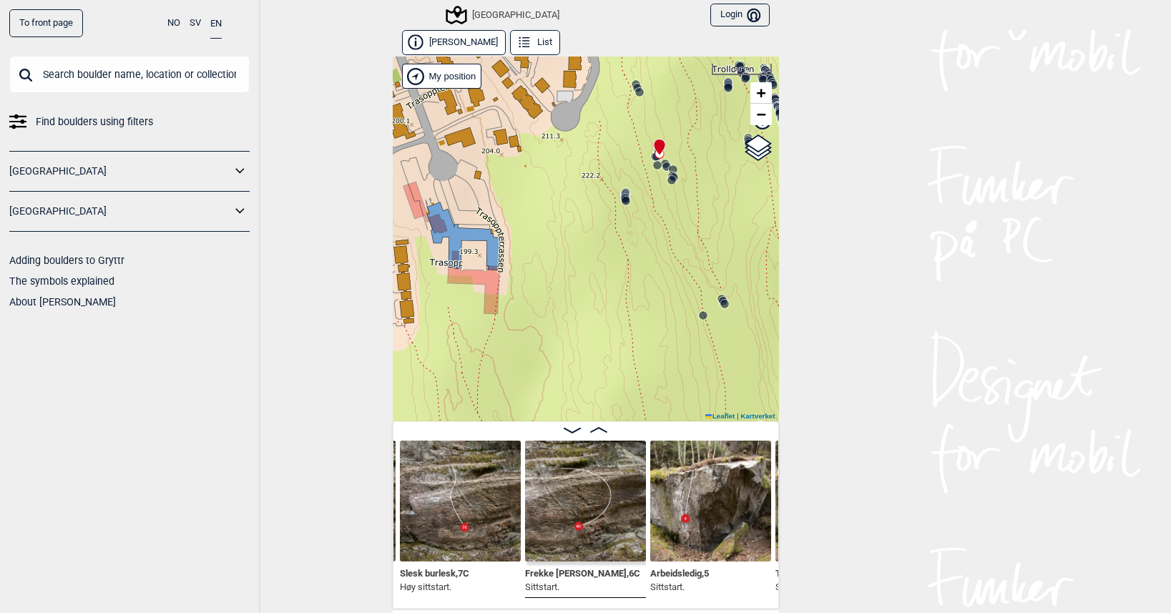
drag, startPoint x: 540, startPoint y: 305, endPoint x: 622, endPoint y: 106, distance: 215.0
click at [626, 158] on div "Speidersteinen Barnehageveggen Cowboyveggen Bølerveggen [GEOGRAPHIC_DATA]" at bounding box center [586, 239] width 386 height 365
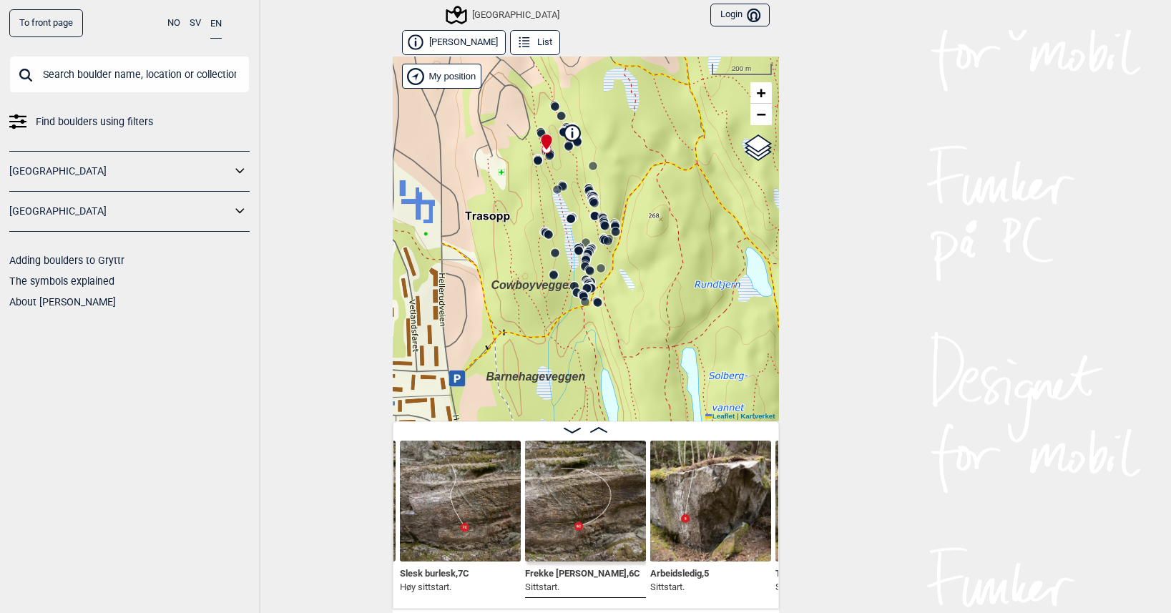
drag, startPoint x: 586, startPoint y: 333, endPoint x: 520, endPoint y: 253, distance: 103.7
click at [520, 253] on div "Speidersteinen Barnehageveggen Cowboyveggen Bølerveggen [GEOGRAPHIC_DATA]" at bounding box center [586, 239] width 386 height 365
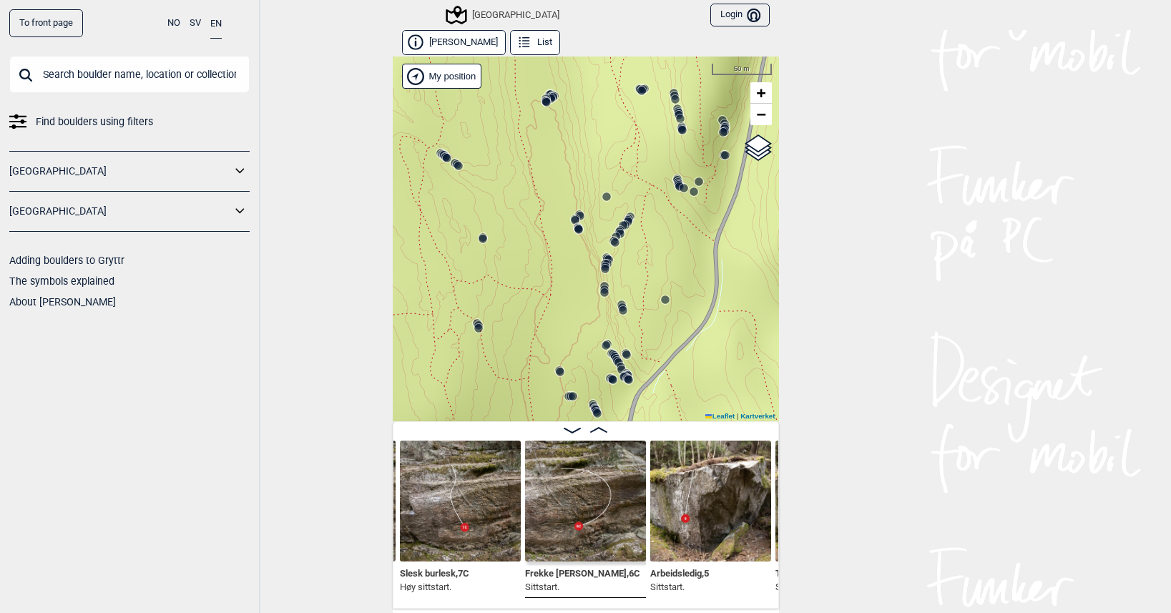
drag, startPoint x: 532, startPoint y: 209, endPoint x: 522, endPoint y: 297, distance: 88.7
click at [522, 290] on div "Speidersteinen Barnehageveggen Cowboyveggen Bølerveggen [GEOGRAPHIC_DATA]" at bounding box center [586, 239] width 386 height 365
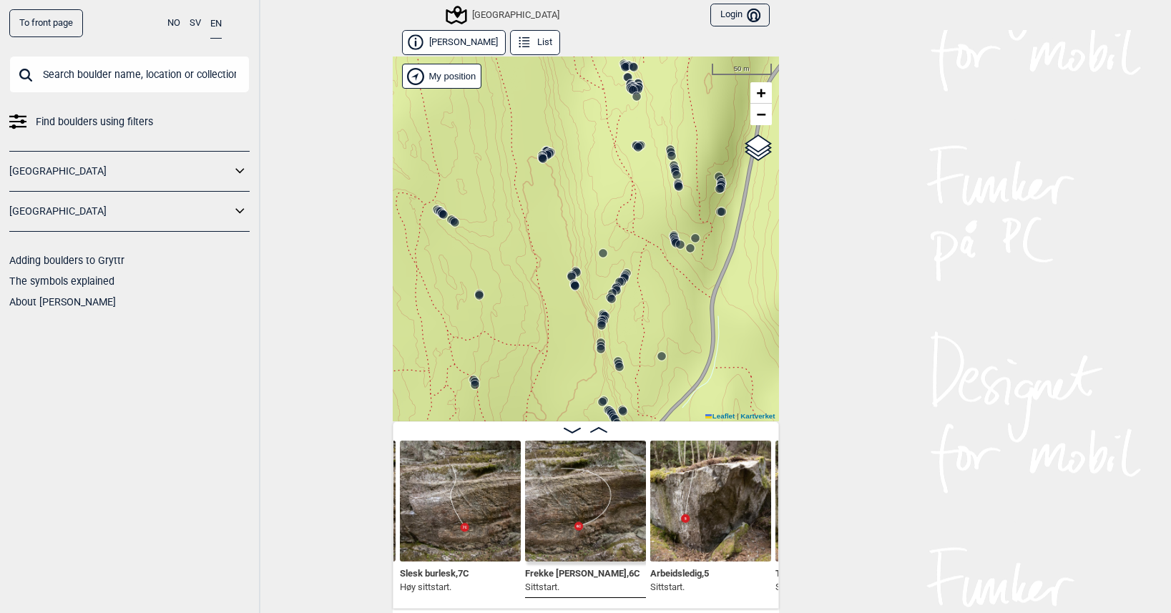
click at [716, 183] on icon at bounding box center [719, 188] width 11 height 11
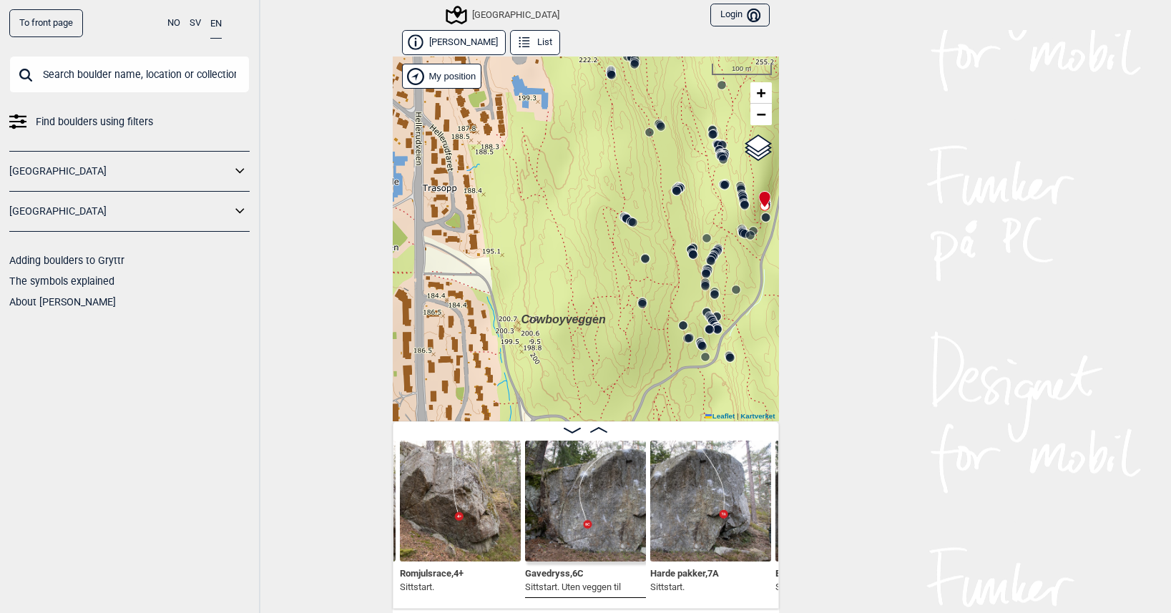
drag, startPoint x: 552, startPoint y: 144, endPoint x: 694, endPoint y: 168, distance: 143.7
click at [686, 182] on icon at bounding box center [680, 187] width 11 height 11
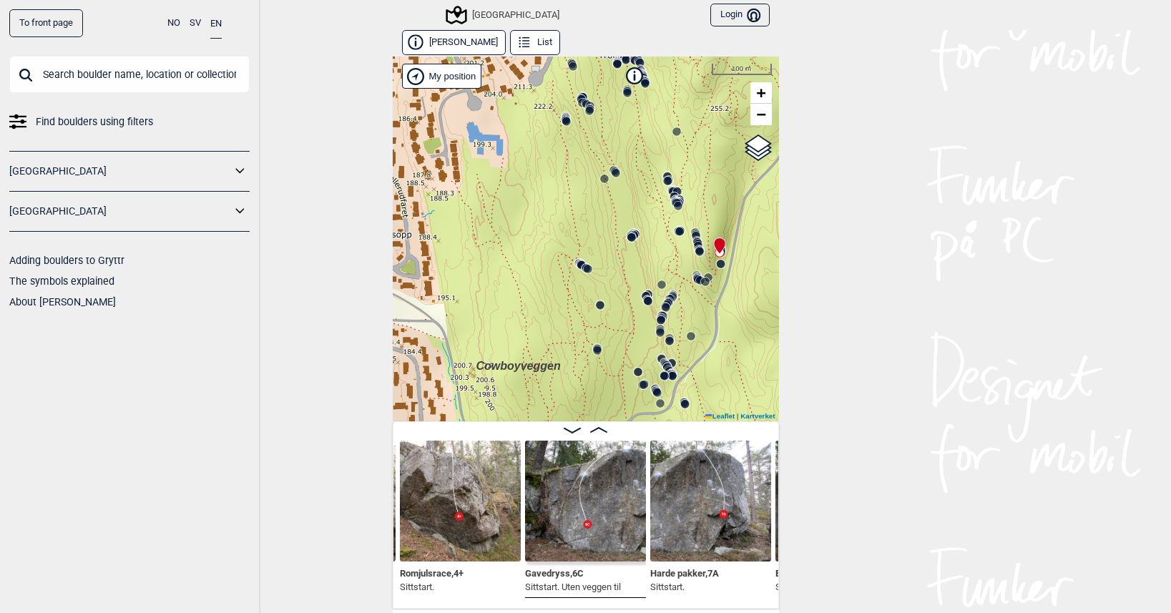
drag, startPoint x: 550, startPoint y: 254, endPoint x: 532, endPoint y: 278, distance: 29.6
click at [532, 278] on div "Speidersteinen Barnehageveggen Cowboyveggen Bølerveggen [GEOGRAPHIC_DATA]" at bounding box center [586, 239] width 386 height 365
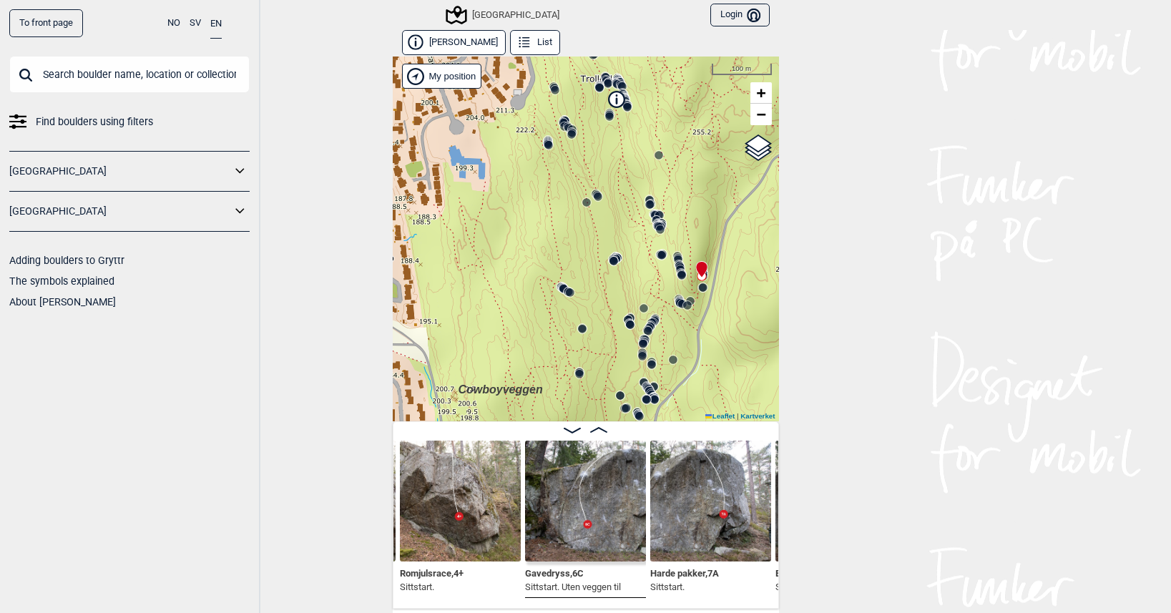
click at [120, 71] on input "text" at bounding box center [129, 74] width 240 height 37
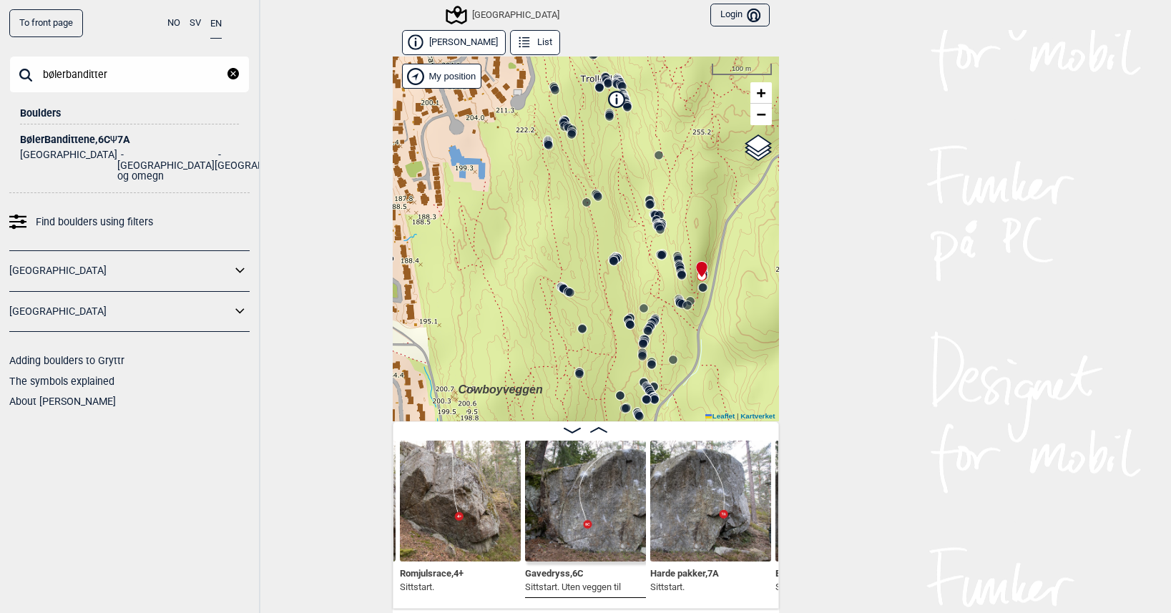
type input "bølerbanditter"
click at [90, 135] on div "BølerBandittene , 6C Ψ 7A" at bounding box center [129, 140] width 219 height 11
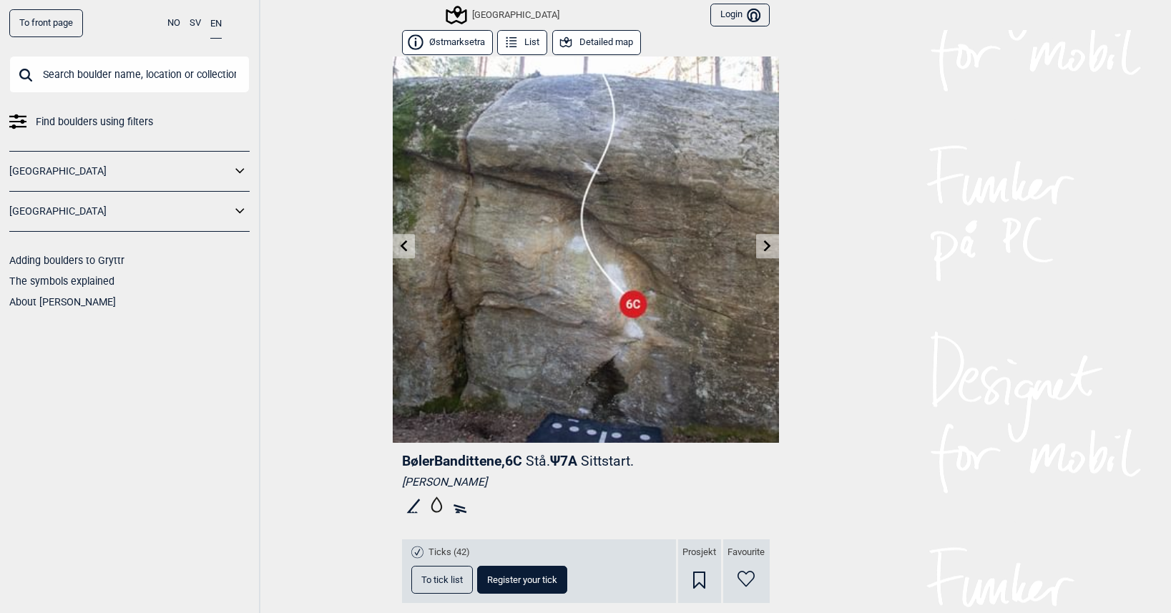
click at [128, 71] on input "text" at bounding box center [129, 74] width 240 height 37
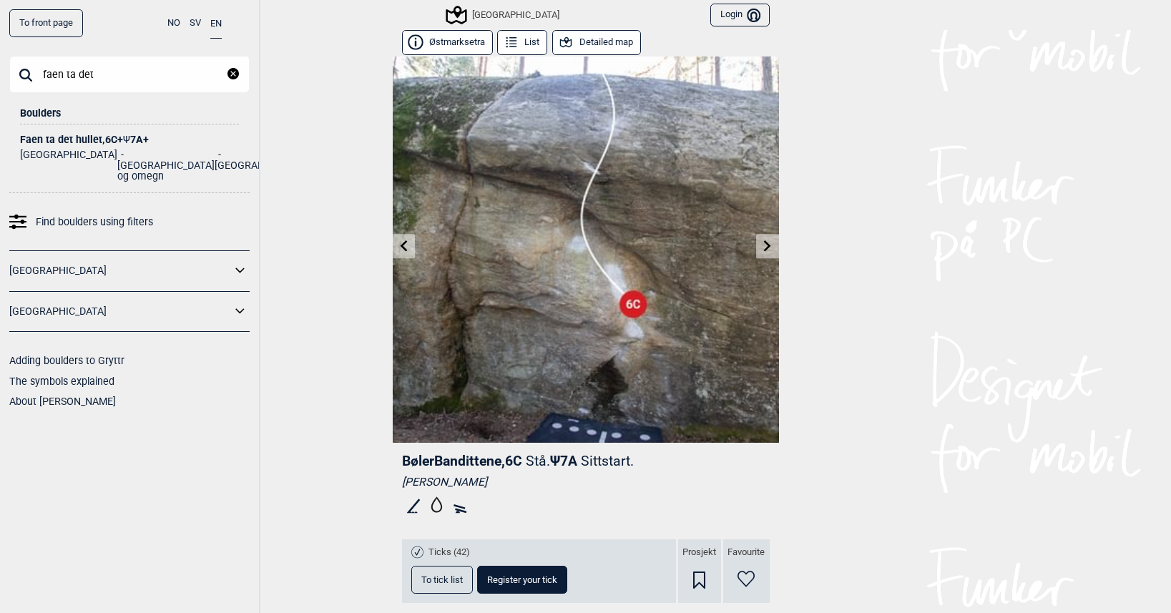
type input "faen ta det"
click at [108, 147] on ul "Norge Oslo og omegn Sentrale Østmarka" at bounding box center [129, 163] width 219 height 36
click at [106, 140] on div "Faen ta det hullet , 6C+ Ψ 7A+" at bounding box center [129, 140] width 219 height 11
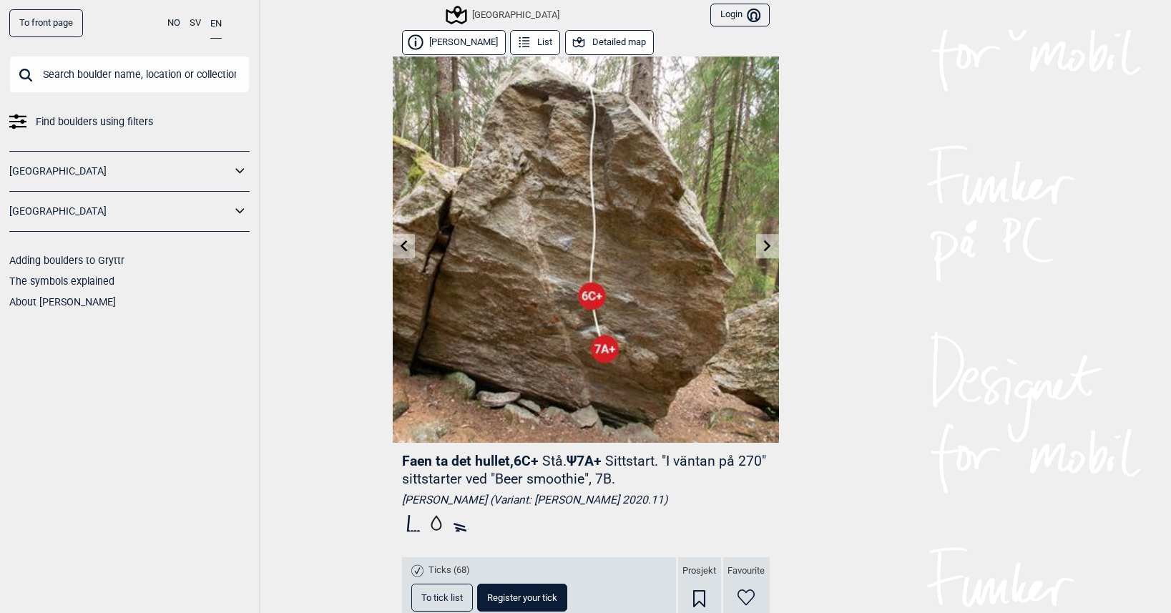
click at [120, 77] on input "text" at bounding box center [129, 74] width 240 height 37
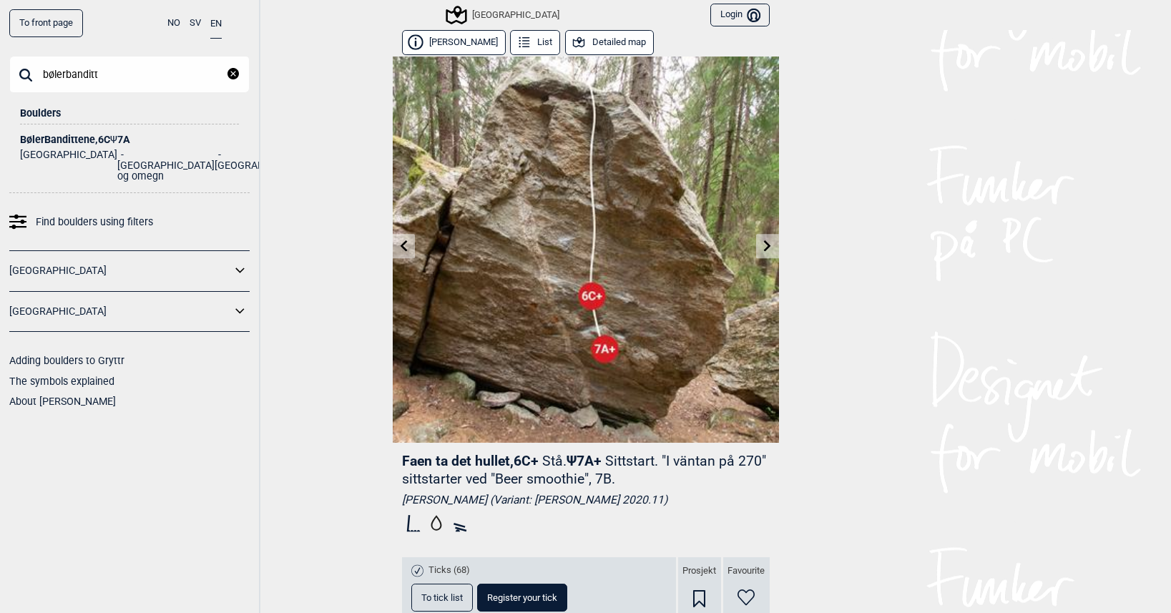
type input "bølerbanditt"
click at [109, 133] on li "BølerBandittene , 6C Ψ 7A Norge Oslo og omegn Sentrale Østmarka" at bounding box center [129, 153] width 219 height 57
click at [110, 136] on div "BølerBandittene , 6C Ψ 7A" at bounding box center [129, 140] width 219 height 11
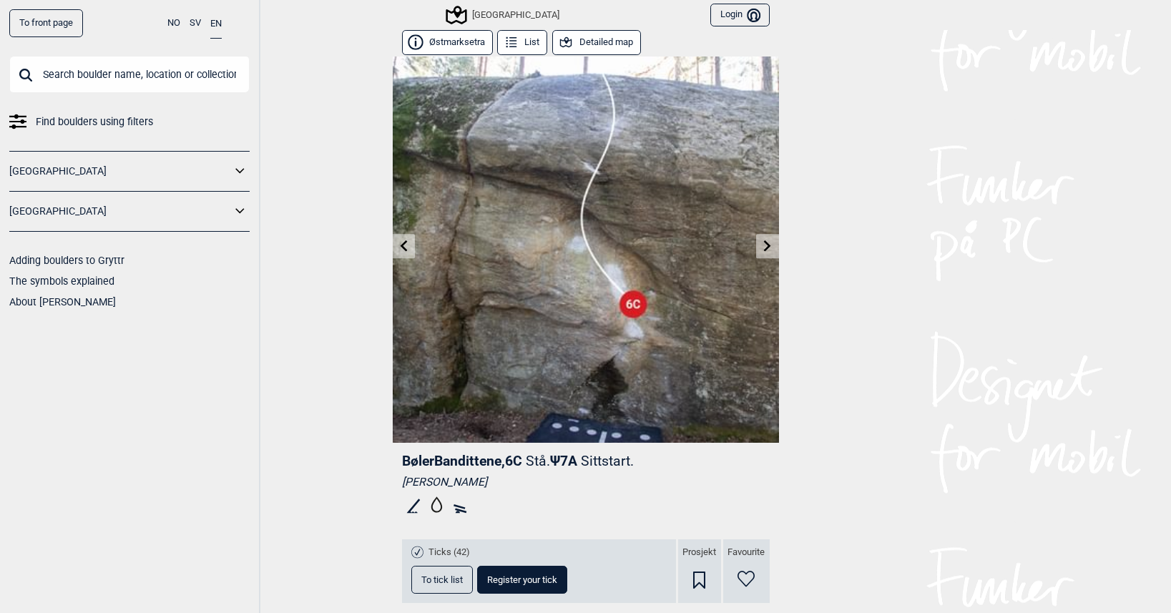
click at [590, 32] on button "Detailed map" at bounding box center [596, 42] width 89 height 25
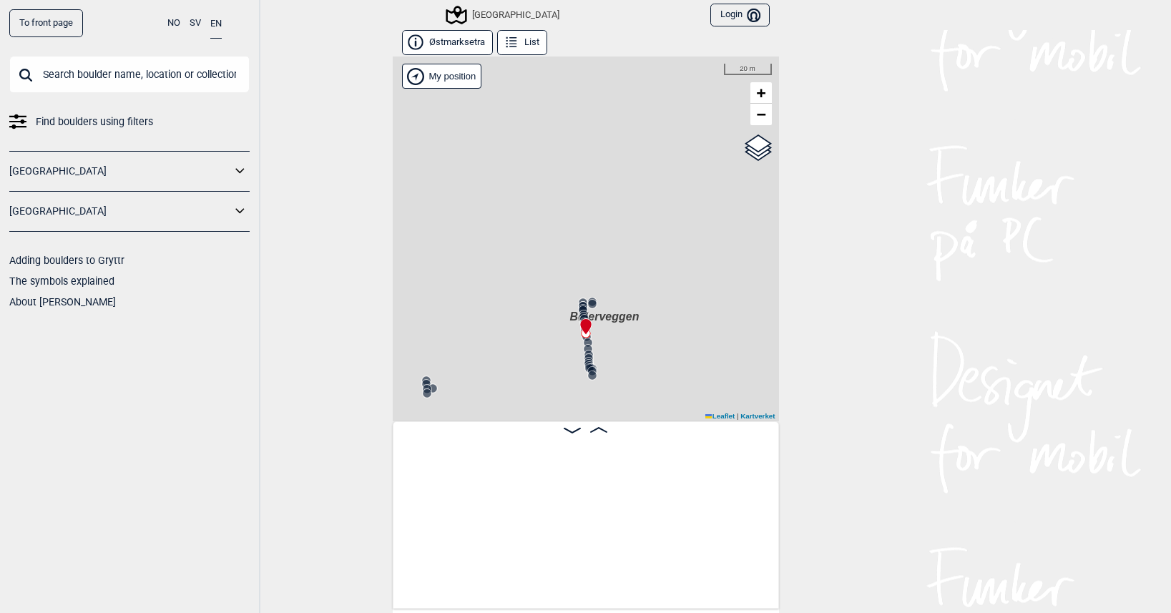
scroll to position [0, 25031]
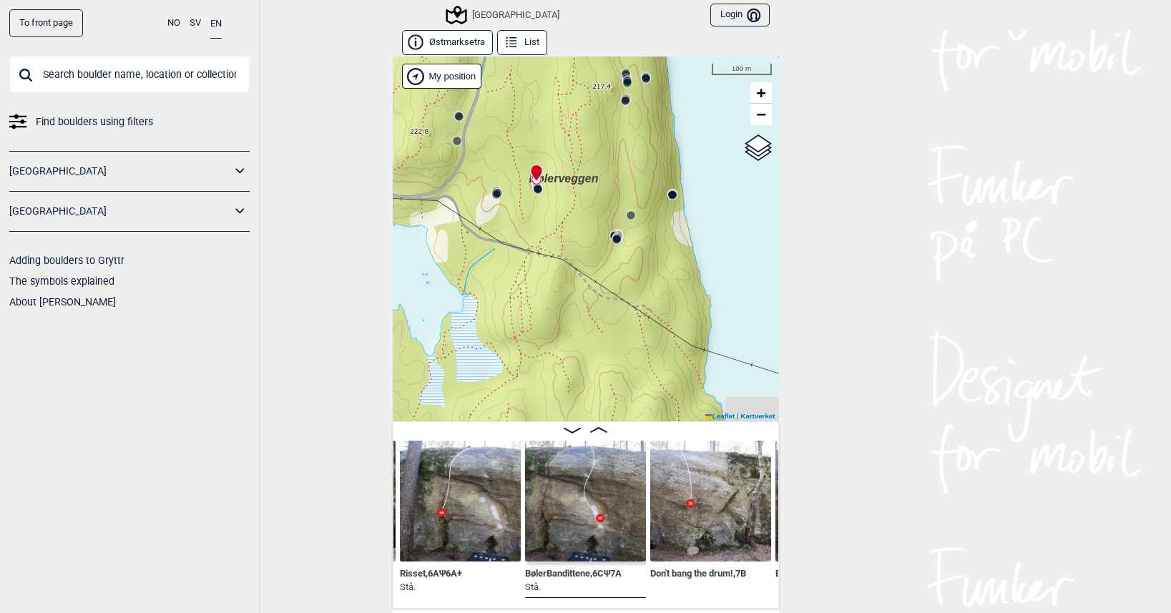
drag, startPoint x: 523, startPoint y: 338, endPoint x: 502, endPoint y: 184, distance: 155.2
click at [504, 180] on div "Speidersteinen Barnehageveggen Cowboyveggen Bølerveggen [GEOGRAPHIC_DATA]" at bounding box center [586, 239] width 386 height 365
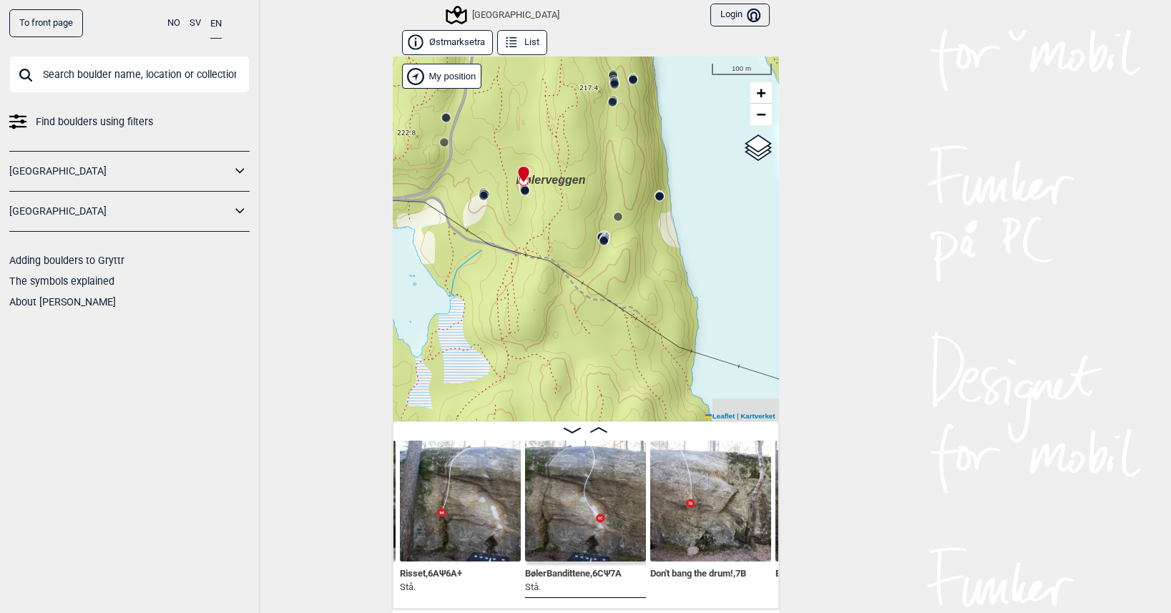
drag, startPoint x: 488, startPoint y: 221, endPoint x: 483, endPoint y: 239, distance: 18.6
click at [483, 238] on div "Speidersteinen Barnehageveggen Cowboyveggen Bølerveggen [GEOGRAPHIC_DATA]" at bounding box center [586, 239] width 386 height 365
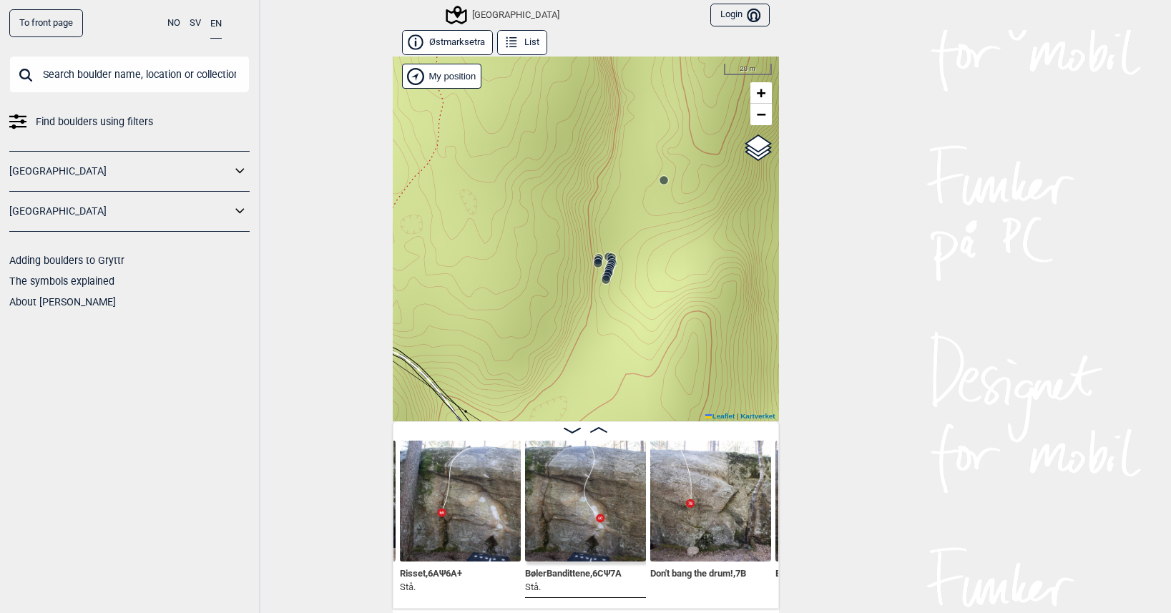
click at [606, 256] on icon at bounding box center [611, 260] width 11 height 11
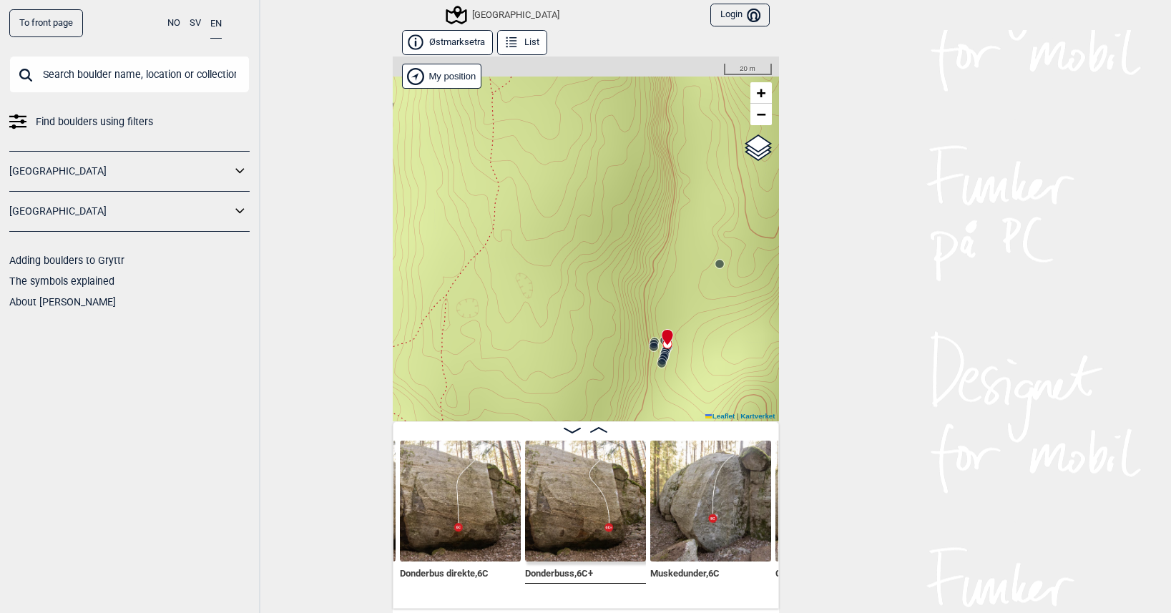
drag, startPoint x: 460, startPoint y: 213, endPoint x: 550, endPoint y: 396, distance: 203.8
click at [547, 392] on div "Speidersteinen Barnehageveggen Cowboyveggen Bølerveggen [GEOGRAPHIC_DATA]" at bounding box center [586, 239] width 386 height 365
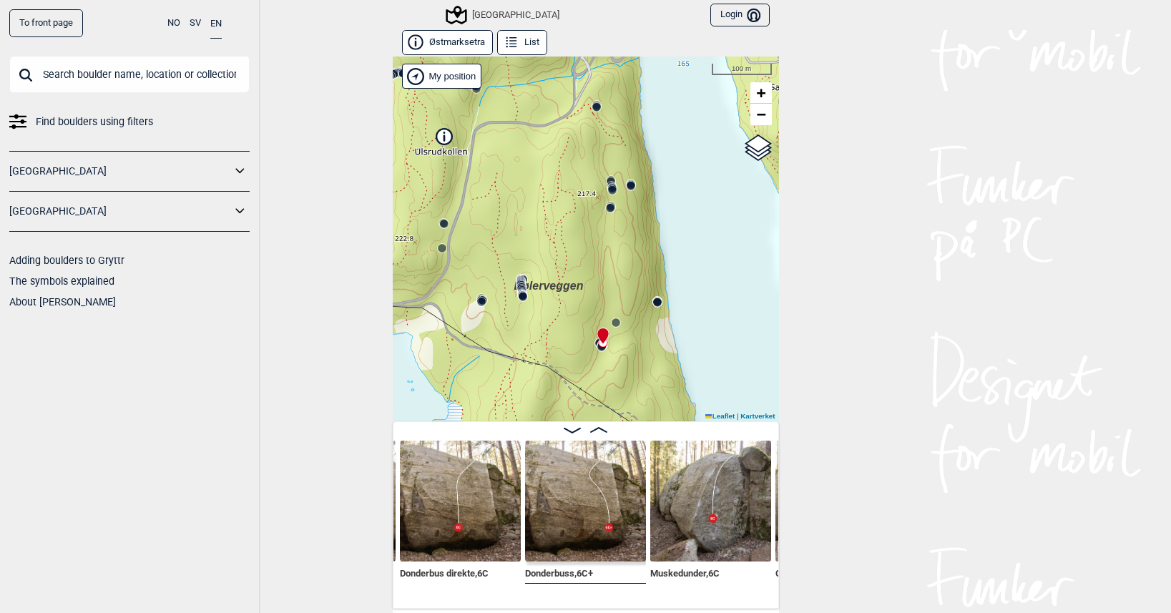
drag, startPoint x: 594, startPoint y: 188, endPoint x: 567, endPoint y: 228, distance: 48.0
click at [568, 226] on div "Speidersteinen Barnehageveggen Cowboyveggen Bølerveggen [GEOGRAPHIC_DATA]" at bounding box center [586, 239] width 386 height 365
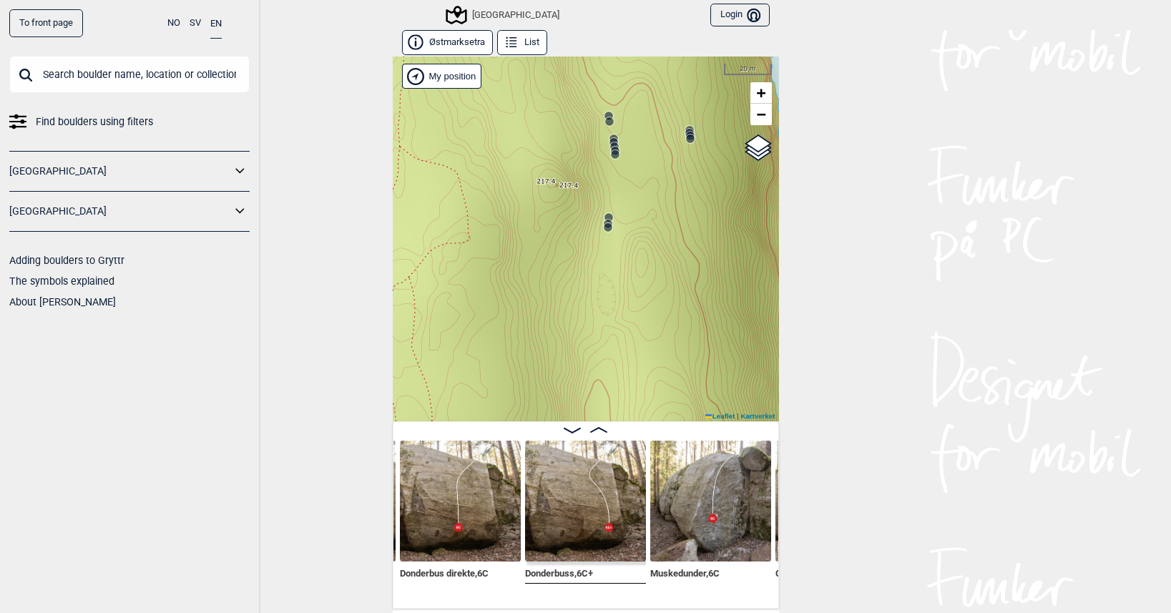
drag, startPoint x: 601, startPoint y: 156, endPoint x: 502, endPoint y: 244, distance: 132.3
click at [502, 244] on div "Speidersteinen Barnehageveggen Cowboyveggen Bølerveggen [GEOGRAPHIC_DATA]" at bounding box center [586, 239] width 386 height 365
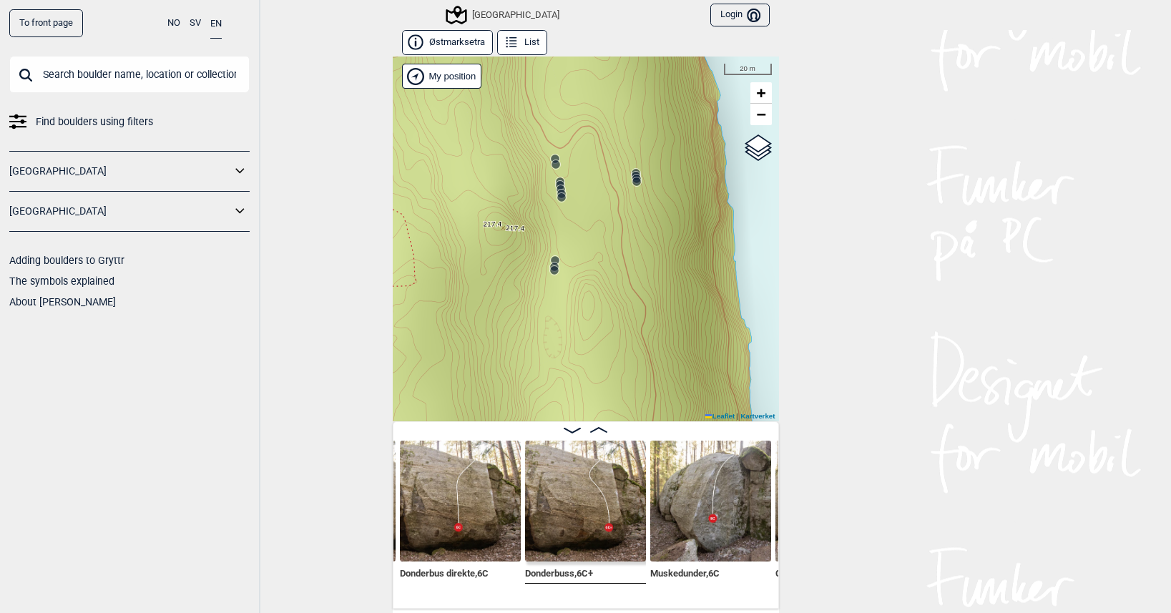
click at [558, 185] on icon at bounding box center [560, 189] width 11 height 11
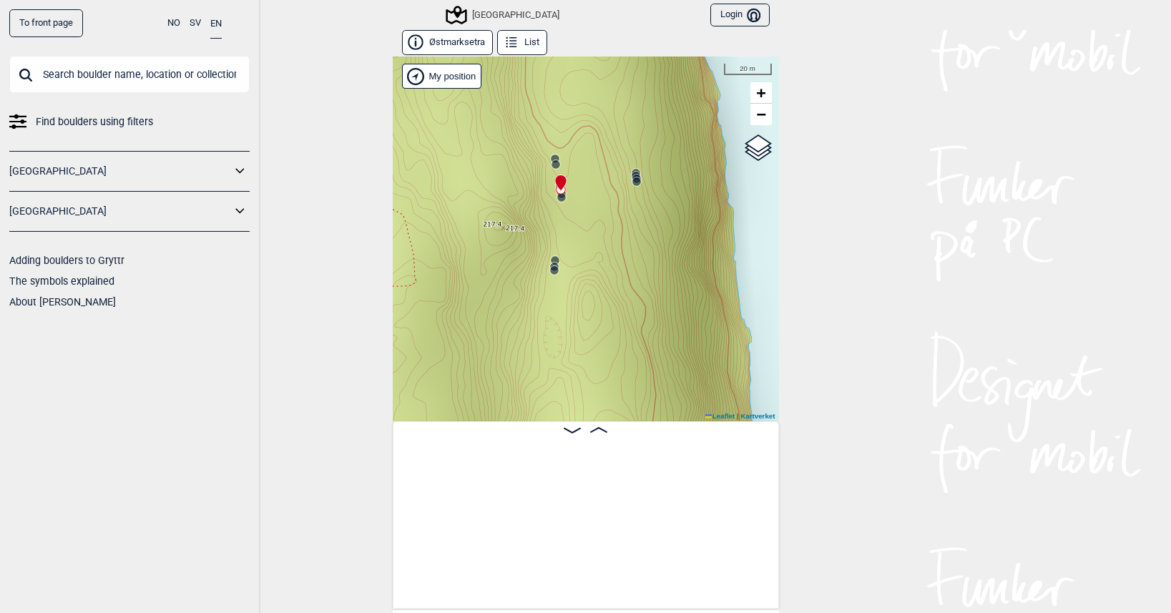
scroll to position [0, 30032]
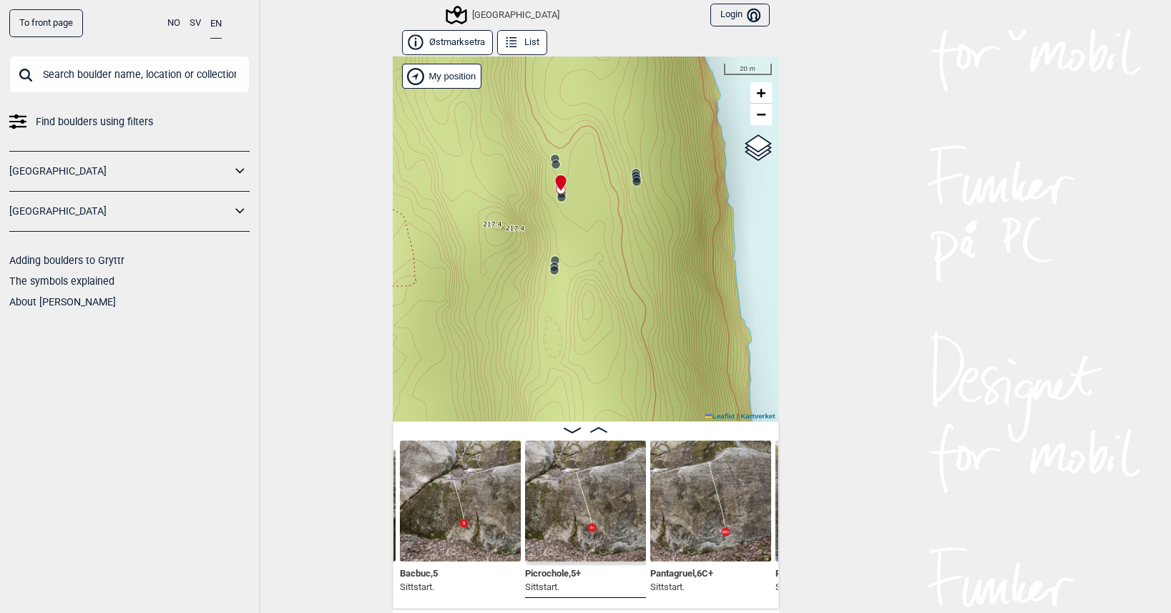
click at [557, 195] on circle at bounding box center [561, 197] width 9 height 9
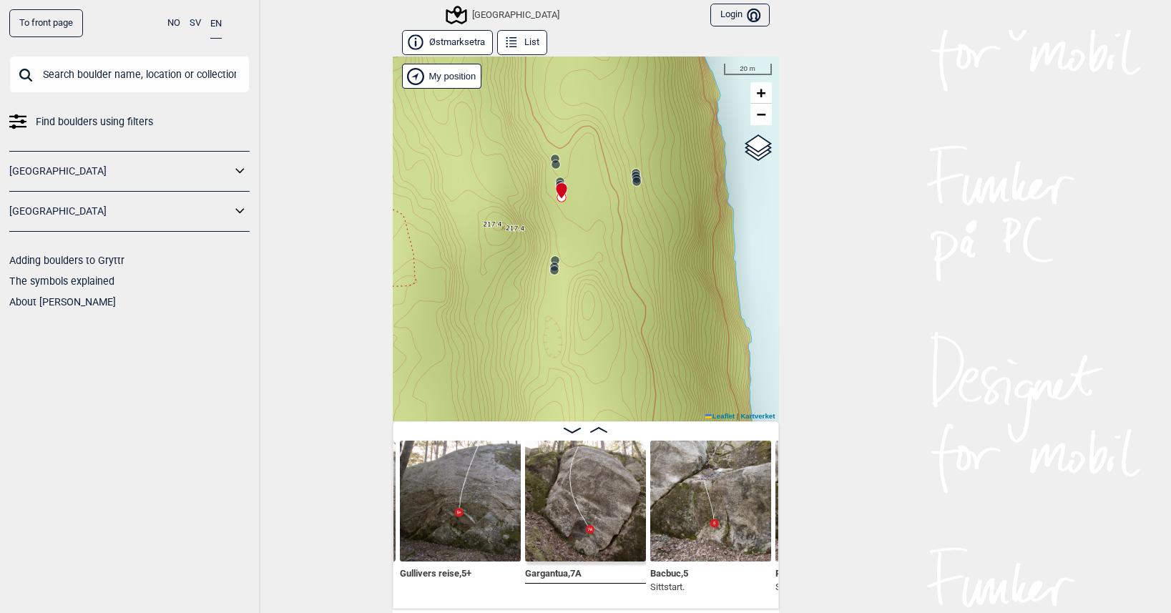
click at [550, 272] on circle at bounding box center [554, 270] width 9 height 9
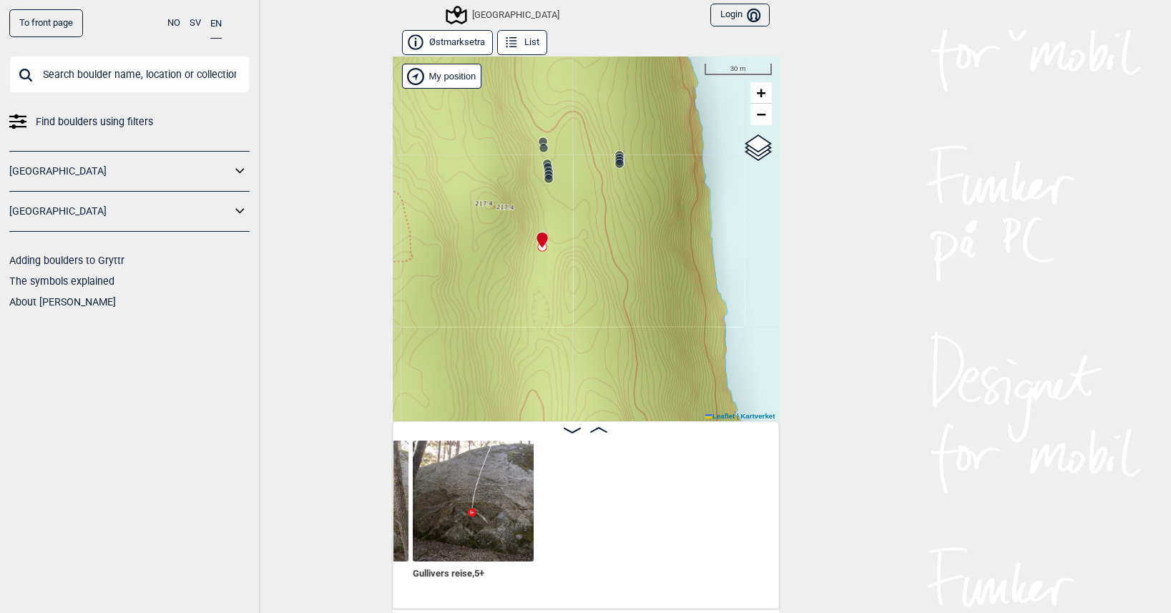
scroll to position [0, 29428]
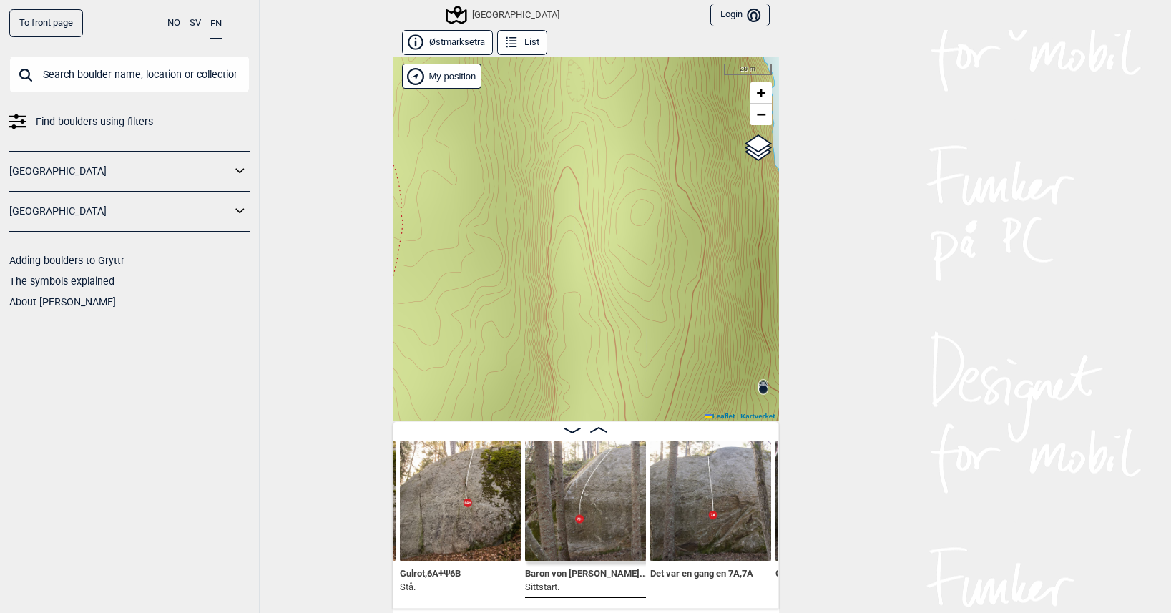
drag, startPoint x: 468, startPoint y: 222, endPoint x: 681, endPoint y: 285, distance: 222.5
click at [663, 280] on div "Speidersteinen Barnehageveggen Cowboyveggen Bølerveggen [GEOGRAPHIC_DATA]" at bounding box center [586, 239] width 386 height 365
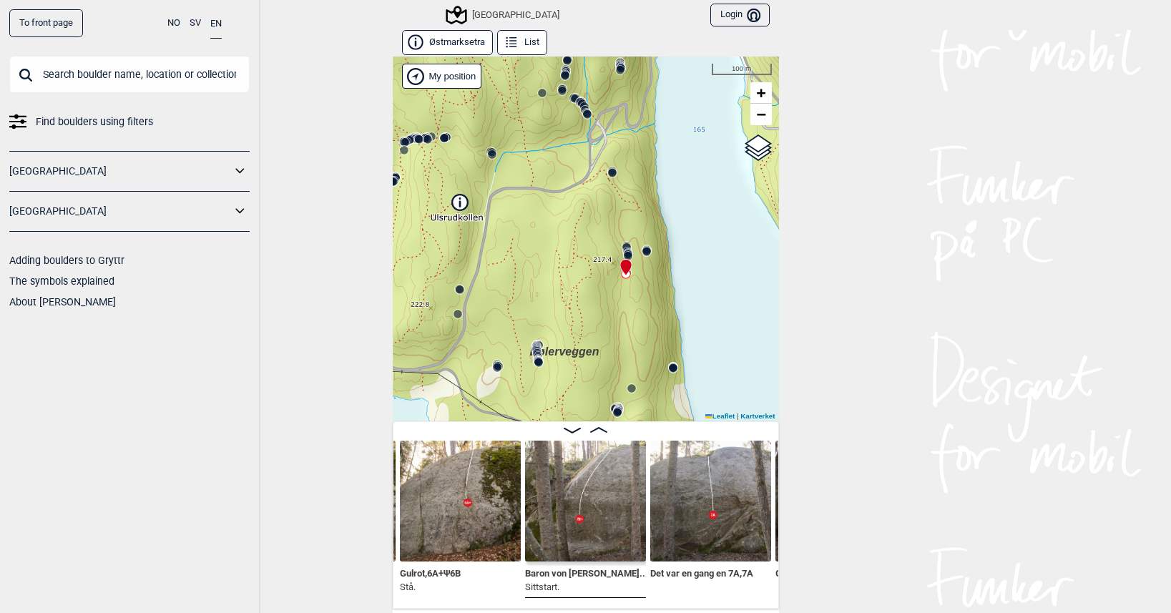
drag, startPoint x: 439, startPoint y: 266, endPoint x: 545, endPoint y: 333, distance: 125.5
click at [545, 333] on div "Speidersteinen Barnehageveggen Cowboyveggen Bølerveggen [GEOGRAPHIC_DATA]" at bounding box center [586, 239] width 386 height 365
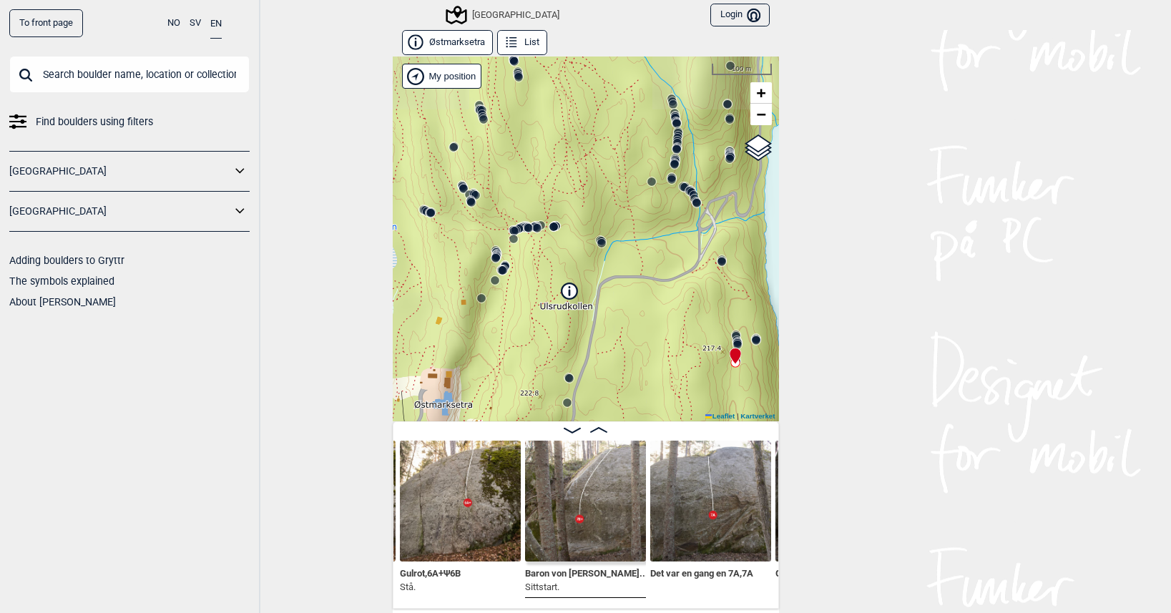
drag, startPoint x: 479, startPoint y: 221, endPoint x: 570, endPoint y: 291, distance: 114.3
click at [570, 291] on icon at bounding box center [569, 291] width 16 height 16
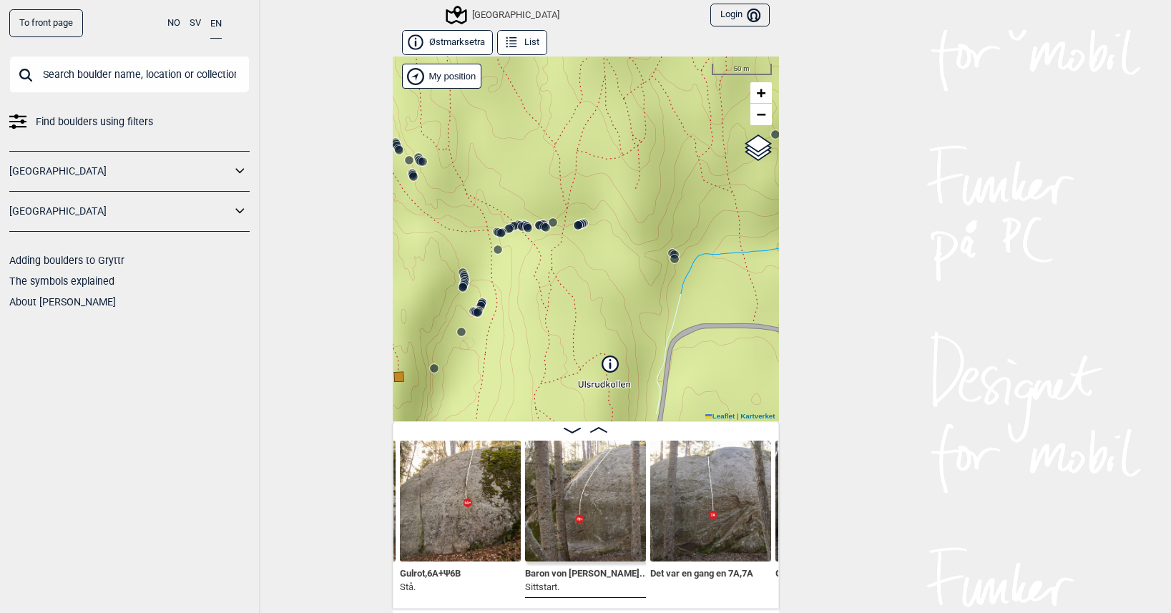
click at [542, 230] on circle at bounding box center [546, 227] width 9 height 9
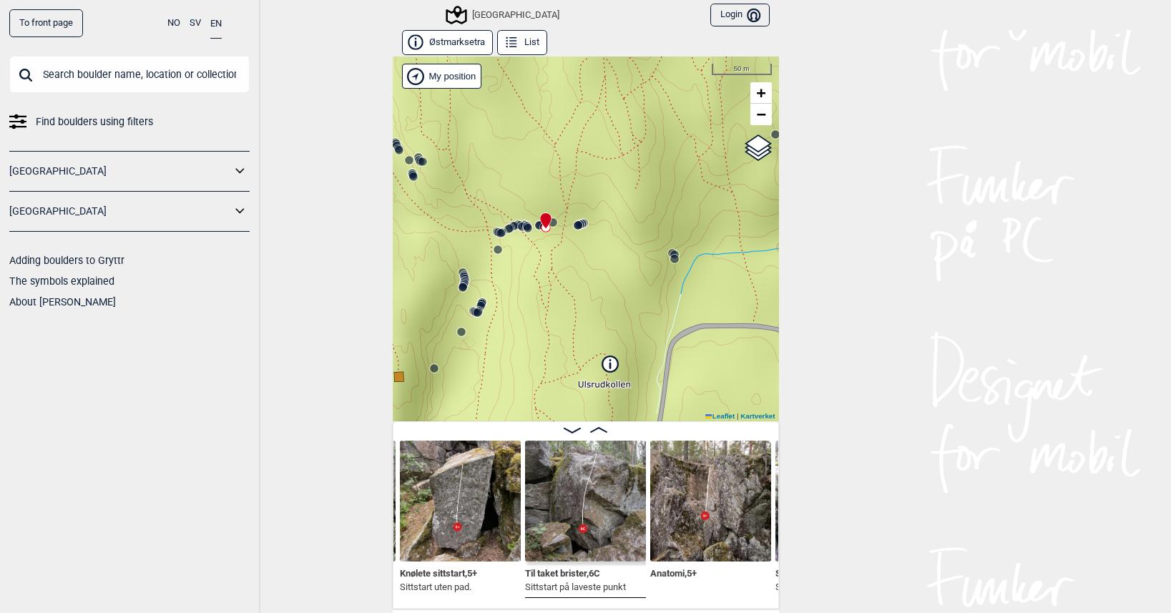
click at [670, 259] on circle at bounding box center [674, 259] width 9 height 9
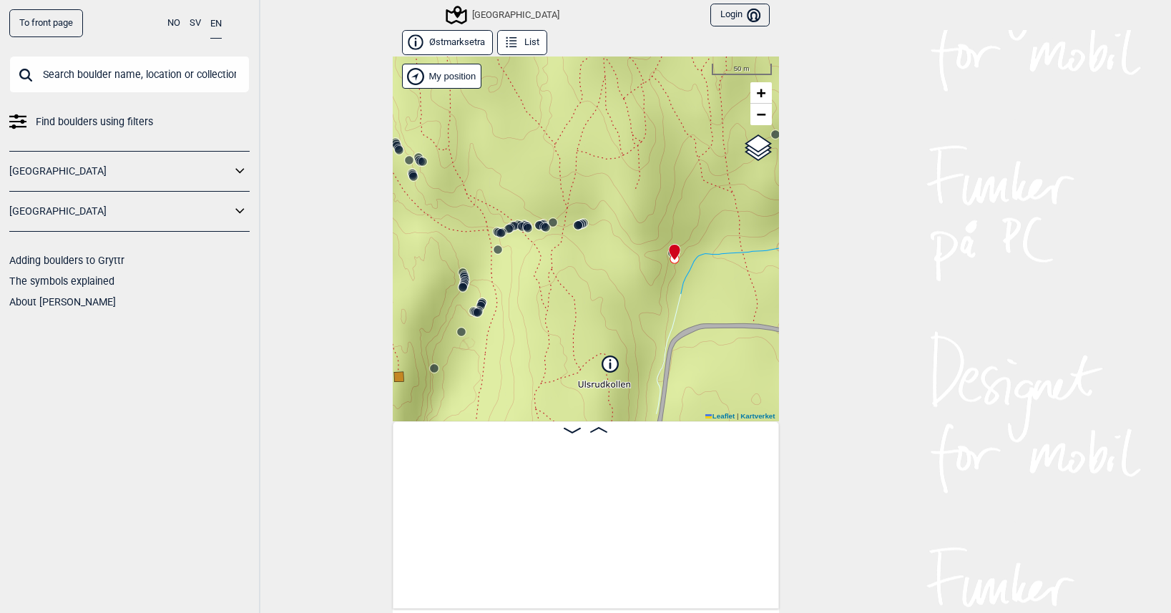
scroll to position [0, 9454]
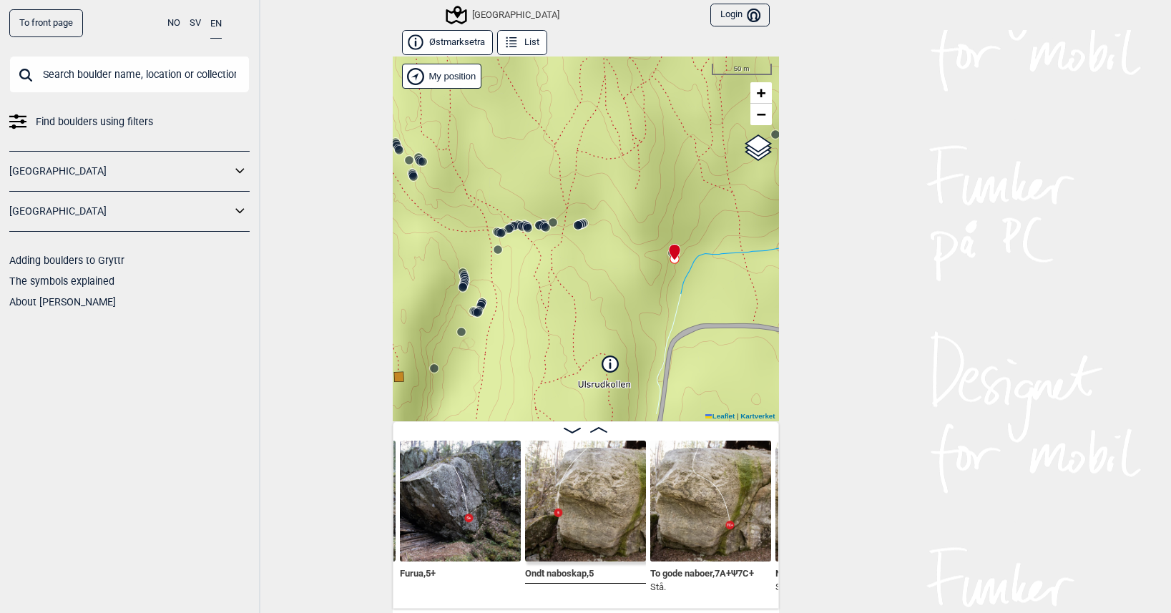
drag, startPoint x: 628, startPoint y: 218, endPoint x: 532, endPoint y: 221, distance: 95.9
click at [532, 221] on div "Speidersteinen Barnehageveggen Cowboyveggen Bølerveggen [GEOGRAPHIC_DATA]" at bounding box center [586, 239] width 386 height 365
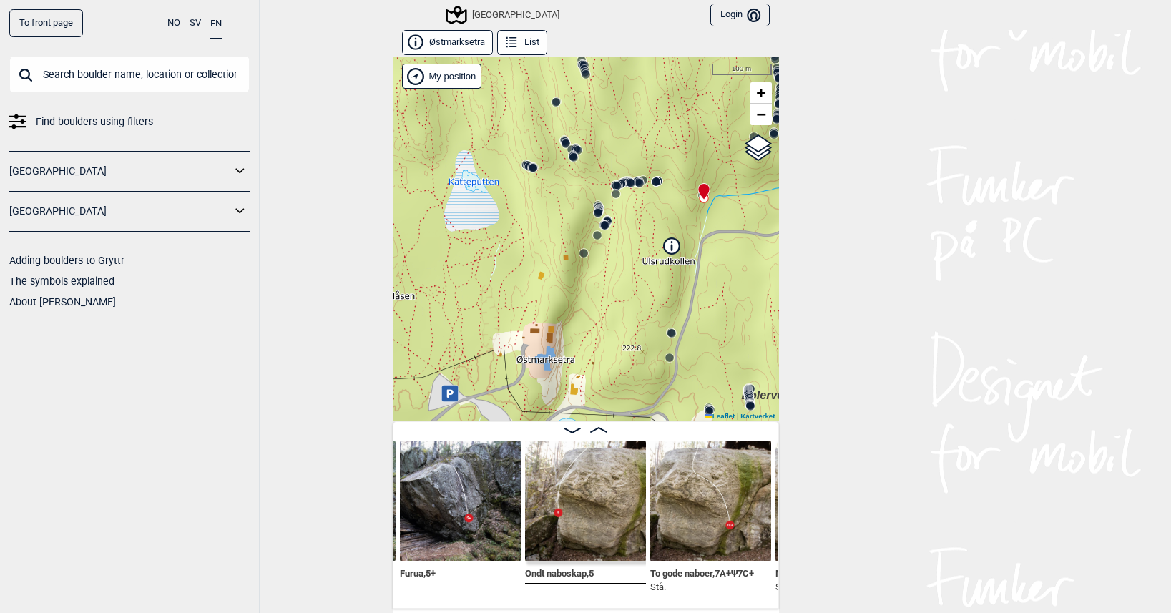
drag, startPoint x: 567, startPoint y: 127, endPoint x: 653, endPoint y: 64, distance: 107.1
click at [653, 64] on div "Speidersteinen Barnehageveggen Cowboyveggen Bølerveggen [GEOGRAPHIC_DATA]" at bounding box center [586, 239] width 386 height 365
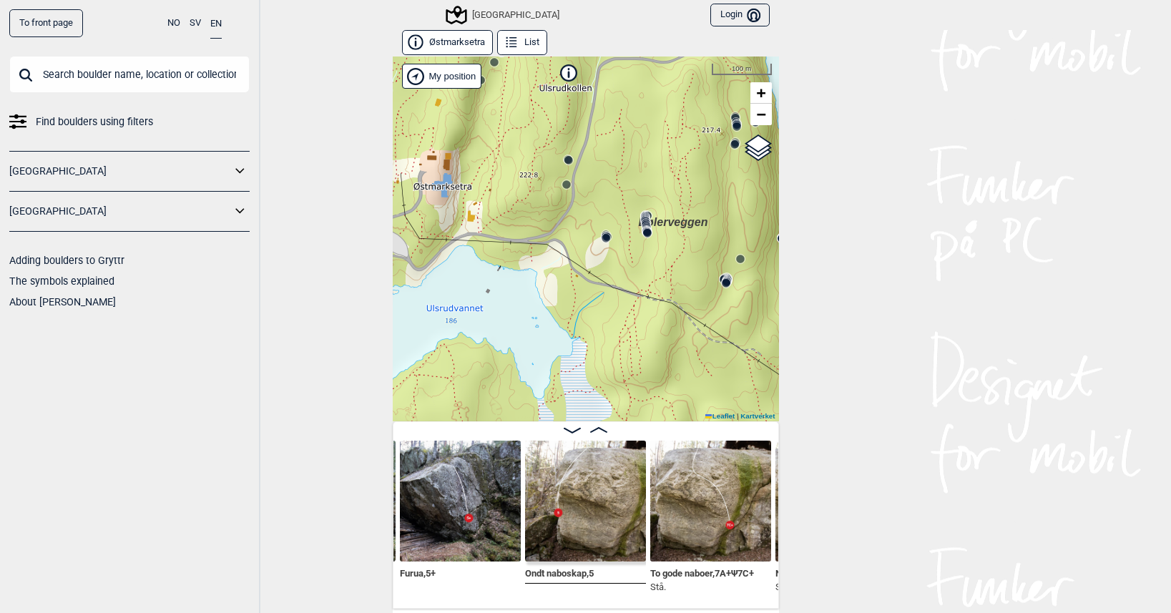
drag, startPoint x: 610, startPoint y: 330, endPoint x: 492, endPoint y: 135, distance: 227.3
click at [501, 167] on div "Speidersteinen Barnehageveggen Cowboyveggen Bølerveggen [GEOGRAPHIC_DATA]" at bounding box center [586, 239] width 386 height 365
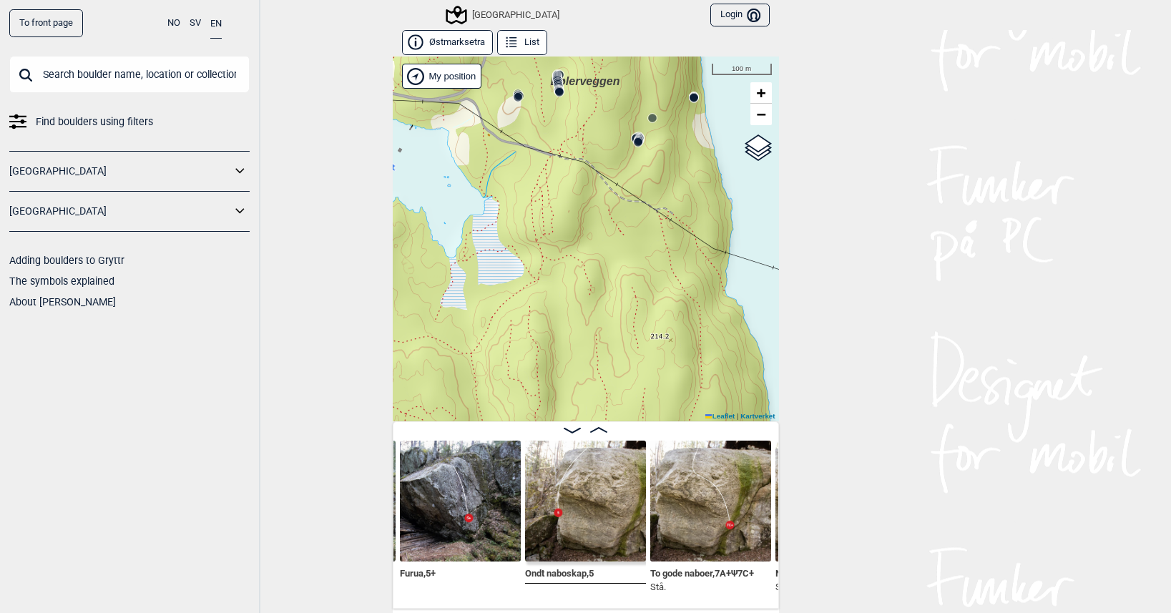
drag, startPoint x: 615, startPoint y: 215, endPoint x: 614, endPoint y: 130, distance: 85.9
click at [614, 130] on div "Speidersteinen Barnehageveggen Cowboyveggen Bølerveggen [GEOGRAPHIC_DATA]" at bounding box center [586, 239] width 386 height 365
click at [634, 142] on circle at bounding box center [638, 142] width 9 height 9
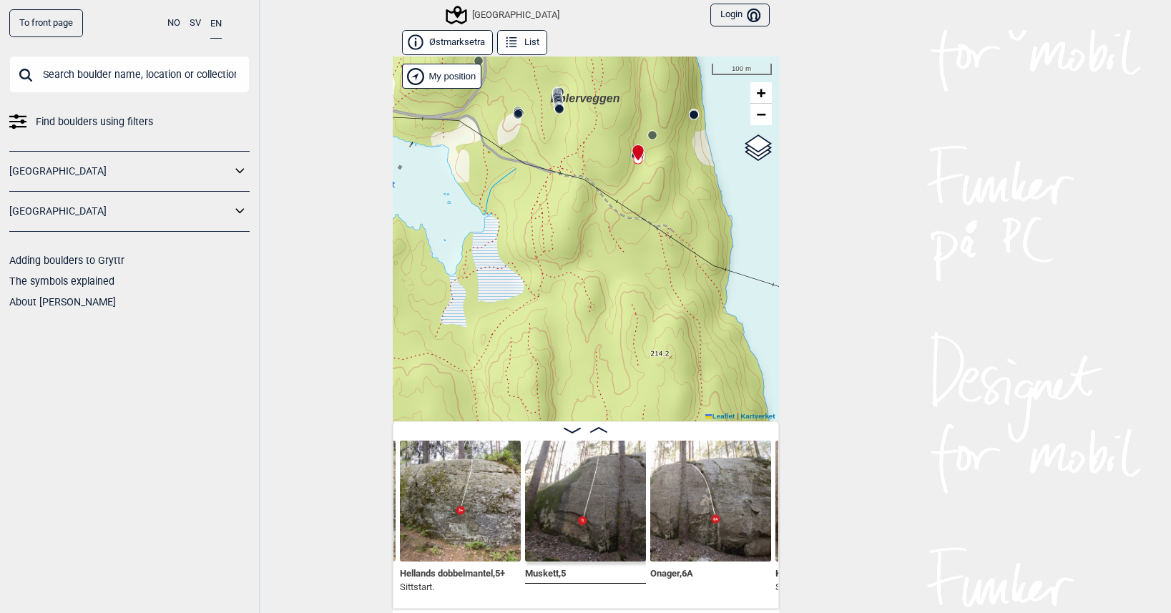
click at [173, 70] on input "text" at bounding box center [129, 74] width 240 height 37
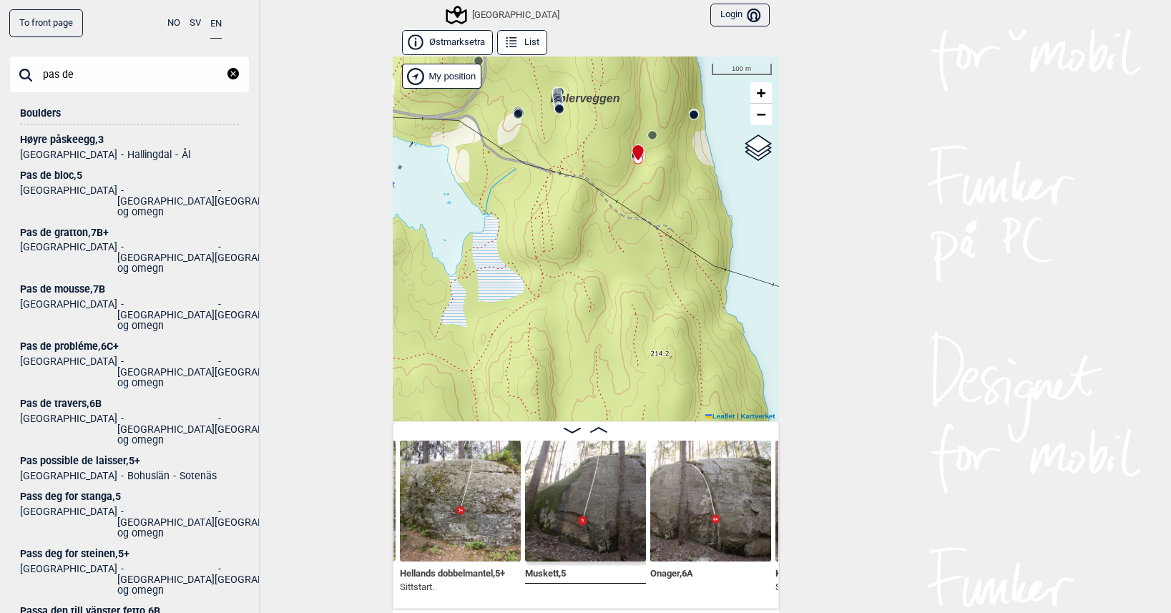
type input "pas de"
click at [59, 341] on div "Pas de probléme , 6C+" at bounding box center [129, 346] width 219 height 11
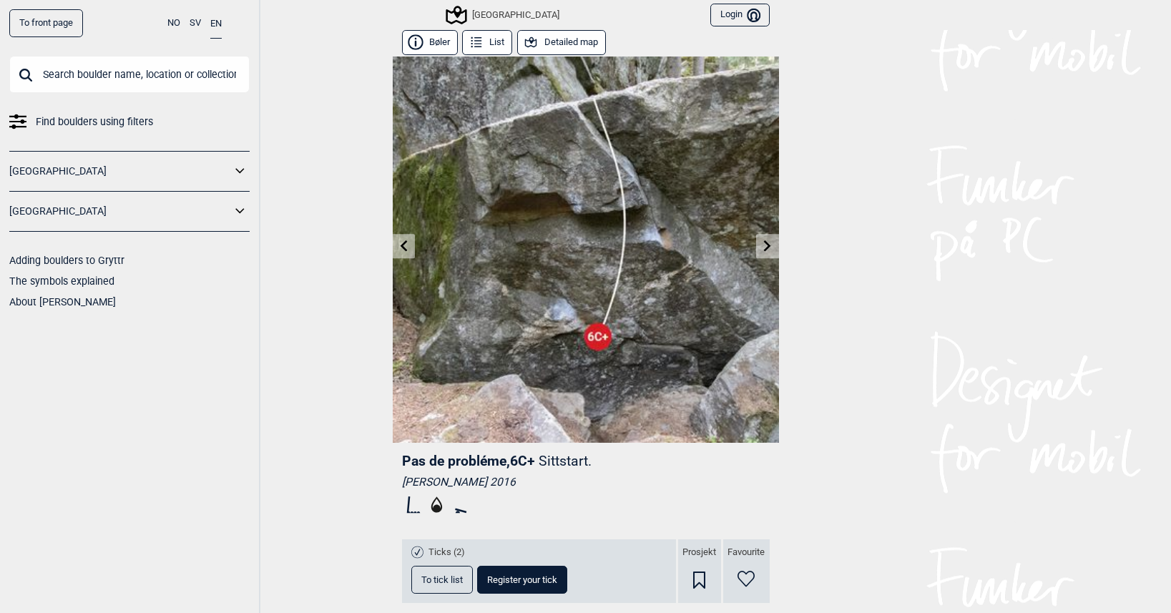
click at [563, 38] on button "Detailed map" at bounding box center [561, 42] width 89 height 25
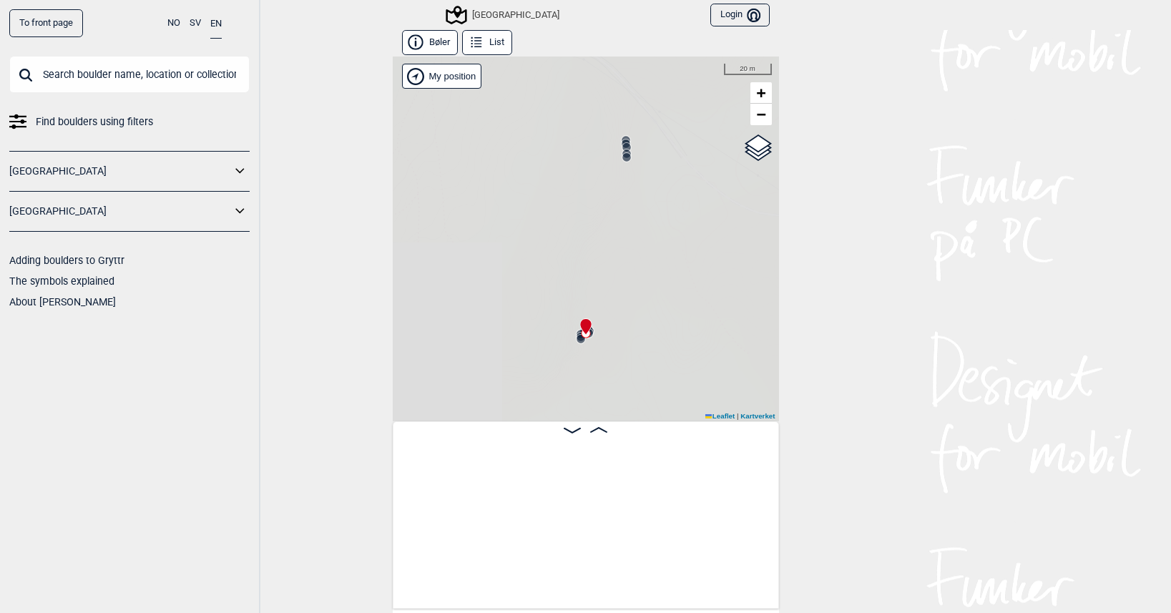
scroll to position [0, 26724]
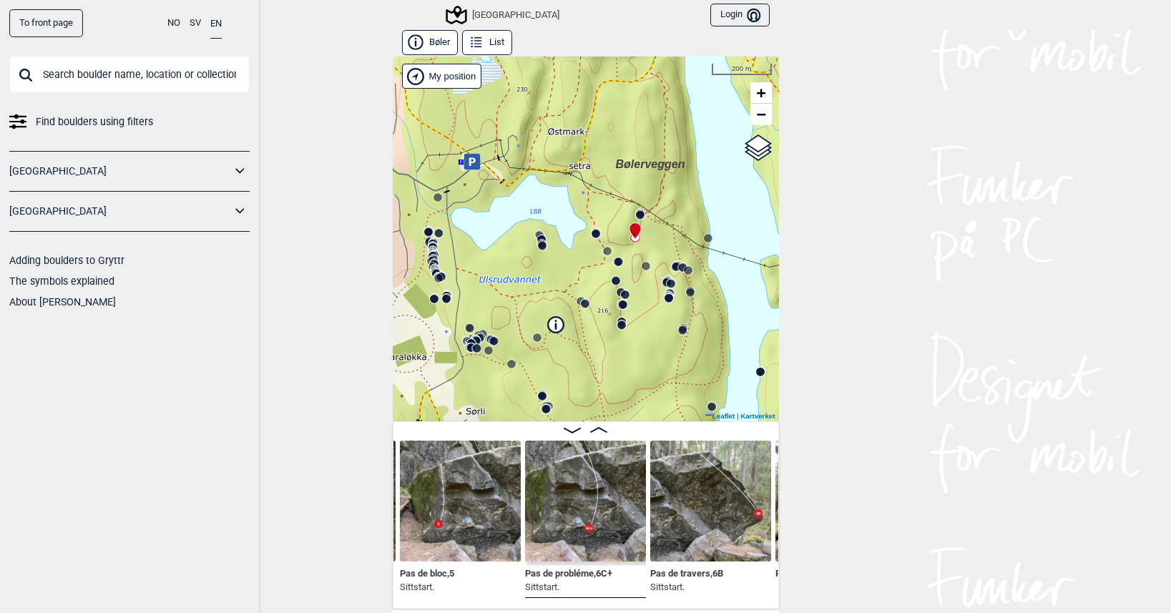
drag, startPoint x: 623, startPoint y: 253, endPoint x: 597, endPoint y: 279, distance: 37.4
click at [601, 280] on div "Speidersteinen Barnehageveggen Cowboyveggen Bølerveggen [GEOGRAPHIC_DATA]" at bounding box center [586, 239] width 386 height 365
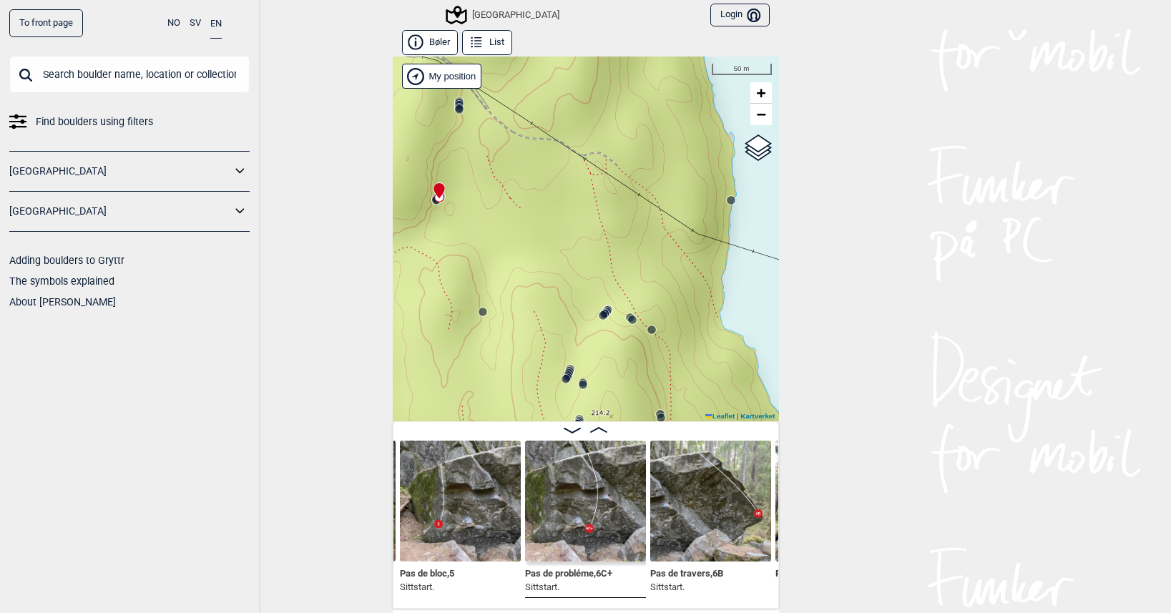
click at [454, 104] on icon at bounding box center [459, 109] width 11 height 11
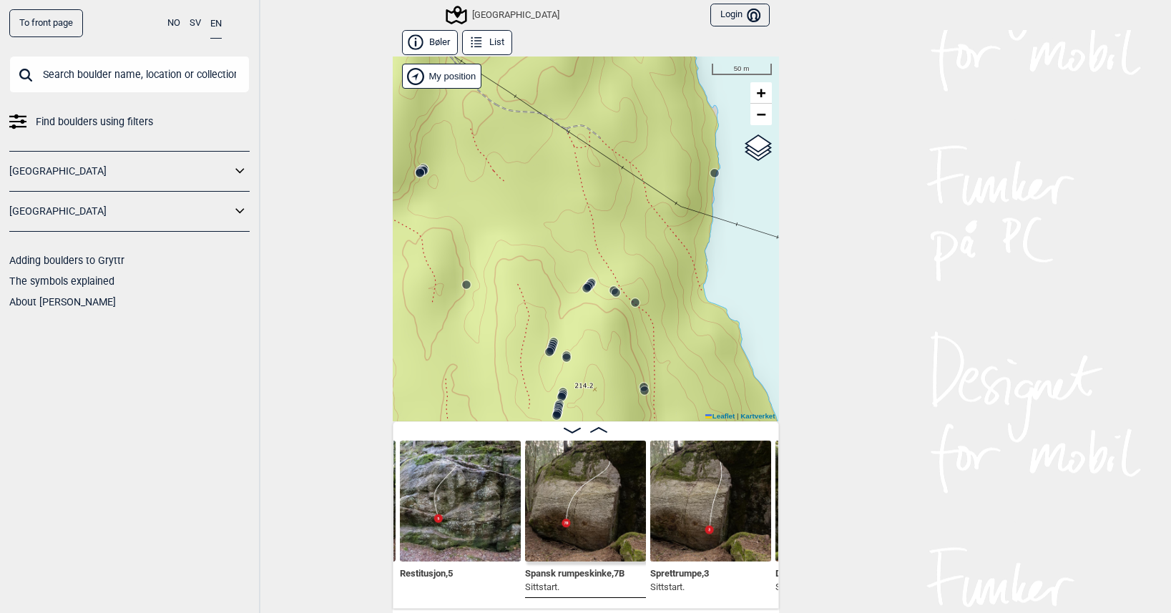
drag, startPoint x: 522, startPoint y: 327, endPoint x: 504, endPoint y: 254, distance: 75.1
click at [504, 254] on div "Speidersteinen Barnehageveggen Cowboyveggen Bølerveggen [GEOGRAPHIC_DATA]" at bounding box center [586, 239] width 386 height 365
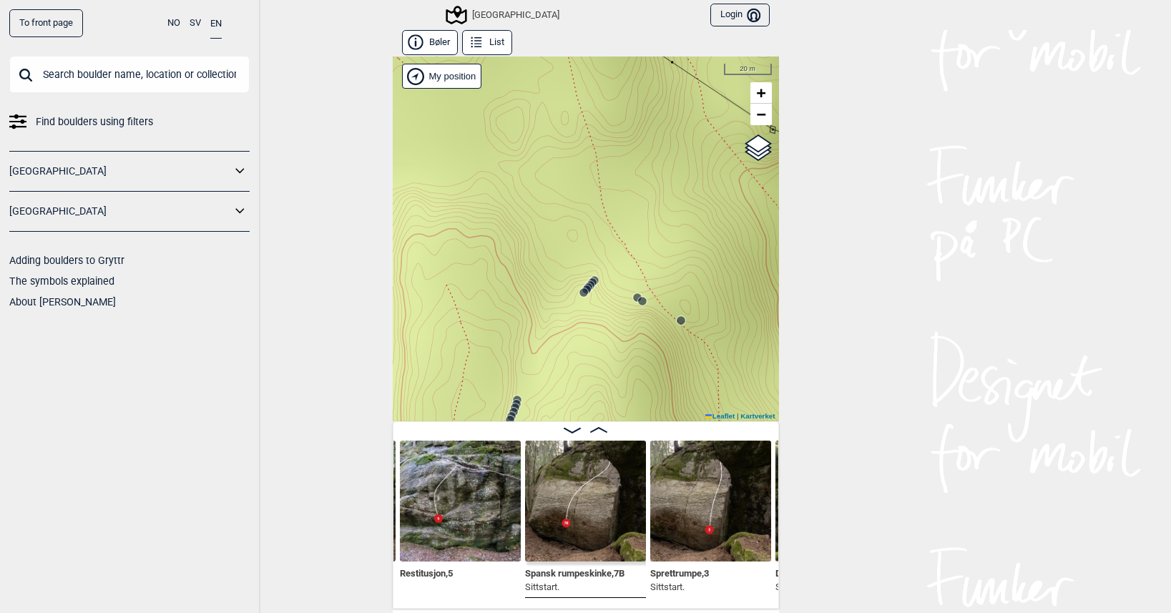
click at [584, 286] on icon at bounding box center [586, 289] width 11 height 11
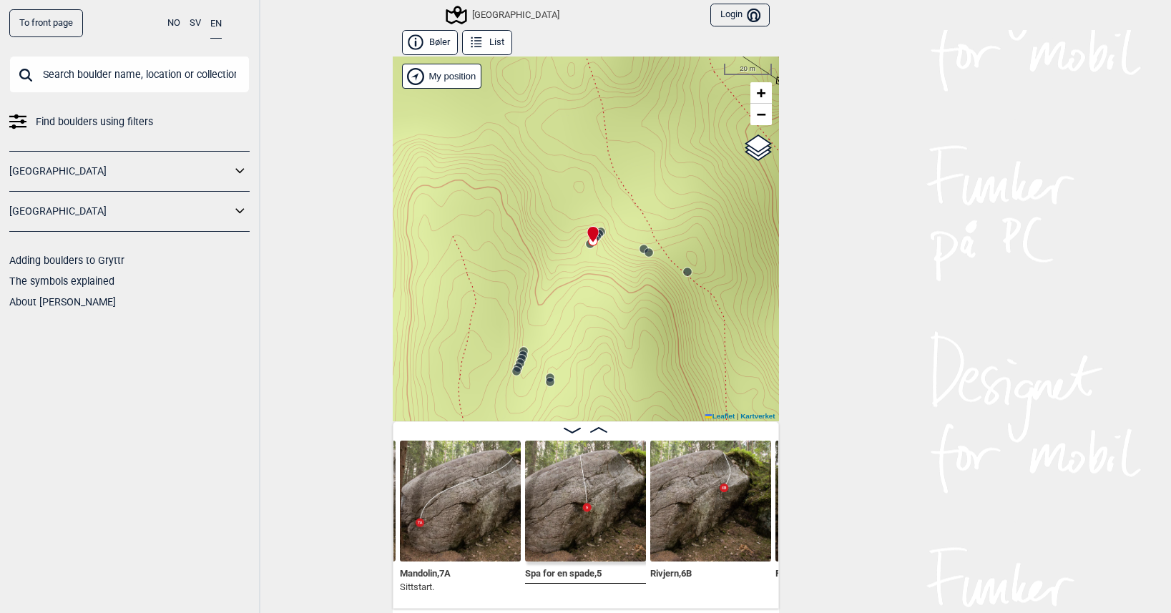
drag, startPoint x: 580, startPoint y: 316, endPoint x: 602, endPoint y: 170, distance: 146.9
click at [602, 170] on div "Speidersteinen Barnehageveggen Cowboyveggen Bølerveggen [GEOGRAPHIC_DATA]" at bounding box center [586, 239] width 386 height 365
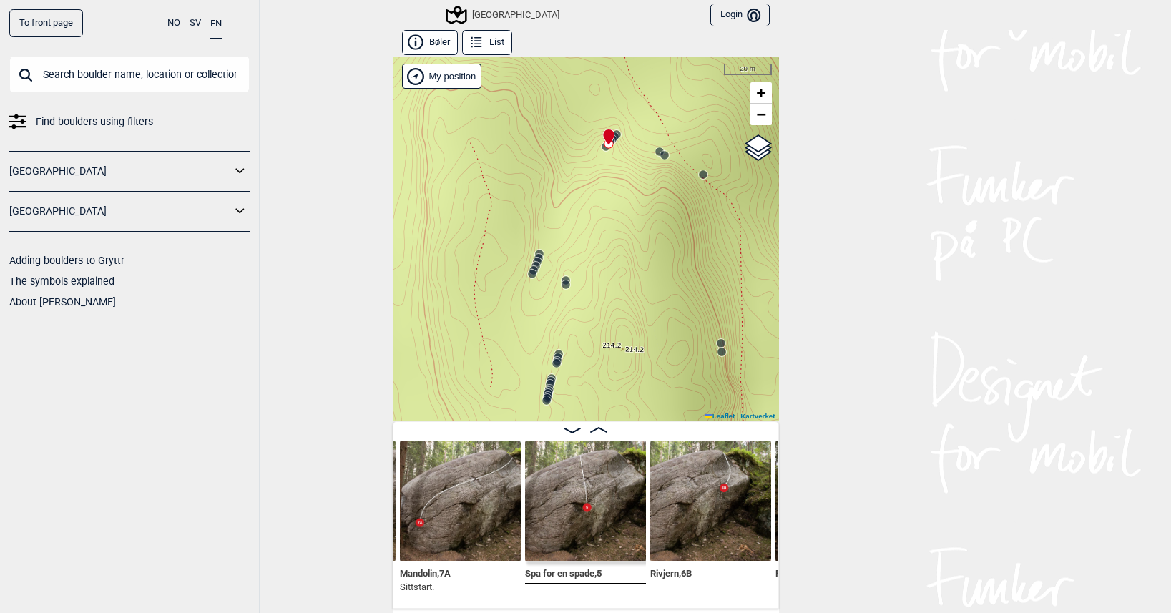
click at [532, 263] on circle at bounding box center [536, 266] width 9 height 9
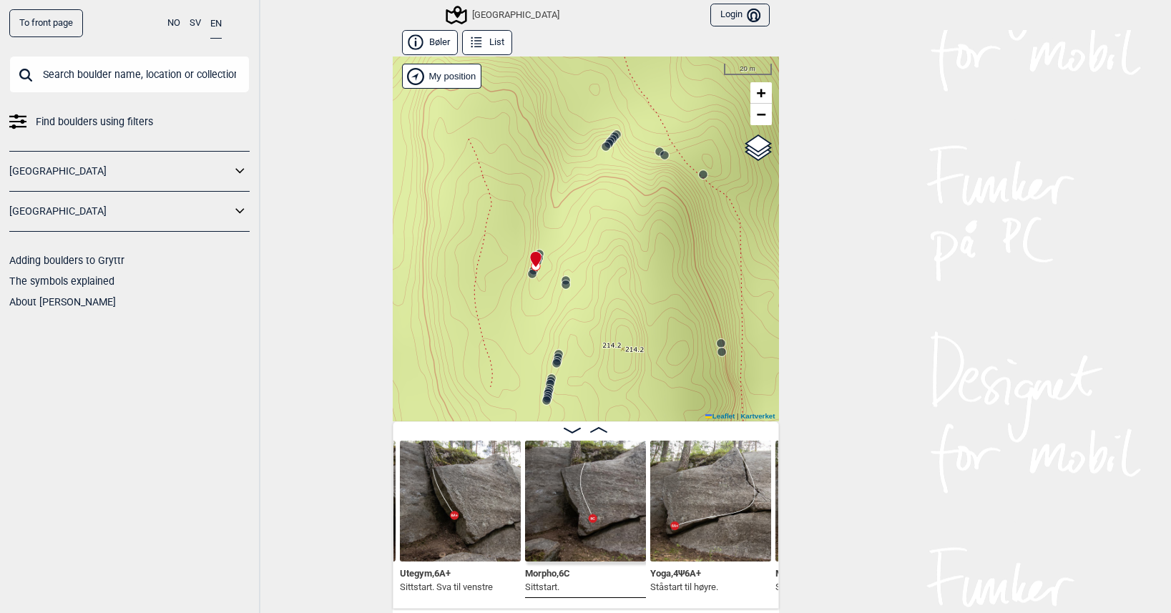
click at [542, 388] on icon at bounding box center [547, 393] width 11 height 11
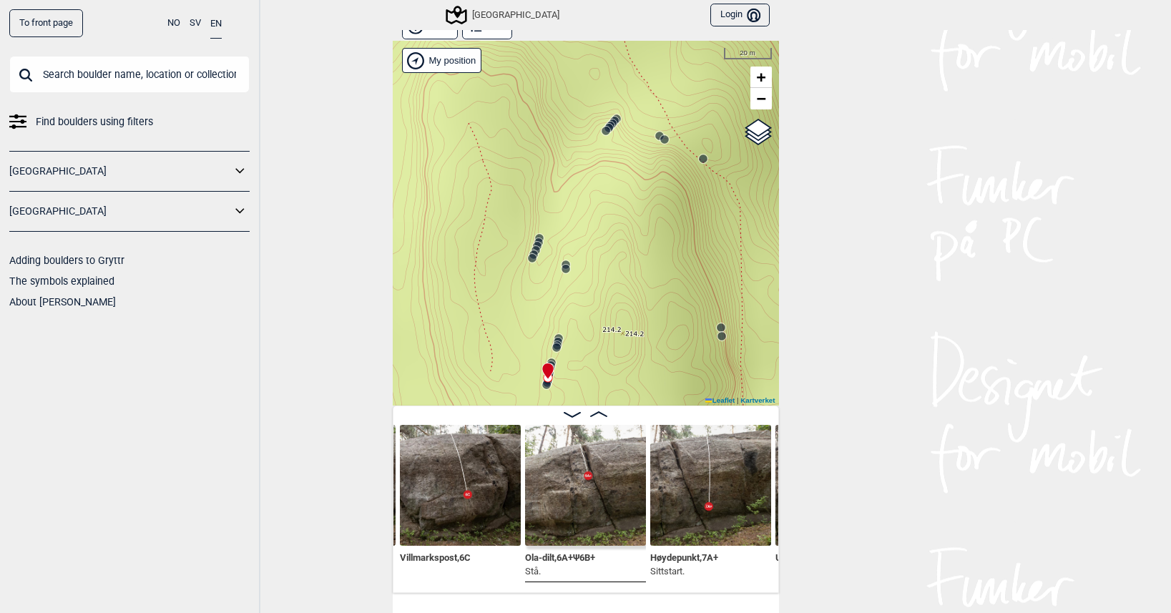
scroll to position [15, 0]
click at [552, 337] on icon at bounding box center [557, 342] width 11 height 11
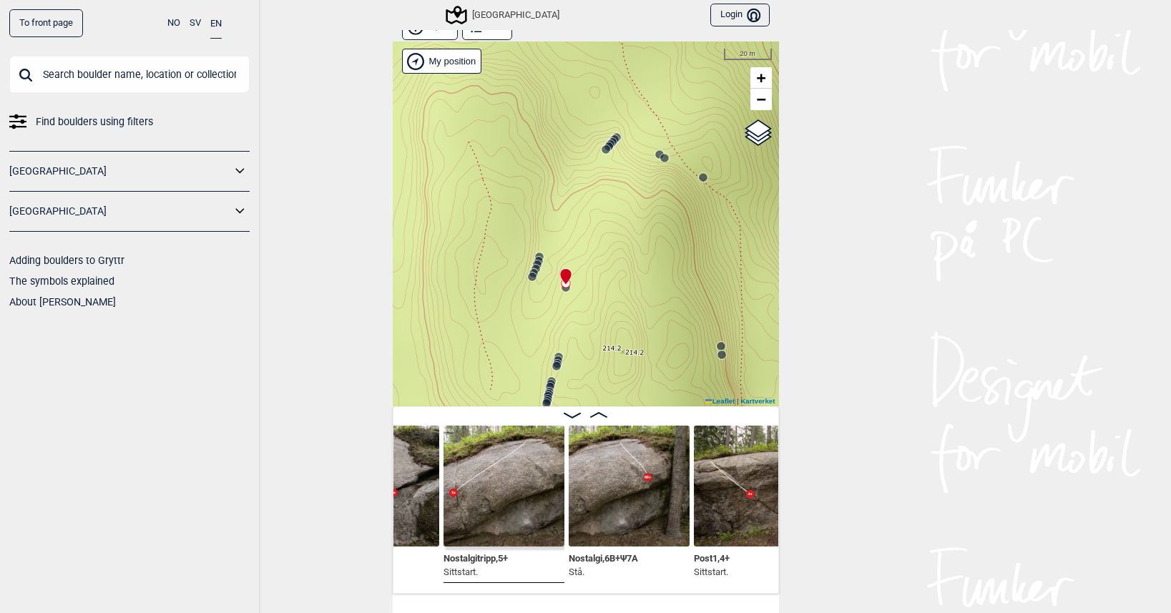
scroll to position [0, 31988]
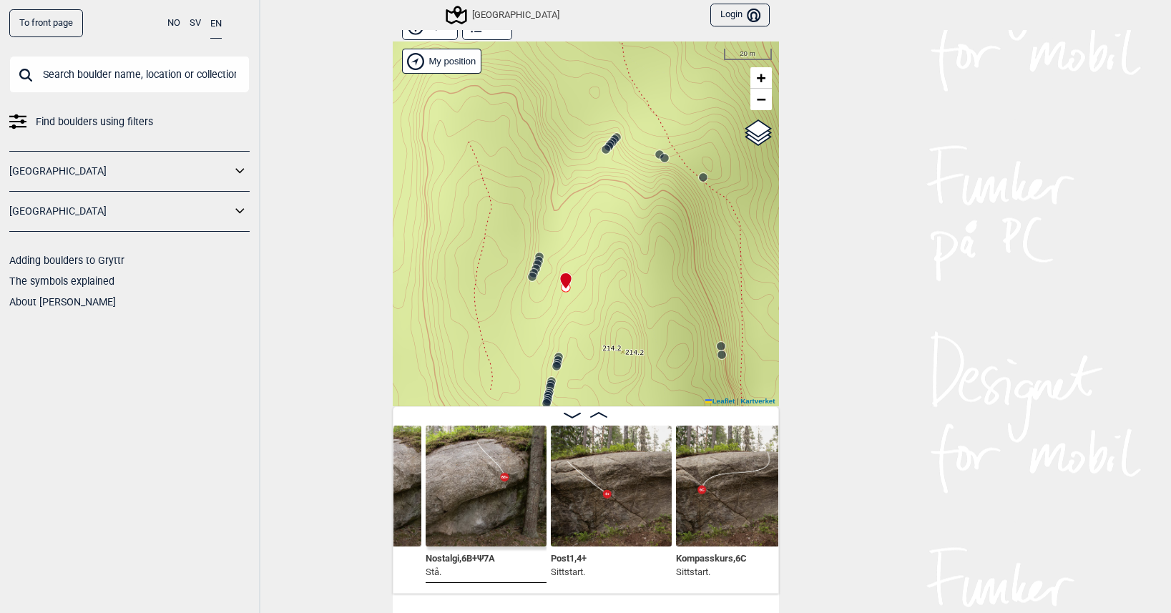
click at [660, 155] on circle at bounding box center [664, 158] width 9 height 9
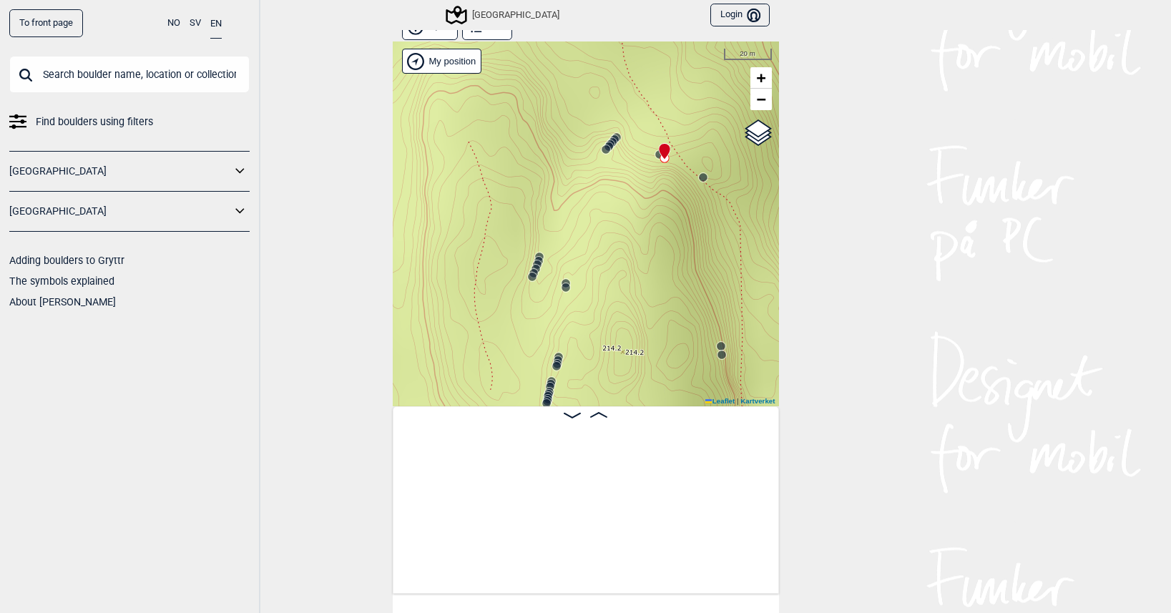
scroll to position [0, 30032]
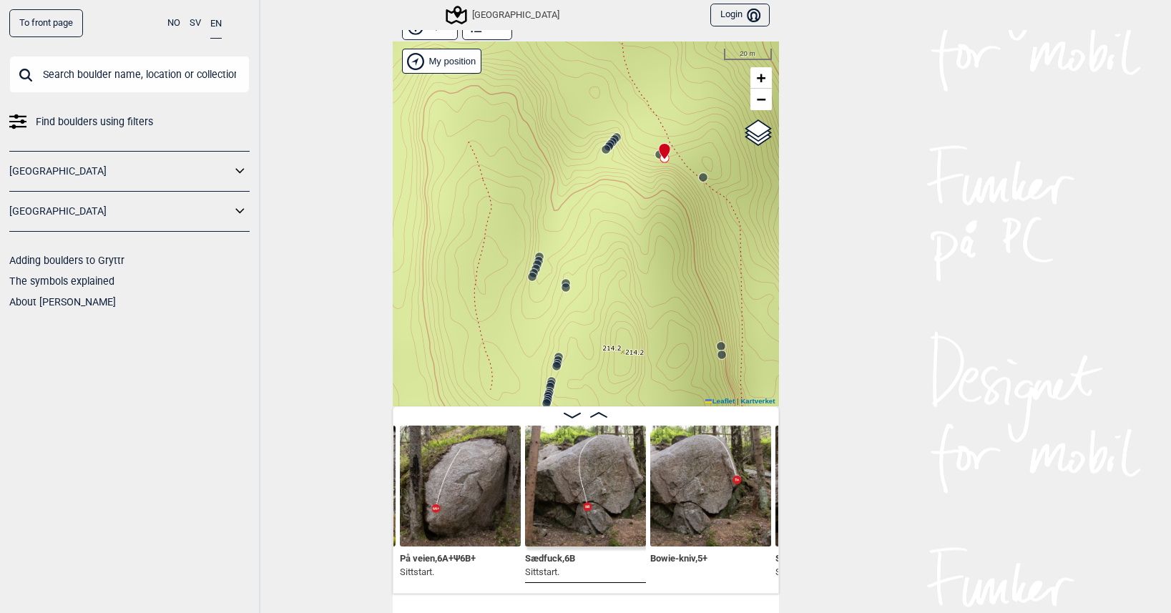
click at [699, 177] on circle at bounding box center [703, 177] width 9 height 9
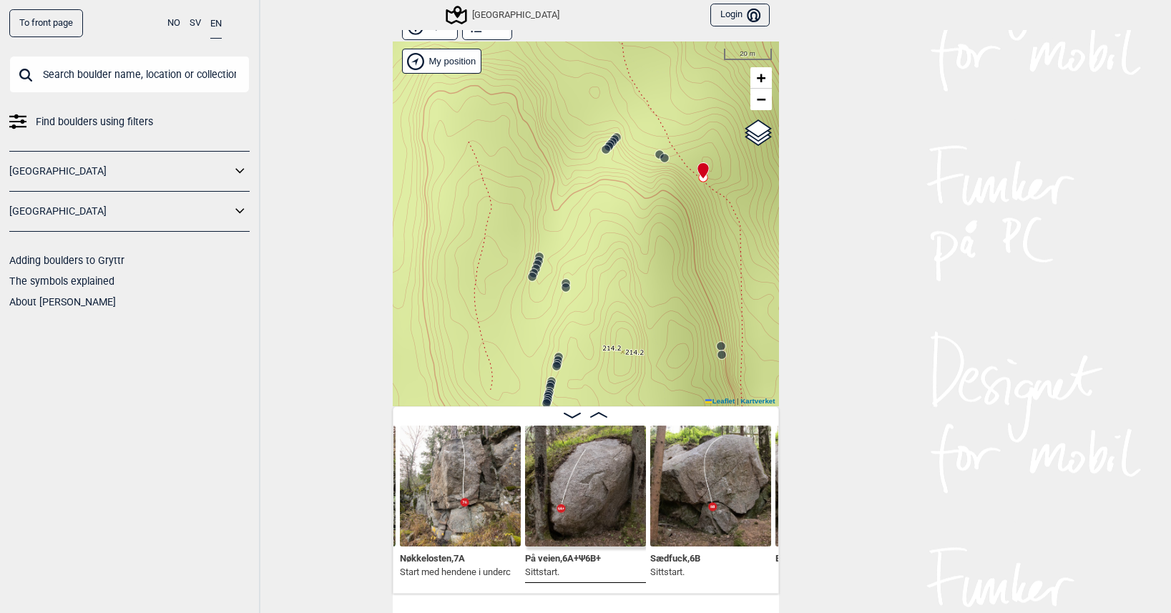
click at [606, 145] on circle at bounding box center [609, 146] width 9 height 9
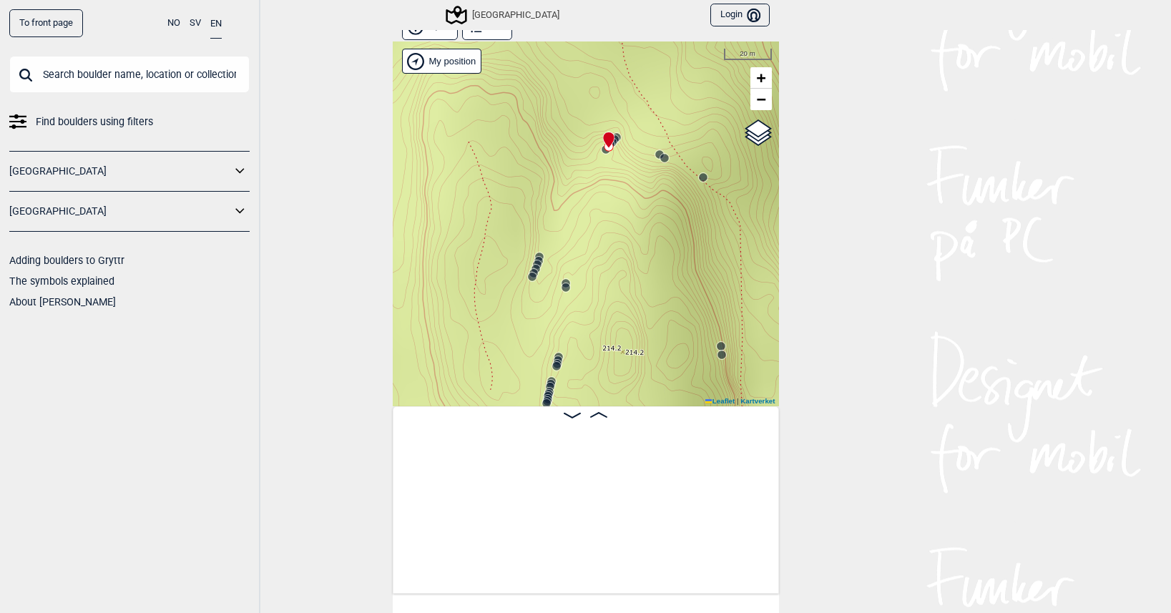
scroll to position [0, 30788]
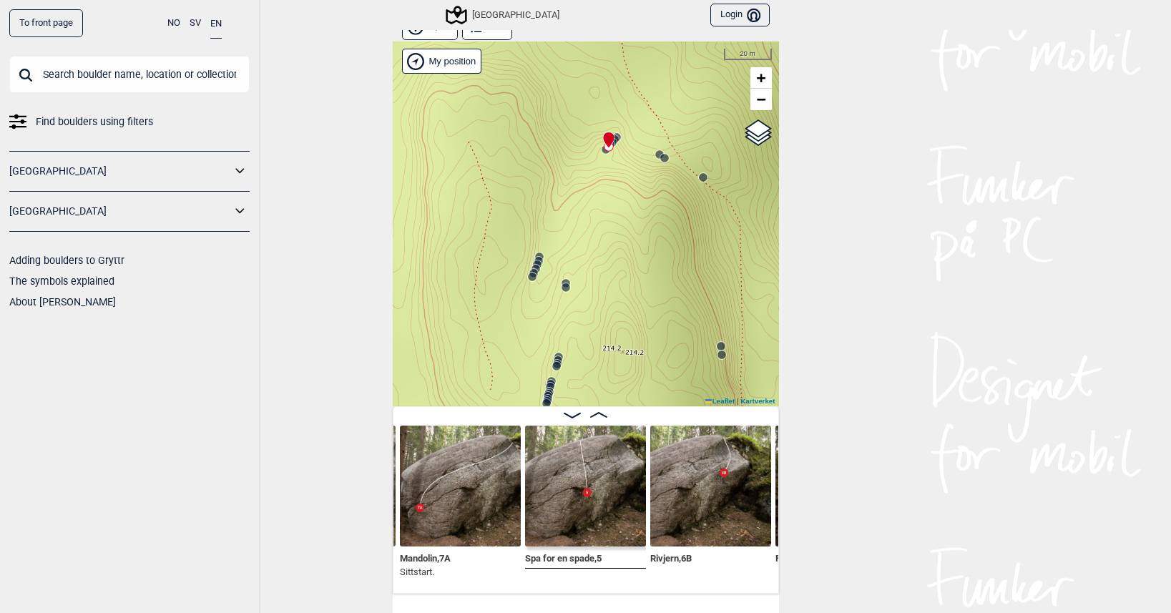
click at [615, 132] on icon at bounding box center [616, 137] width 11 height 11
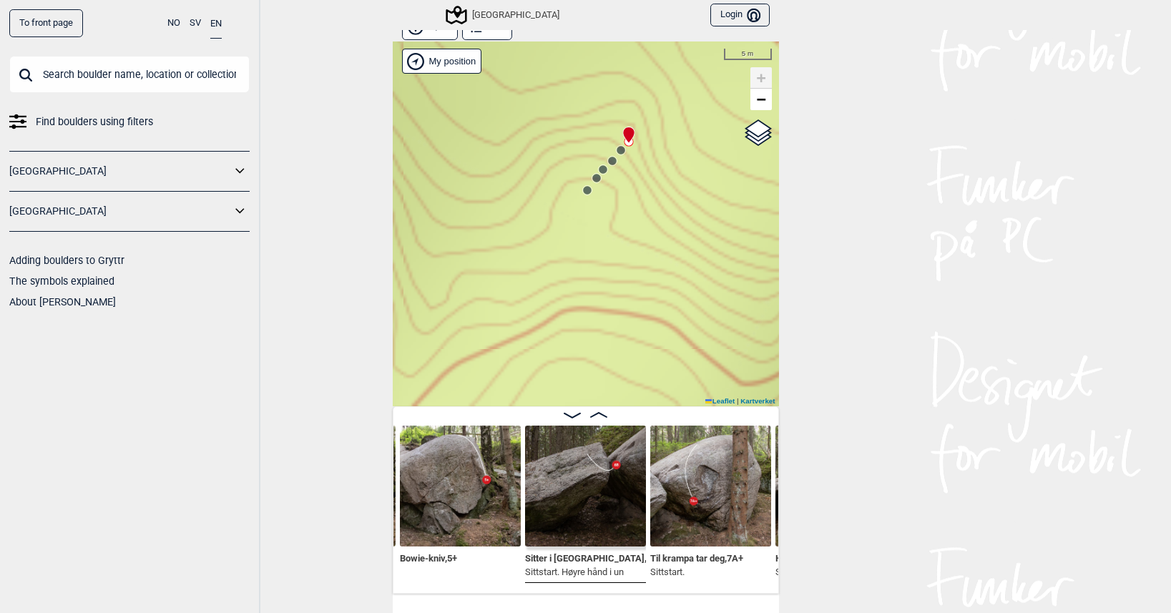
click at [617, 151] on circle at bounding box center [621, 150] width 9 height 9
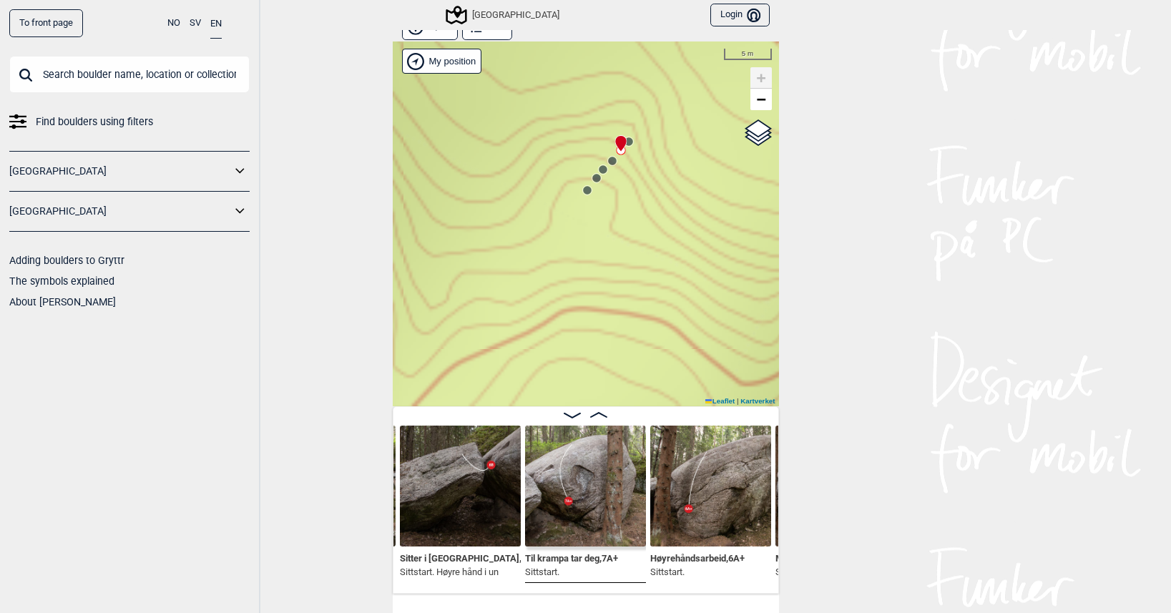
click at [610, 162] on circle at bounding box center [612, 161] width 9 height 9
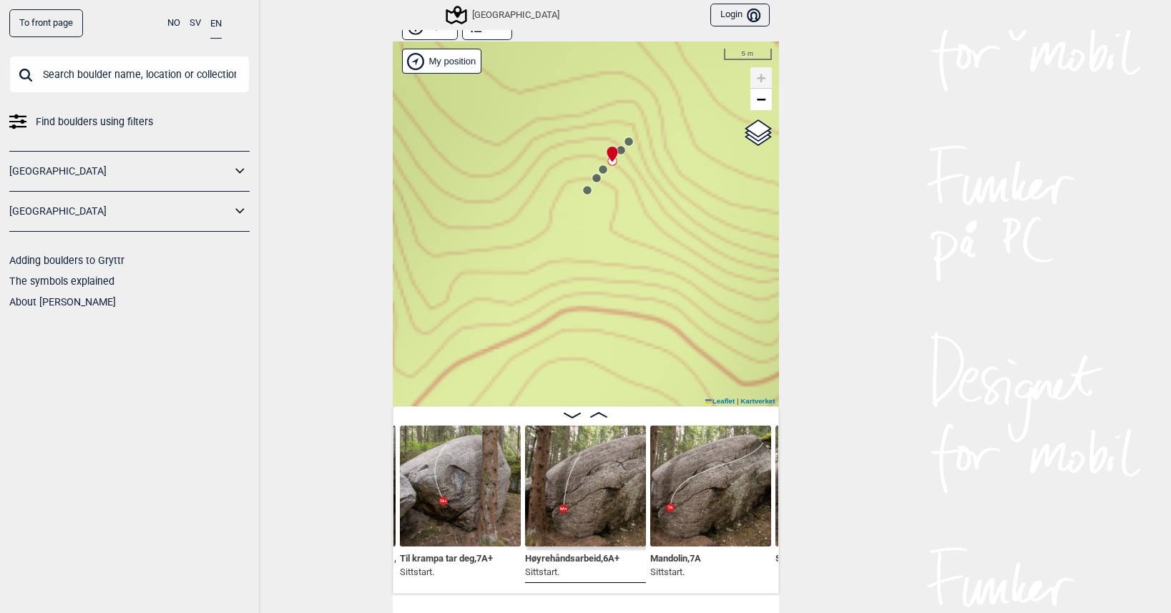
click at [599, 168] on circle at bounding box center [603, 169] width 9 height 9
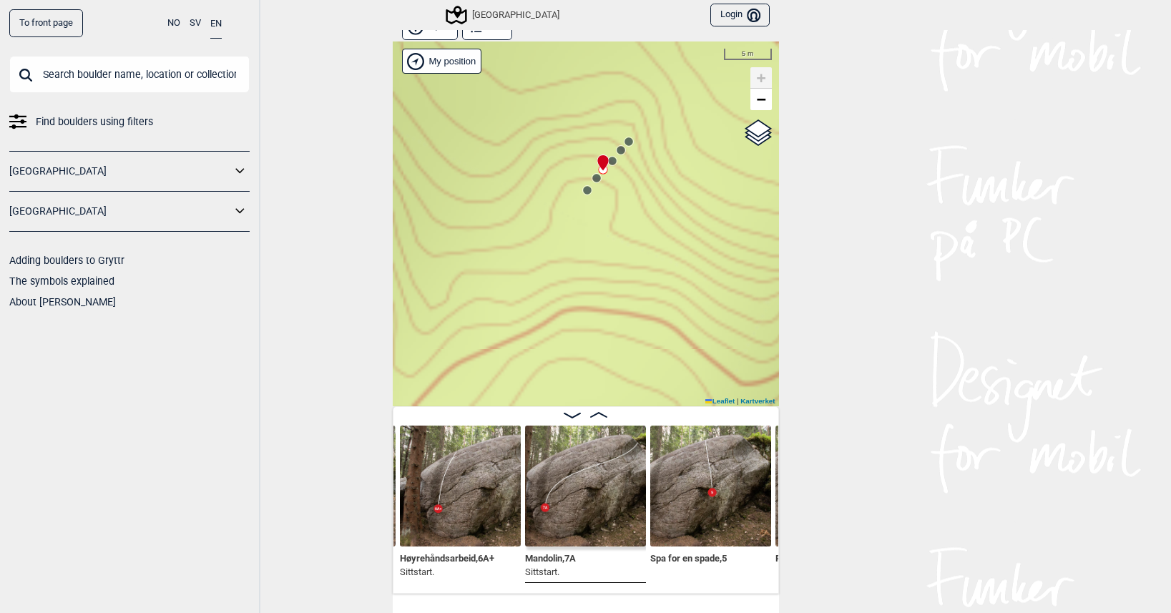
click at [592, 178] on circle at bounding box center [596, 178] width 9 height 9
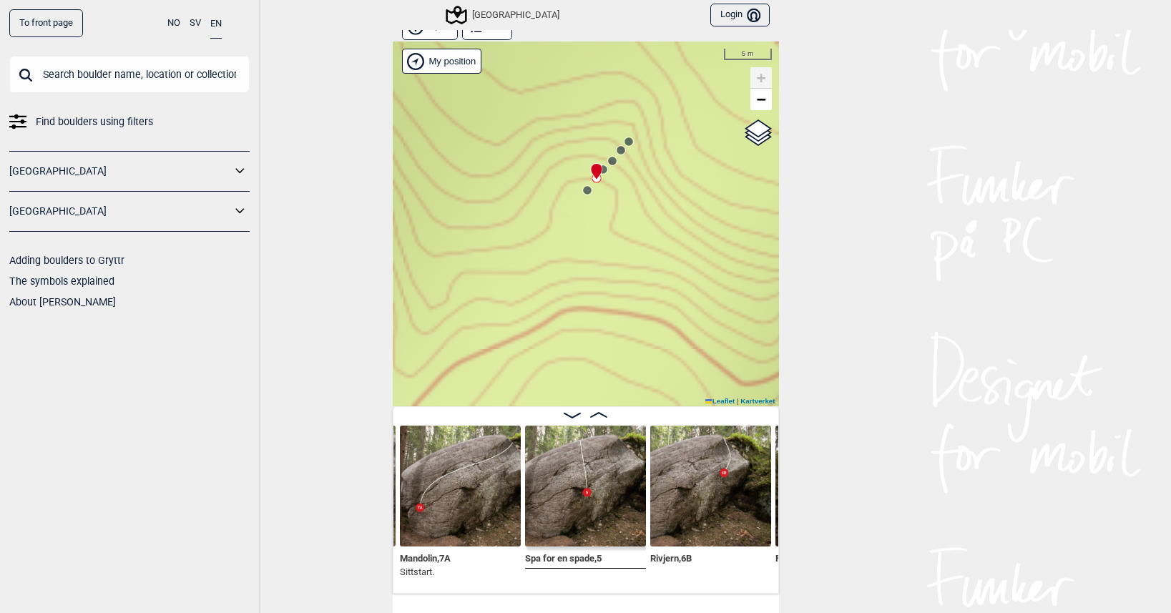
click at [583, 188] on circle at bounding box center [587, 190] width 9 height 9
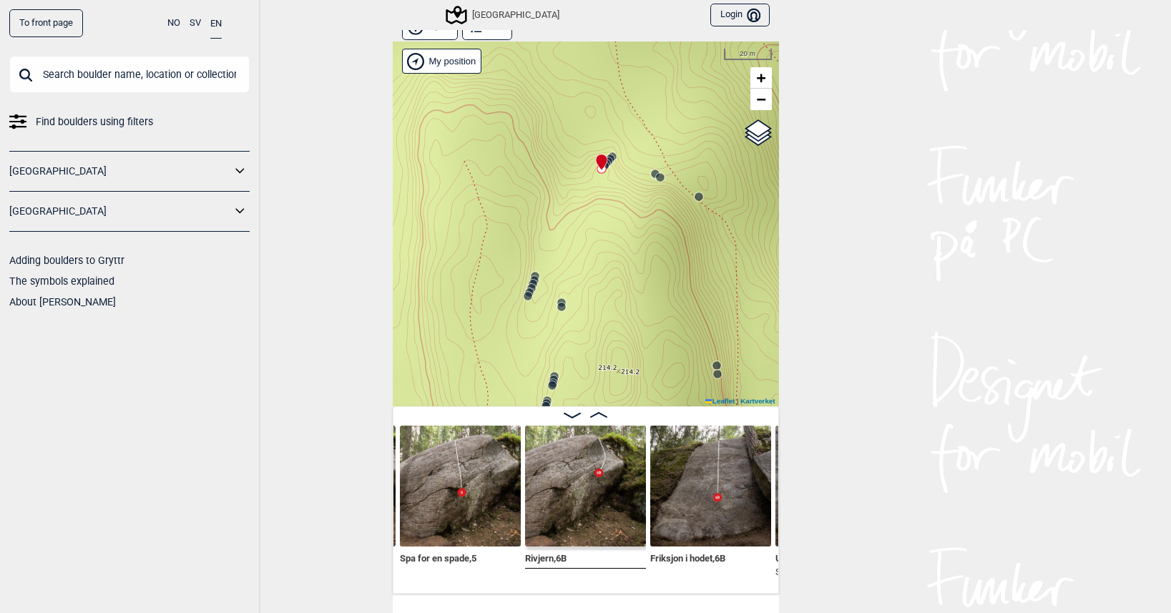
drag, startPoint x: 526, startPoint y: 307, endPoint x: 556, endPoint y: 278, distance: 42.0
click at [545, 276] on div "Speidersteinen Barnehageveggen Cowboyveggen Bølerveggen [GEOGRAPHIC_DATA]" at bounding box center [586, 224] width 386 height 365
click at [562, 288] on icon at bounding box center [566, 292] width 11 height 11
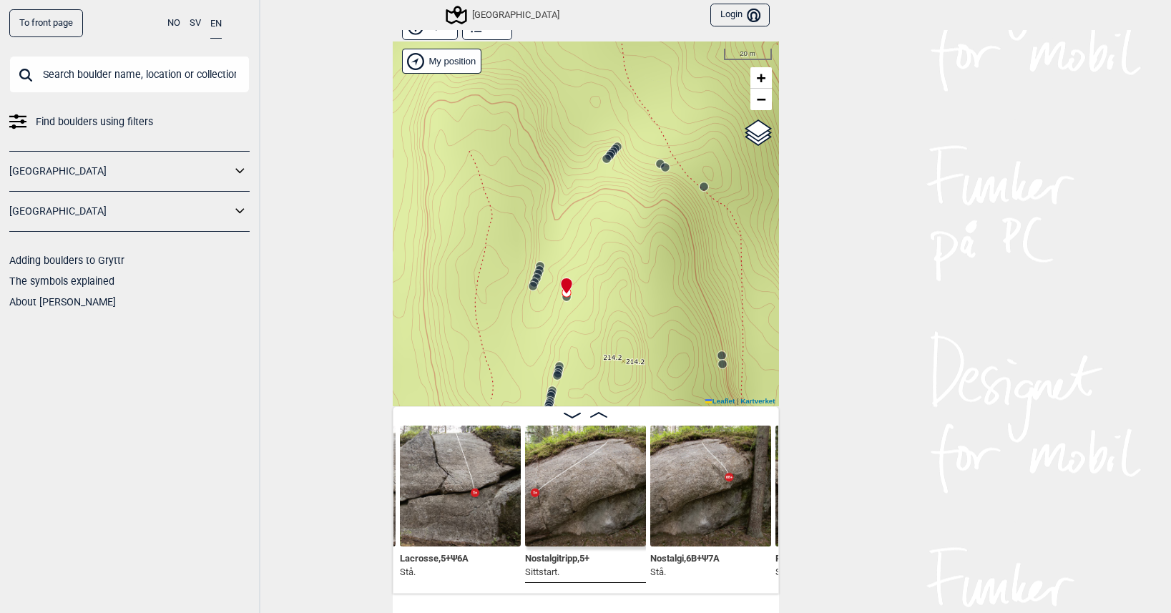
click at [536, 263] on circle at bounding box center [540, 266] width 9 height 9
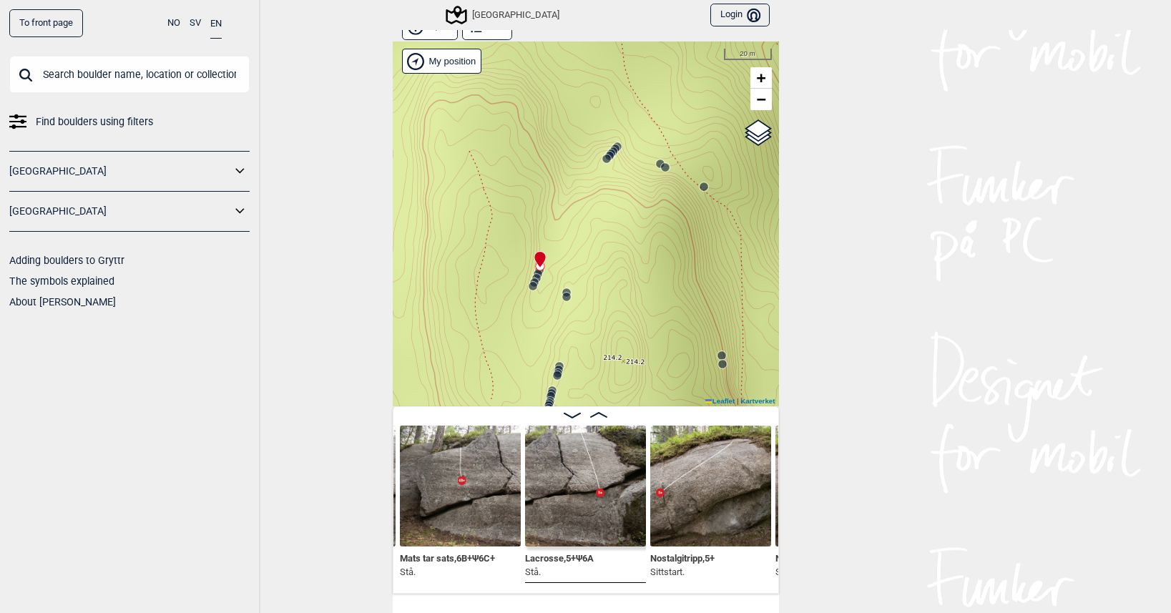
click at [529, 287] on circle at bounding box center [533, 286] width 9 height 9
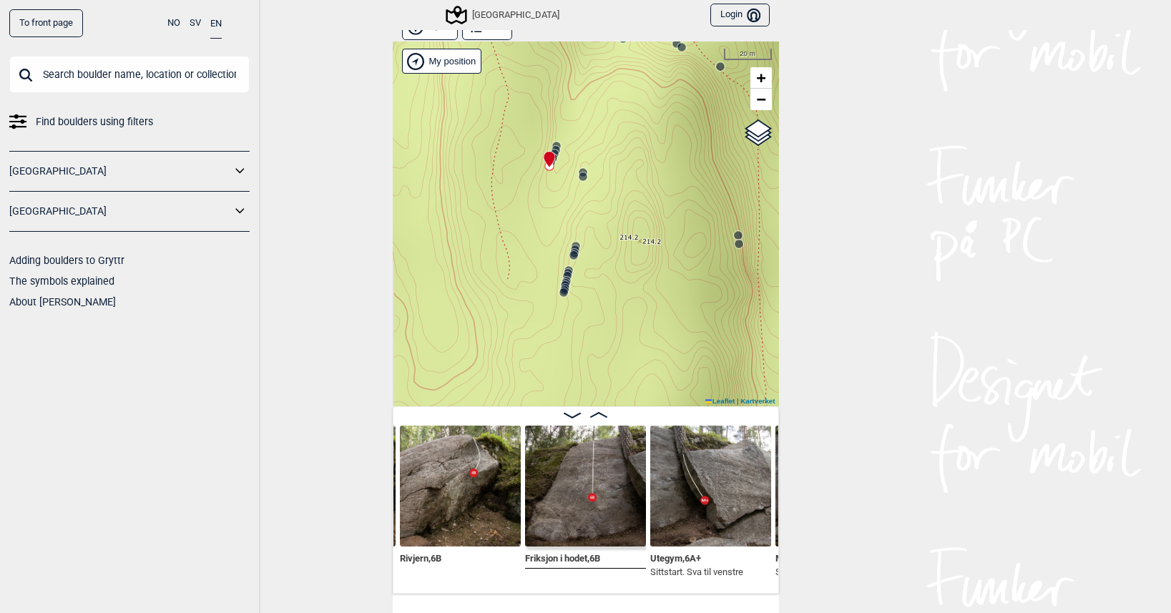
drag, startPoint x: 571, startPoint y: 353, endPoint x: 587, endPoint y: 230, distance: 124.2
click at [587, 230] on div "Speidersteinen Barnehageveggen Cowboyveggen Bølerveggen [GEOGRAPHIC_DATA]" at bounding box center [586, 224] width 386 height 365
click at [570, 250] on circle at bounding box center [574, 252] width 9 height 9
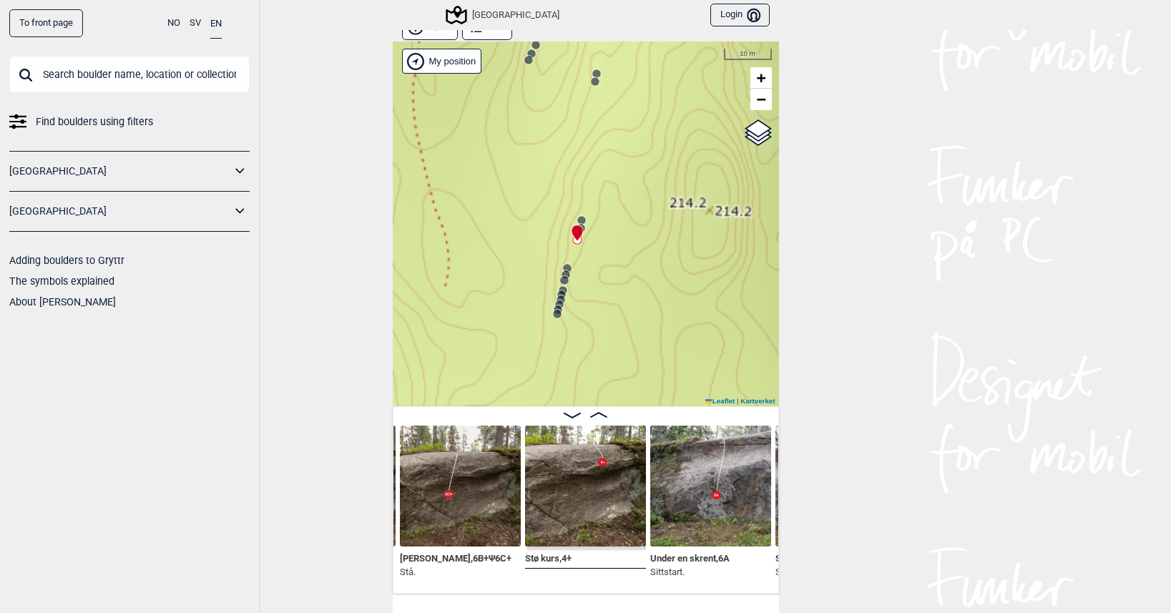
click at [563, 283] on icon at bounding box center [564, 280] width 11 height 11
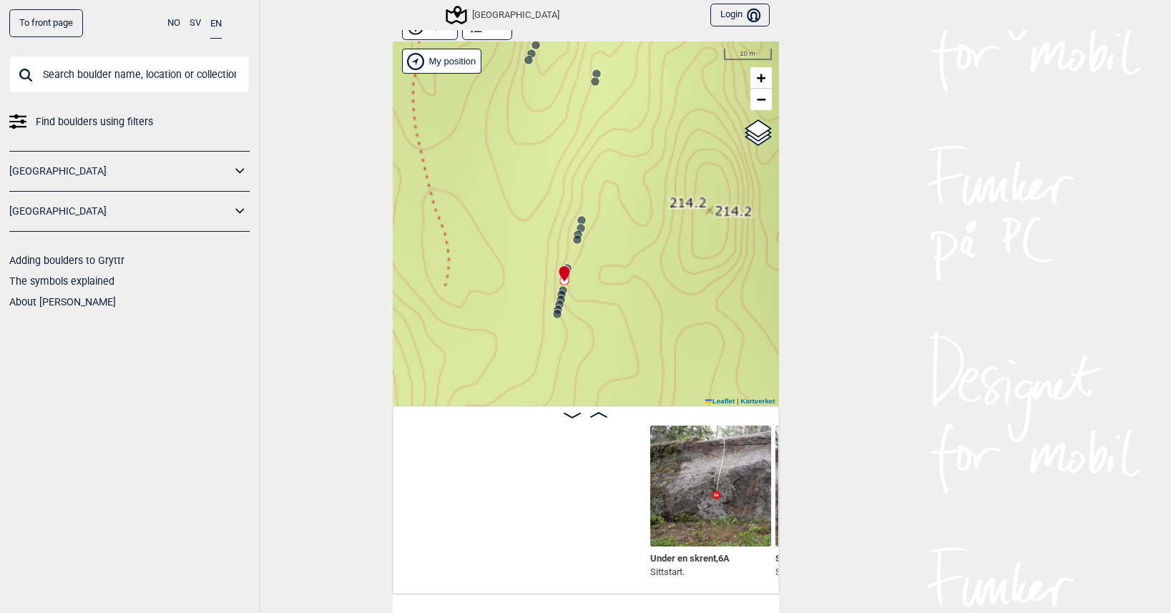
scroll to position [0, 32791]
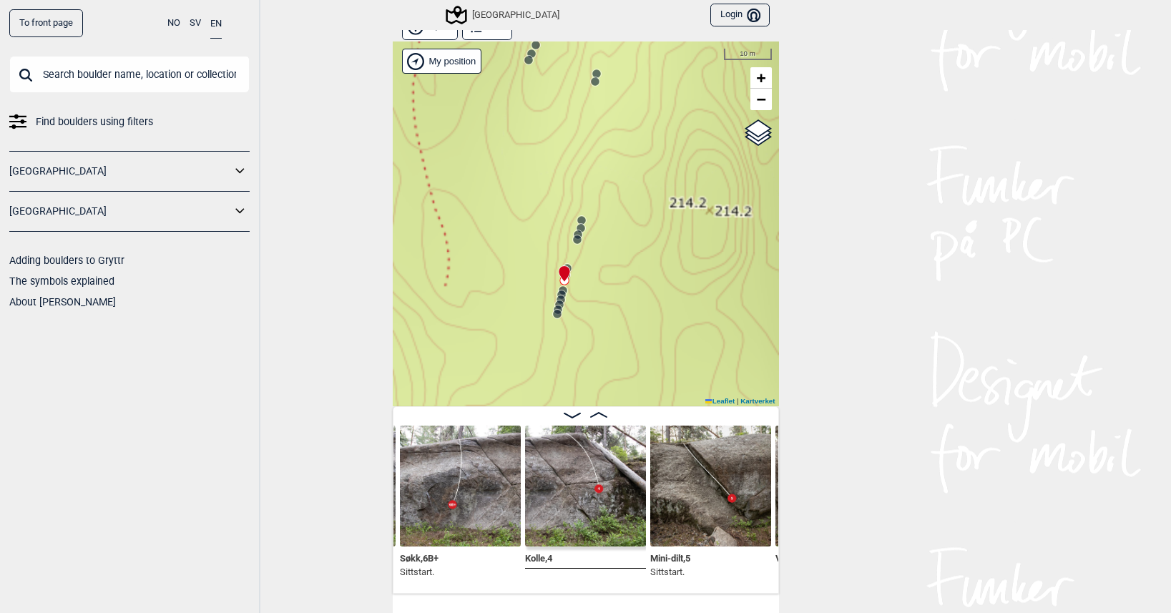
click at [557, 292] on circle at bounding box center [561, 295] width 9 height 9
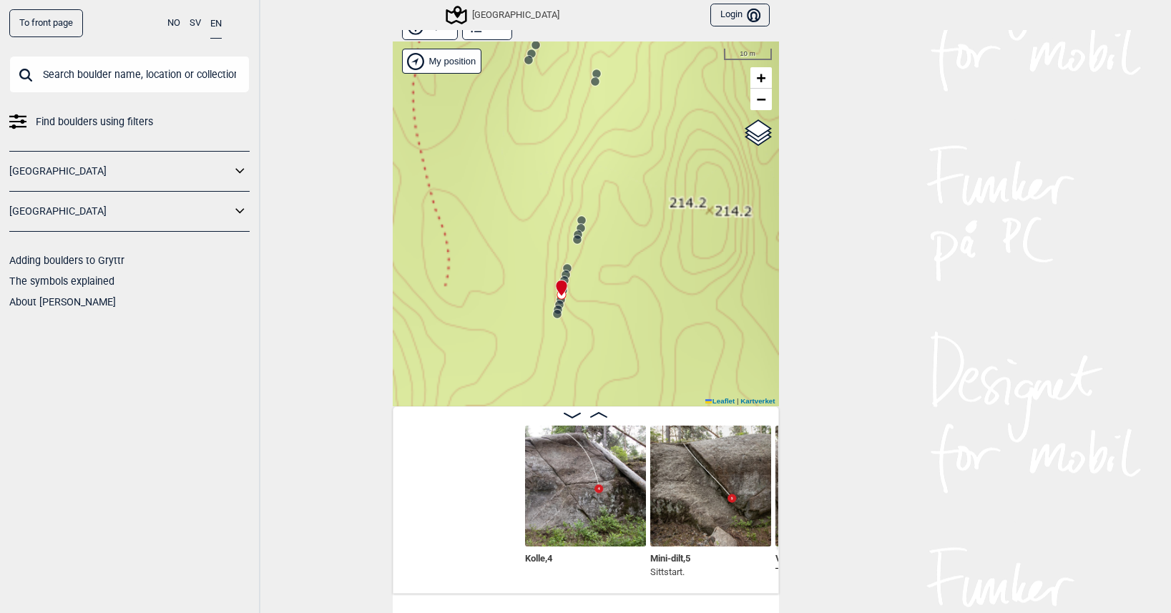
scroll to position [0, 33042]
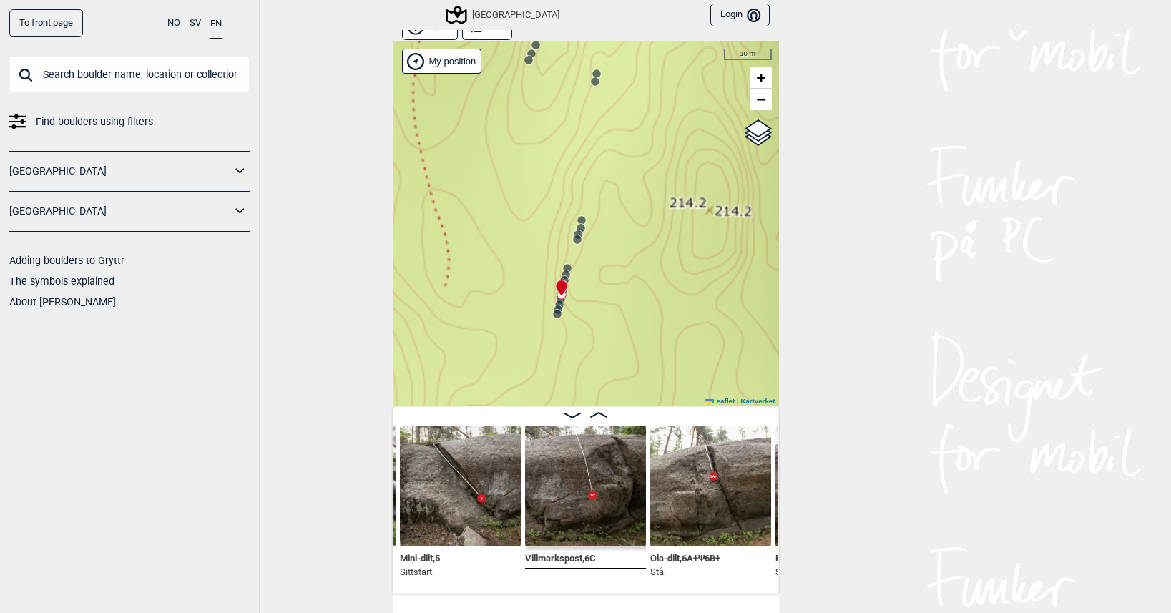
click at [575, 233] on circle at bounding box center [578, 234] width 9 height 9
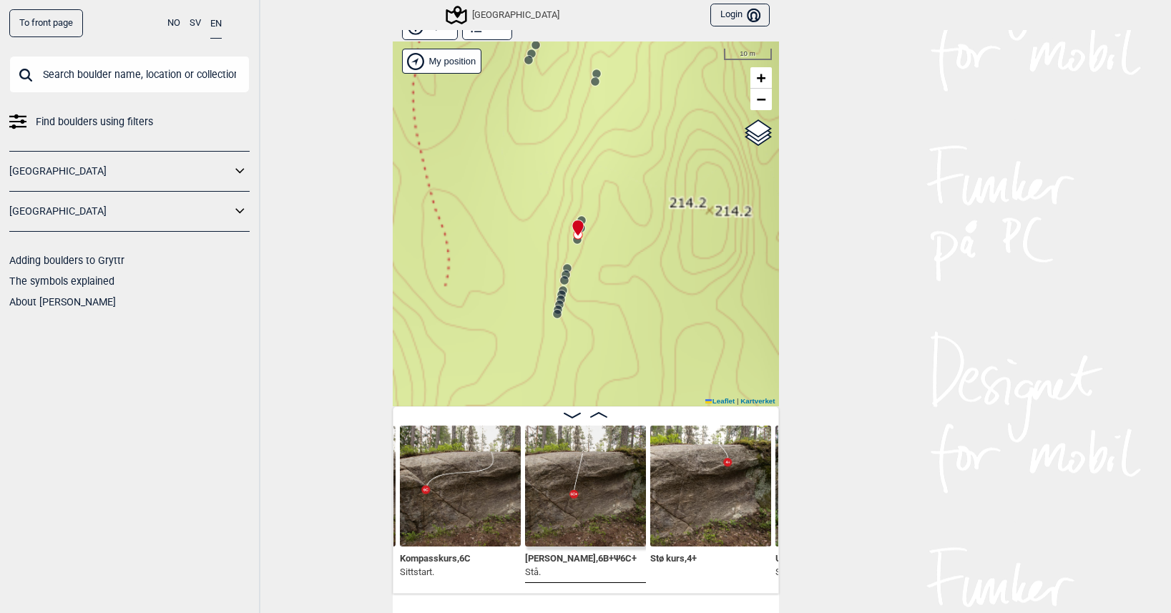
click at [573, 242] on circle at bounding box center [577, 239] width 9 height 9
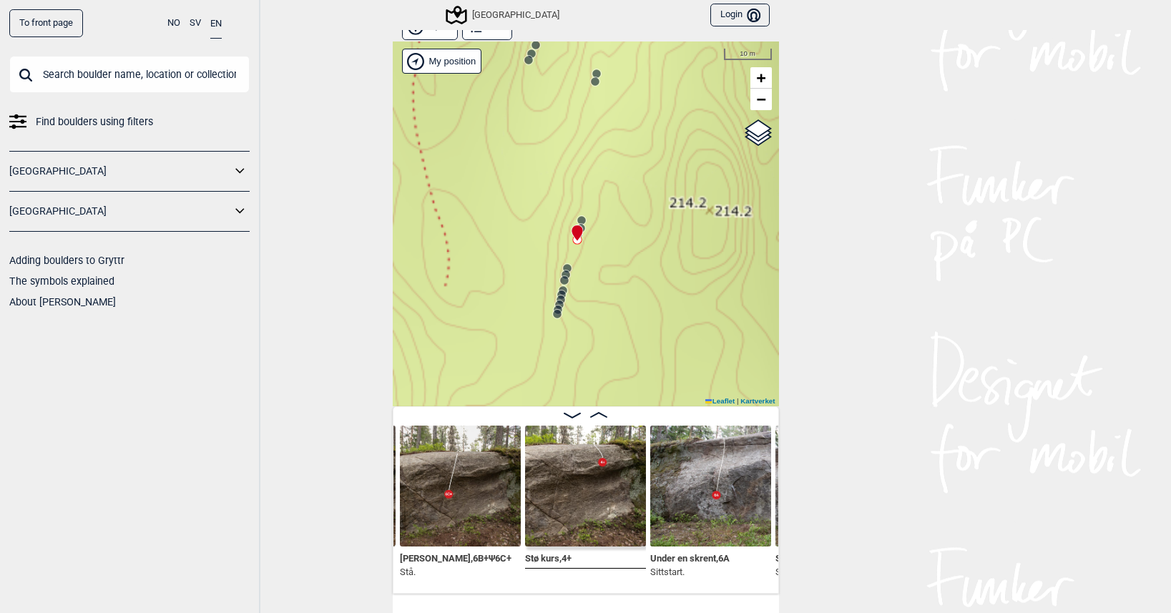
click at [565, 265] on icon at bounding box center [567, 268] width 11 height 11
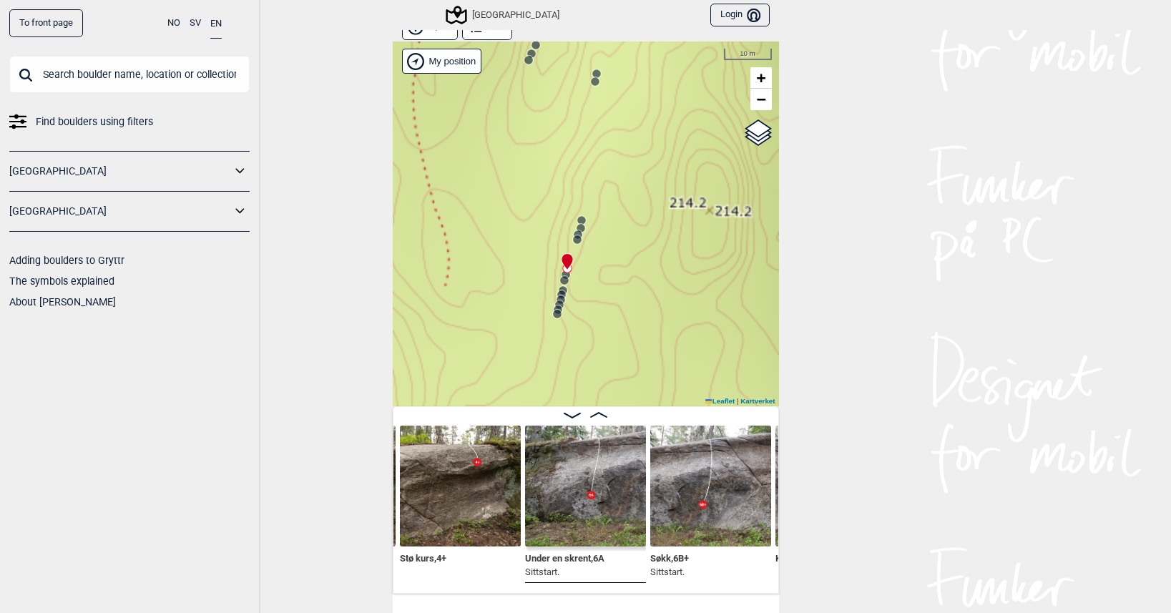
click at [565, 274] on icon at bounding box center [565, 274] width 11 height 11
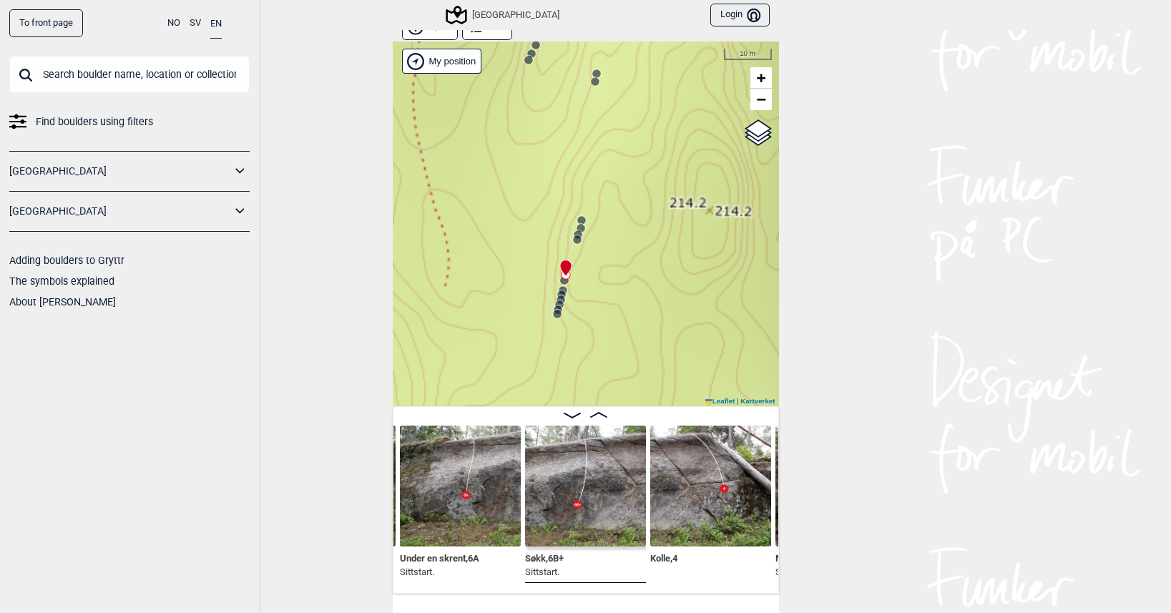
click at [562, 281] on icon at bounding box center [564, 280] width 11 height 11
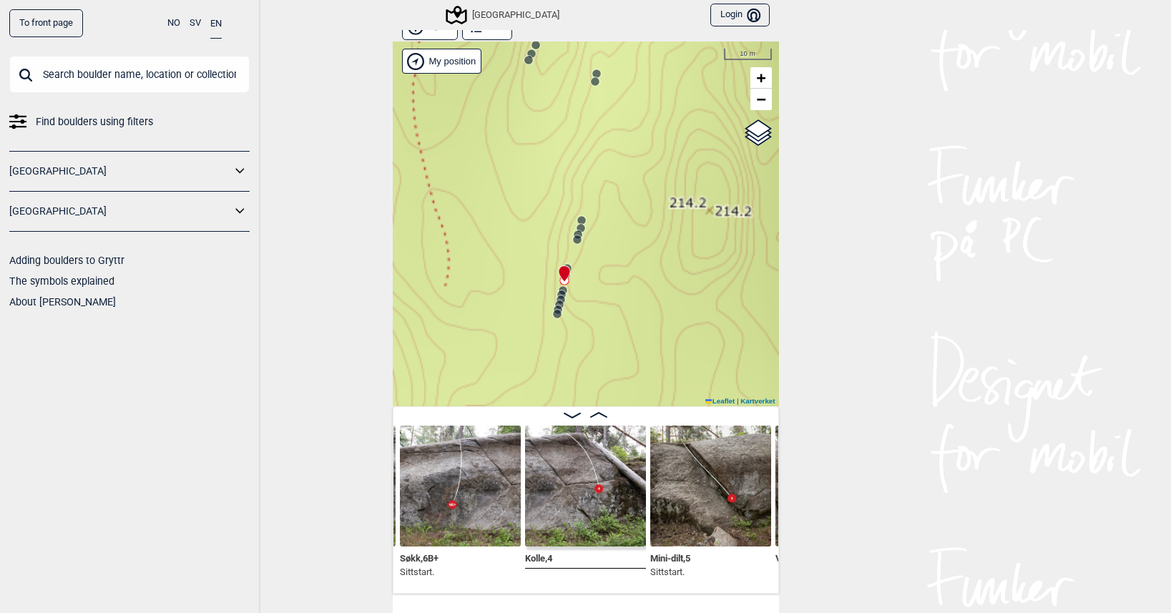
click at [559, 285] on icon at bounding box center [564, 280] width 11 height 11
click at [557, 289] on icon at bounding box center [561, 294] width 11 height 11
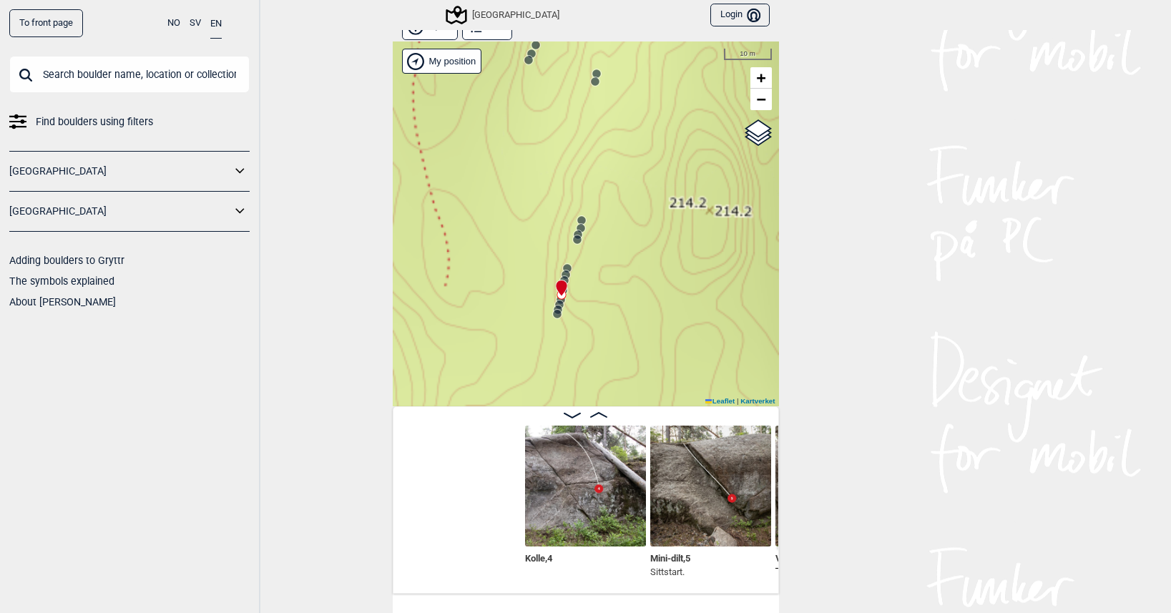
scroll to position [0, 33042]
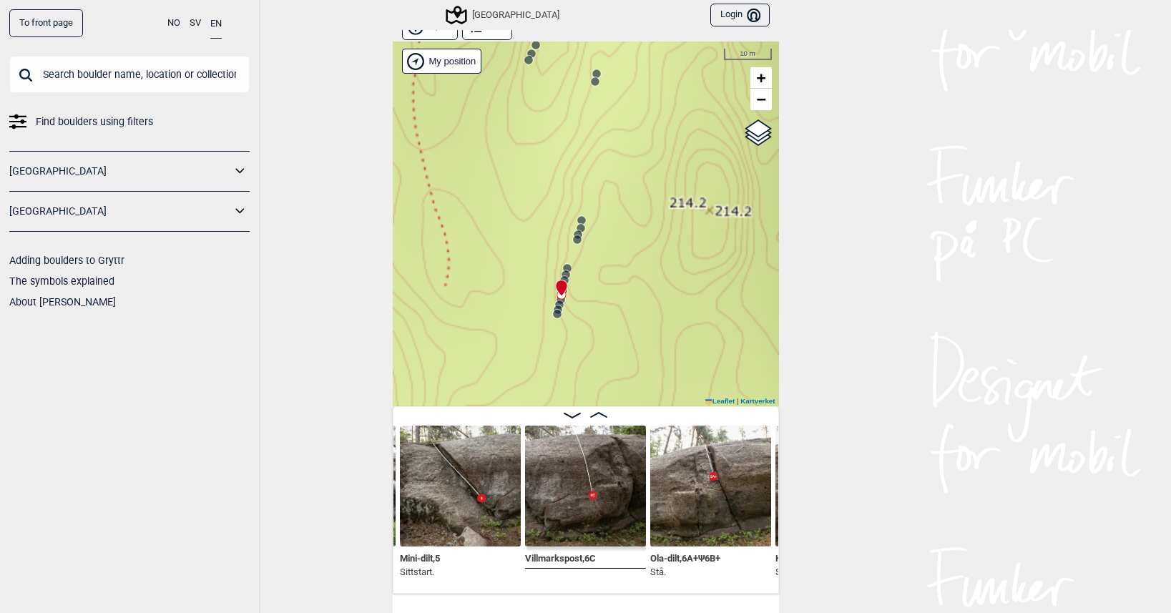
click at [555, 306] on icon at bounding box center [557, 309] width 11 height 11
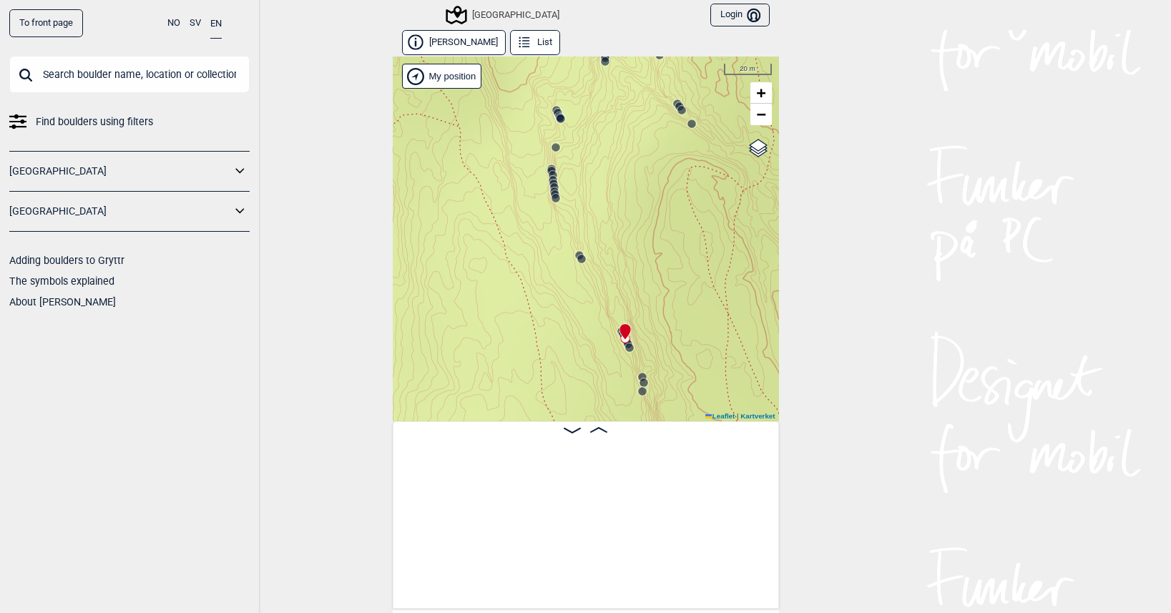
scroll to position [0, 12114]
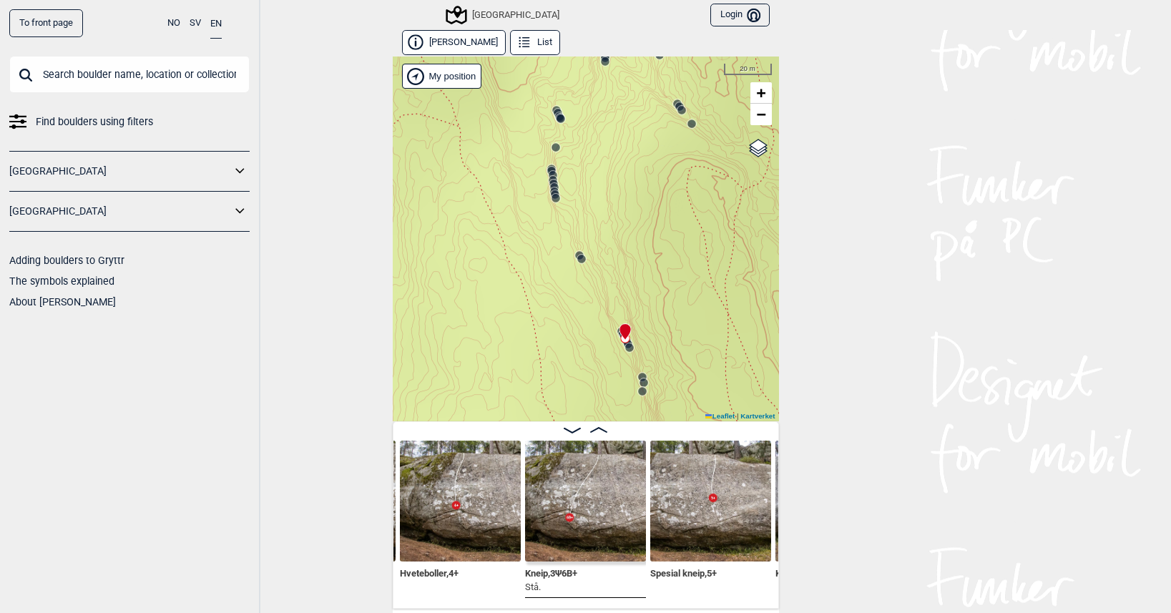
click at [548, 178] on icon at bounding box center [553, 183] width 11 height 11
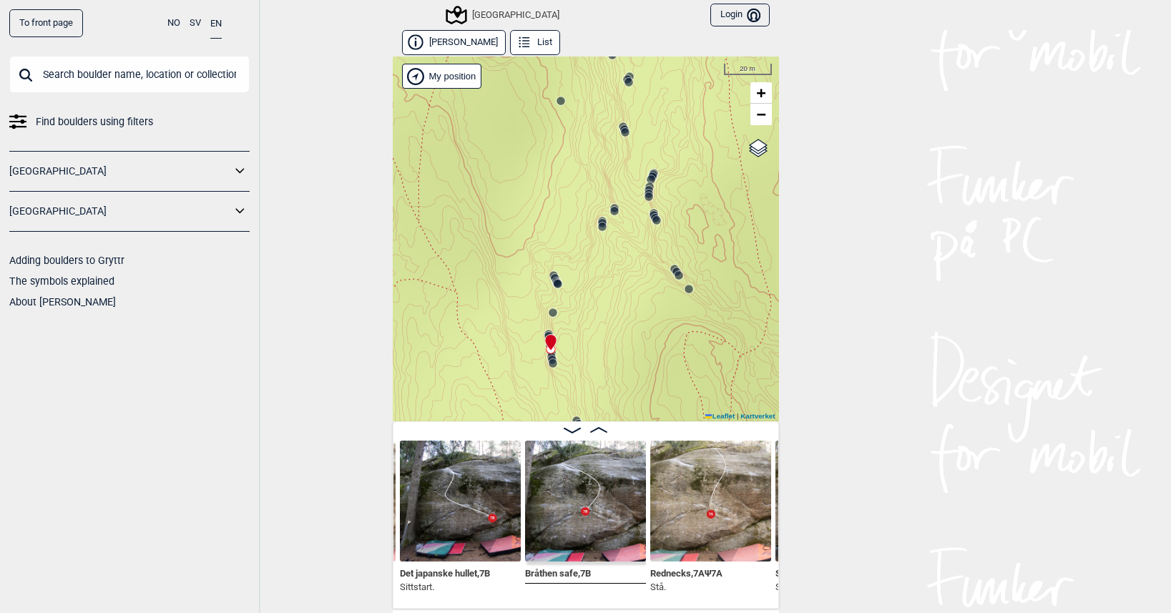
drag, startPoint x: 525, startPoint y: 129, endPoint x: 525, endPoint y: 303, distance: 174.6
click at [524, 303] on div "Speidersteinen Barnehageveggen Cowboyveggen Bølerveggen [GEOGRAPHIC_DATA]" at bounding box center [586, 239] width 386 height 365
click at [647, 208] on circle at bounding box center [651, 207] width 9 height 9
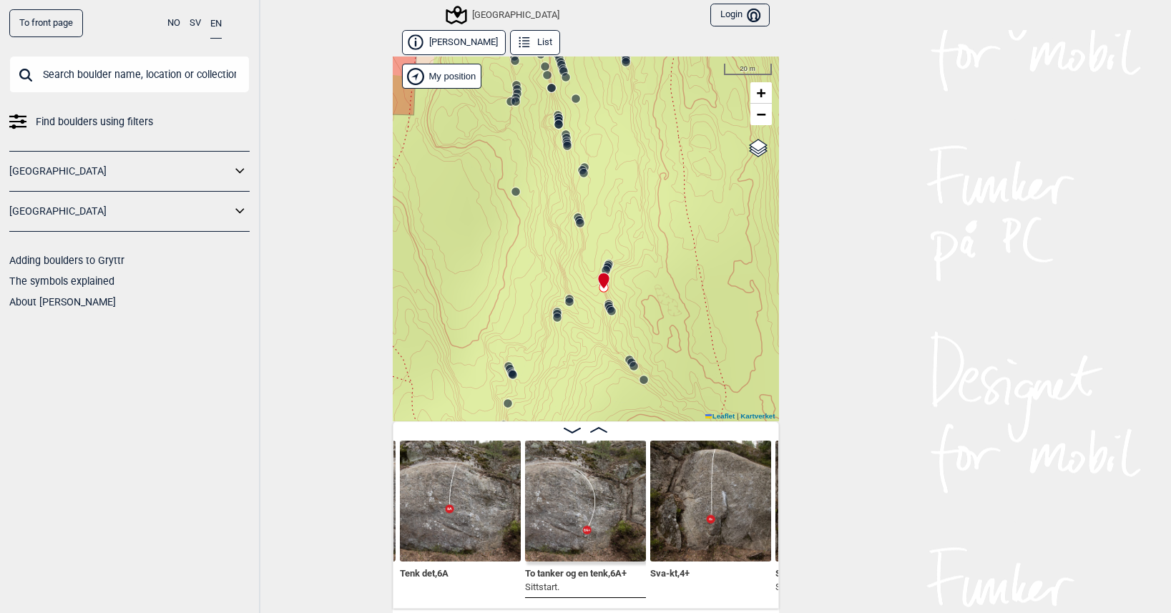
drag, startPoint x: 538, startPoint y: 213, endPoint x: 516, endPoint y: 245, distance: 39.1
click at [516, 244] on div "Speidersteinen Barnehageveggen Cowboyveggen Bølerveggen [GEOGRAPHIC_DATA]" at bounding box center [586, 239] width 386 height 365
click at [575, 219] on circle at bounding box center [579, 223] width 9 height 9
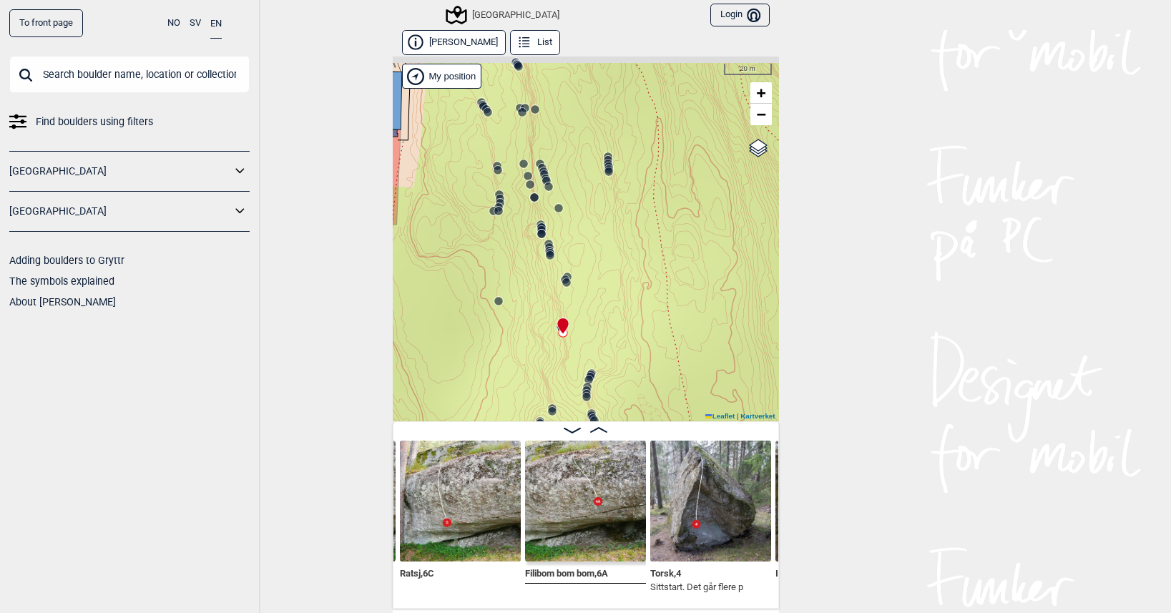
drag, startPoint x: 536, startPoint y: 194, endPoint x: 520, endPoint y: 299, distance: 106.4
click at [520, 299] on div "Speidersteinen Barnehageveggen Cowboyveggen Bølerveggen [GEOGRAPHIC_DATA]" at bounding box center [586, 239] width 386 height 365
click at [562, 277] on icon at bounding box center [566, 282] width 11 height 11
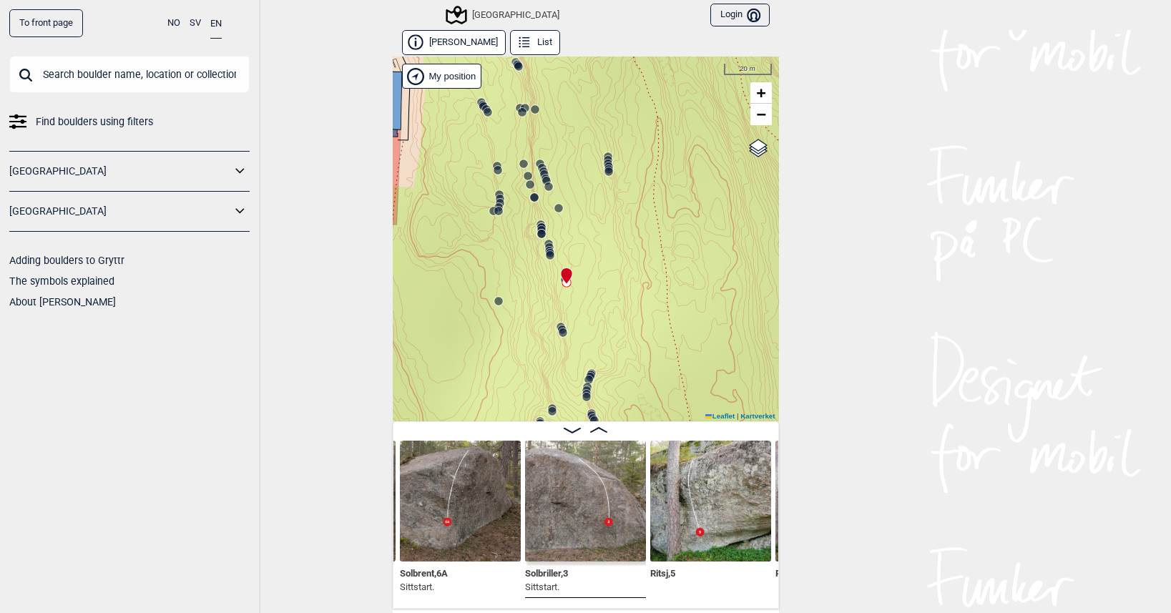
click at [545, 187] on circle at bounding box center [549, 186] width 9 height 9
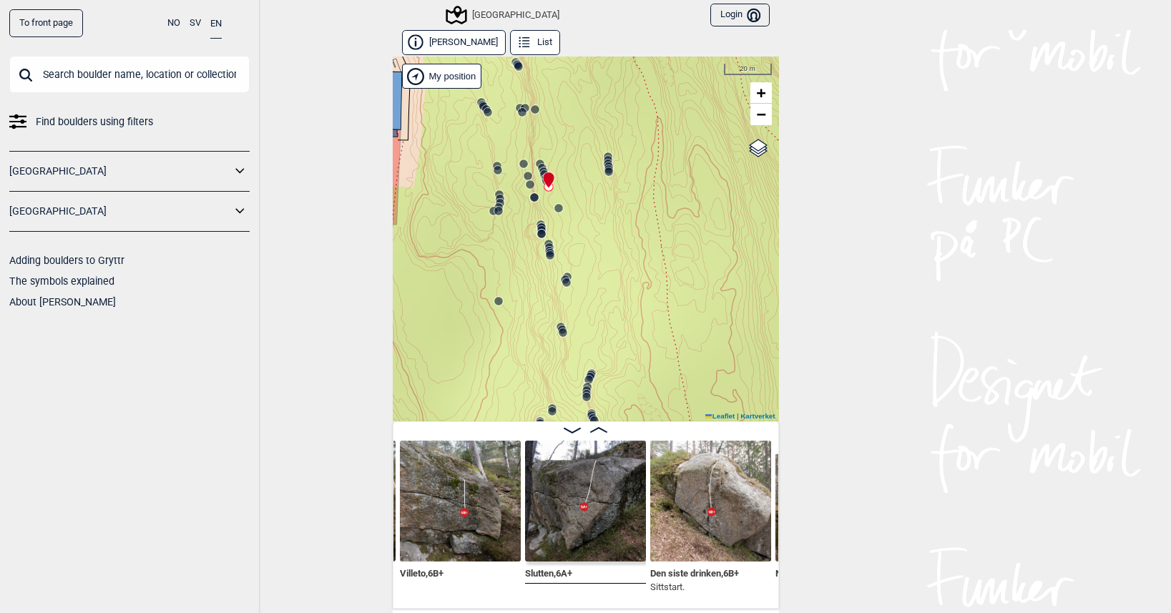
click at [603, 161] on icon at bounding box center [608, 166] width 11 height 11
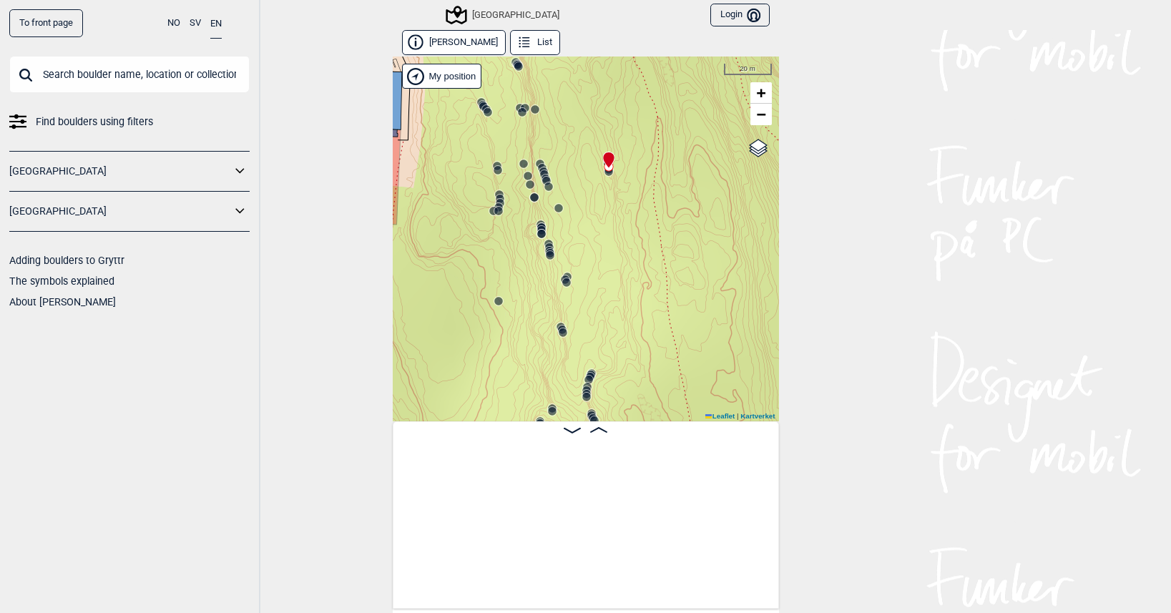
scroll to position [0, 5955]
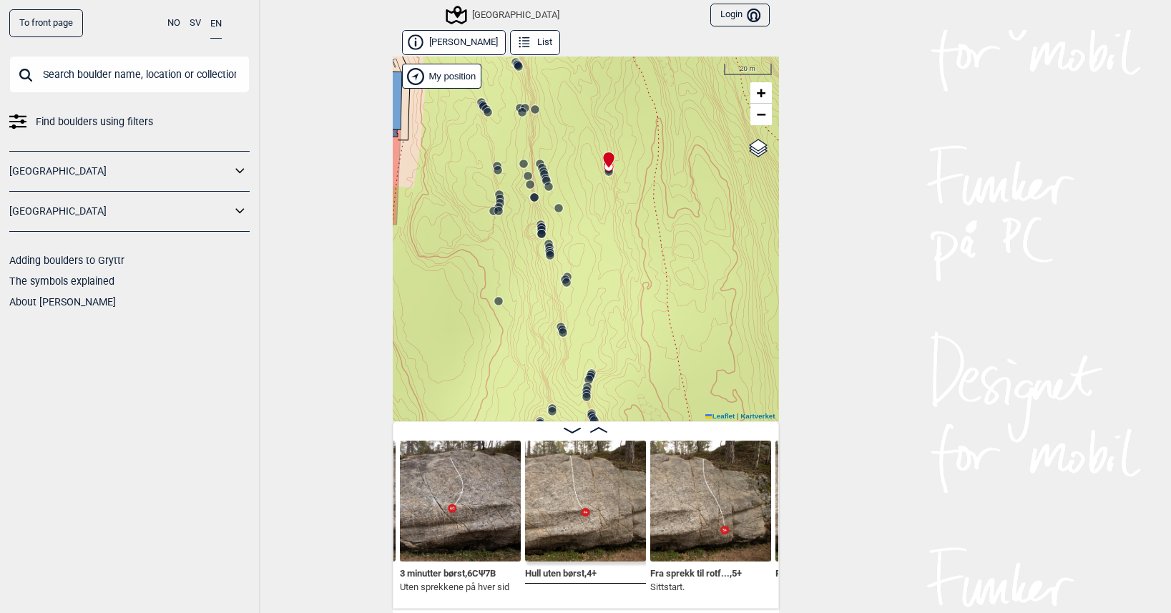
click at [531, 107] on circle at bounding box center [535, 109] width 9 height 9
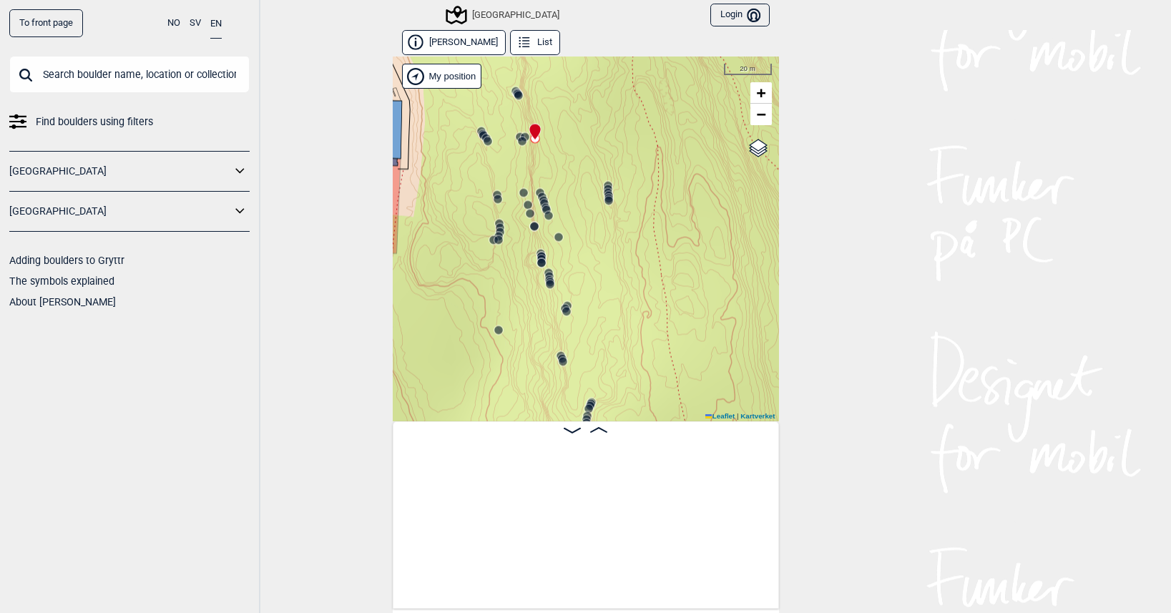
scroll to position [0, 967]
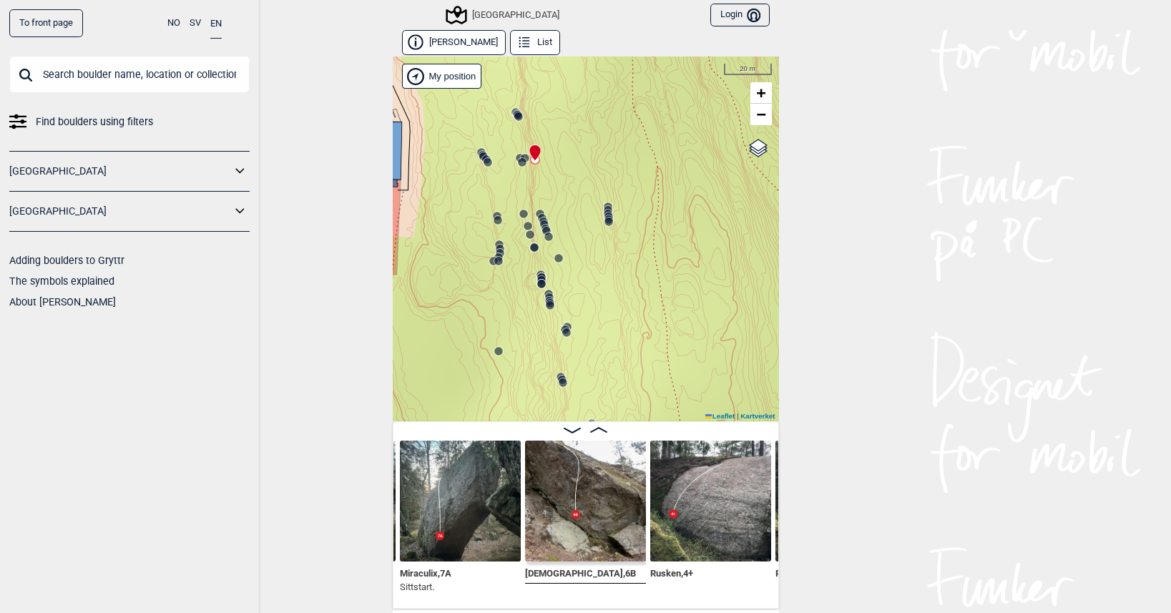
drag, startPoint x: 513, startPoint y: 302, endPoint x: 520, endPoint y: 351, distance: 49.2
click at [520, 351] on div "Speidersteinen Barnehageveggen Cowboyveggen Bølerveggen [GEOGRAPHIC_DATA]" at bounding box center [586, 239] width 386 height 365
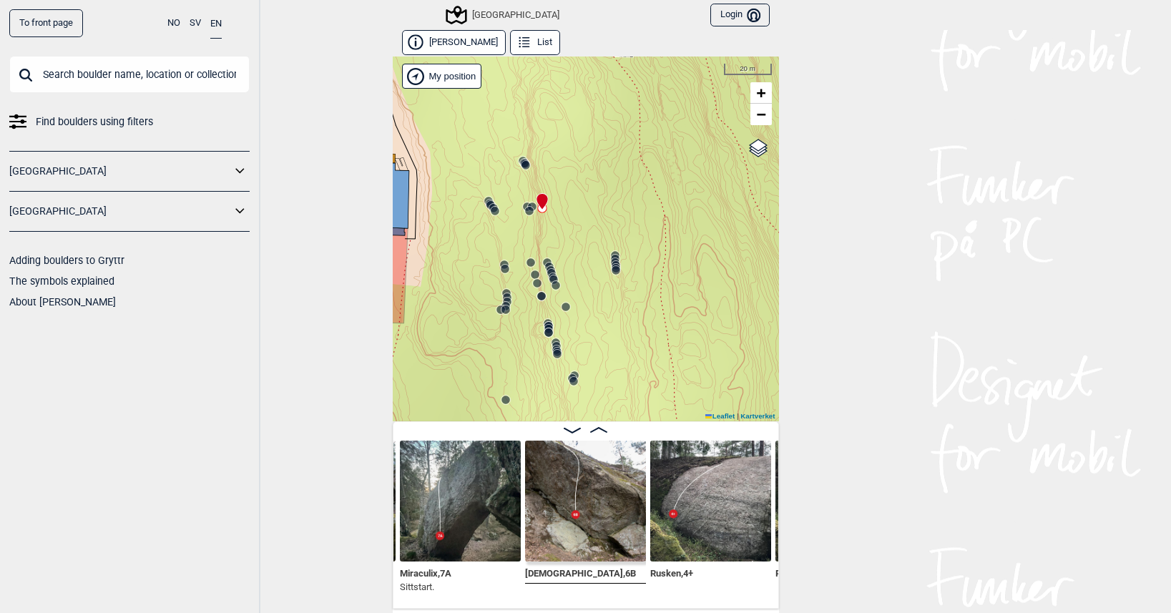
click at [522, 165] on circle at bounding box center [526, 165] width 9 height 9
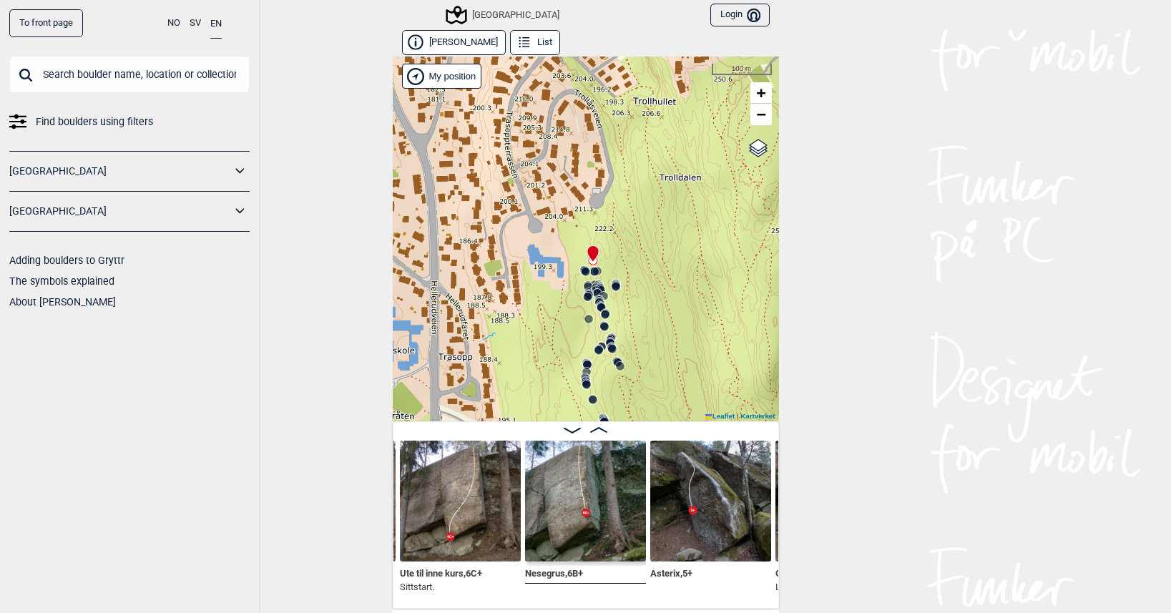
scroll to position [0, 484]
